Goal: Information Seeking & Learning: Find contact information

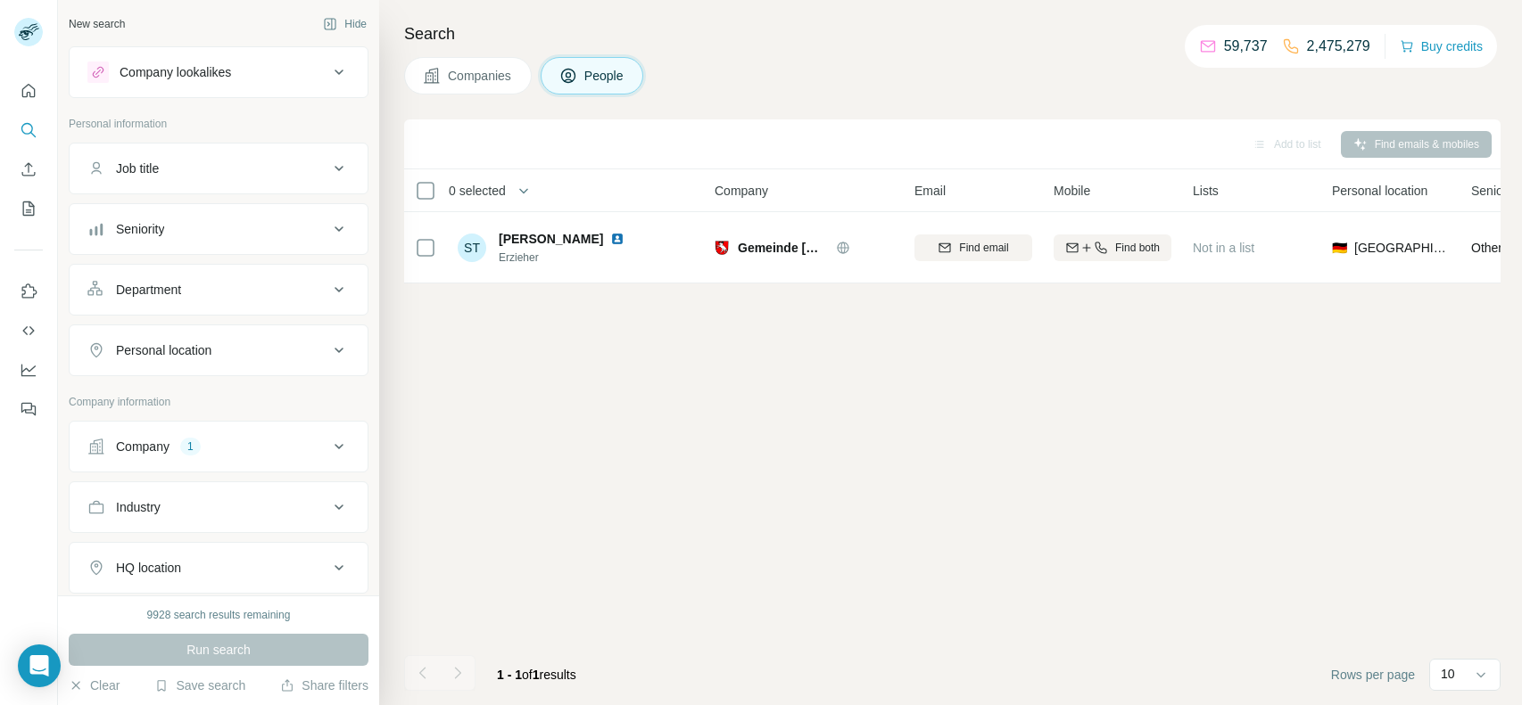
click at [343, 421] on div "Company 1" at bounding box center [219, 447] width 300 height 52
click at [318, 438] on div "Company 1" at bounding box center [207, 447] width 241 height 18
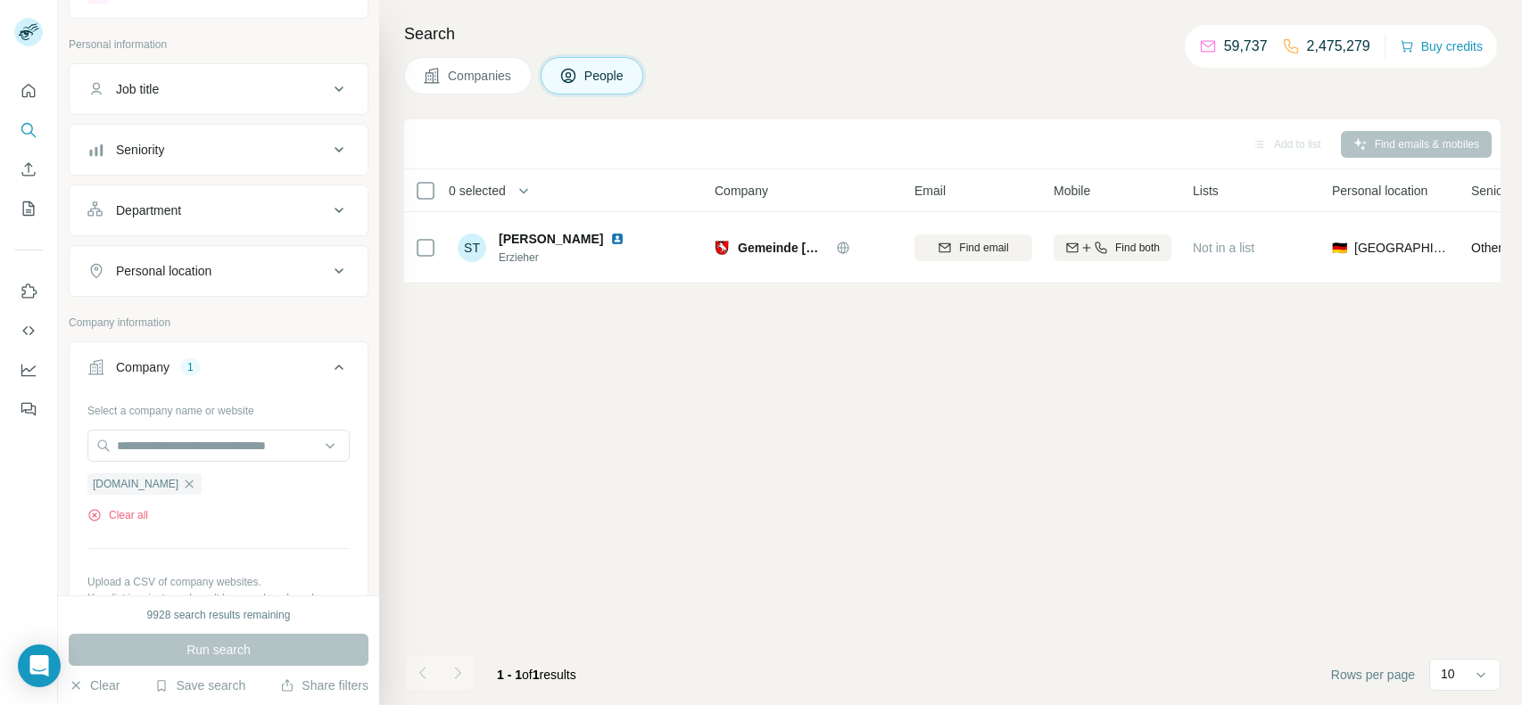
scroll to position [87, 0]
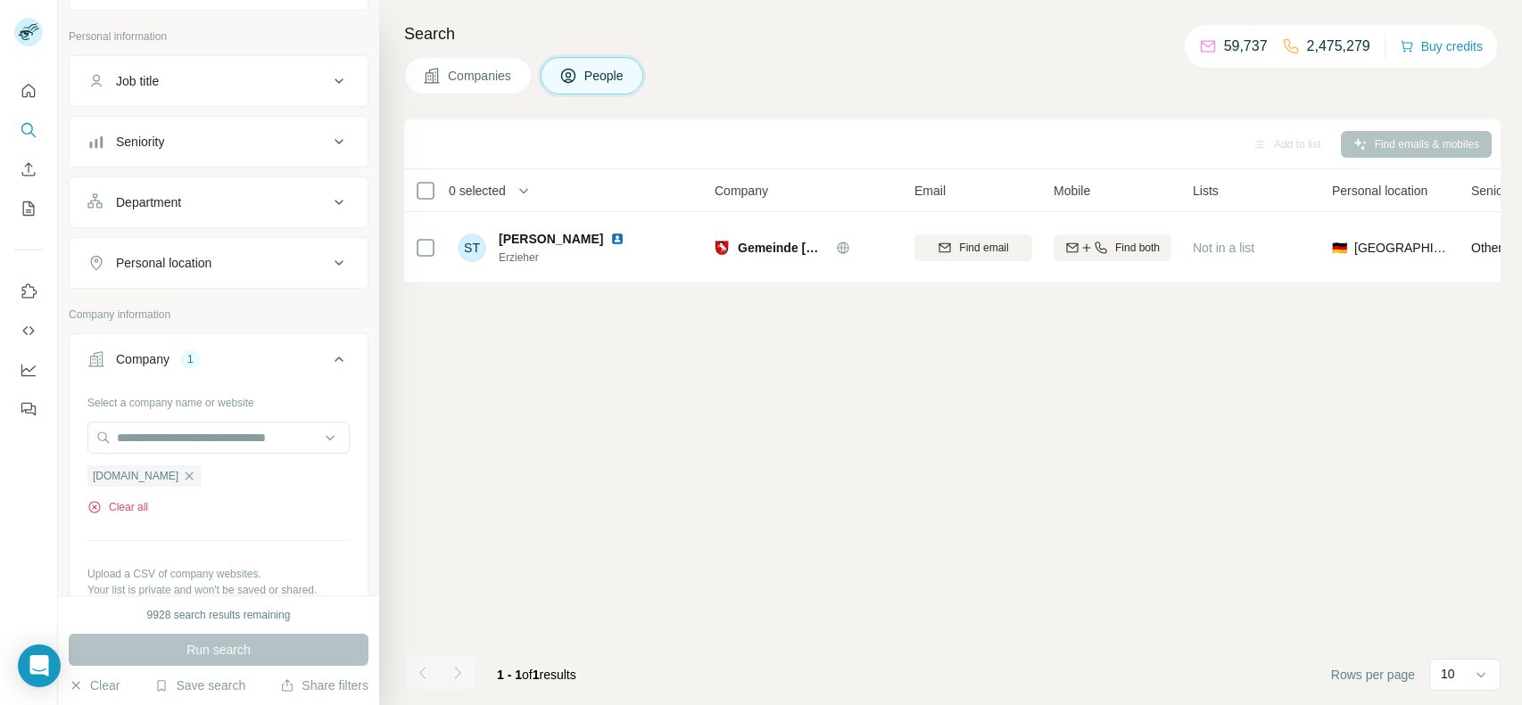
click at [128, 503] on button "Clear all" at bounding box center [117, 507] width 61 height 16
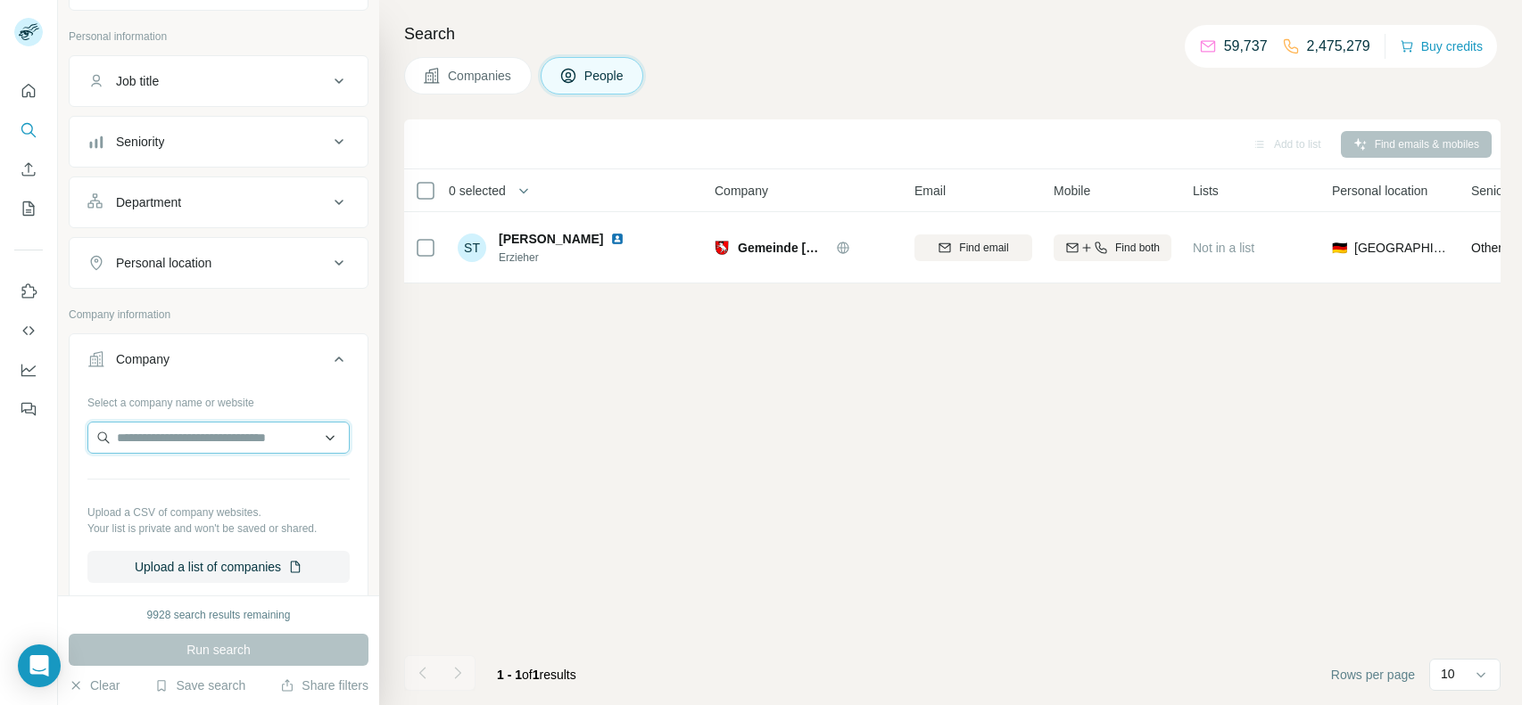
click at [207, 446] on input "text" at bounding box center [218, 438] width 262 height 32
paste input "**********"
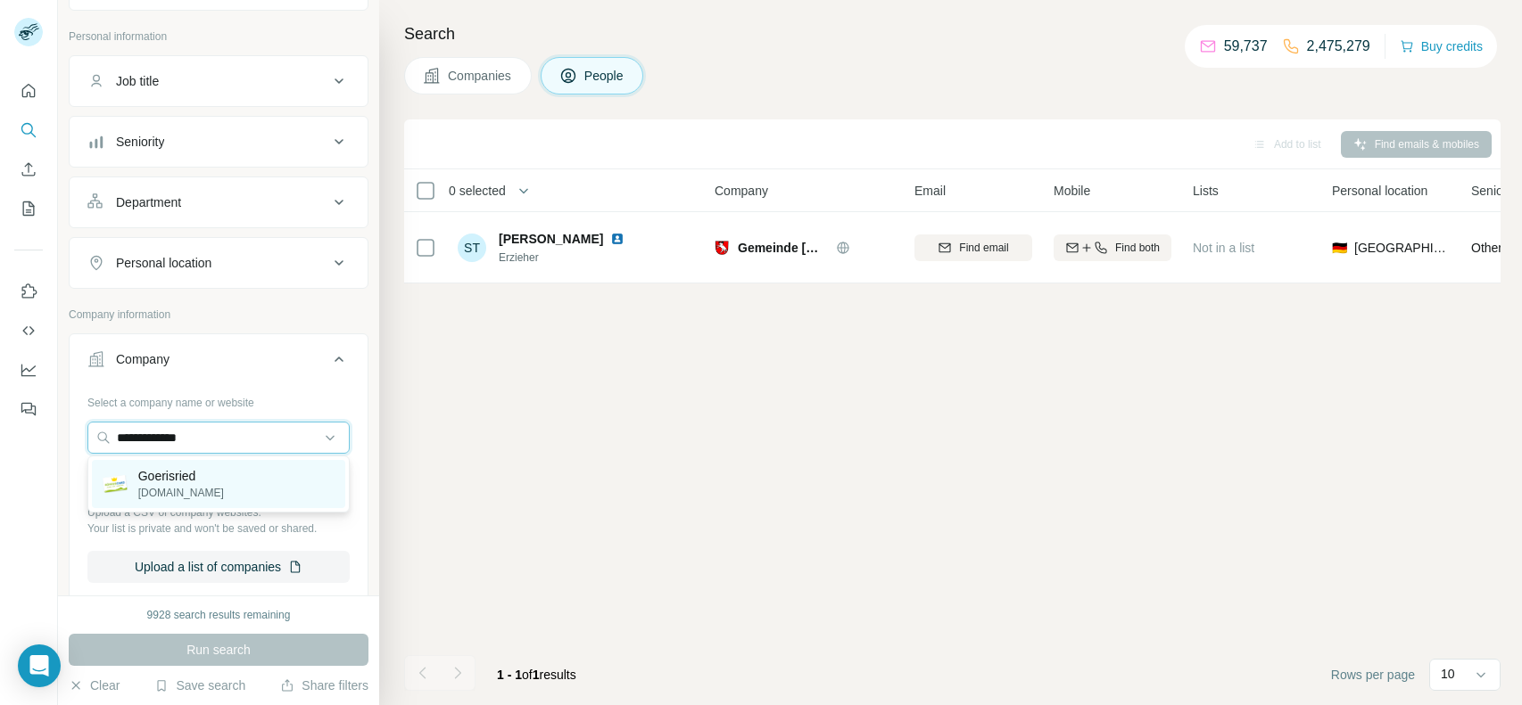
type input "**********"
click at [258, 480] on div "Goerisried goerisried.de" at bounding box center [218, 484] width 253 height 48
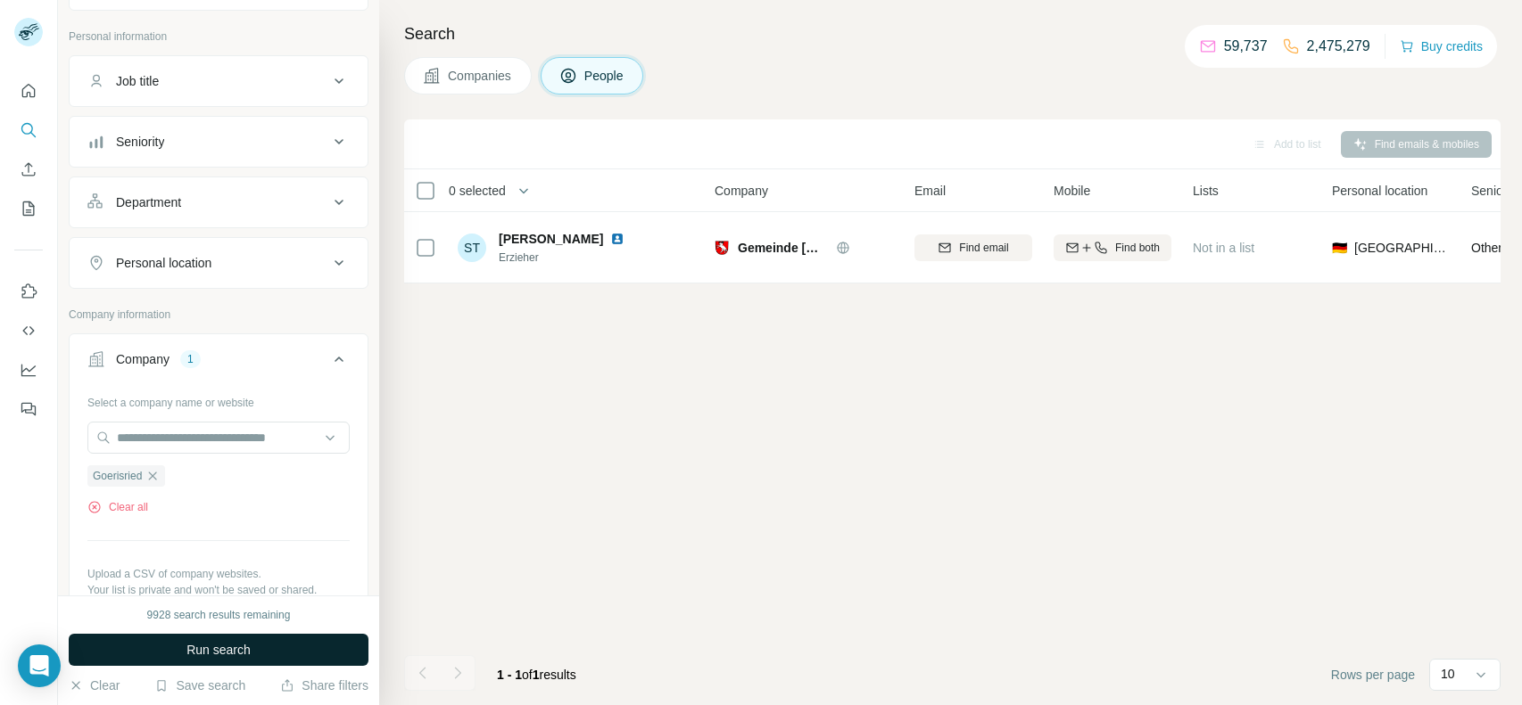
click at [179, 639] on button "Run search" at bounding box center [219, 650] width 300 height 32
click at [120, 507] on button "Clear all" at bounding box center [117, 507] width 61 height 16
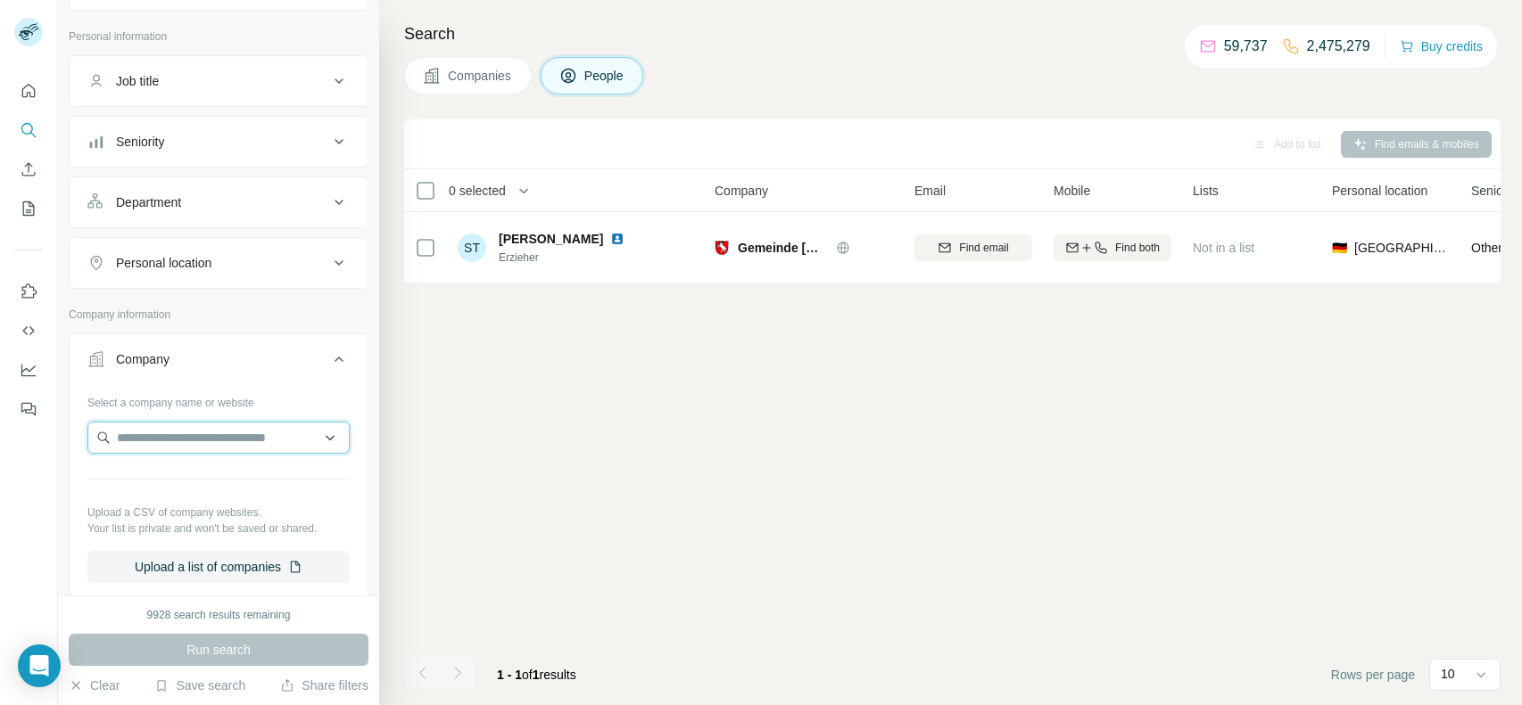
click at [227, 443] on input "text" at bounding box center [218, 438] width 262 height 32
paste input "**********"
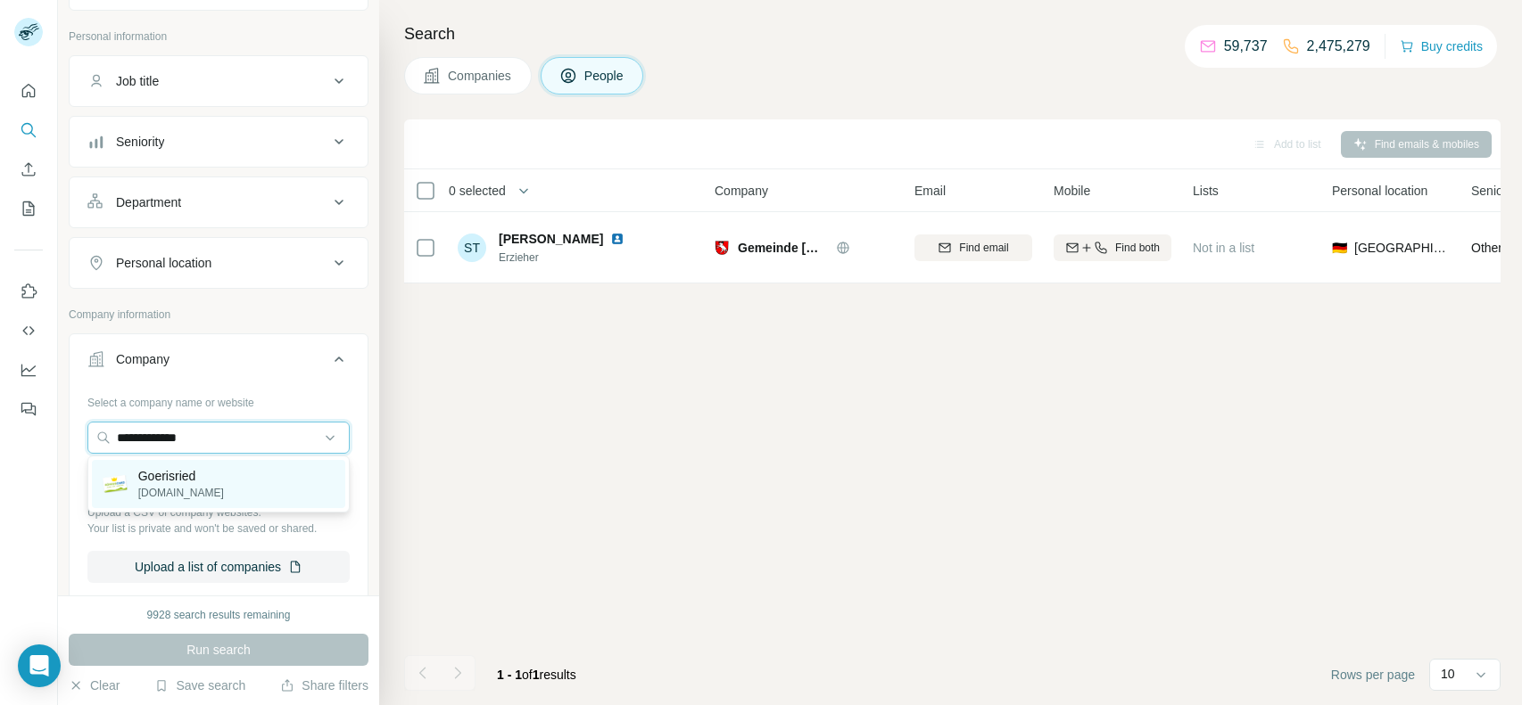
type input "**********"
click at [202, 478] on p "Goerisried" at bounding box center [181, 476] width 86 height 18
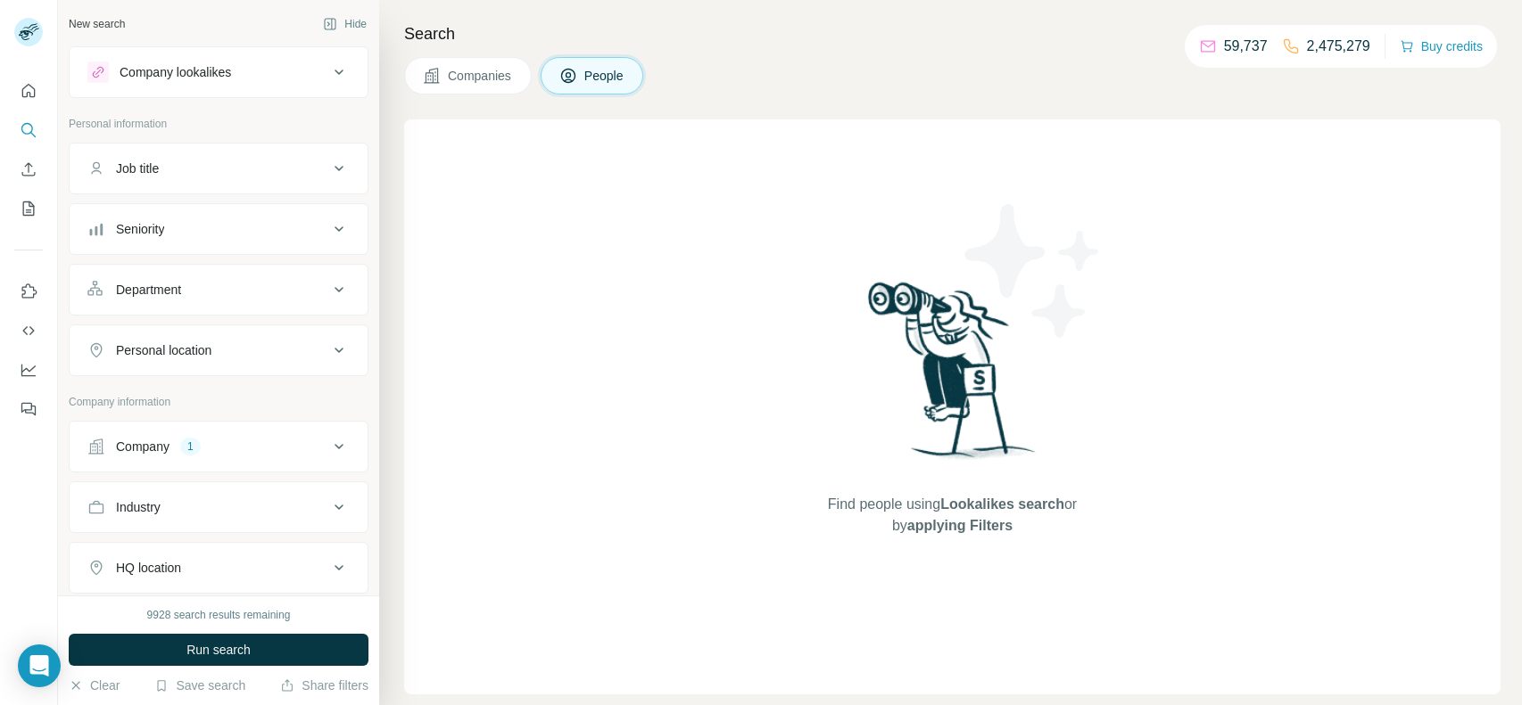
click at [234, 439] on div "Company 1" at bounding box center [207, 447] width 241 height 18
click at [130, 587] on button "Clear all" at bounding box center [117, 595] width 61 height 16
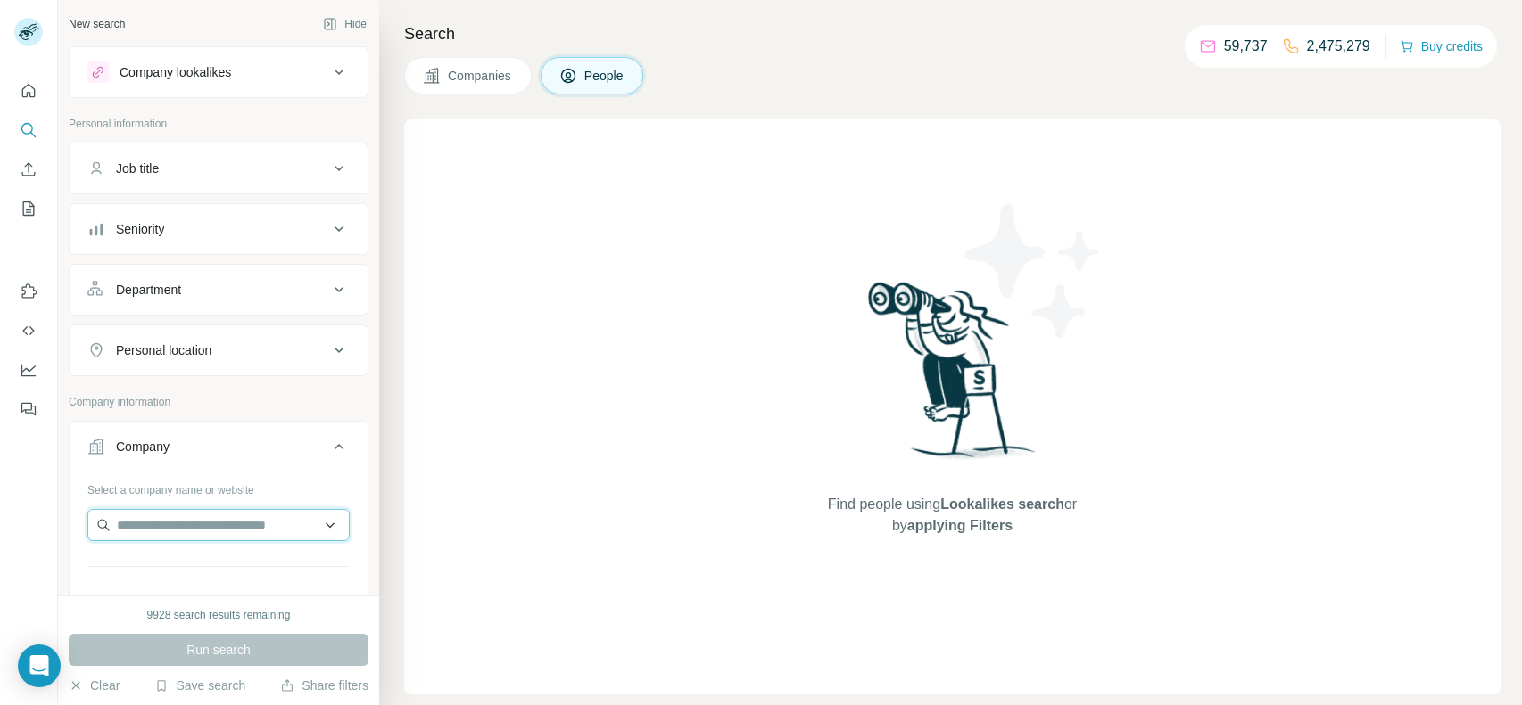
click at [235, 534] on input "text" at bounding box center [218, 525] width 262 height 32
paste input "**********"
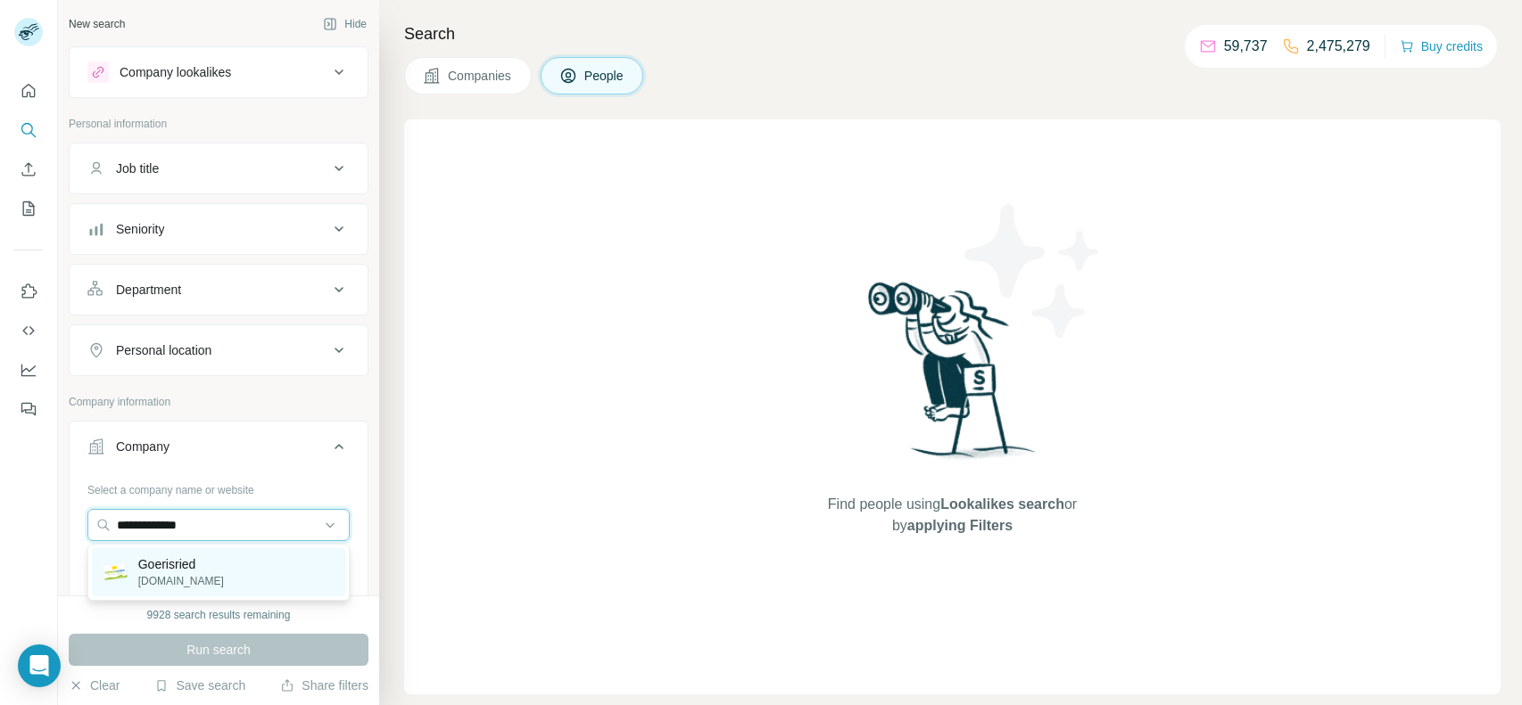
type input "**********"
click at [181, 571] on p "Goerisried" at bounding box center [181, 565] width 86 height 18
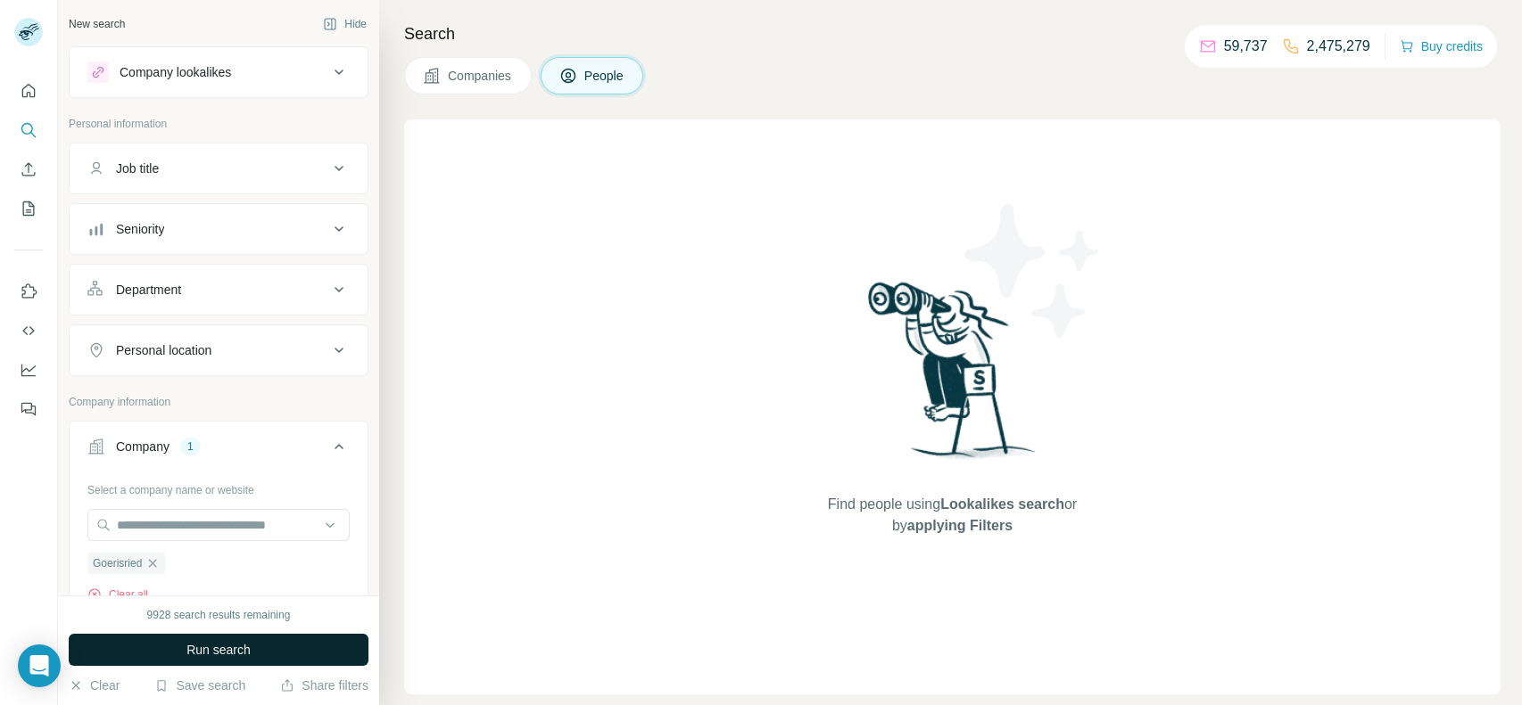
click at [241, 649] on span "Run search" at bounding box center [218, 650] width 64 height 18
click at [466, 87] on button "Companies" at bounding box center [468, 75] width 128 height 37
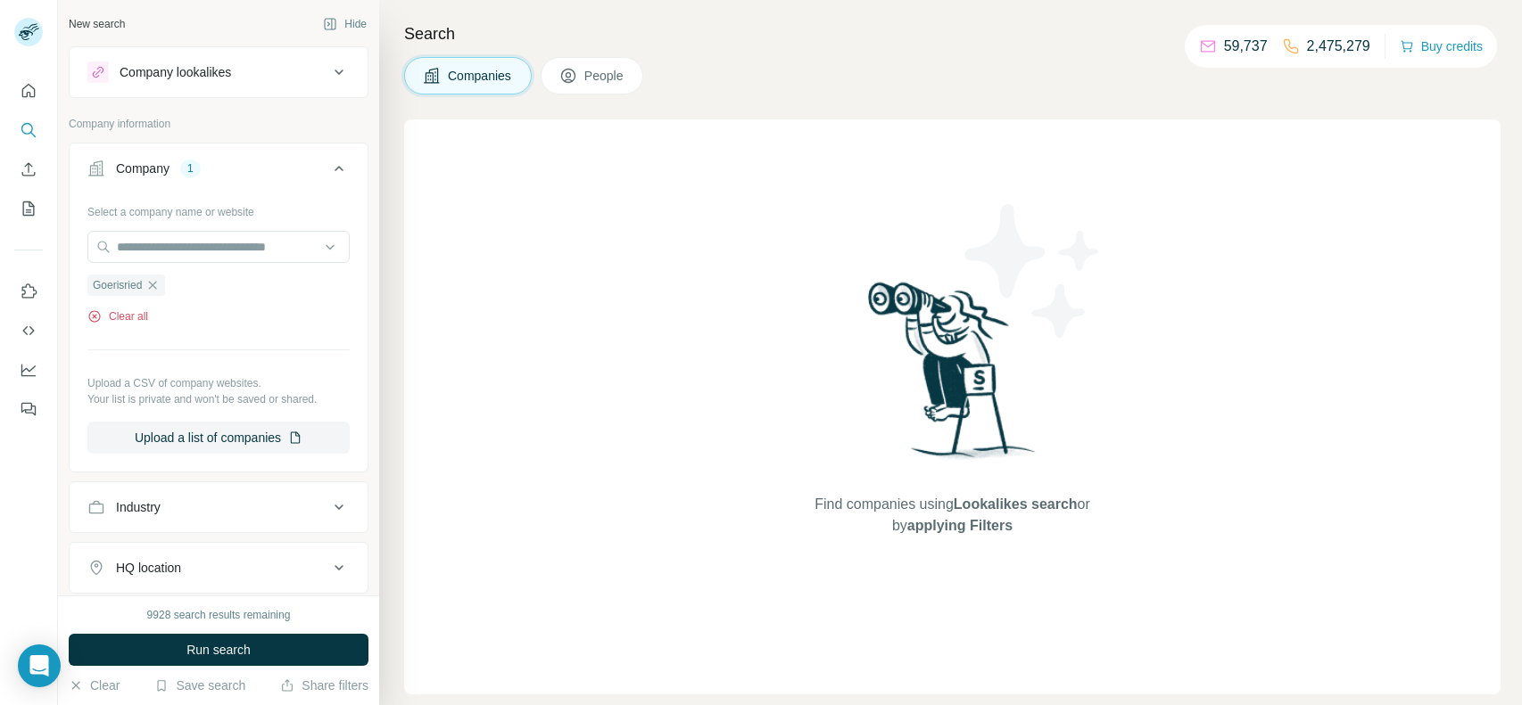
click at [119, 318] on button "Clear all" at bounding box center [117, 317] width 61 height 16
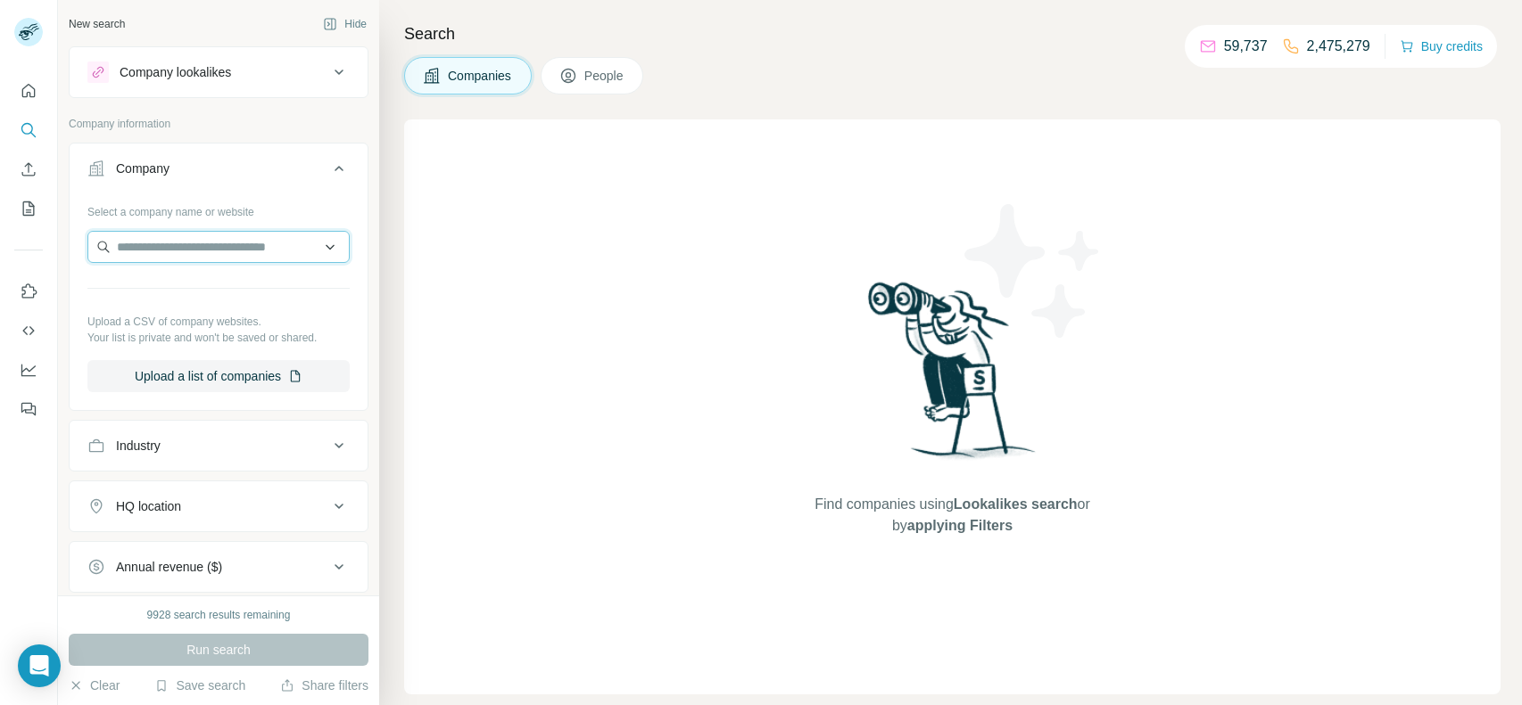
click at [203, 260] on input "text" at bounding box center [218, 247] width 262 height 32
paste input "**********"
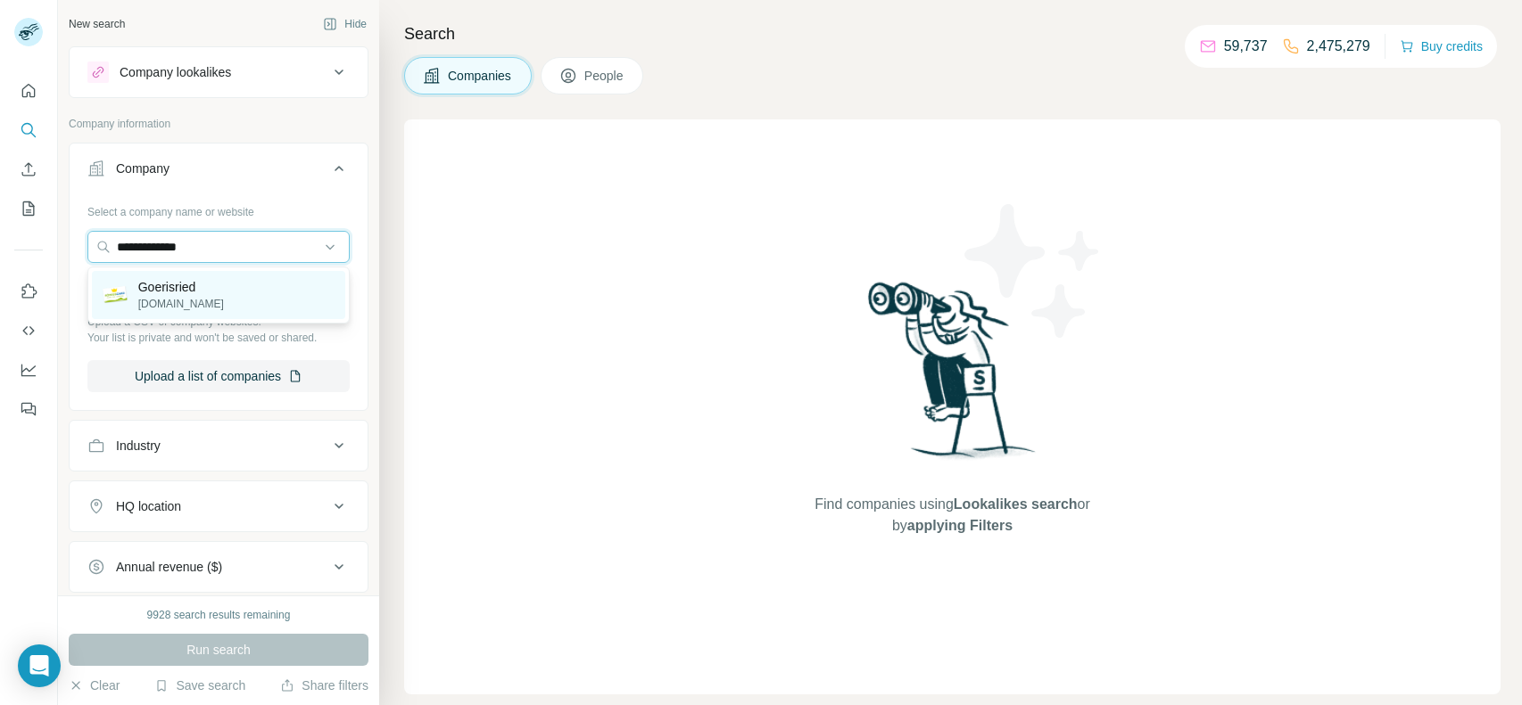
type input "**********"
click at [193, 285] on p "Goerisried" at bounding box center [181, 287] width 86 height 18
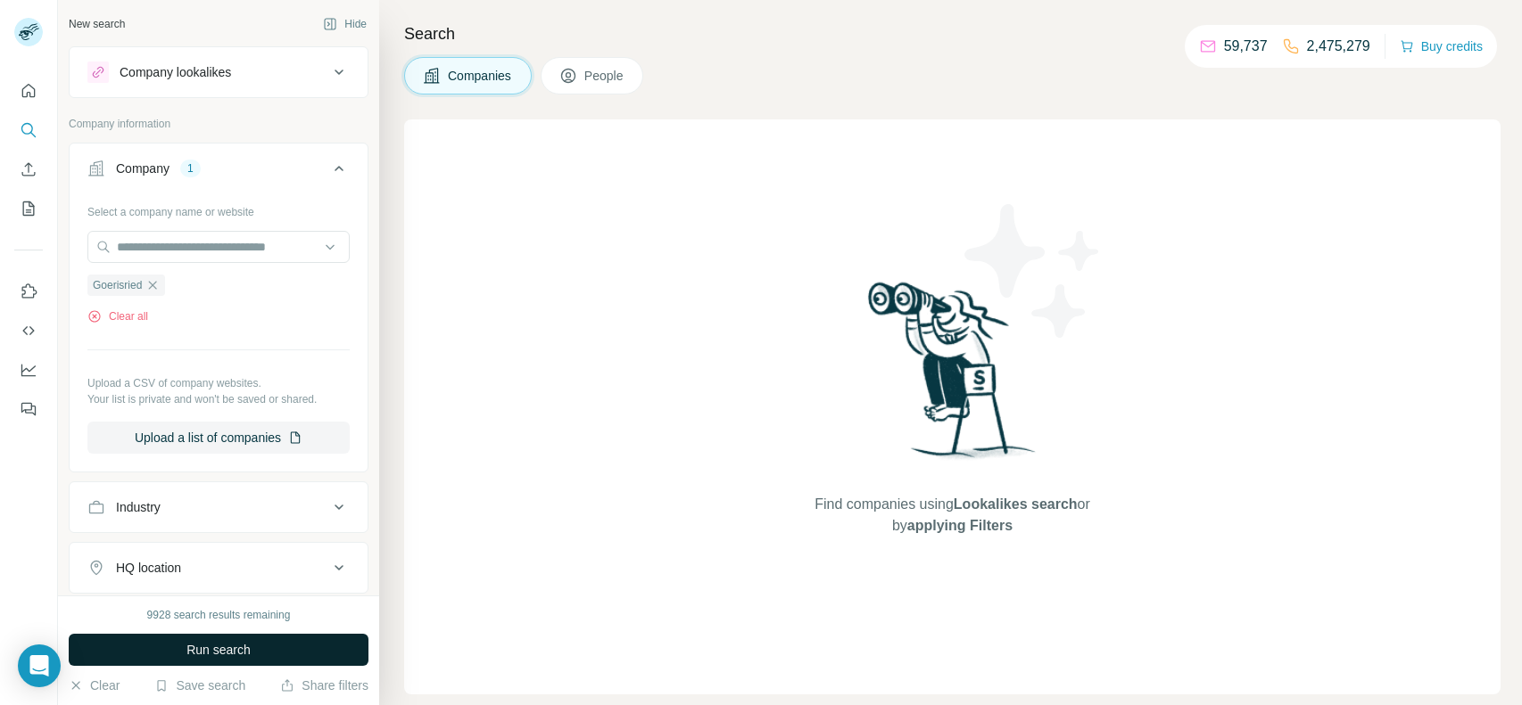
click at [215, 646] on span "Run search" at bounding box center [218, 650] width 64 height 18
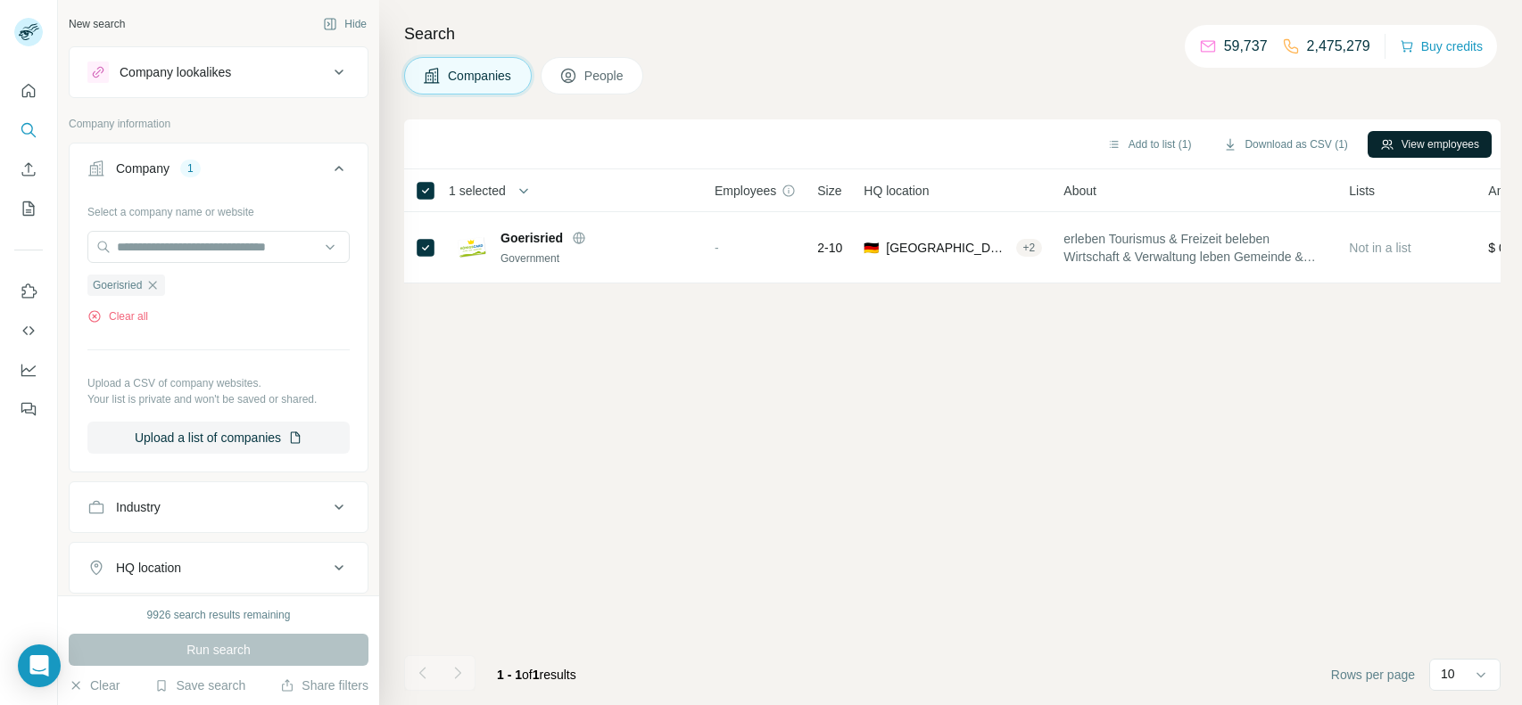
click at [1384, 134] on button "View employees" at bounding box center [1429, 144] width 124 height 27
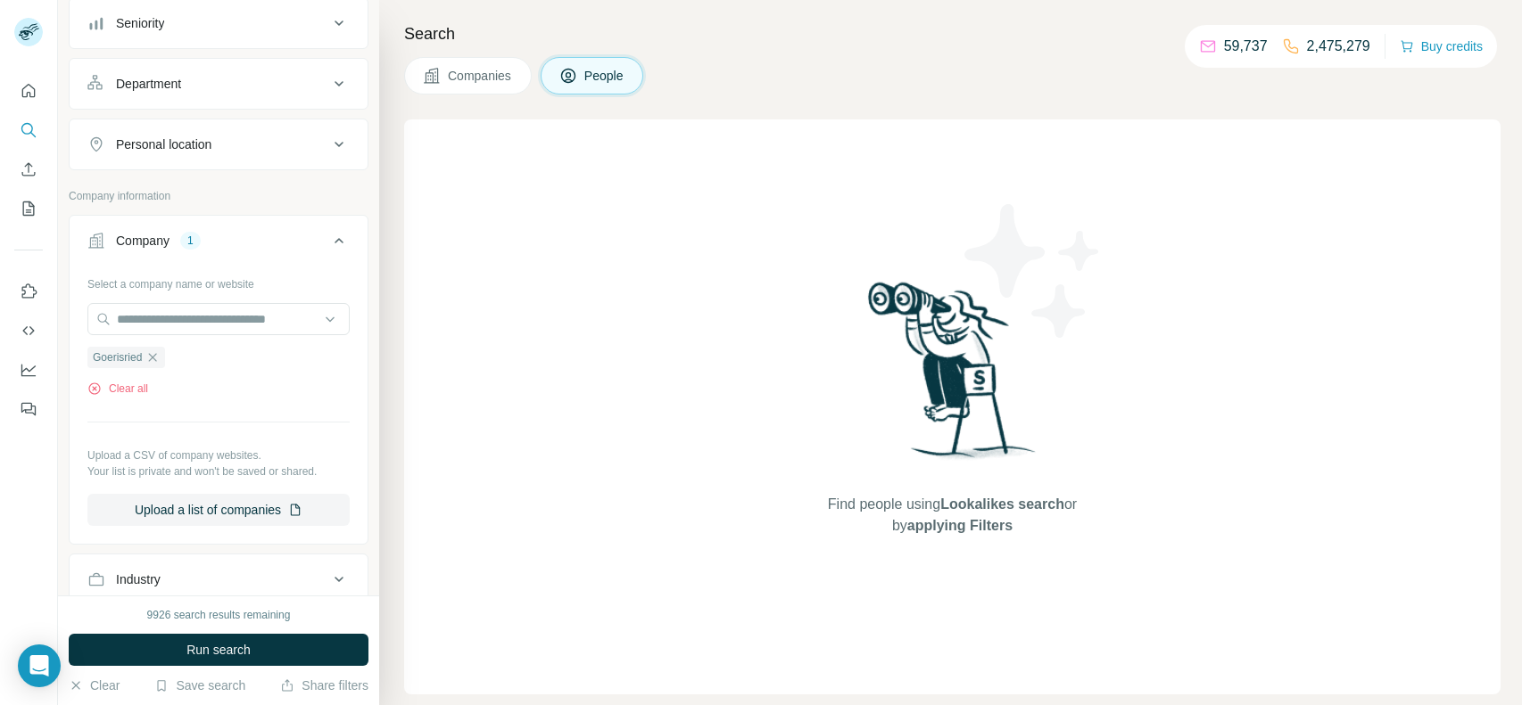
scroll to position [260, 0]
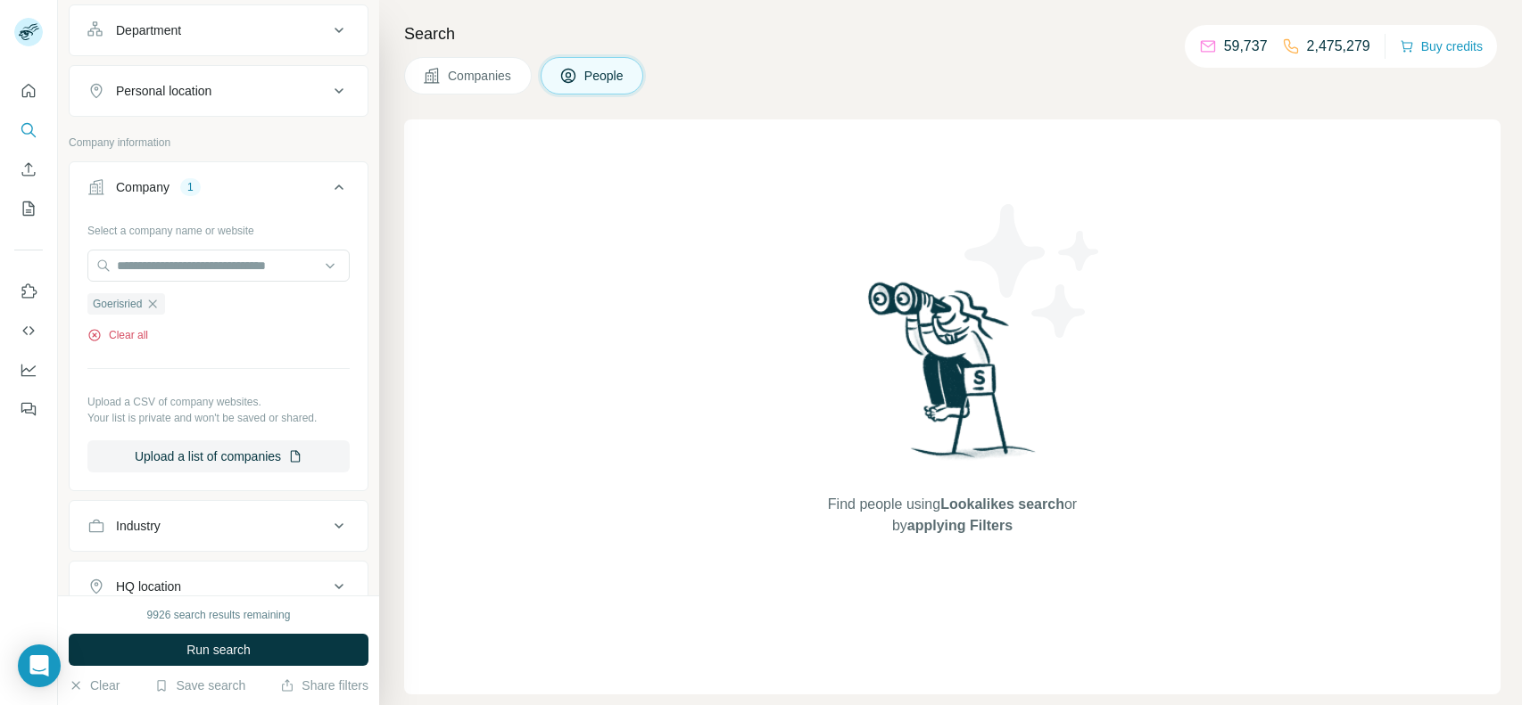
click at [116, 327] on button "Clear all" at bounding box center [117, 335] width 61 height 16
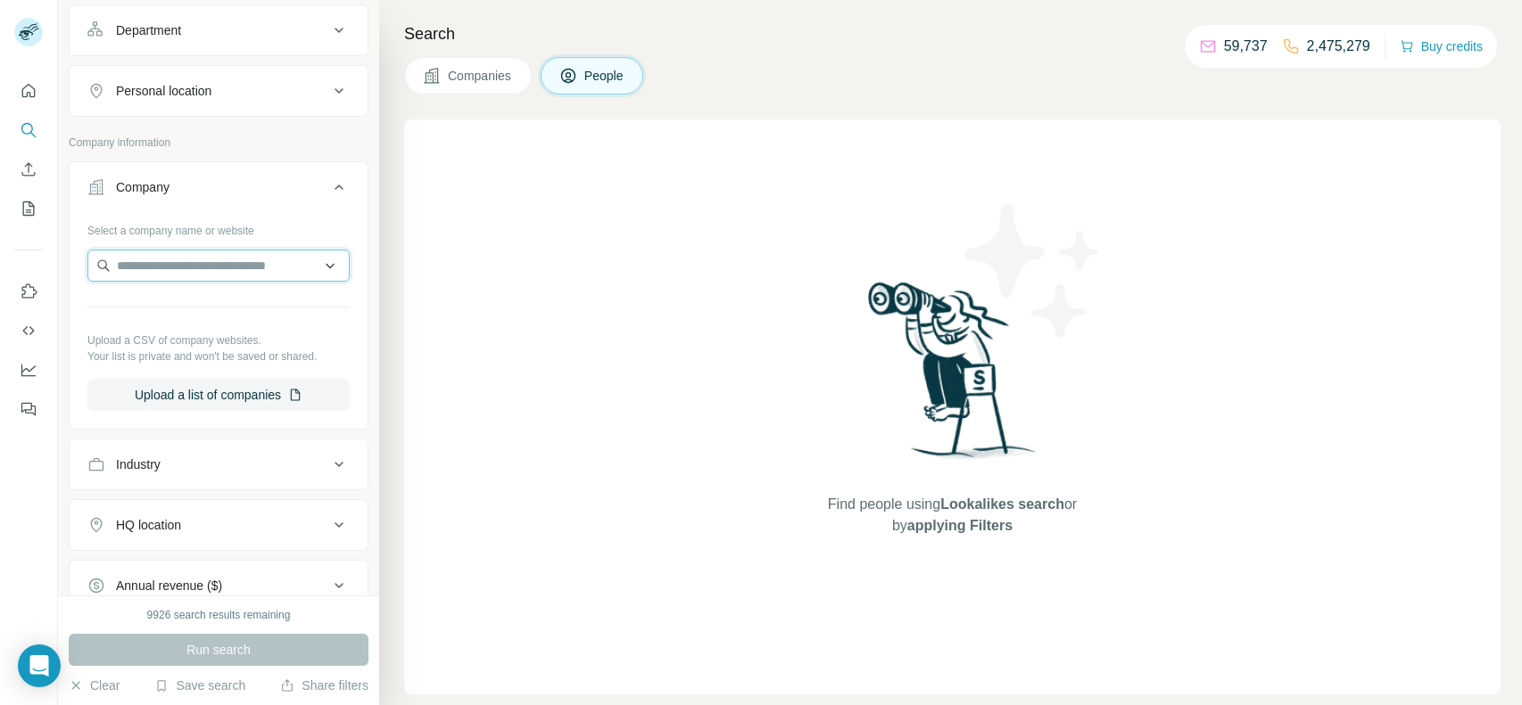
click at [264, 260] on input "text" at bounding box center [218, 266] width 262 height 32
paste input "**********"
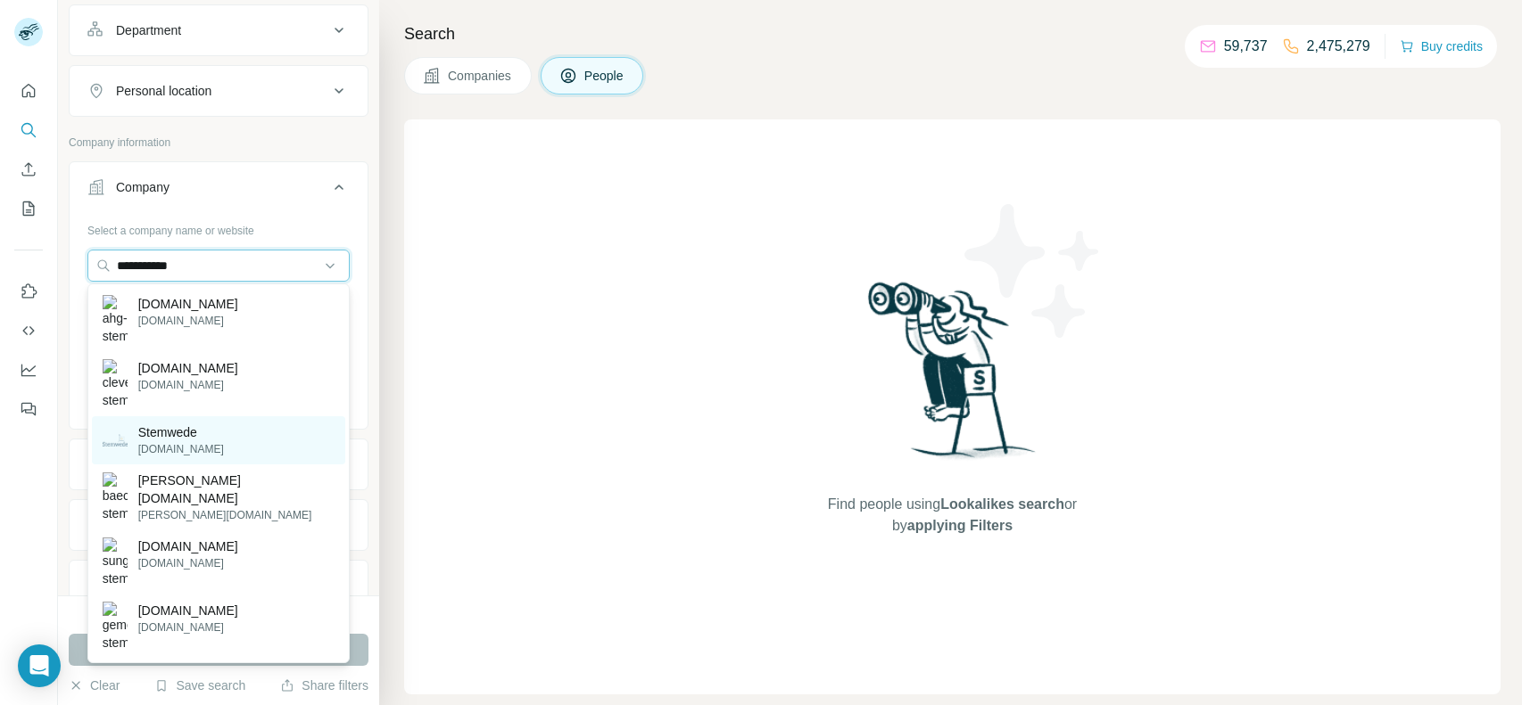
type input "**********"
click at [191, 441] on p "stemwede.de" at bounding box center [181, 449] width 86 height 16
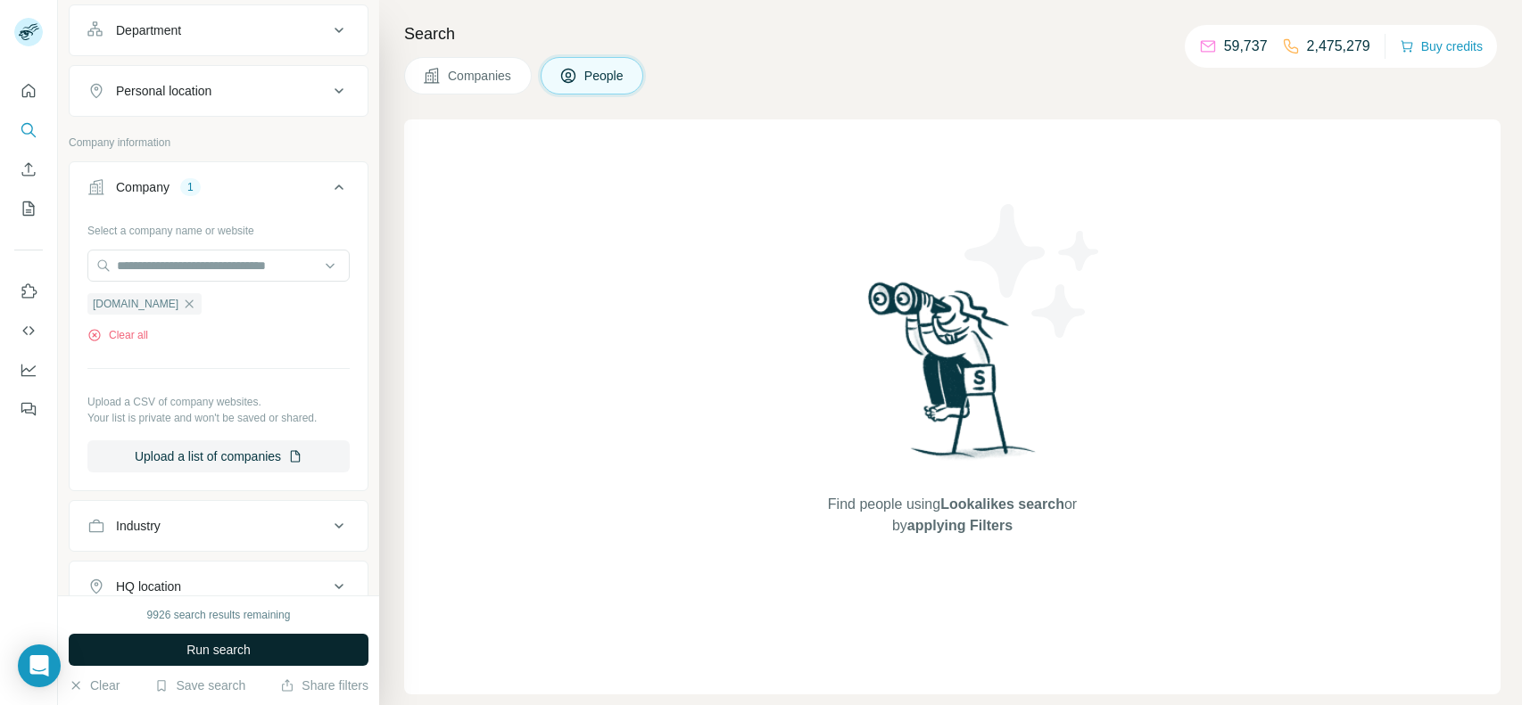
click at [247, 653] on span "Run search" at bounding box center [218, 650] width 64 height 18
click at [231, 651] on span "Run search" at bounding box center [218, 650] width 64 height 18
click at [477, 76] on span "Companies" at bounding box center [480, 76] width 65 height 18
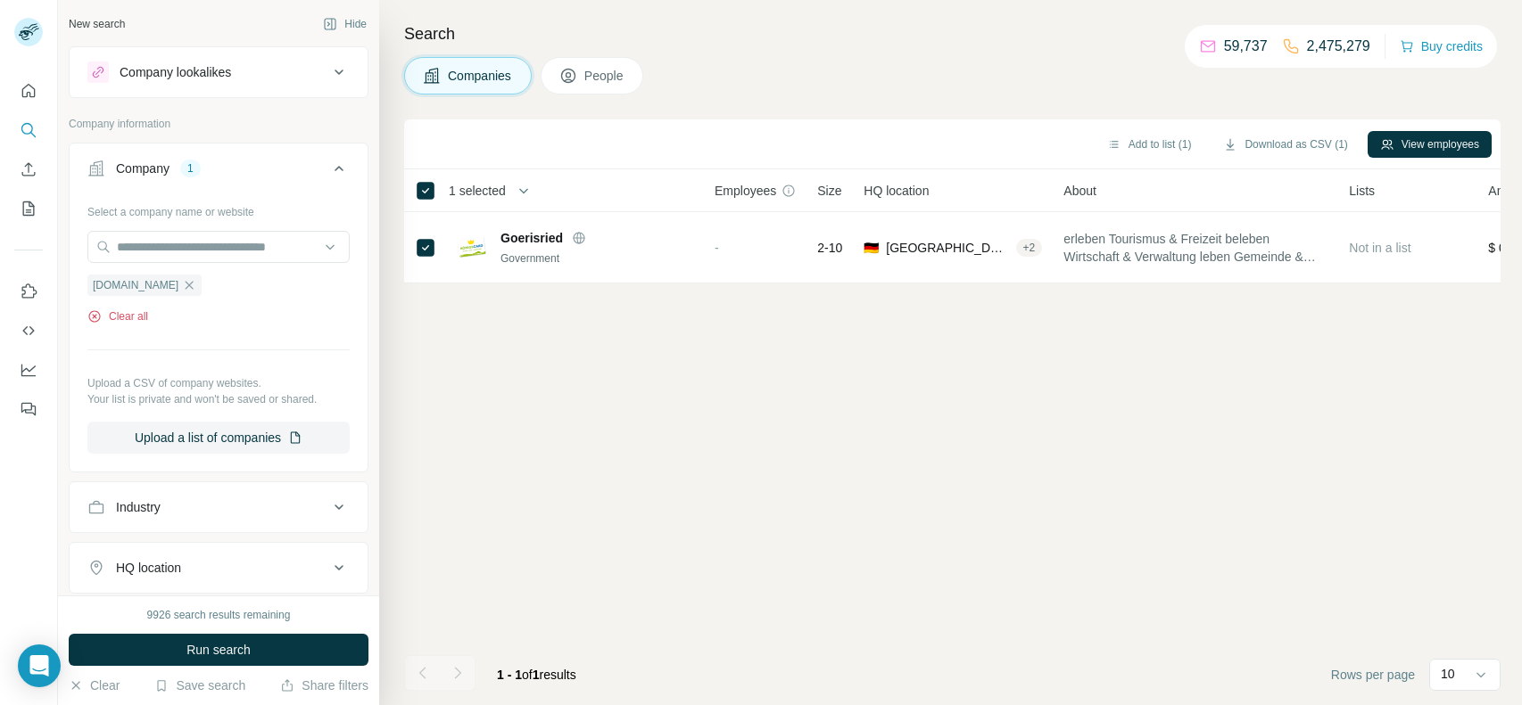
click at [120, 319] on button "Clear all" at bounding box center [117, 317] width 61 height 16
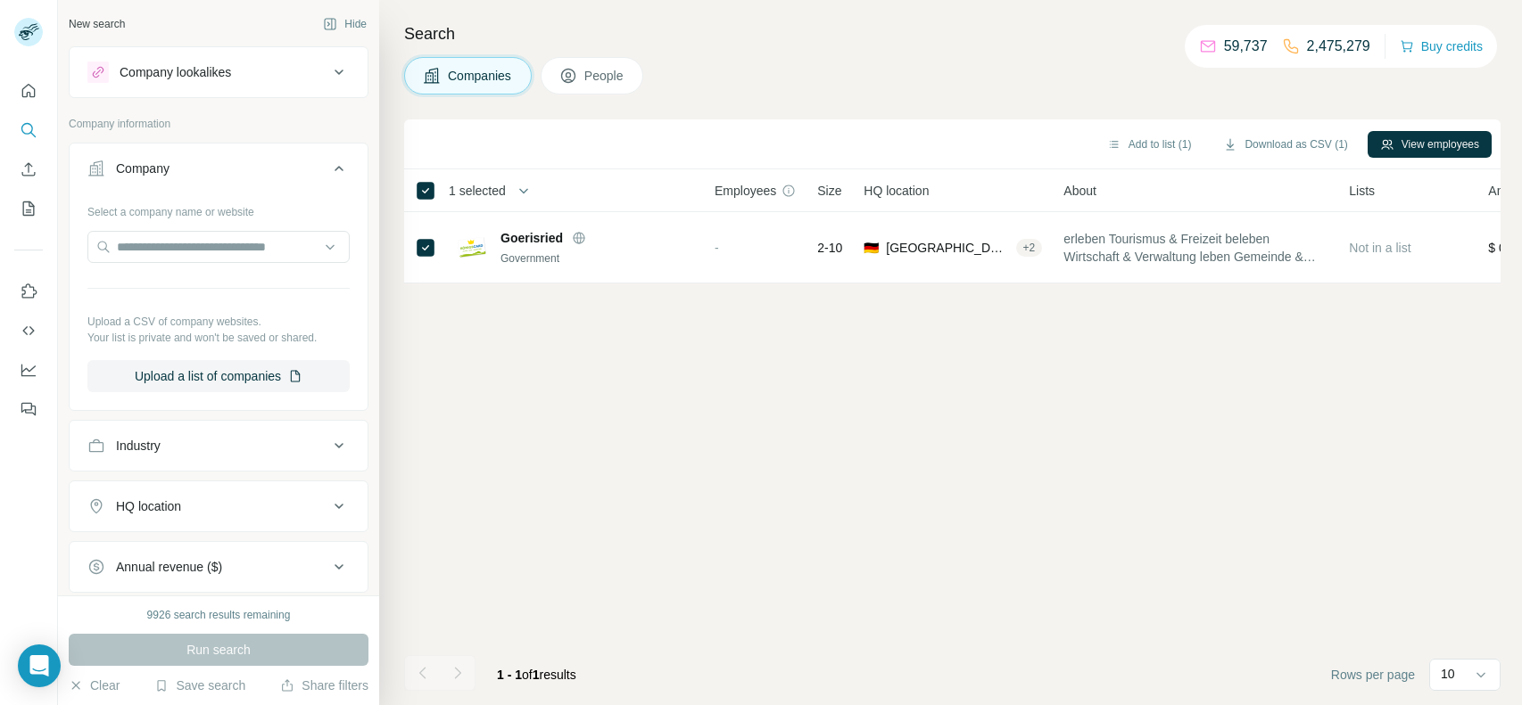
click at [255, 227] on div "Select a company name or website Upload a CSV of company websites. Your list is…" at bounding box center [218, 294] width 262 height 195
click at [238, 240] on input "text" at bounding box center [218, 247] width 262 height 32
paste input "**********"
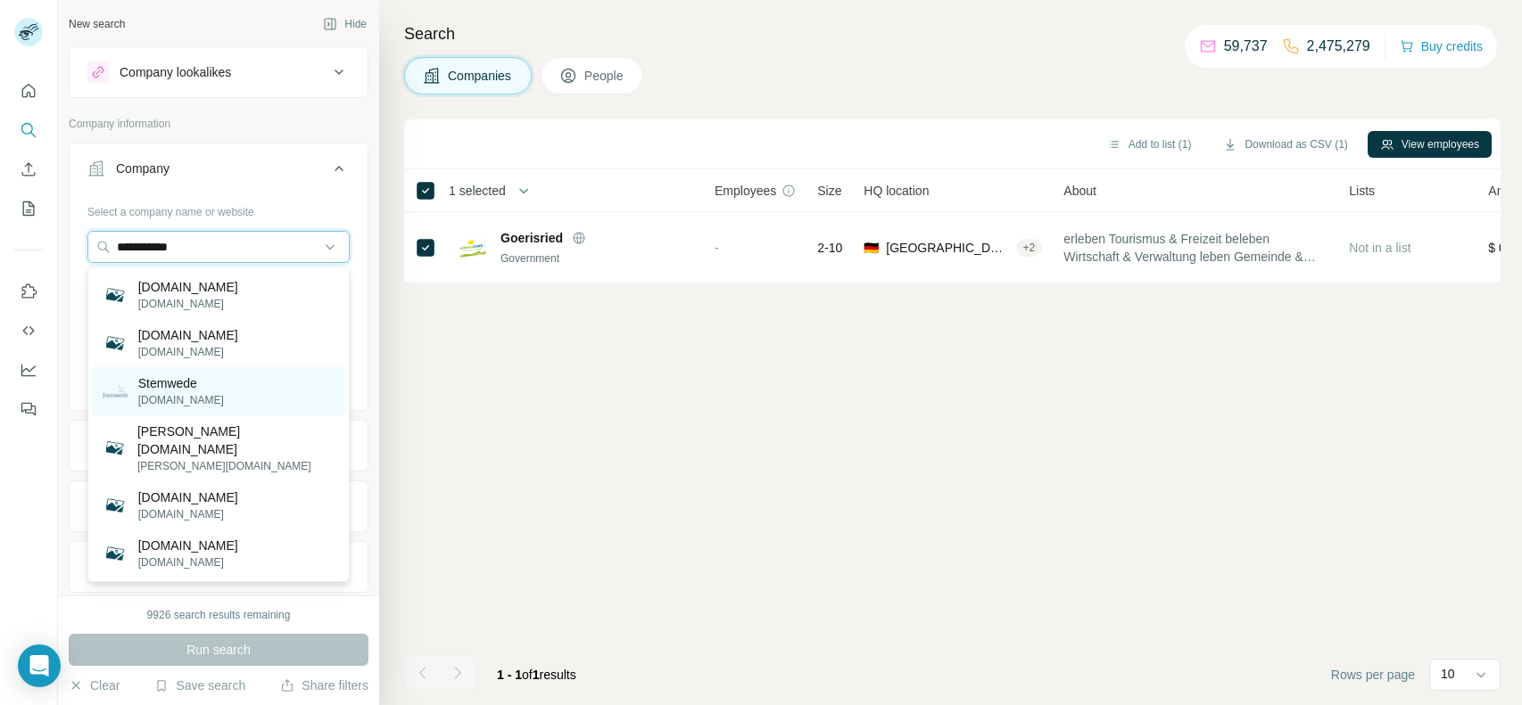
type input "**********"
click at [161, 379] on p "Stemwede" at bounding box center [181, 384] width 86 height 18
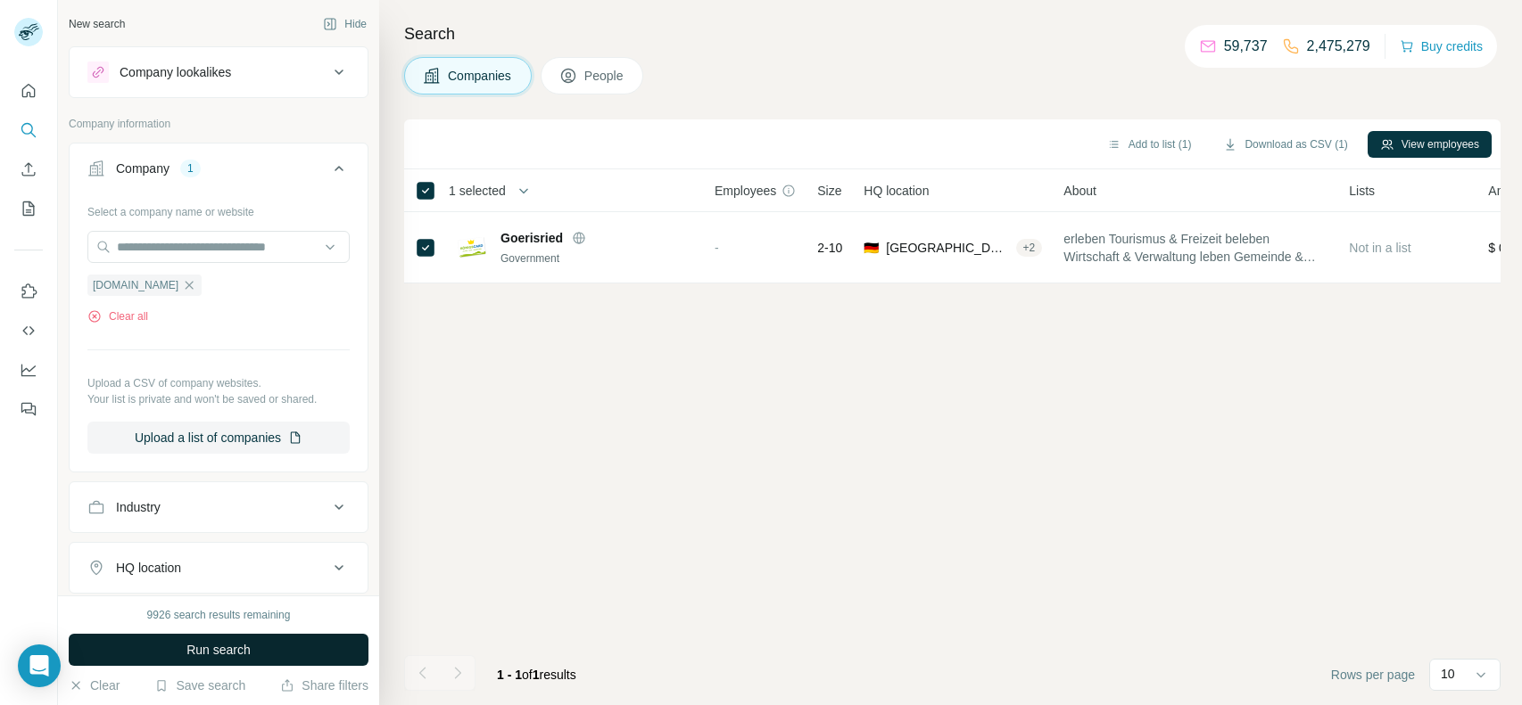
click at [133, 643] on button "Run search" at bounding box center [219, 650] width 300 height 32
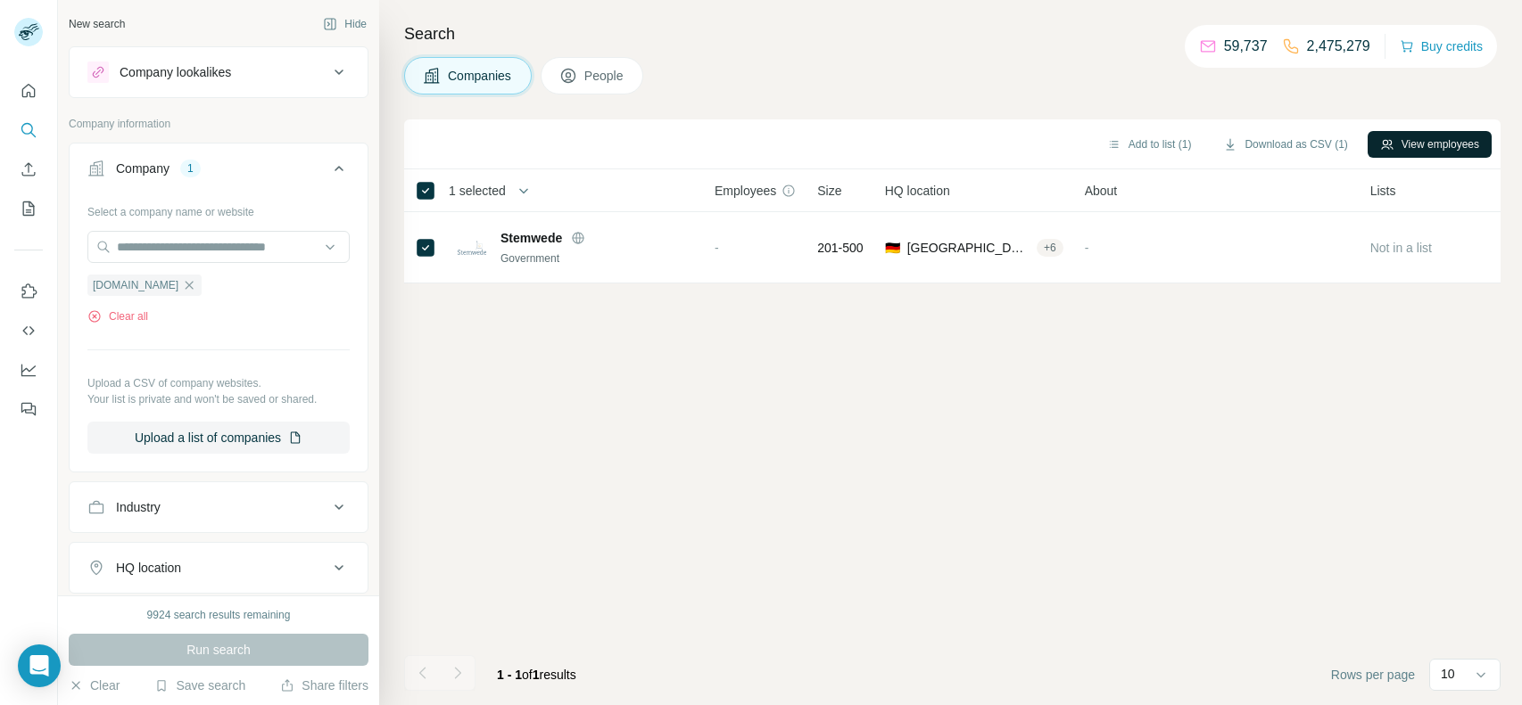
click at [1398, 133] on button "View employees" at bounding box center [1429, 144] width 124 height 27
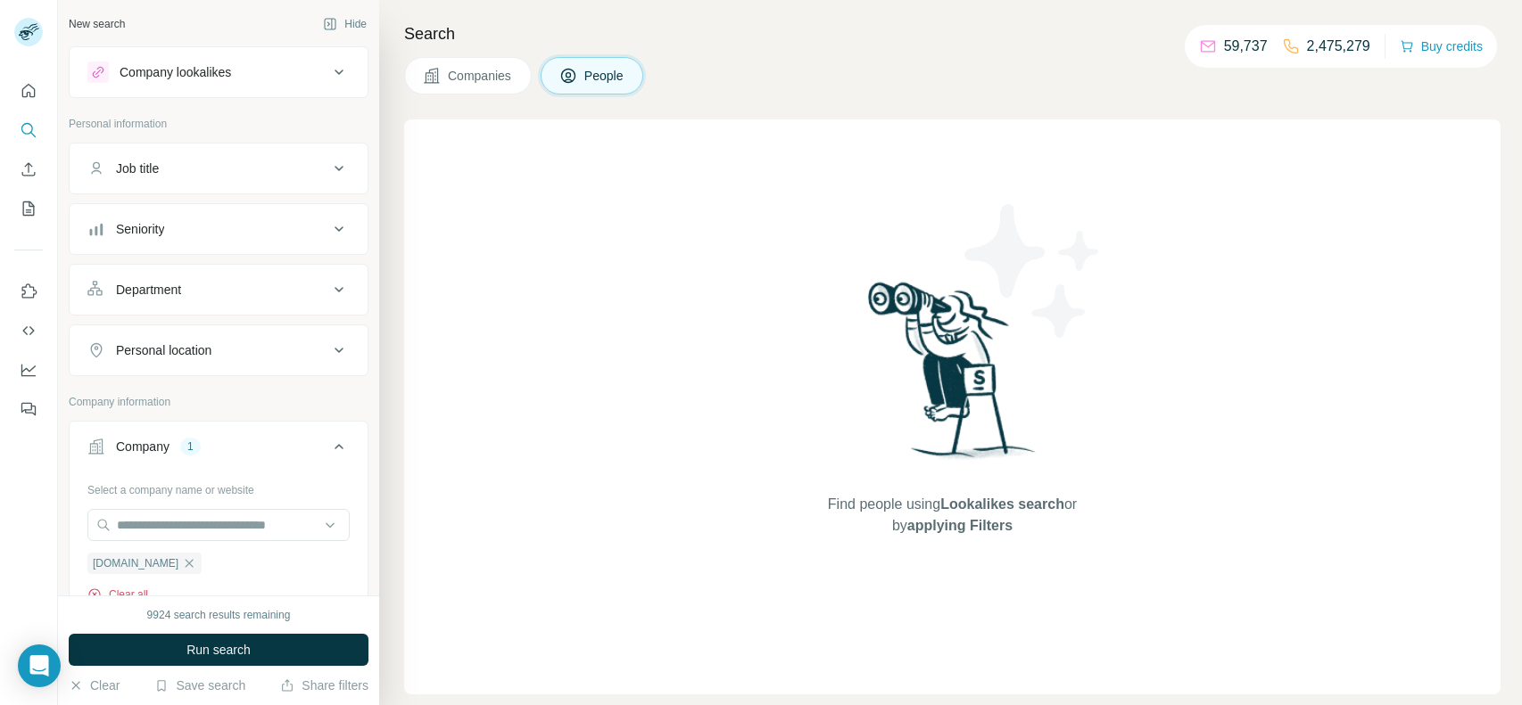
click at [133, 589] on button "Clear all" at bounding box center [117, 595] width 61 height 16
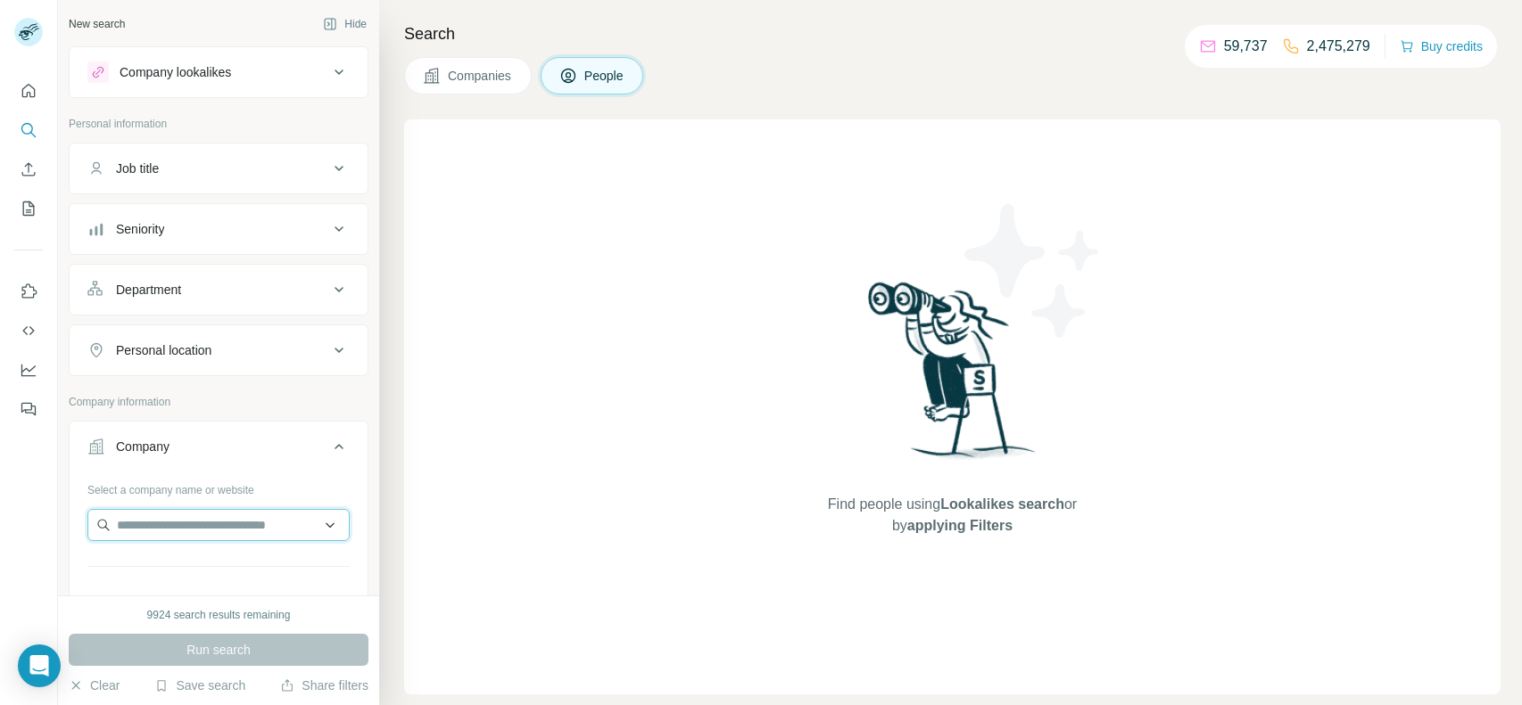
click at [145, 516] on input "text" at bounding box center [218, 525] width 262 height 32
paste input "**********"
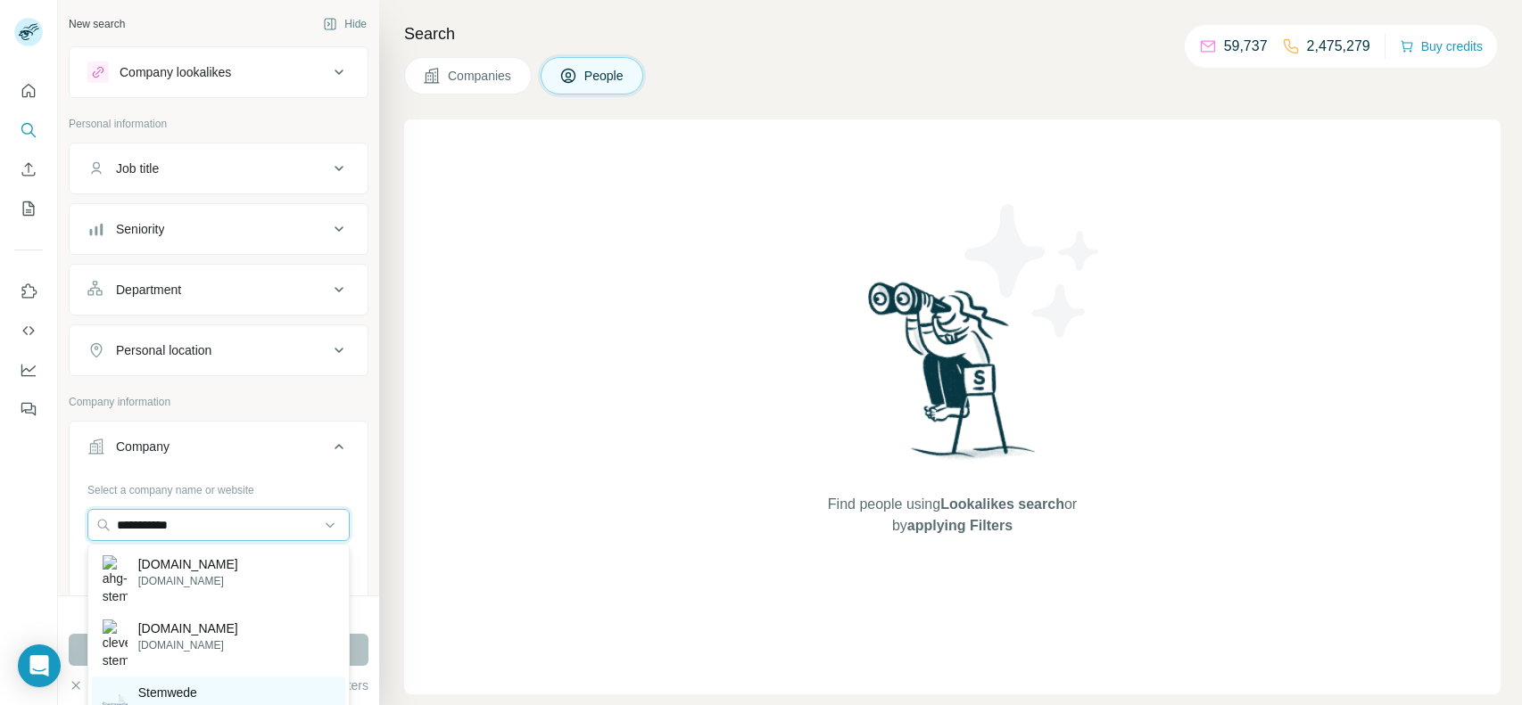
type input "**********"
click at [177, 684] on p "Stemwede" at bounding box center [181, 693] width 86 height 18
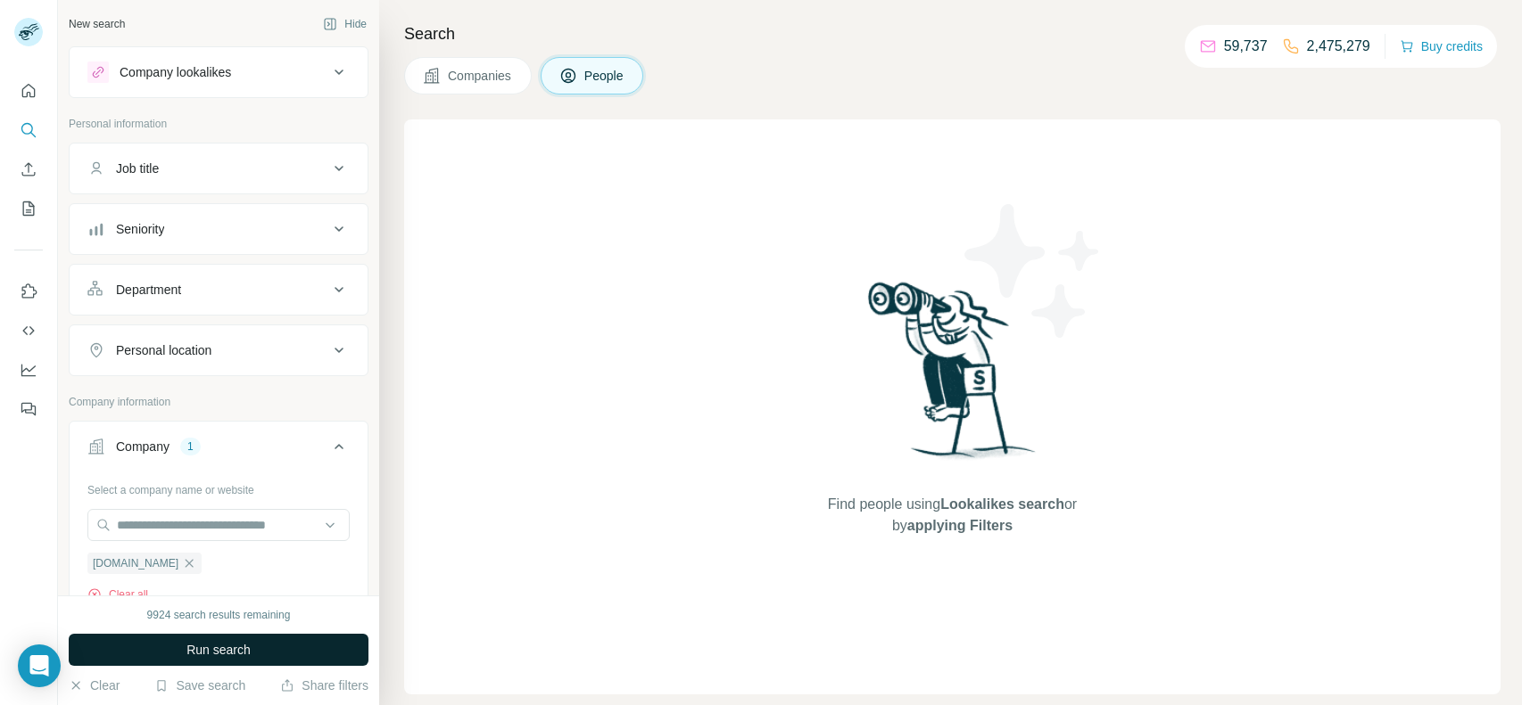
click at [220, 647] on span "Run search" at bounding box center [218, 650] width 64 height 18
click at [128, 589] on button "Clear all" at bounding box center [117, 595] width 61 height 16
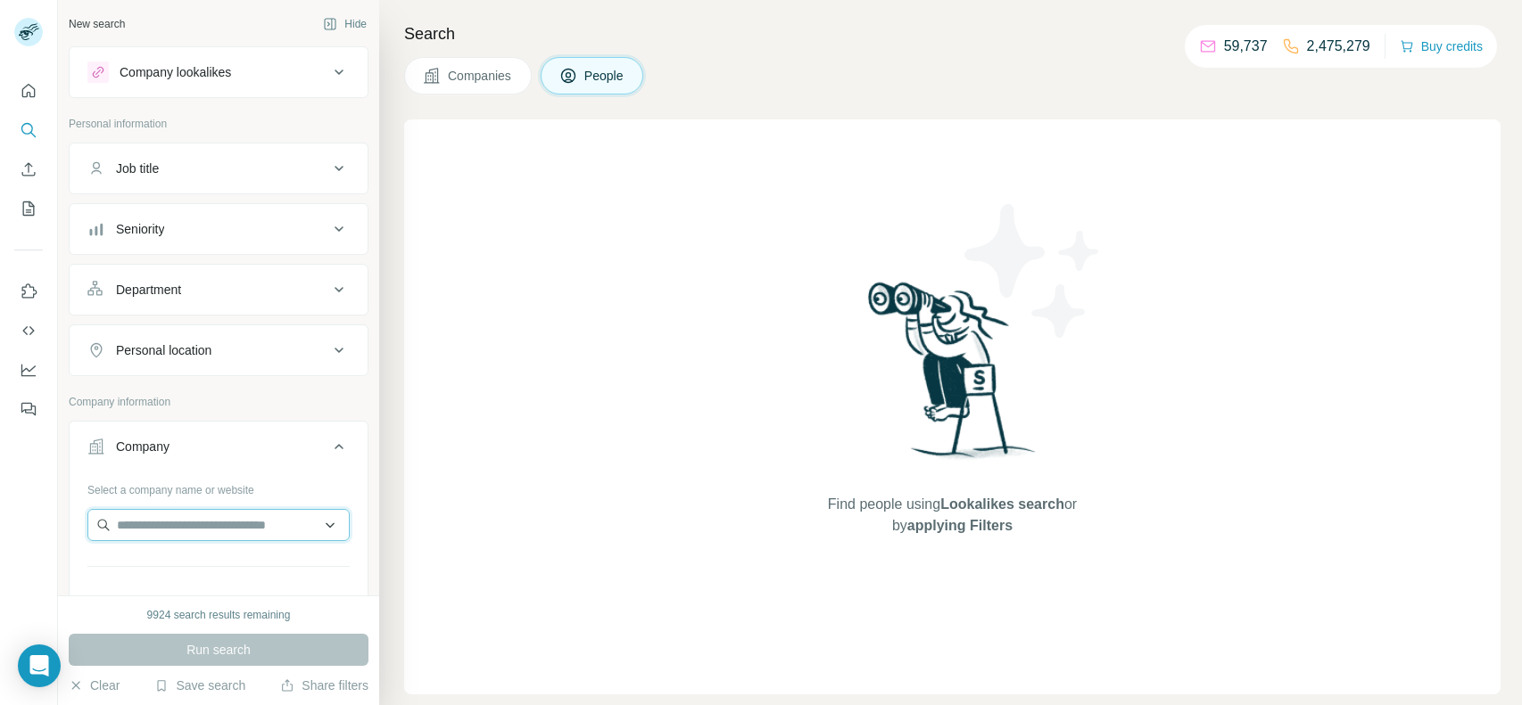
click at [186, 530] on input "text" at bounding box center [218, 525] width 262 height 32
paste input "**********"
type input "**********"
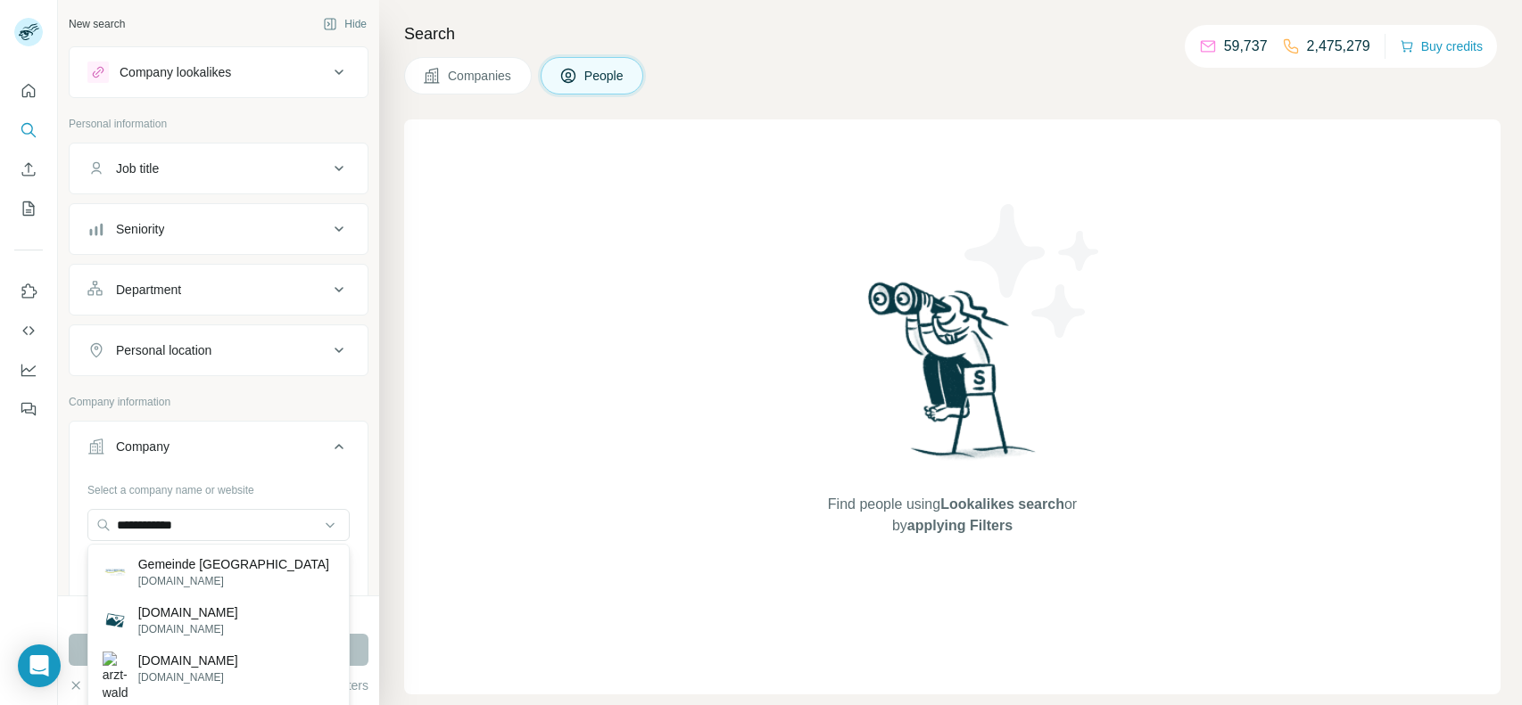
click at [456, 89] on button "Companies" at bounding box center [468, 75] width 128 height 37
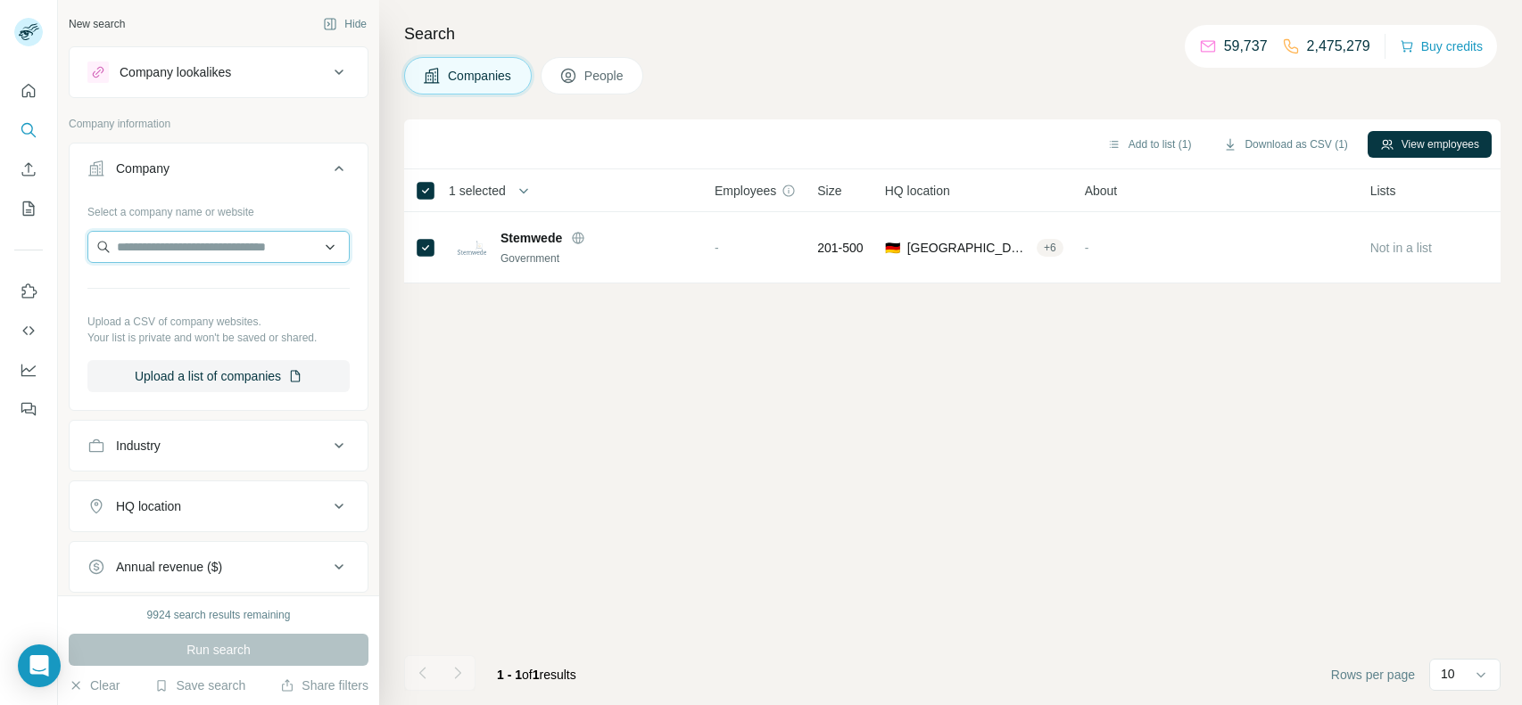
click at [193, 258] on input "text" at bounding box center [218, 247] width 262 height 32
paste input "**********"
type input "**********"
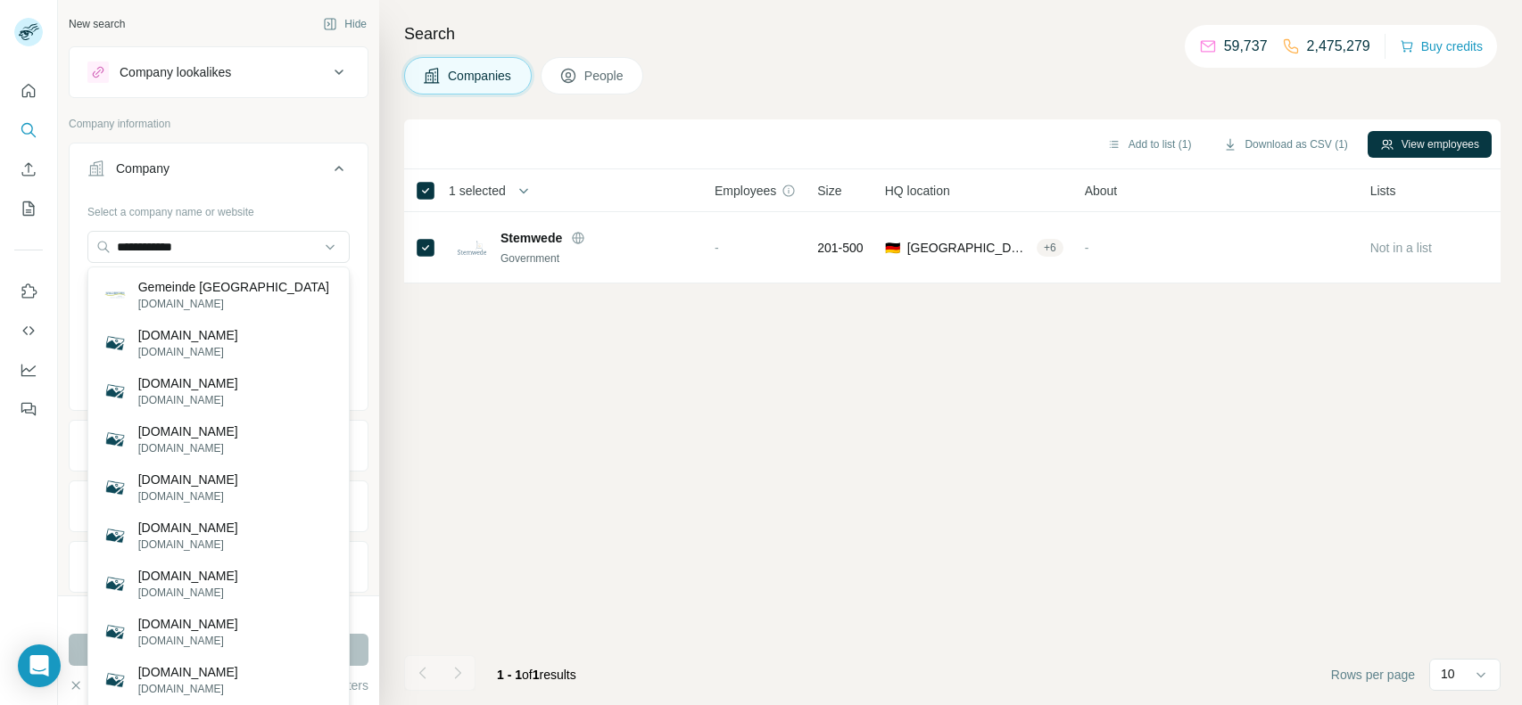
click at [576, 479] on div "Add to list (1) Download as CSV (1) View employees 1 selected Companies Employe…" at bounding box center [952, 413] width 1096 height 586
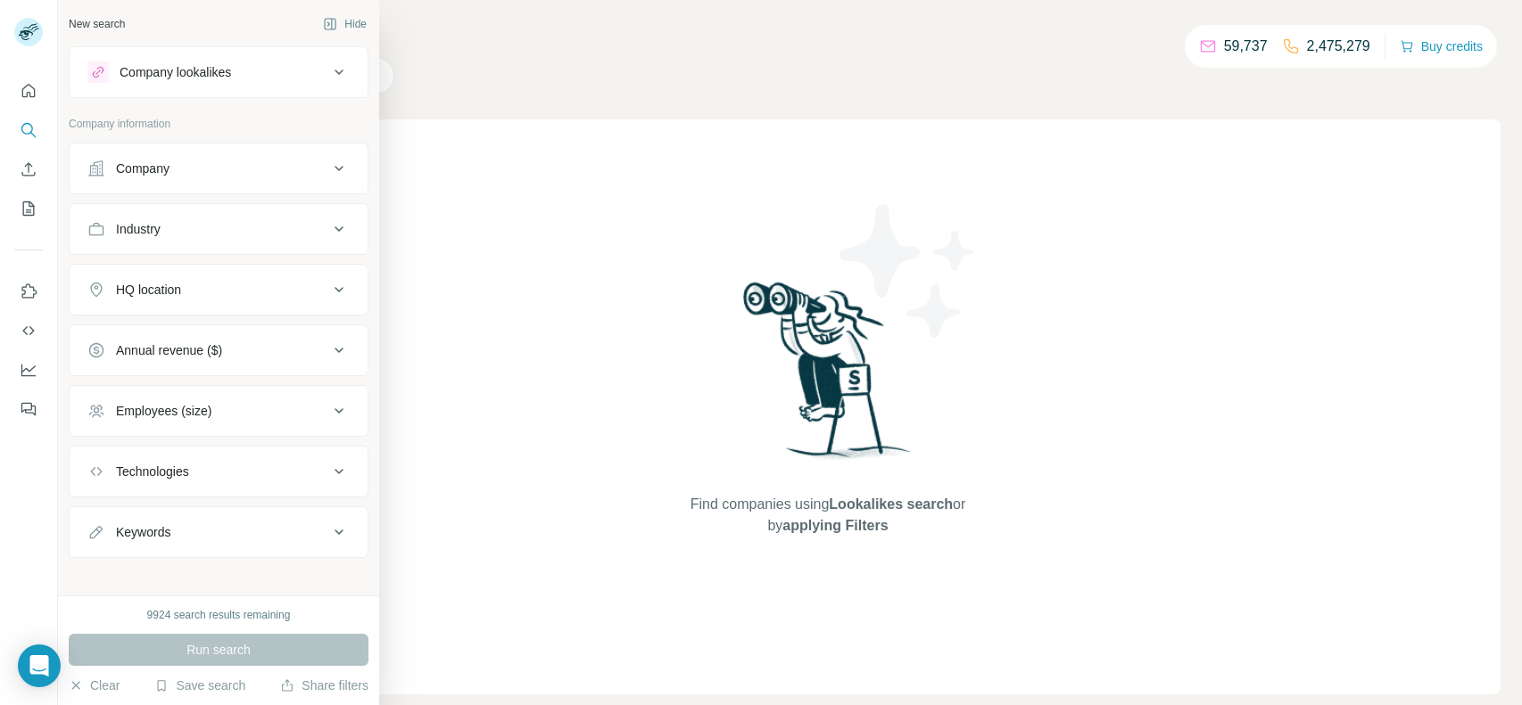
click at [301, 156] on button "Company" at bounding box center [219, 168] width 298 height 43
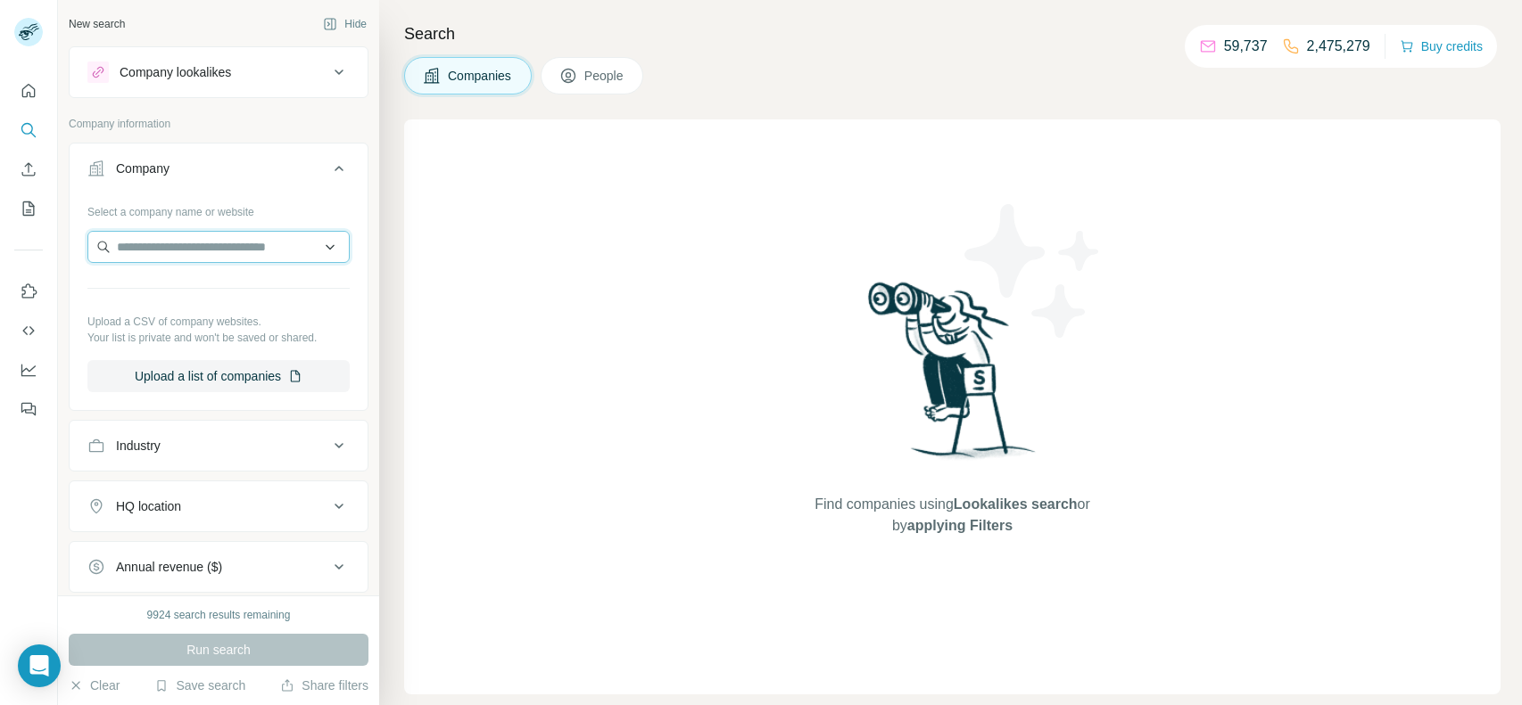
click at [214, 245] on input "text" at bounding box center [218, 247] width 262 height 32
paste input "**********"
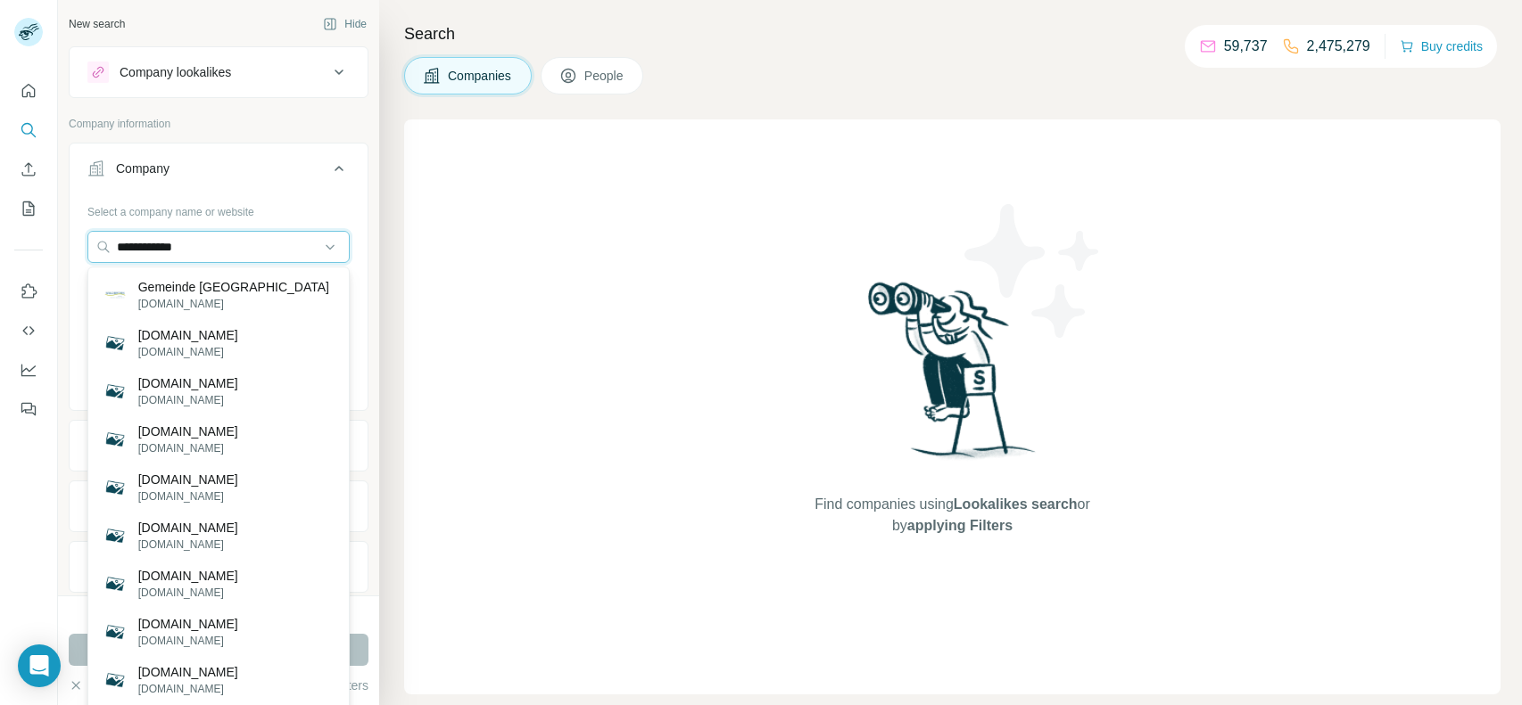
type input "**********"
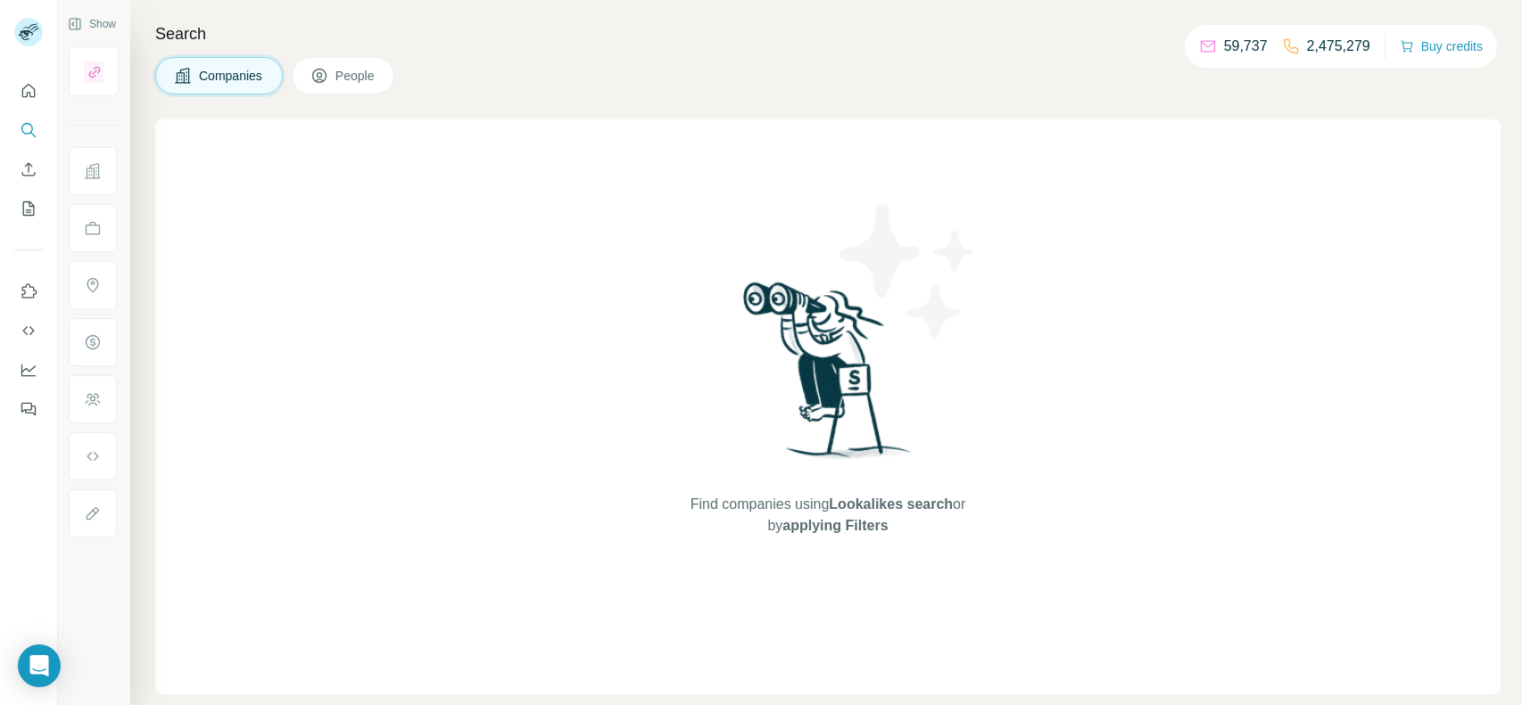
click at [237, 68] on span "Companies" at bounding box center [231, 76] width 65 height 18
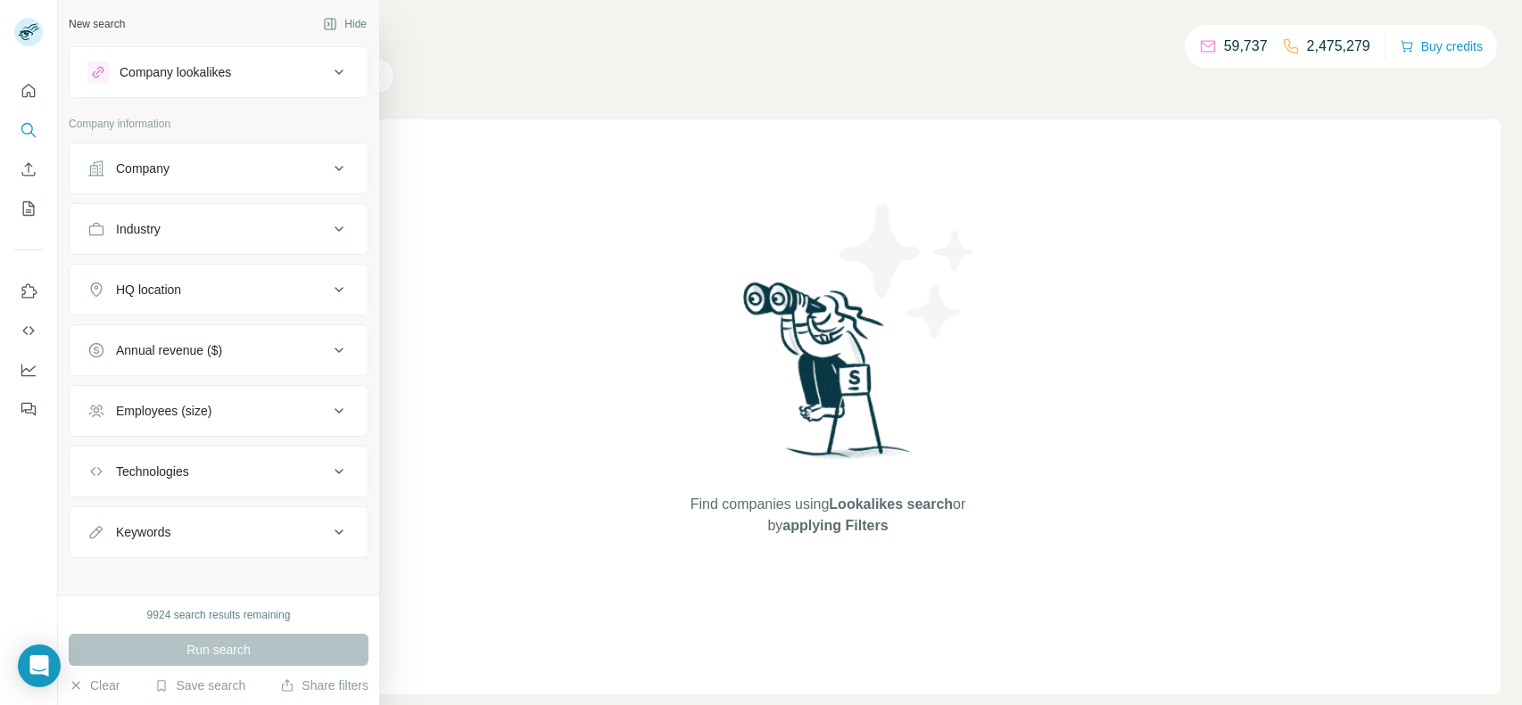
click at [192, 170] on div "Company" at bounding box center [207, 169] width 241 height 18
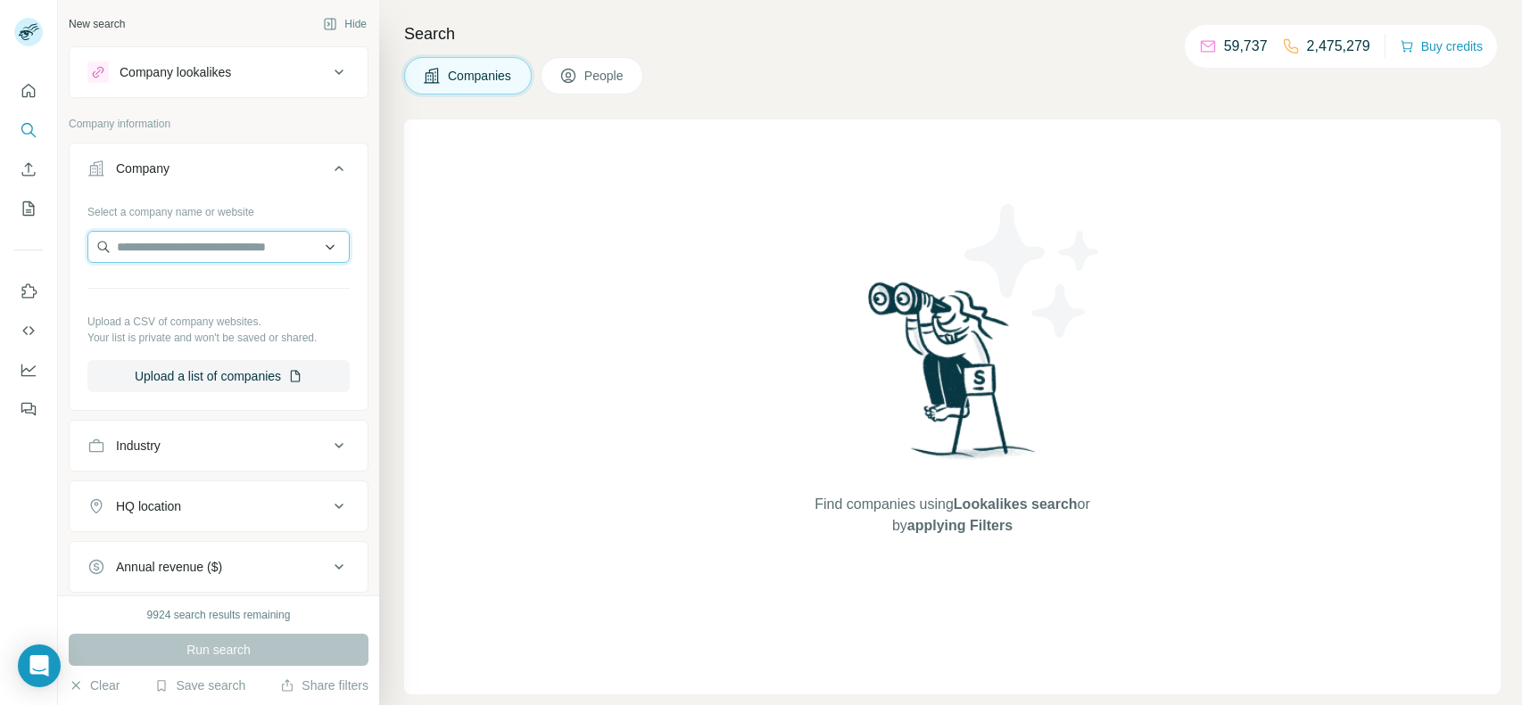
click at [293, 248] on input "text" at bounding box center [218, 247] width 262 height 32
paste input "**********"
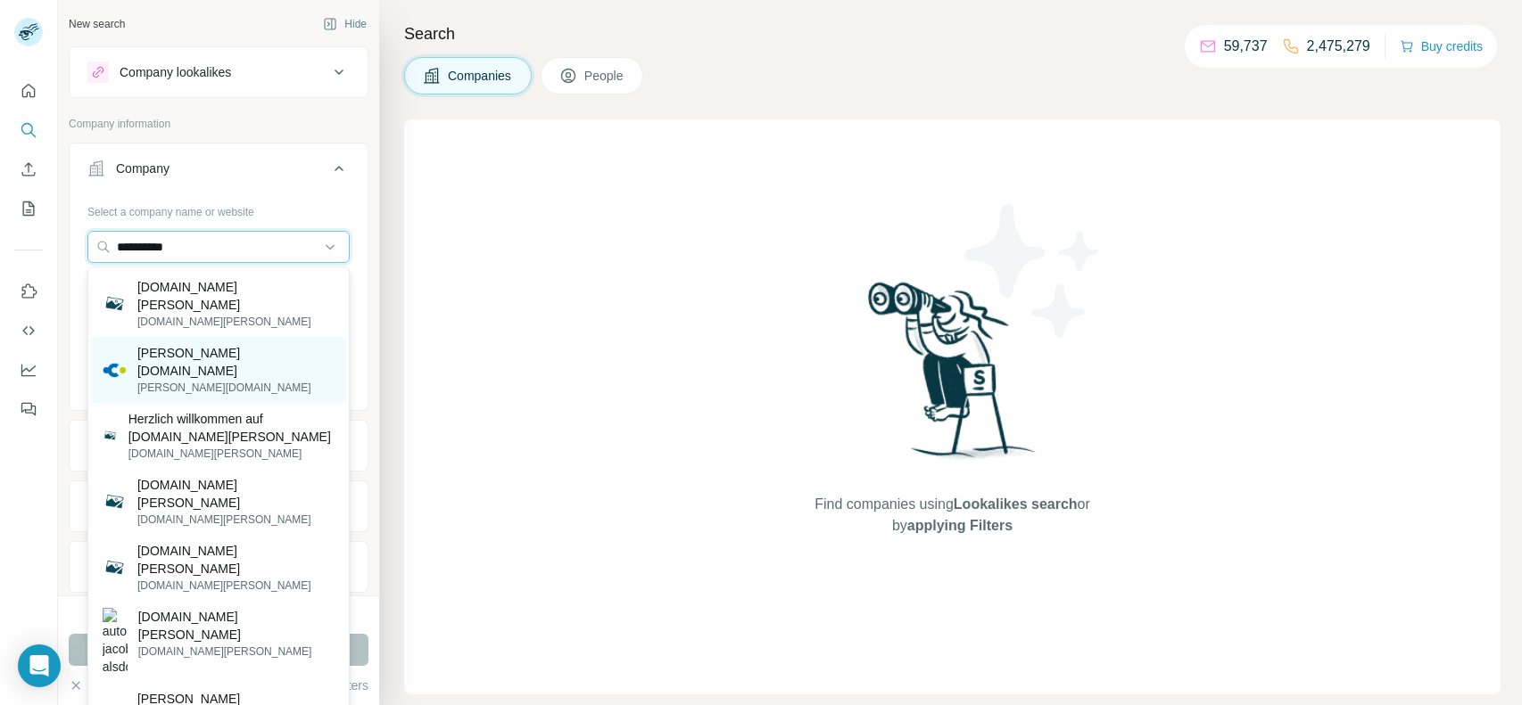
type input "**********"
click at [227, 342] on div "[PERSON_NAME][DOMAIN_NAME] [DOMAIN_NAME]" at bounding box center [218, 370] width 253 height 66
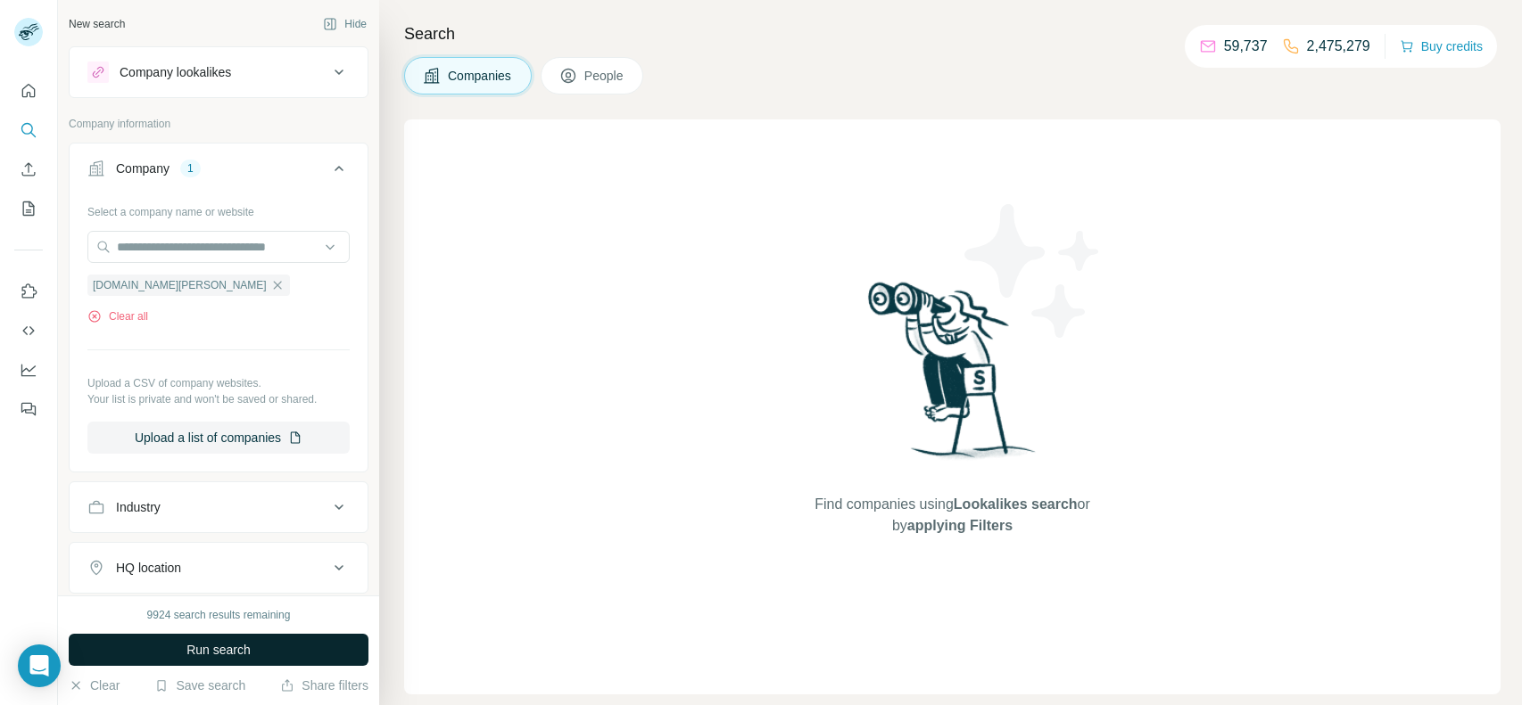
click at [211, 656] on span "Run search" at bounding box center [218, 650] width 64 height 18
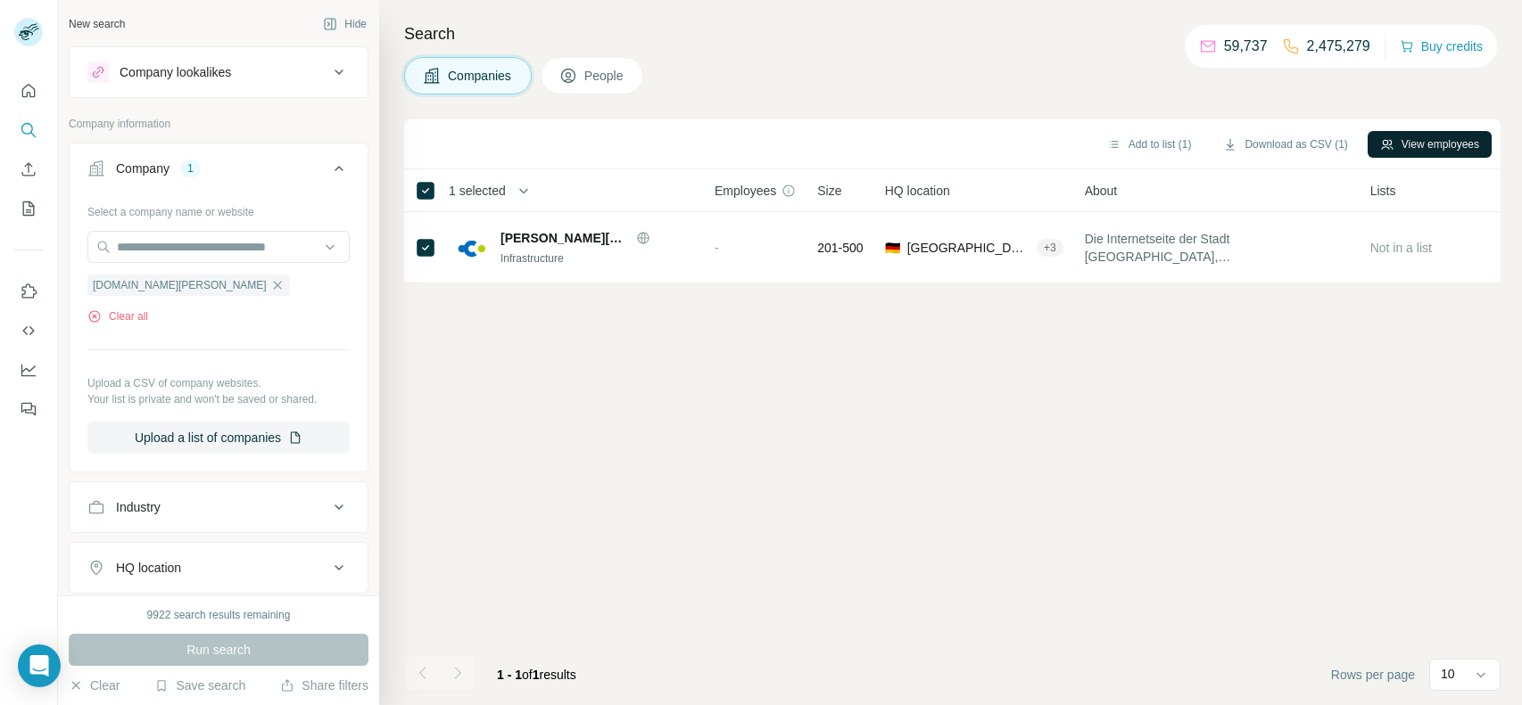
click at [1398, 142] on button "View employees" at bounding box center [1429, 144] width 124 height 27
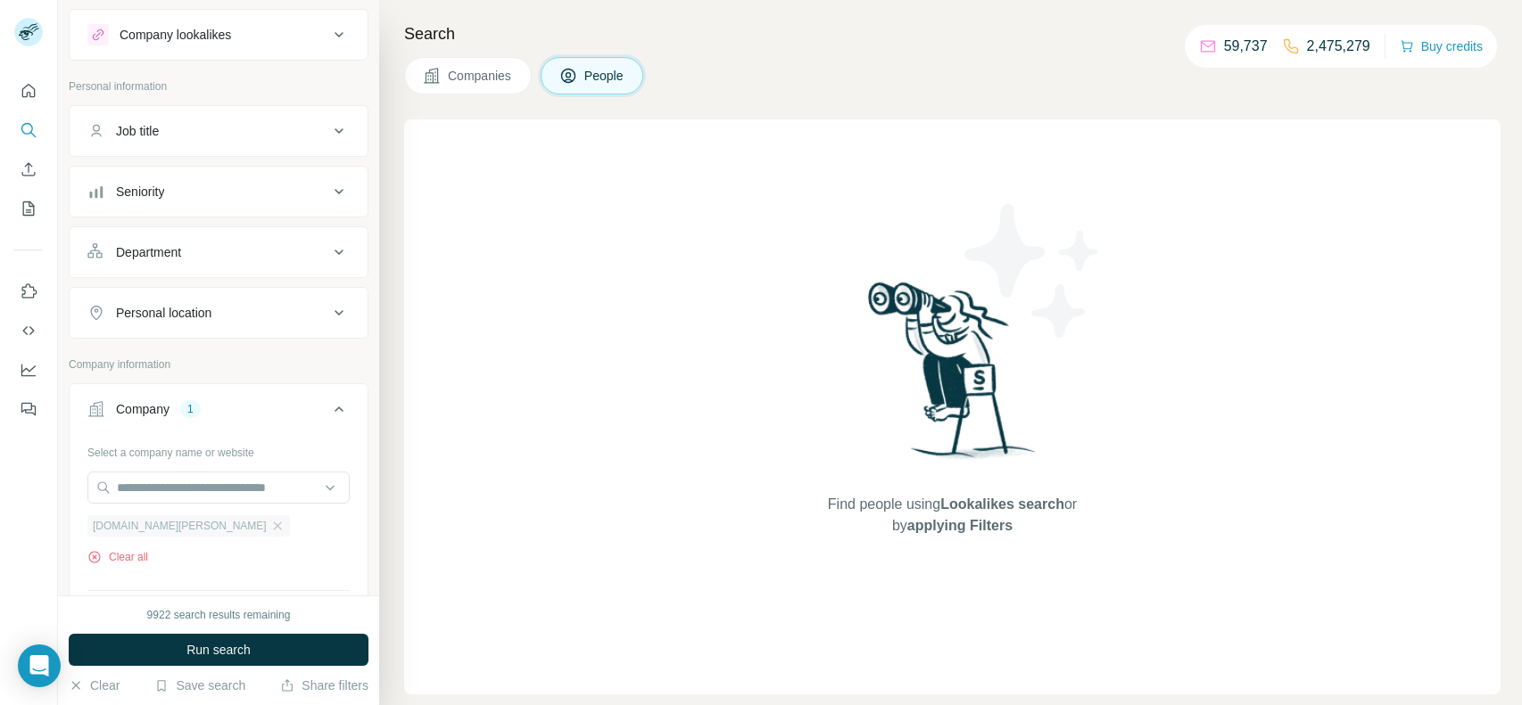
scroll to position [42, 0]
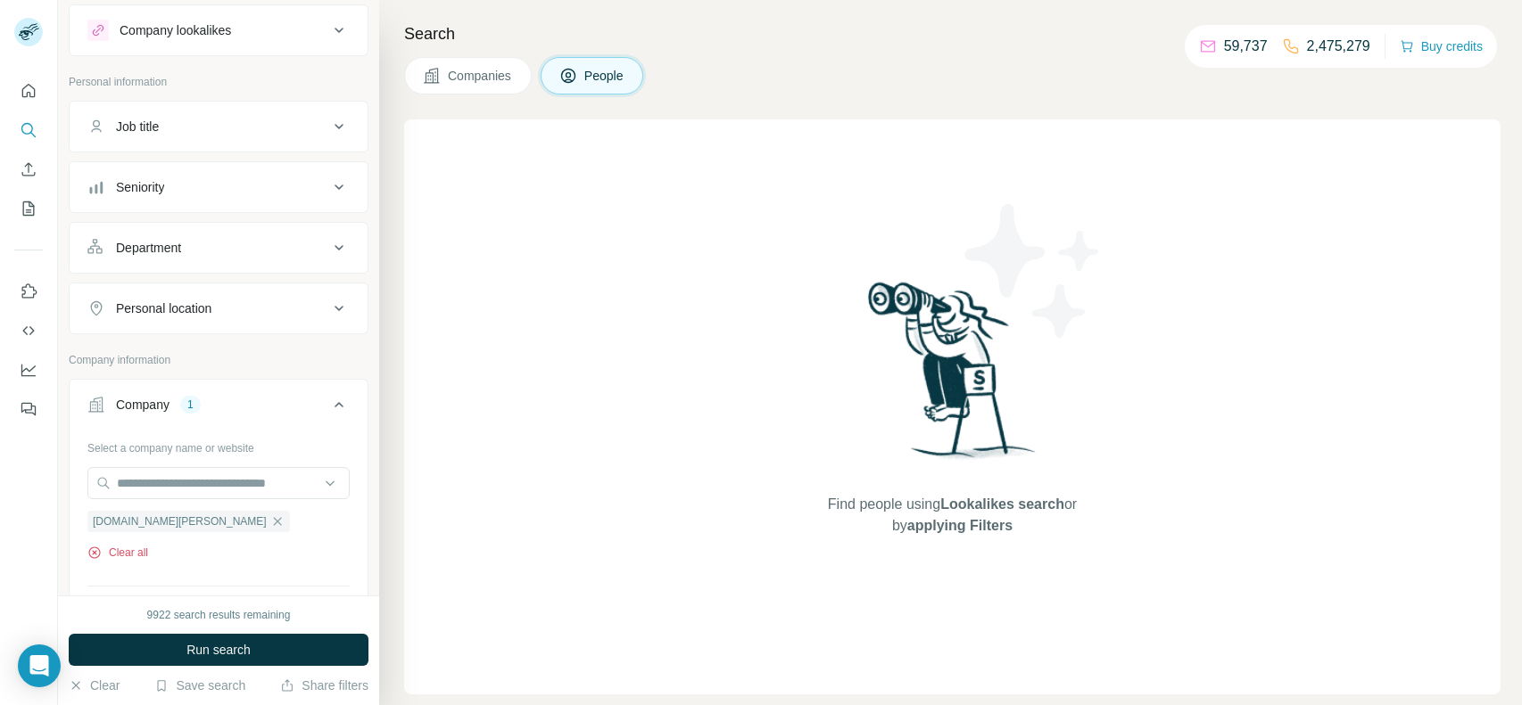
click at [120, 552] on button "Clear all" at bounding box center [117, 553] width 61 height 16
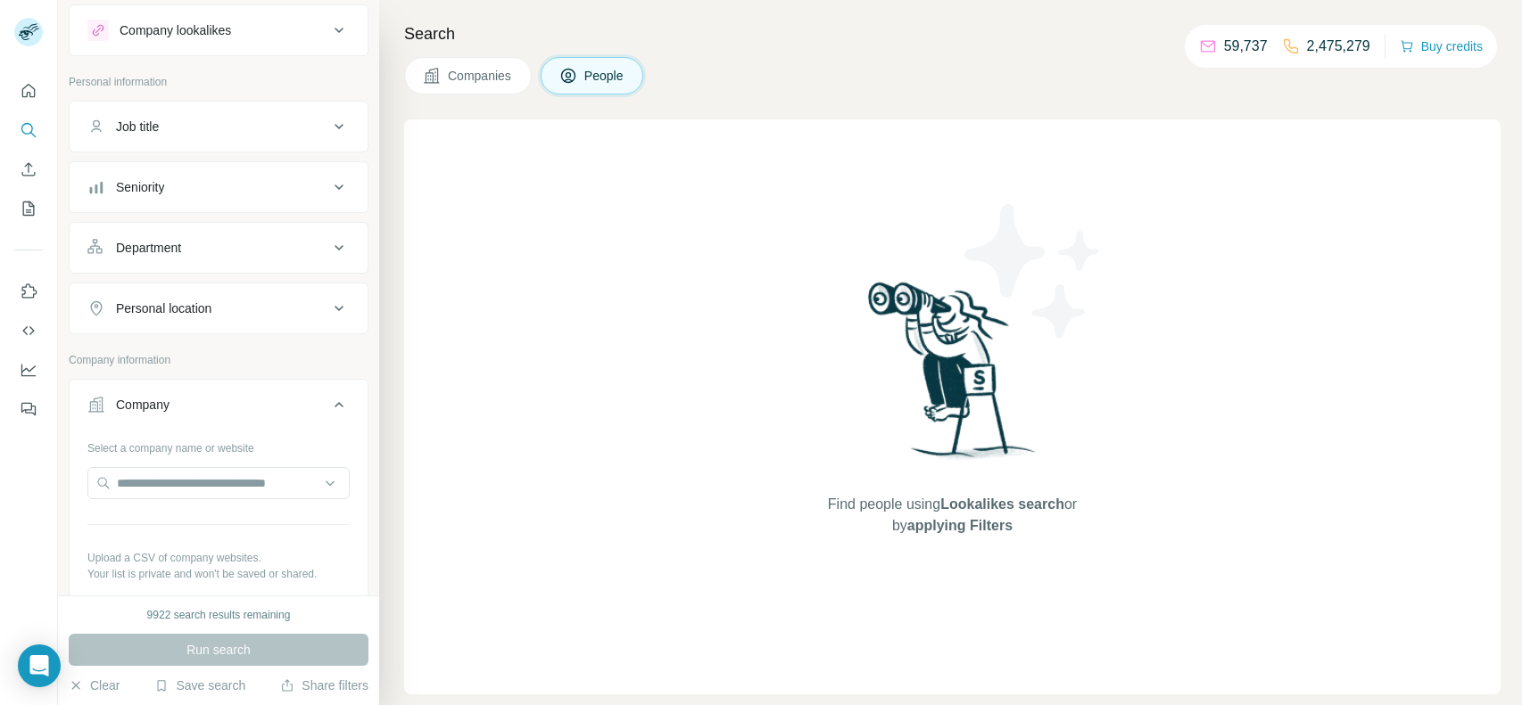
click at [279, 463] on div "Select a company name or website Upload a CSV of company websites. Your list is…" at bounding box center [218, 530] width 262 height 195
click at [275, 467] on input "text" at bounding box center [218, 483] width 262 height 32
paste input "**********"
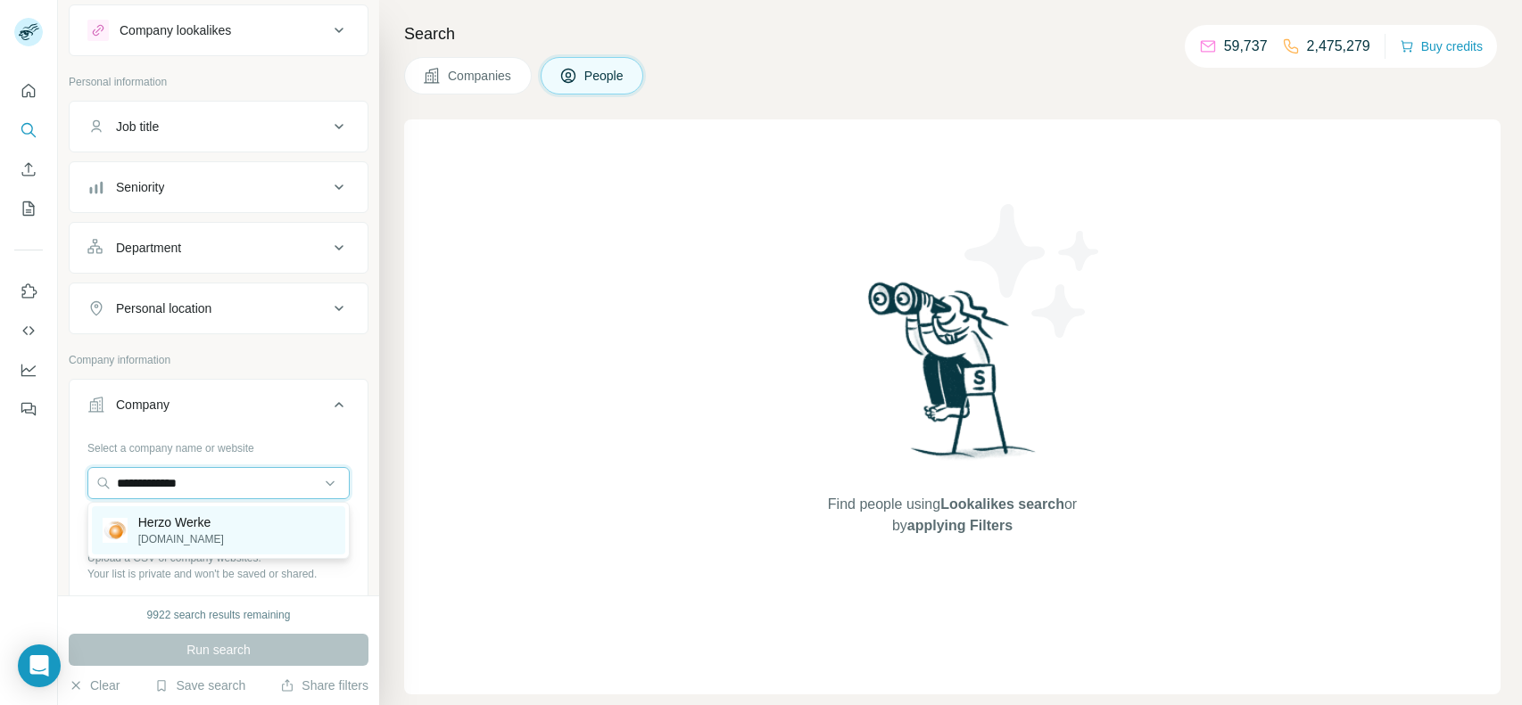
type input "**********"
click at [220, 517] on div "Herzo Werke herzowerke.de" at bounding box center [218, 531] width 253 height 48
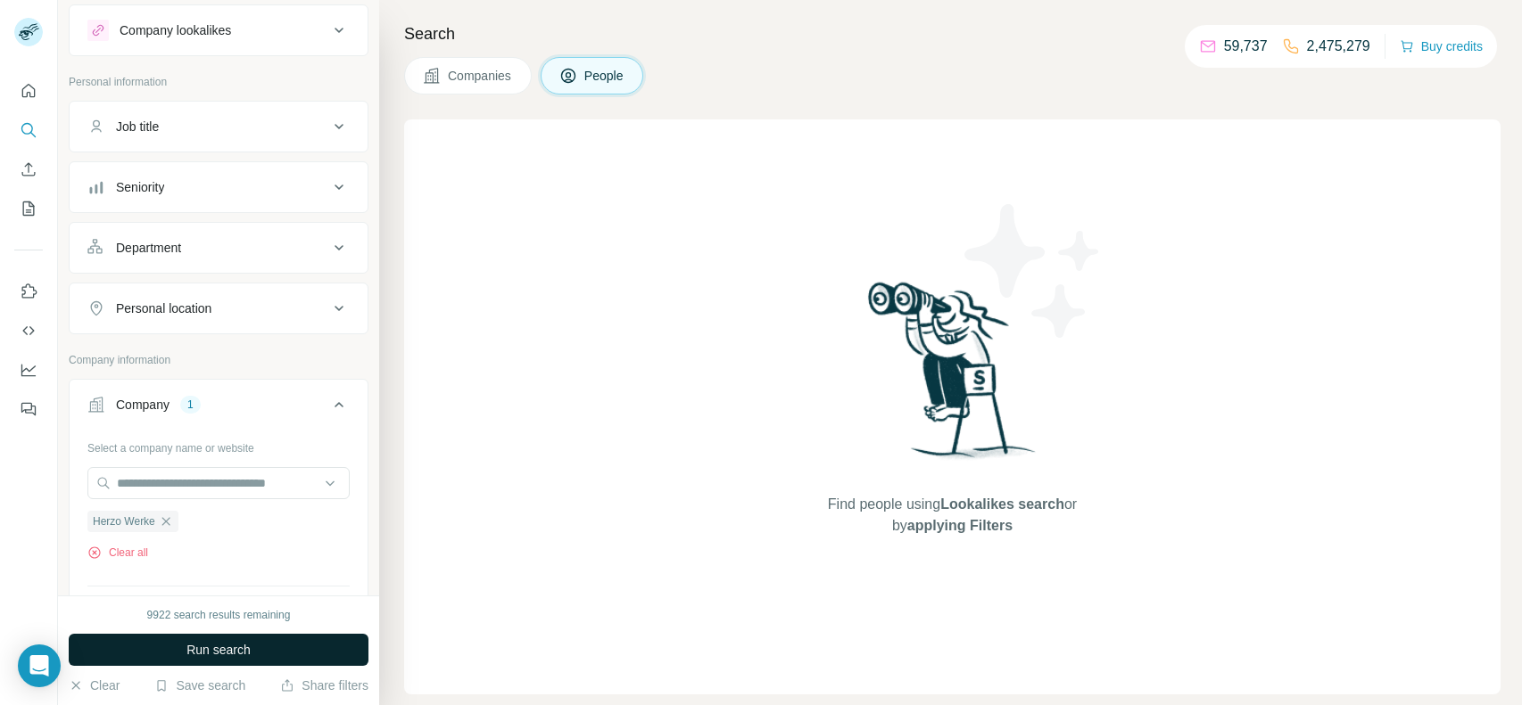
click at [236, 635] on button "Run search" at bounding box center [219, 650] width 300 height 32
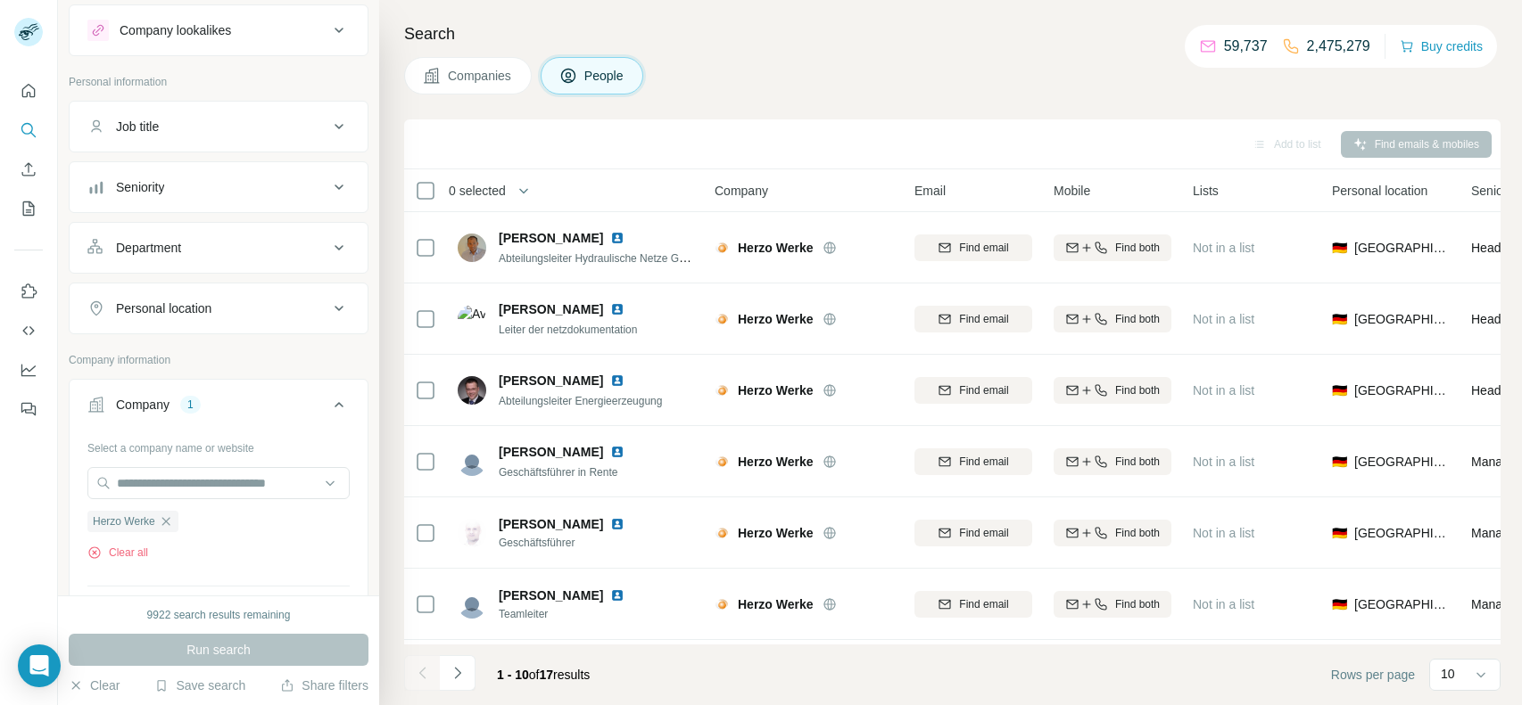
click at [222, 644] on div "Run search" at bounding box center [219, 650] width 300 height 32
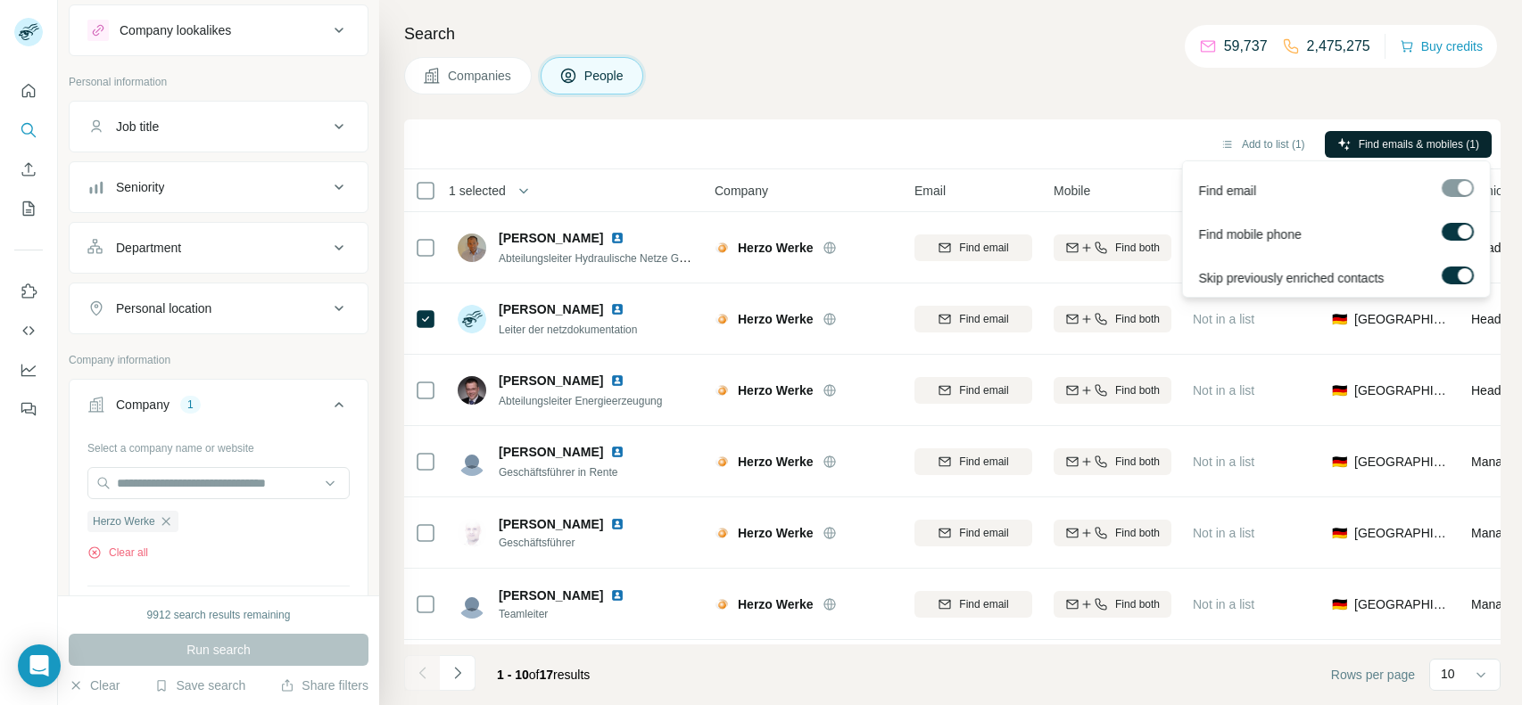
click at [1349, 150] on icon "button" at bounding box center [1344, 144] width 14 height 14
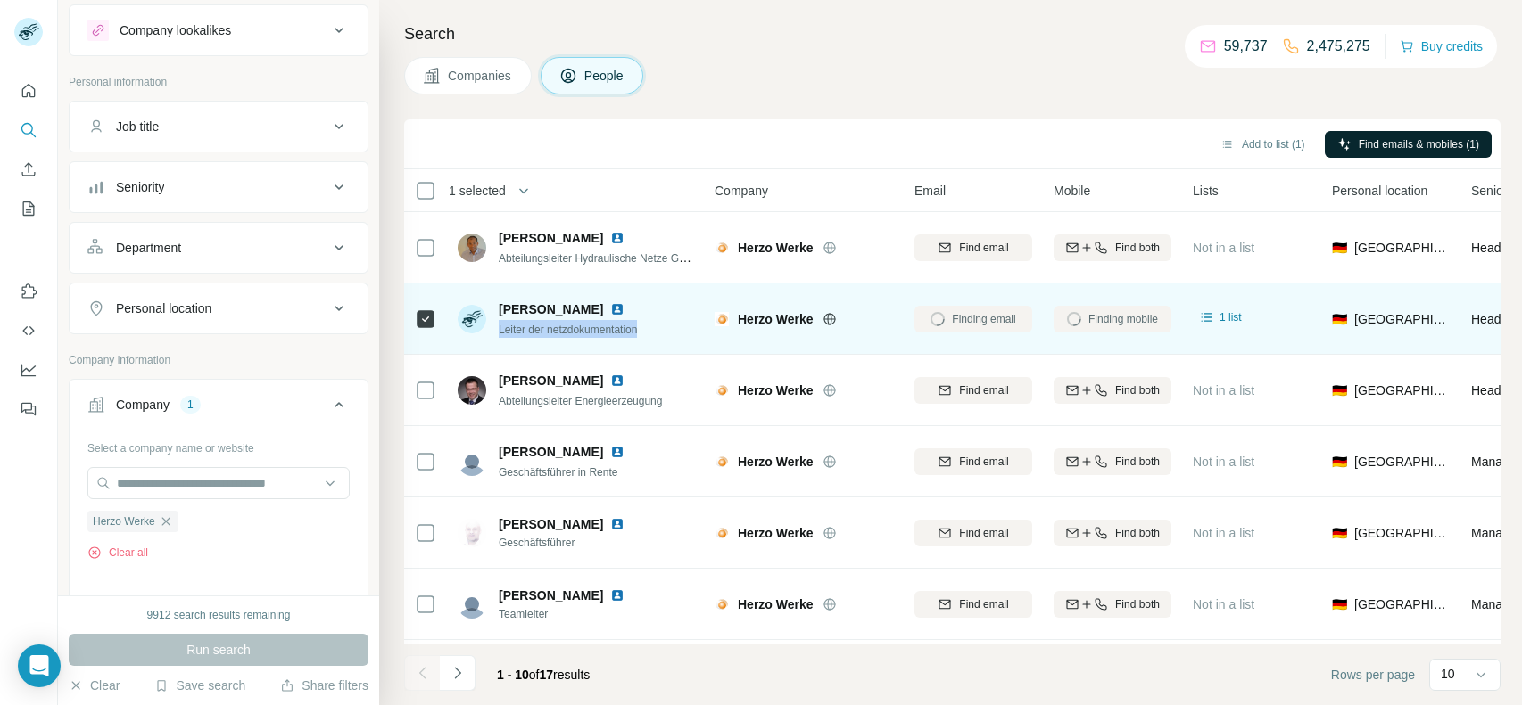
drag, startPoint x: 662, startPoint y: 326, endPoint x: 495, endPoint y: 328, distance: 166.8
click at [495, 328] on div "Michael Sandel Leiter der netzdokumentation" at bounding box center [576, 318] width 237 height 49
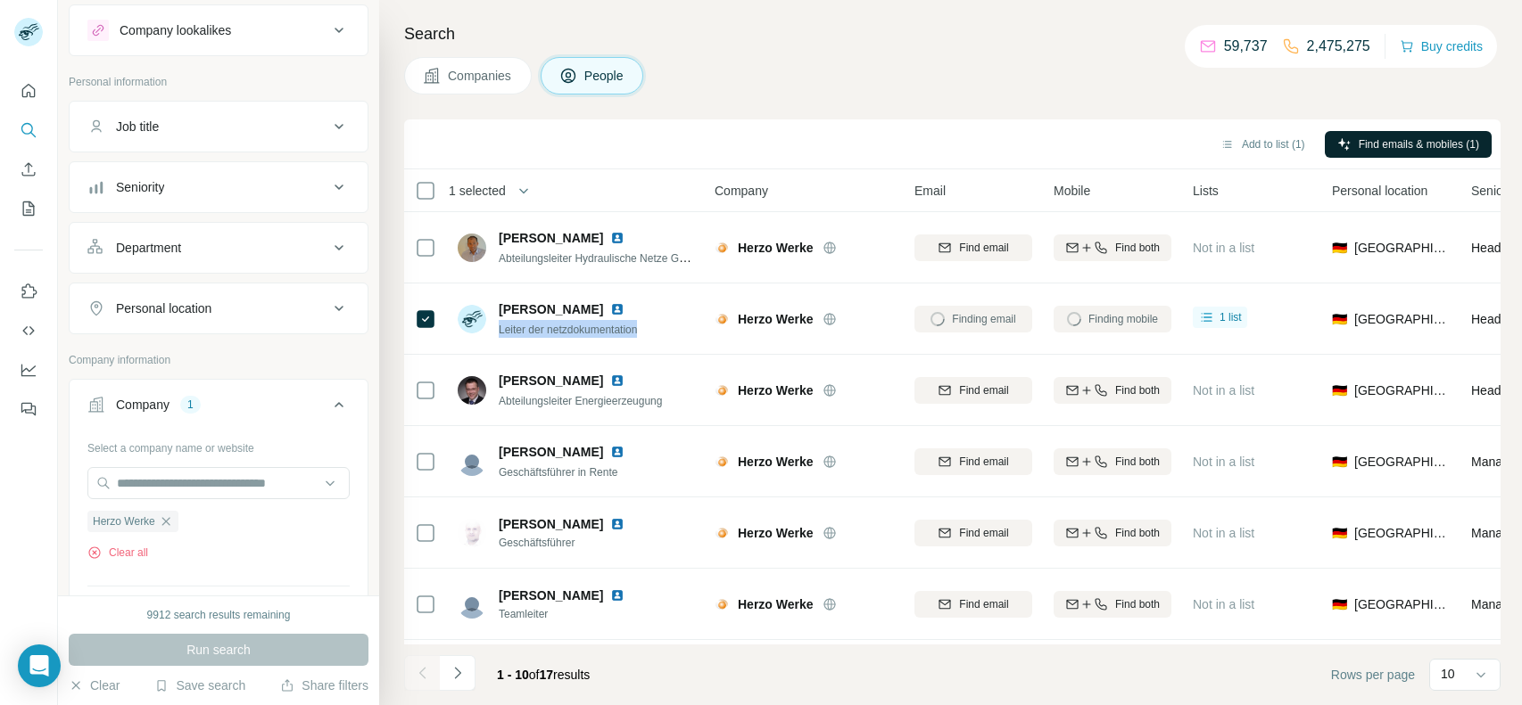
copy span "Leiter der netzdokumentation"
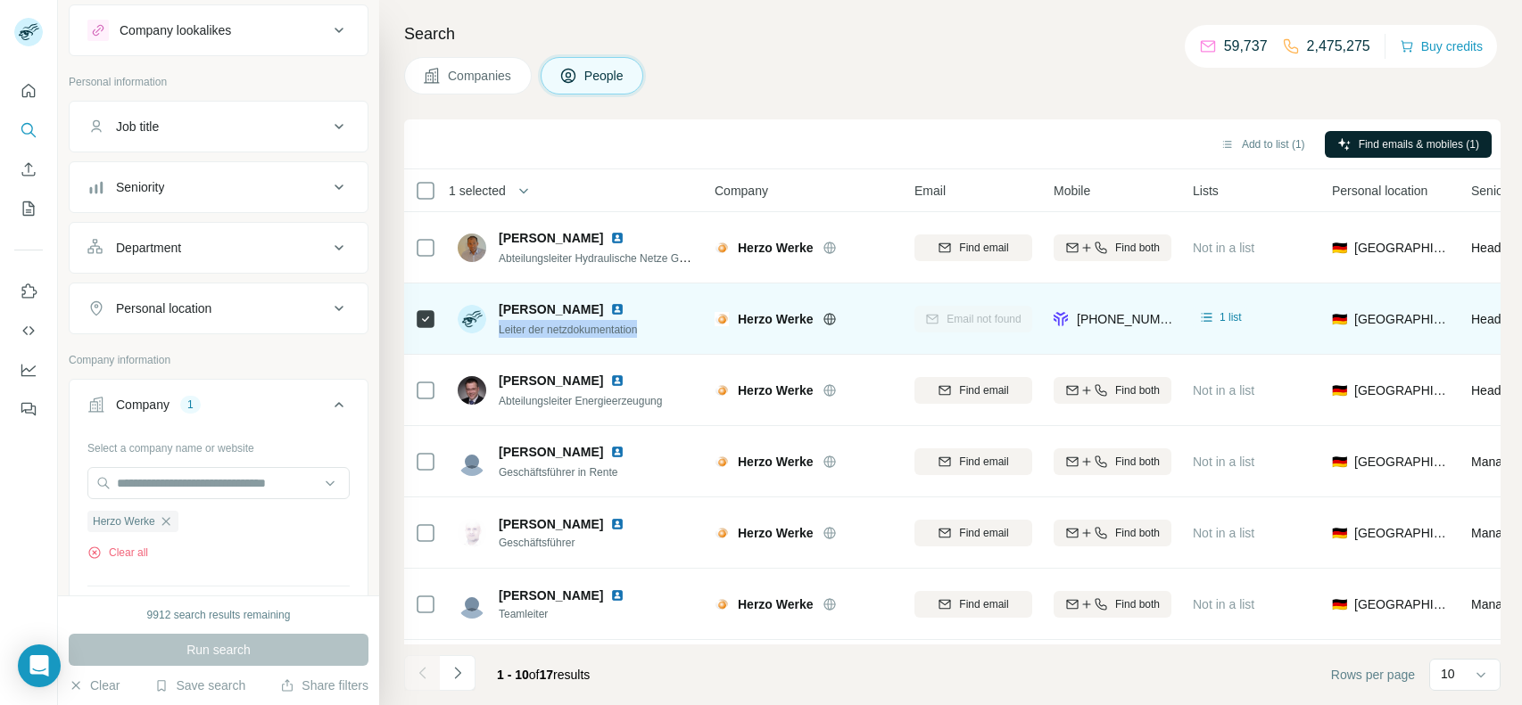
drag, startPoint x: 498, startPoint y: 306, endPoint x: 586, endPoint y: 305, distance: 88.3
click at [586, 305] on div "Michael Sandel" at bounding box center [572, 310] width 147 height 18
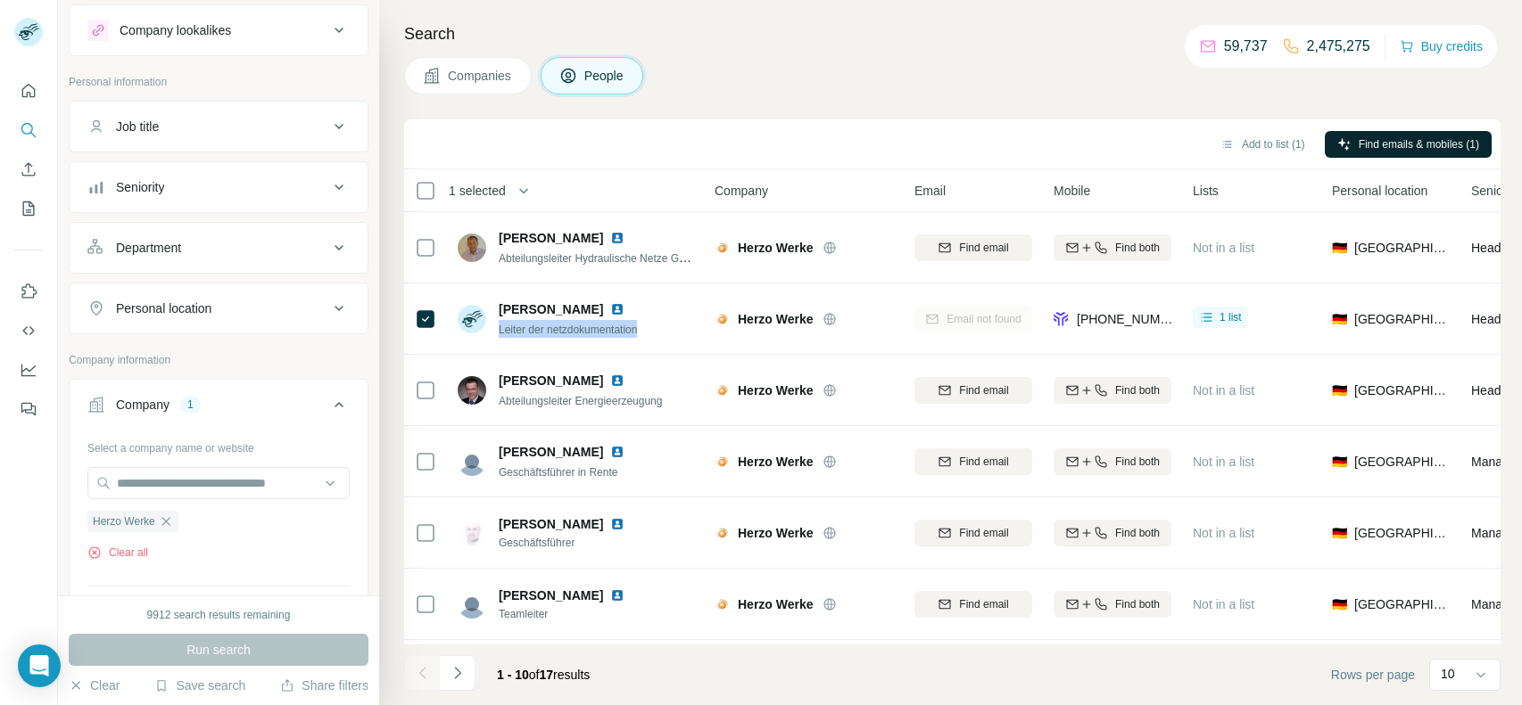
copy span "Michael Sandel"
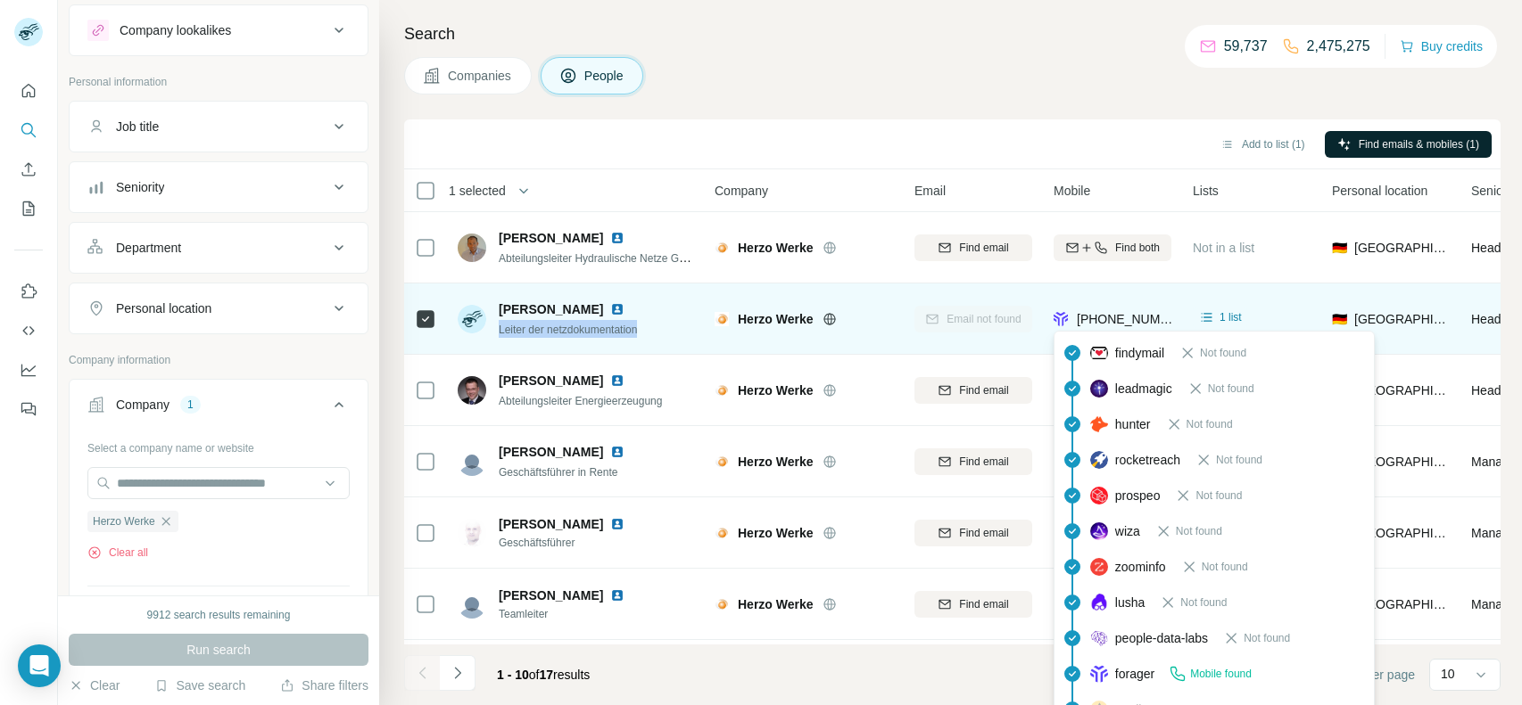
click at [1089, 317] on span "+4916096656929" at bounding box center [1132, 319] width 112 height 14
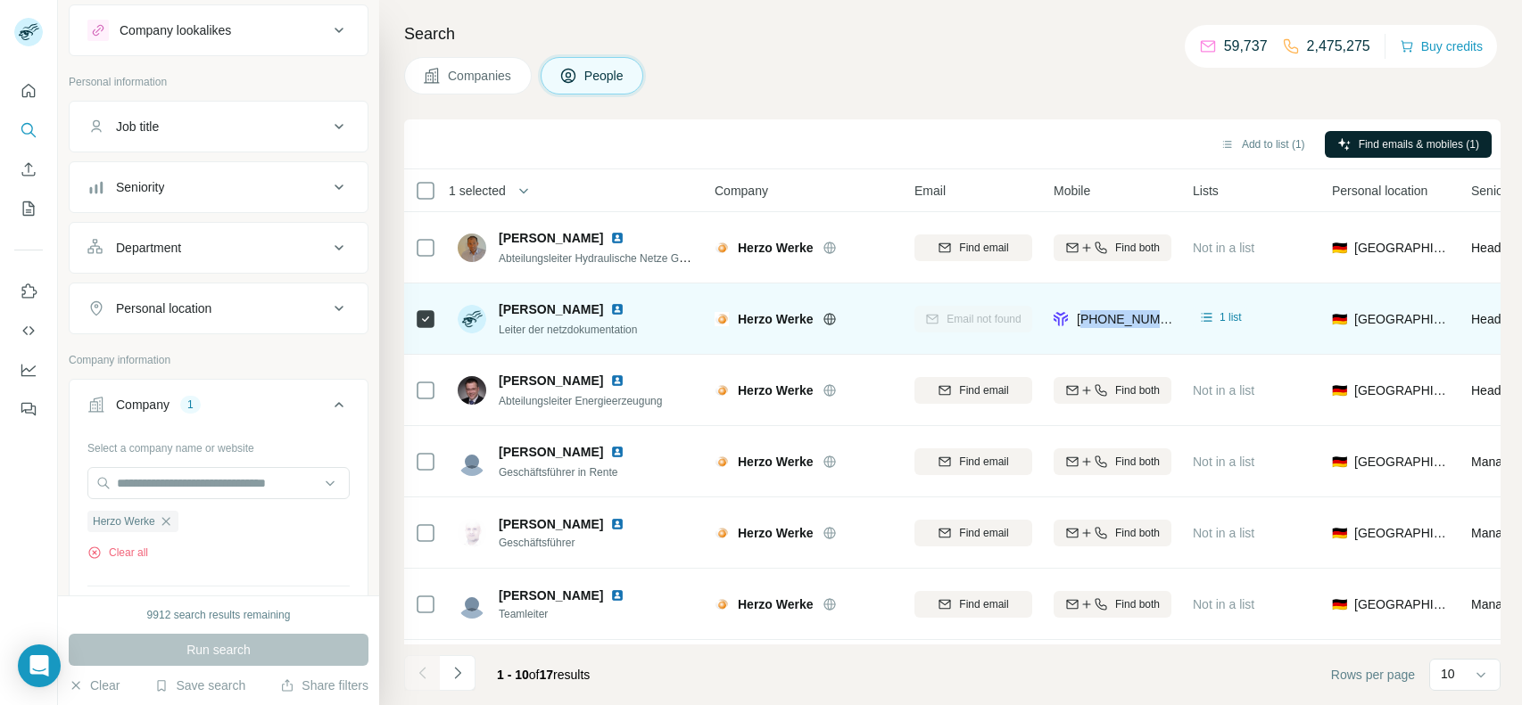
drag, startPoint x: 500, startPoint y: 303, endPoint x: 587, endPoint y: 309, distance: 86.7
click at [587, 309] on div "Michael Sandel" at bounding box center [572, 310] width 147 height 18
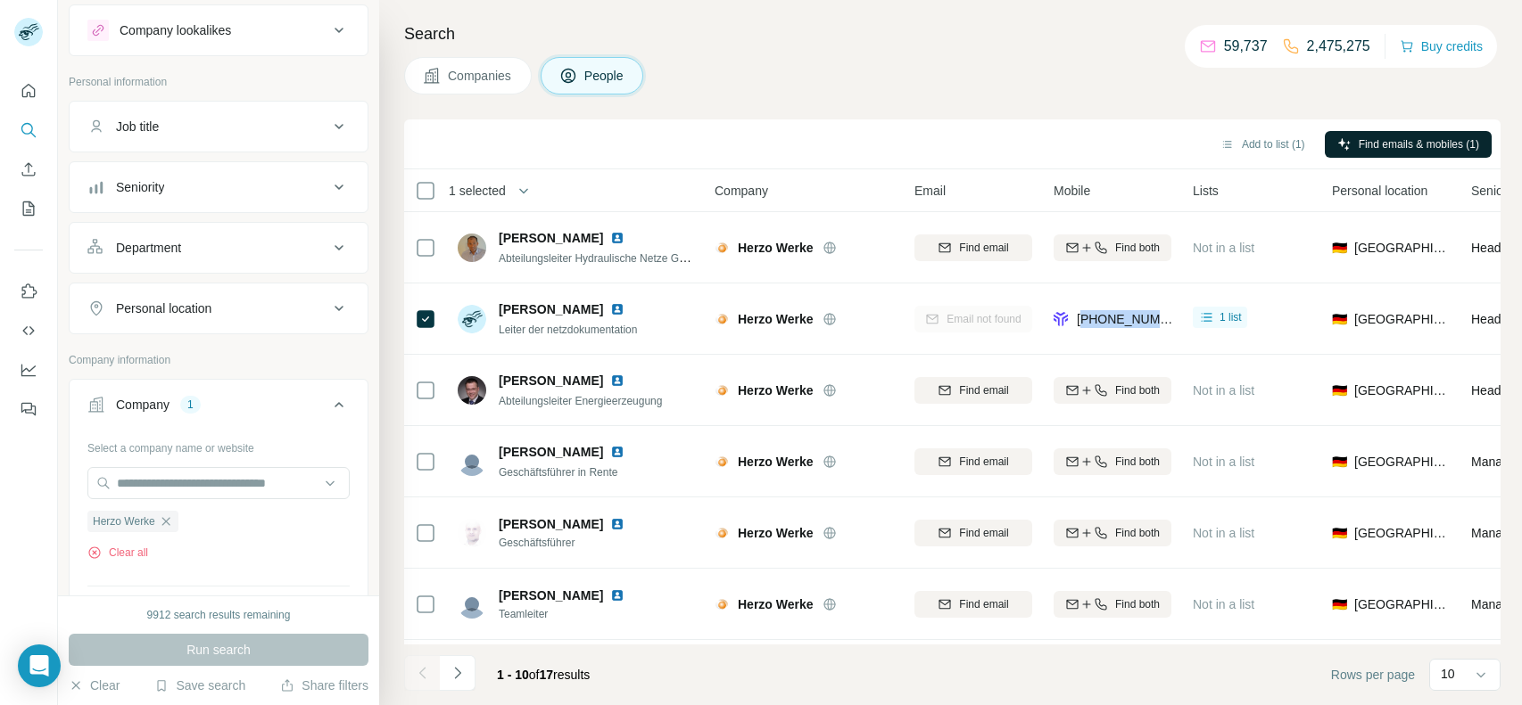
copy span "Michael Sandel"
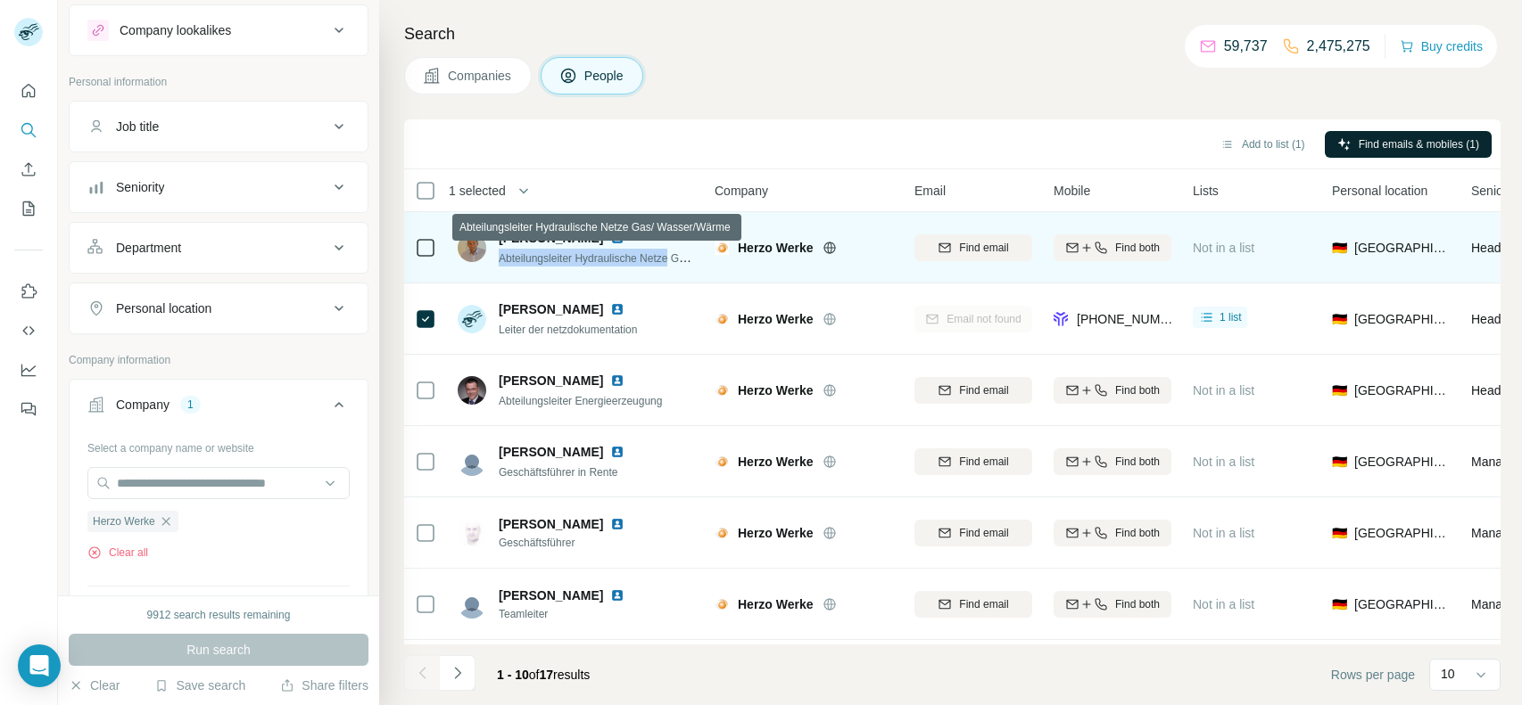
drag, startPoint x: 498, startPoint y: 252, endPoint x: 667, endPoint y: 252, distance: 169.5
click at [667, 252] on span "Abteilungsleiter Hydraulische Netze Gas/ Wasser/Wärme" at bounding box center [634, 258] width 271 height 14
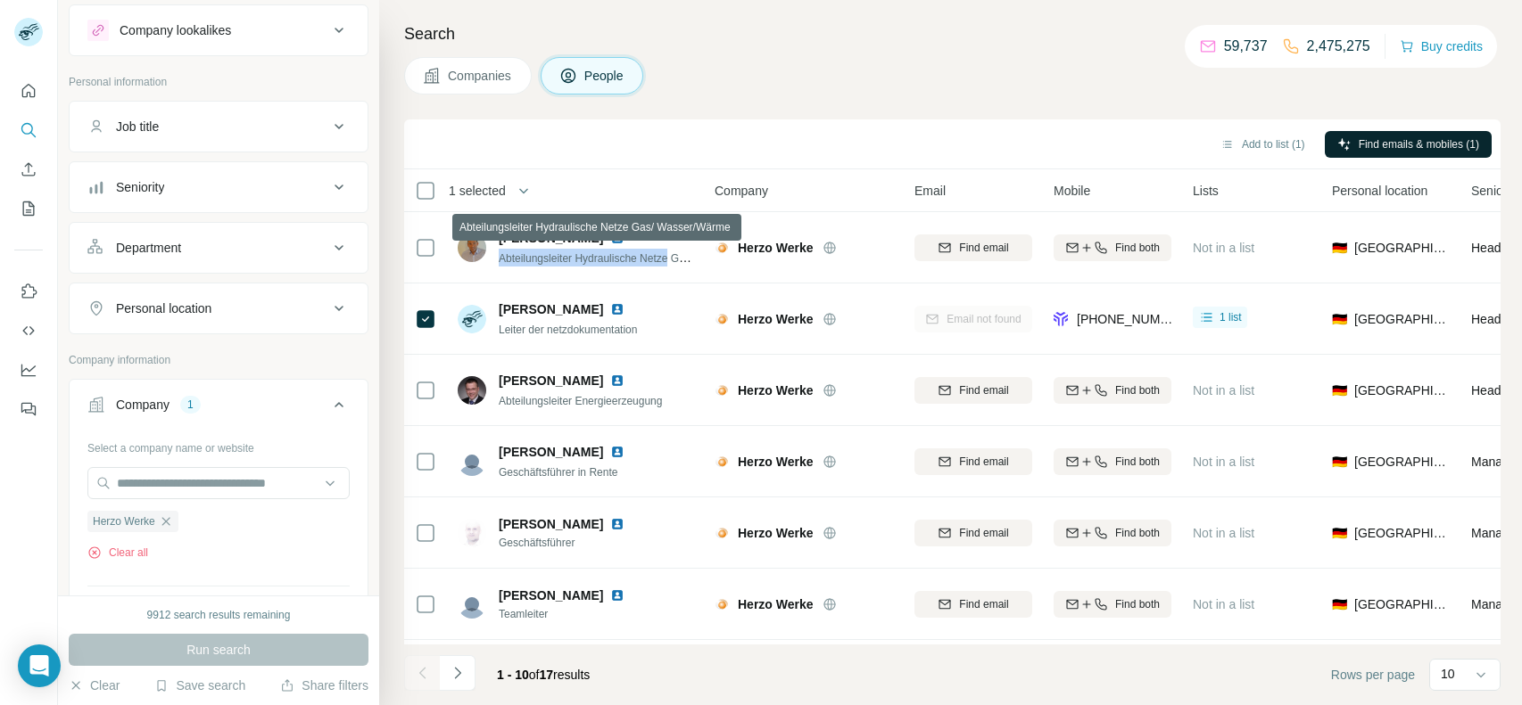
copy span "Abteilungsleiter Hydraulische Netze"
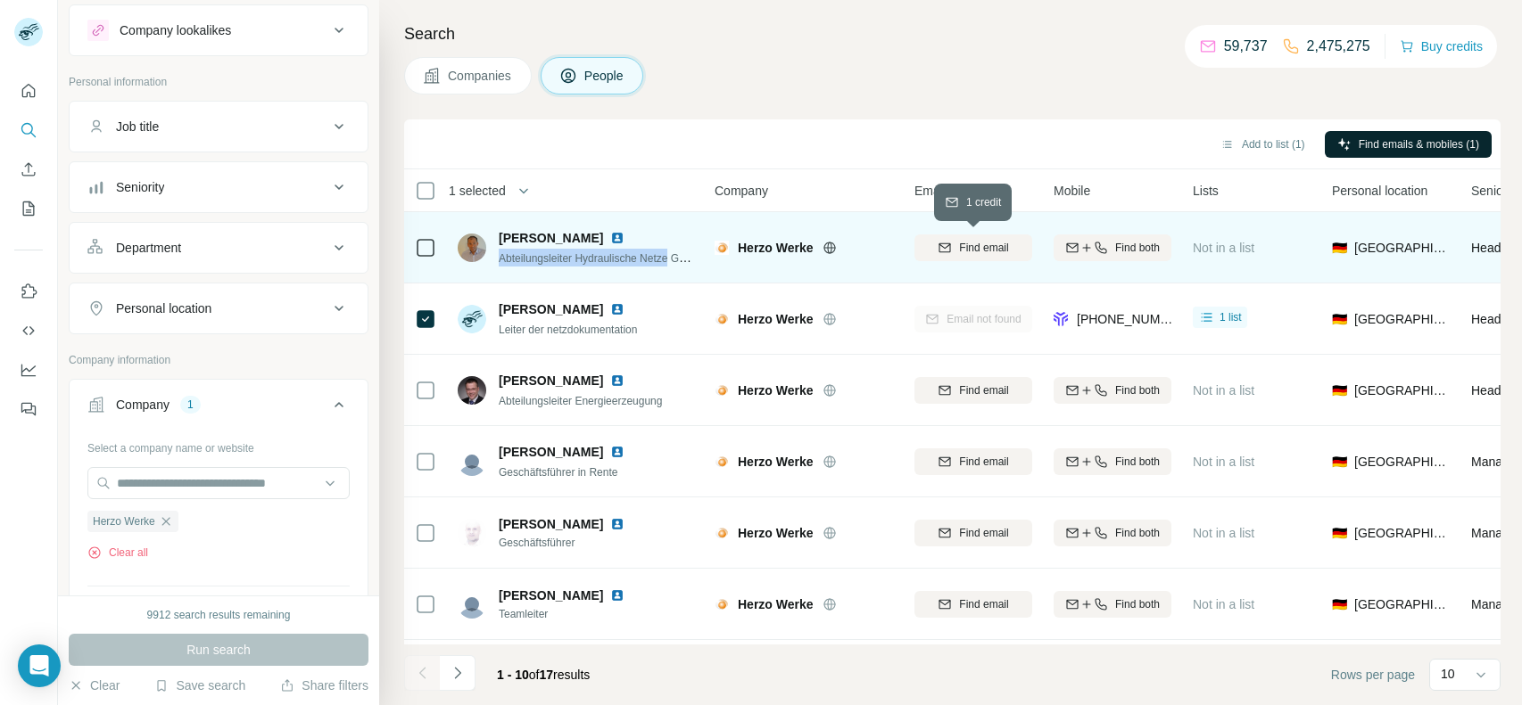
click at [990, 243] on span "Find email" at bounding box center [983, 248] width 49 height 16
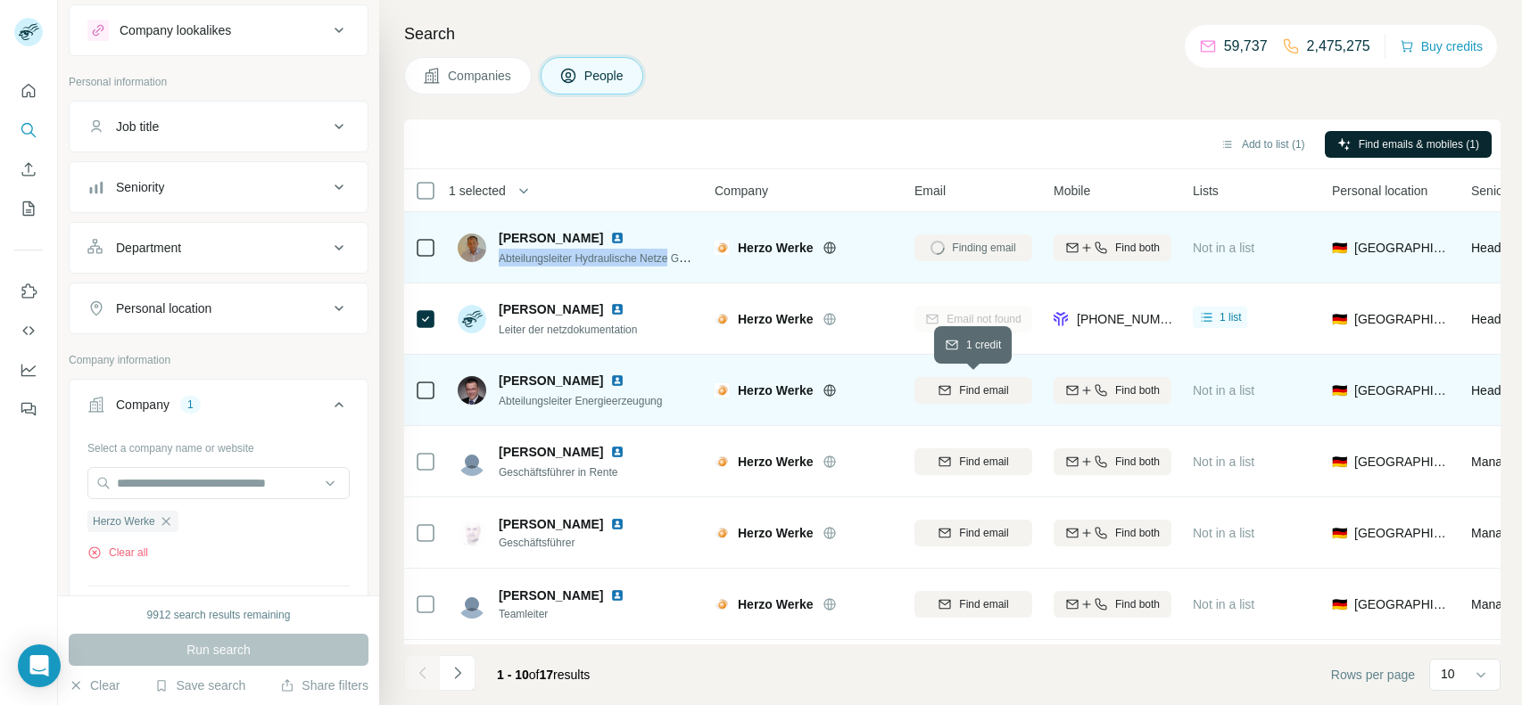
click at [961, 398] on button "Find email" at bounding box center [973, 390] width 118 height 27
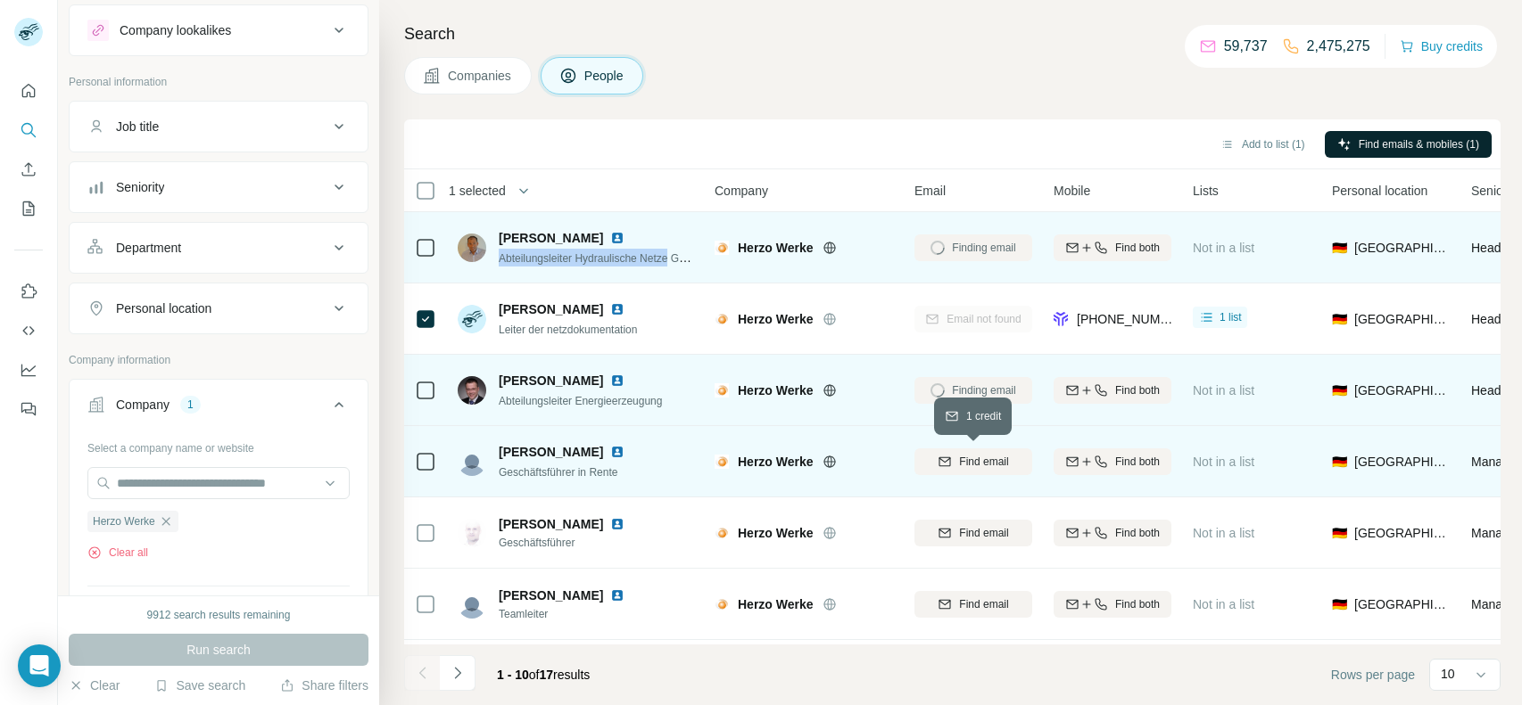
click at [967, 459] on span "Find email" at bounding box center [983, 462] width 49 height 16
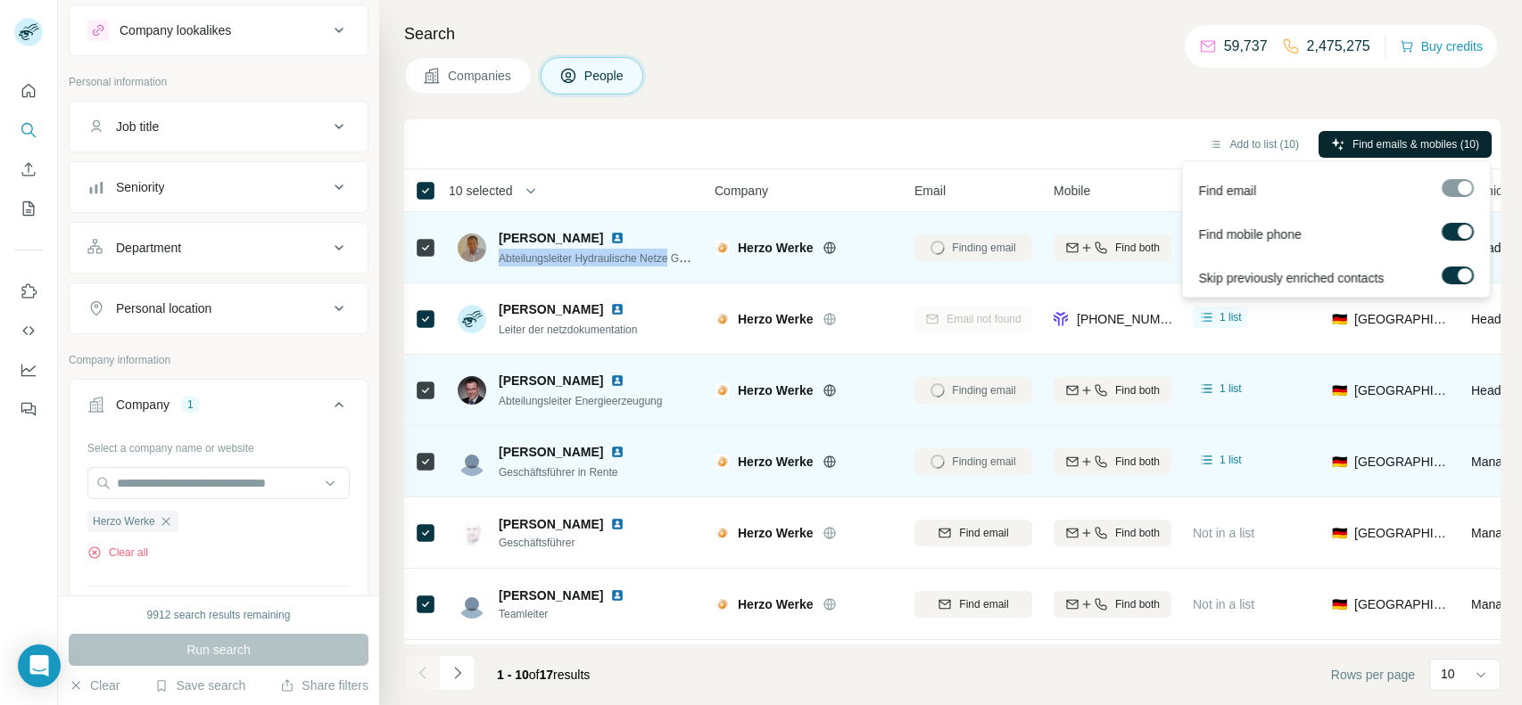
click at [1412, 142] on span "Find emails & mobiles (10)" at bounding box center [1415, 144] width 127 height 16
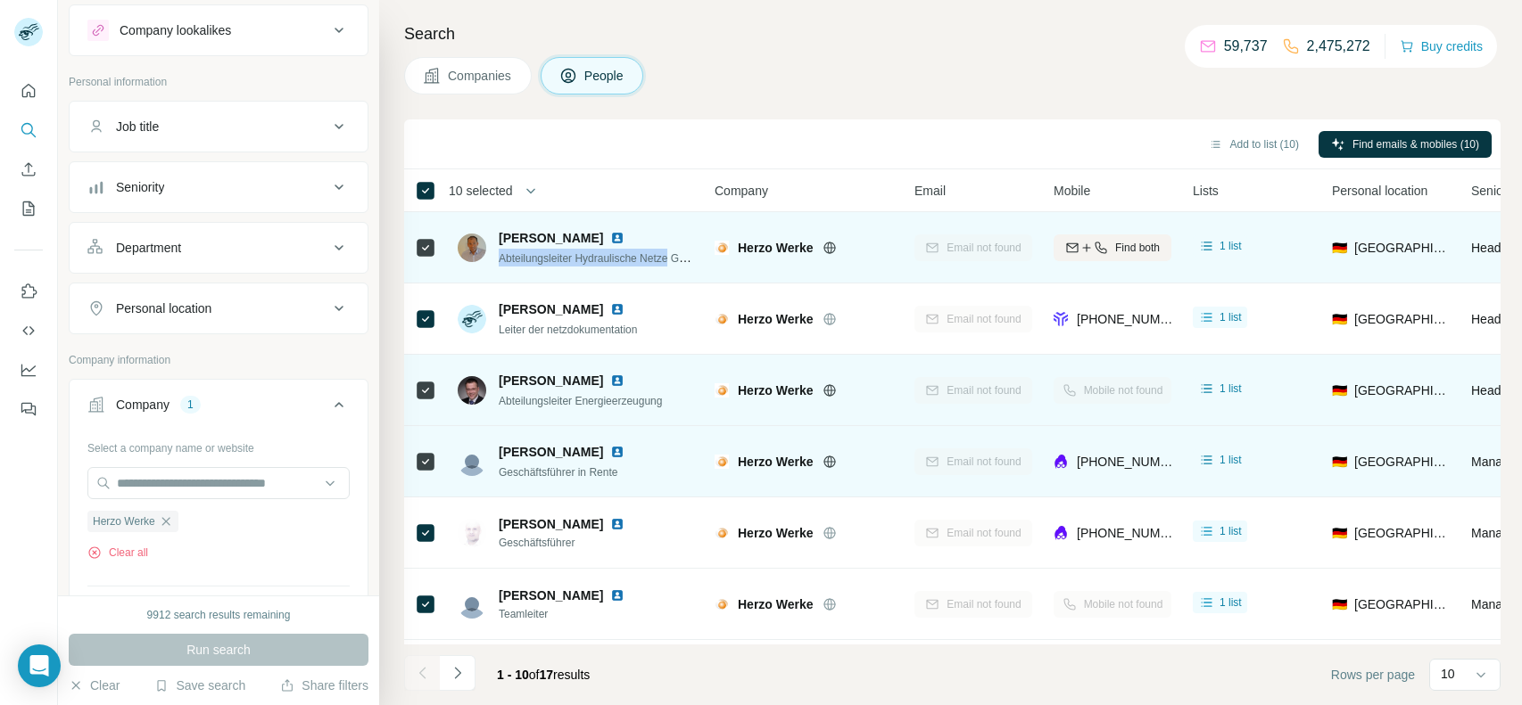
drag, startPoint x: 499, startPoint y: 235, endPoint x: 588, endPoint y: 239, distance: 89.3
click at [588, 239] on div "Manfred Mehler" at bounding box center [597, 238] width 196 height 18
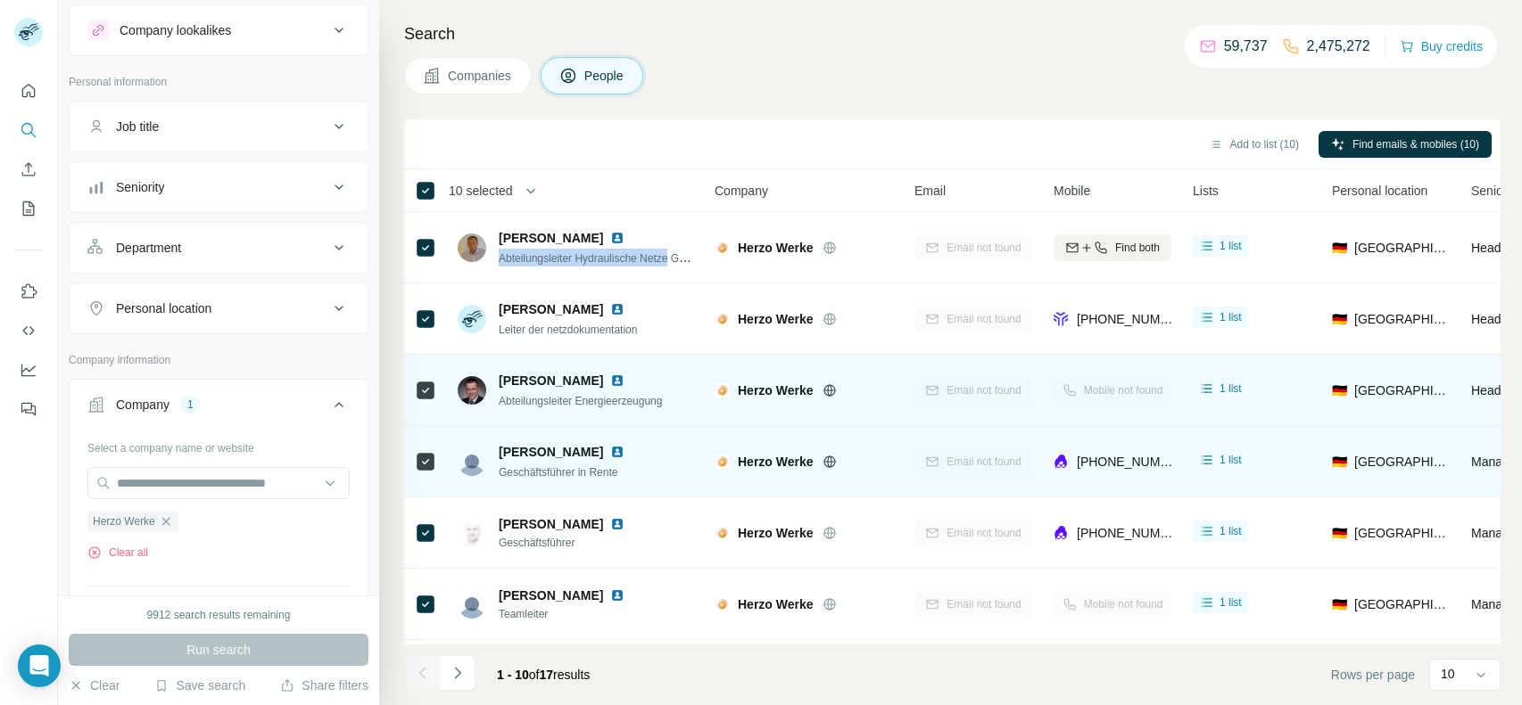
copy span "Manfred Mehler"
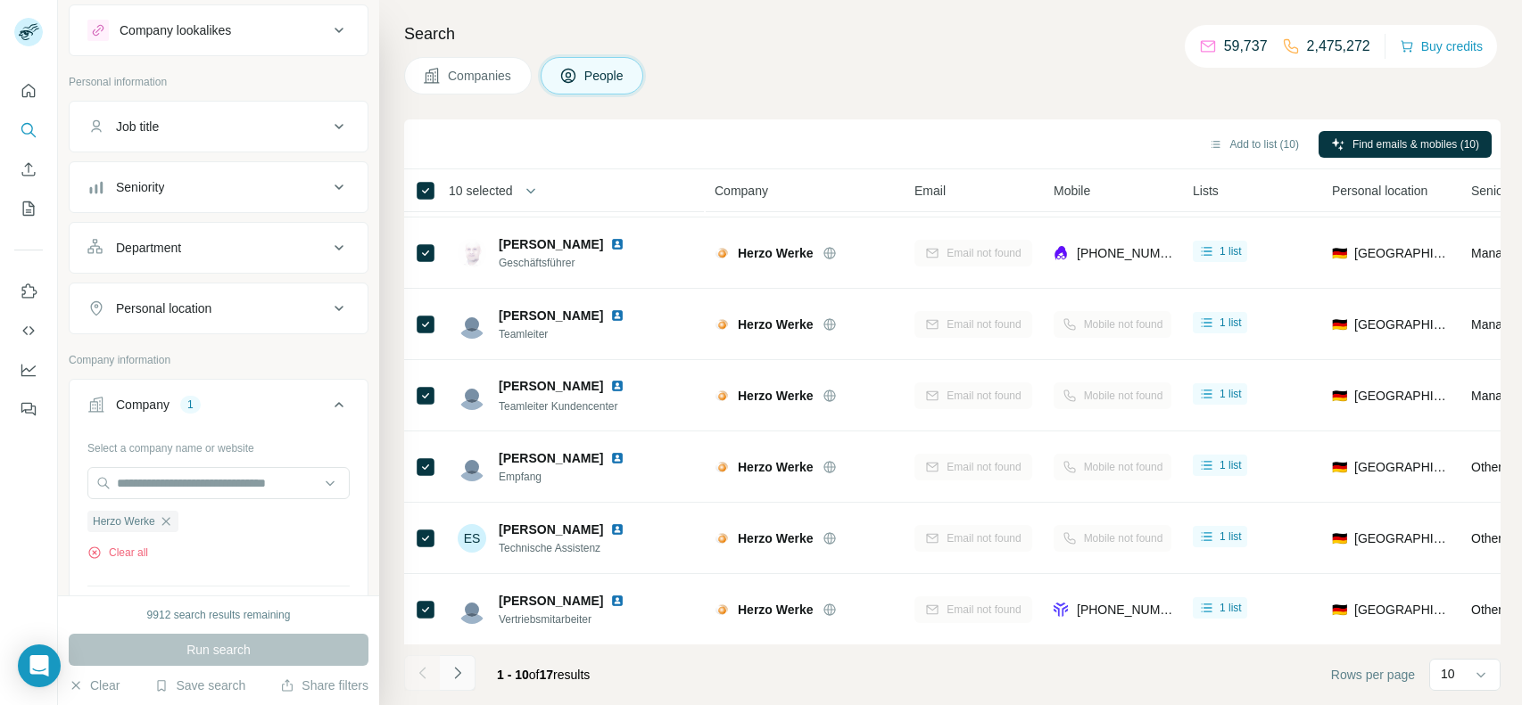
click at [459, 672] on icon "Navigate to next page" at bounding box center [458, 673] width 18 height 18
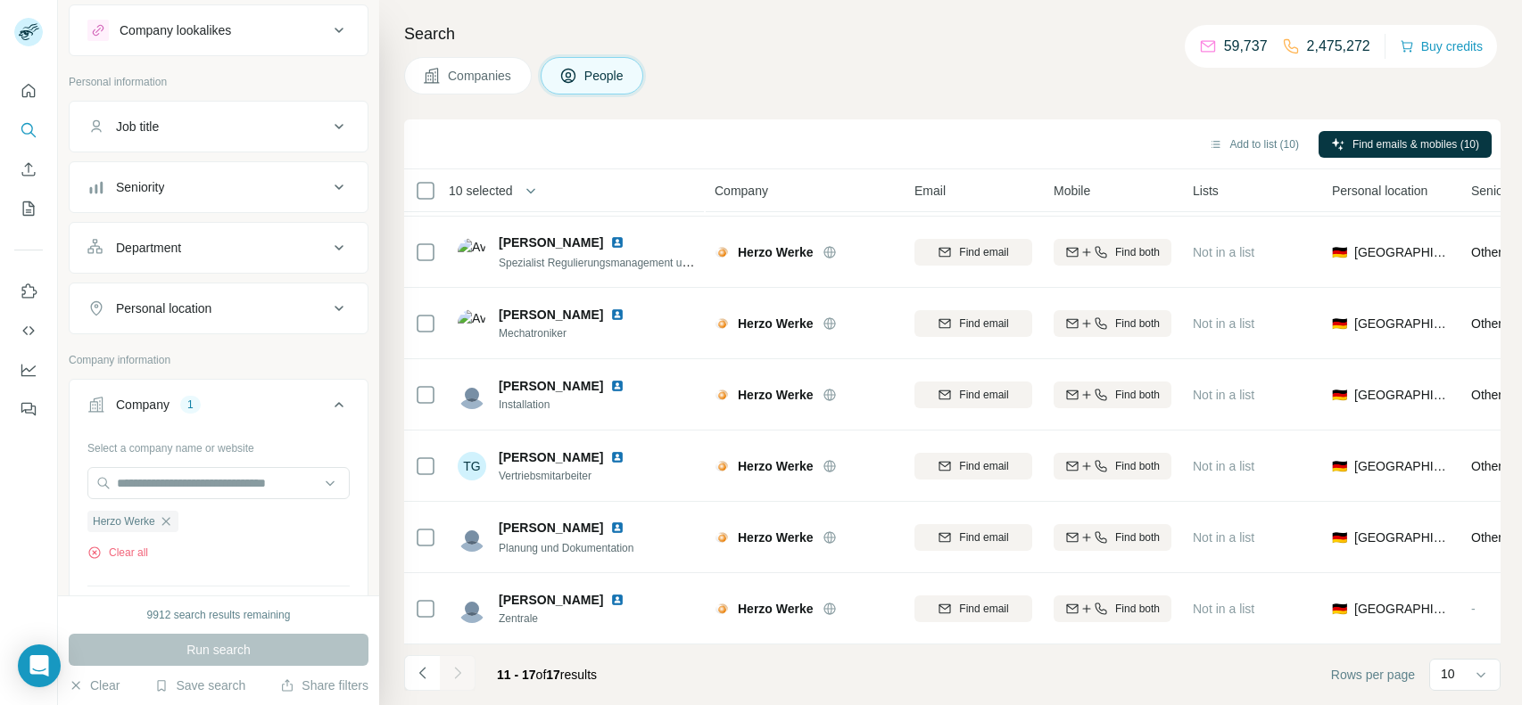
scroll to position [0, 0]
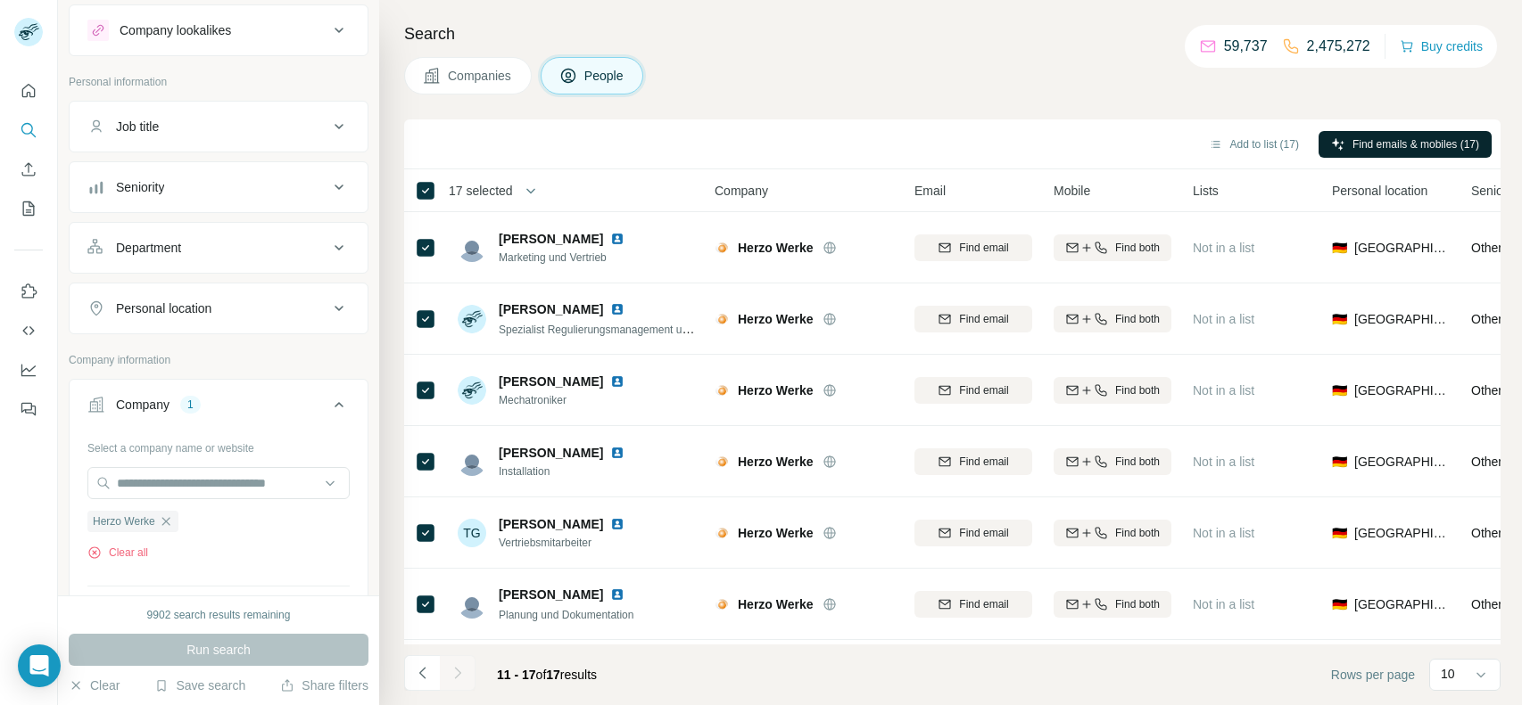
click at [1355, 136] on span "Find emails & mobiles (17)" at bounding box center [1415, 144] width 127 height 16
click at [1365, 140] on span "Find emails & mobiles (17)" at bounding box center [1415, 144] width 127 height 16
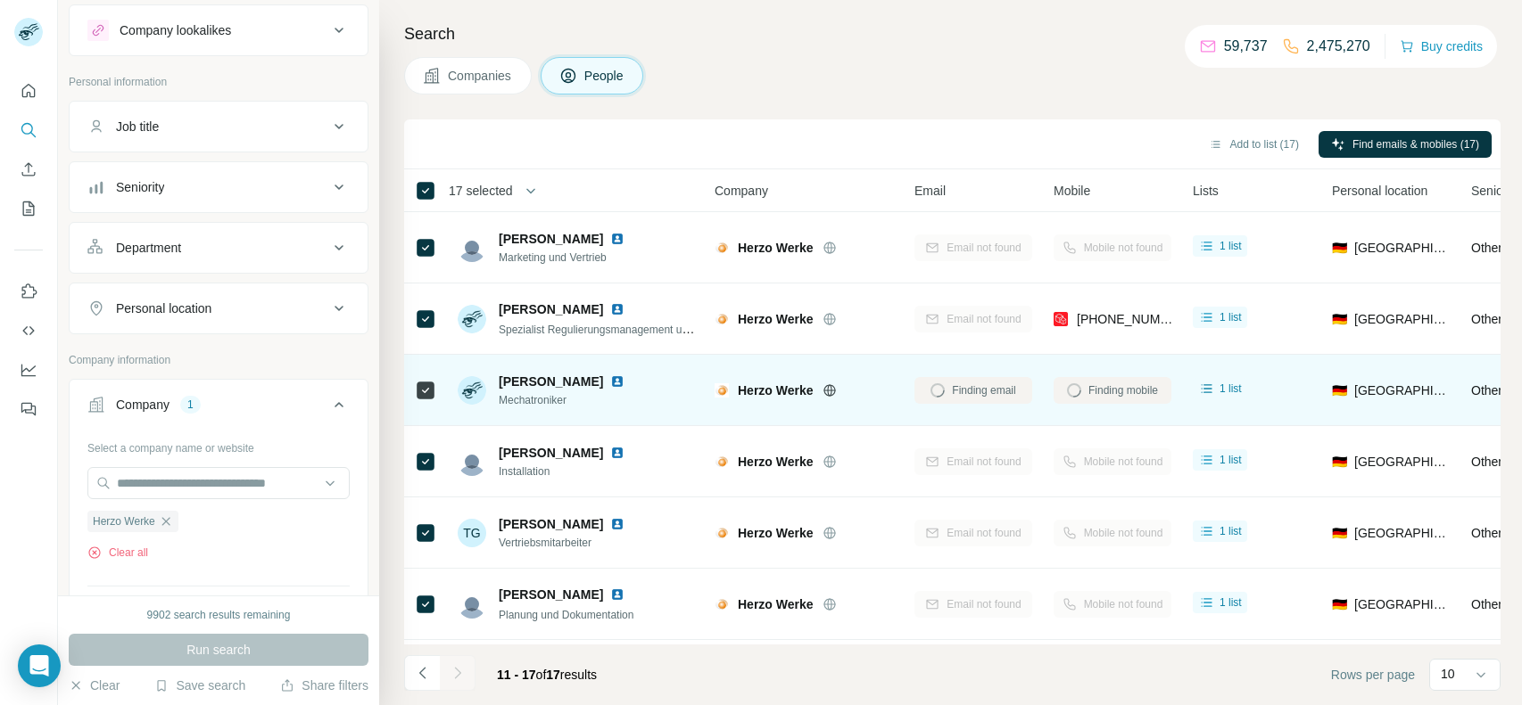
scroll to position [66, 0]
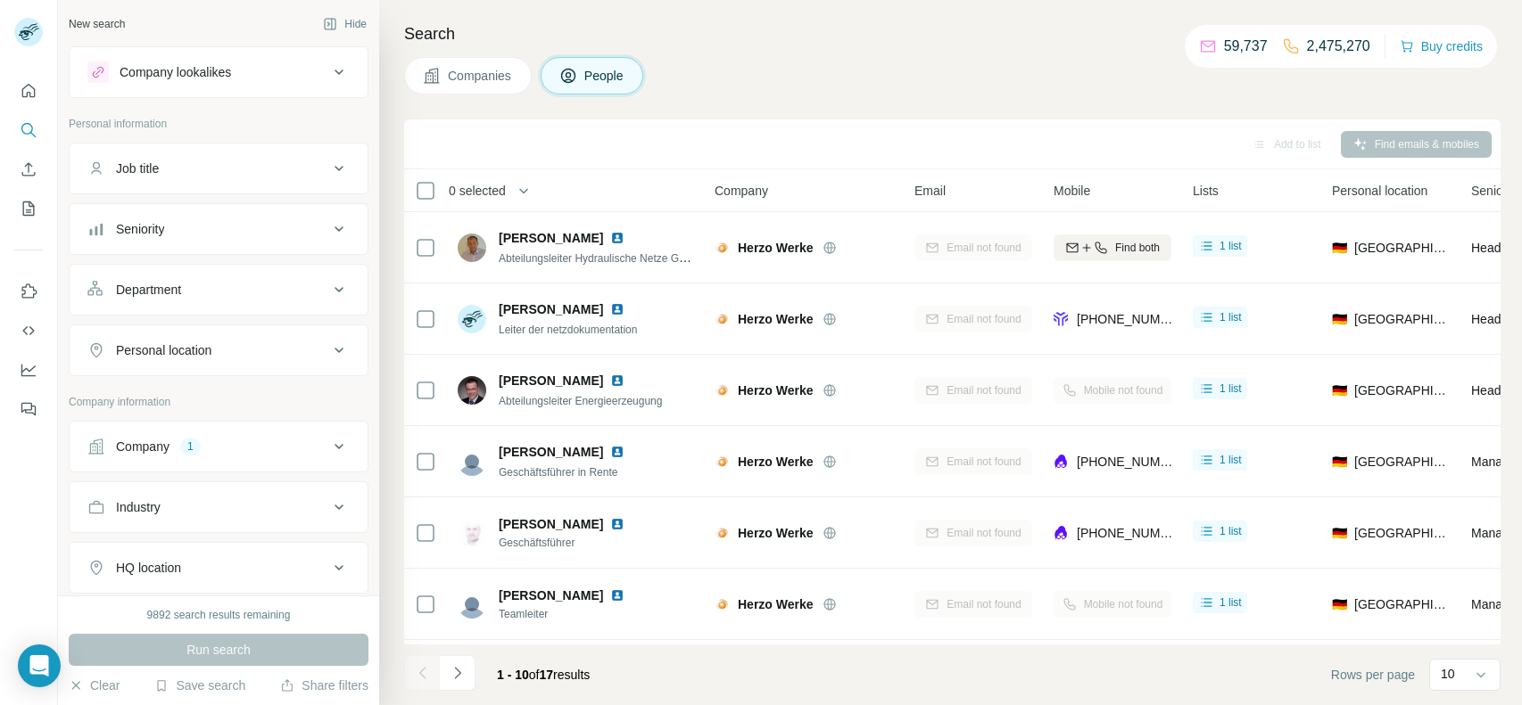
click at [266, 446] on div "Company 1" at bounding box center [207, 447] width 241 height 18
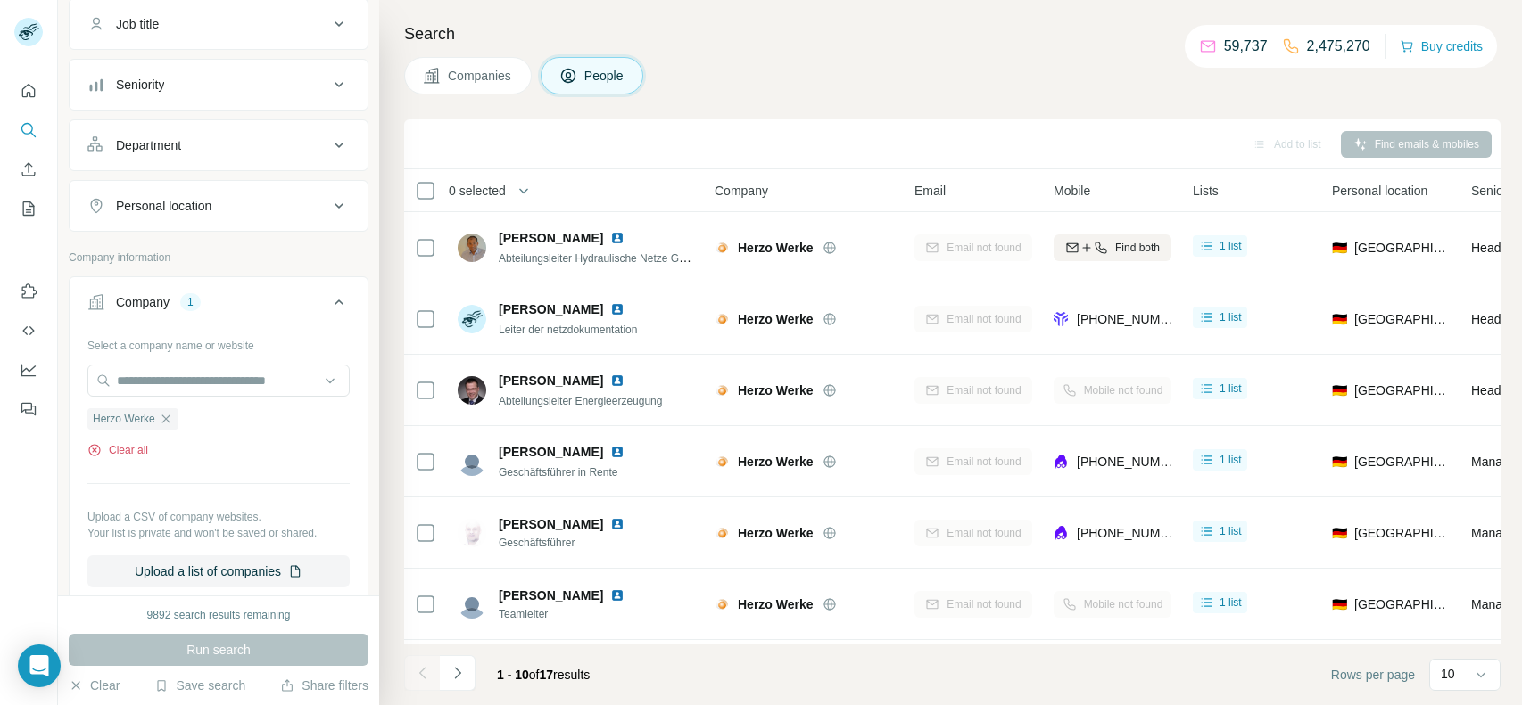
click at [134, 451] on button "Clear all" at bounding box center [117, 450] width 61 height 16
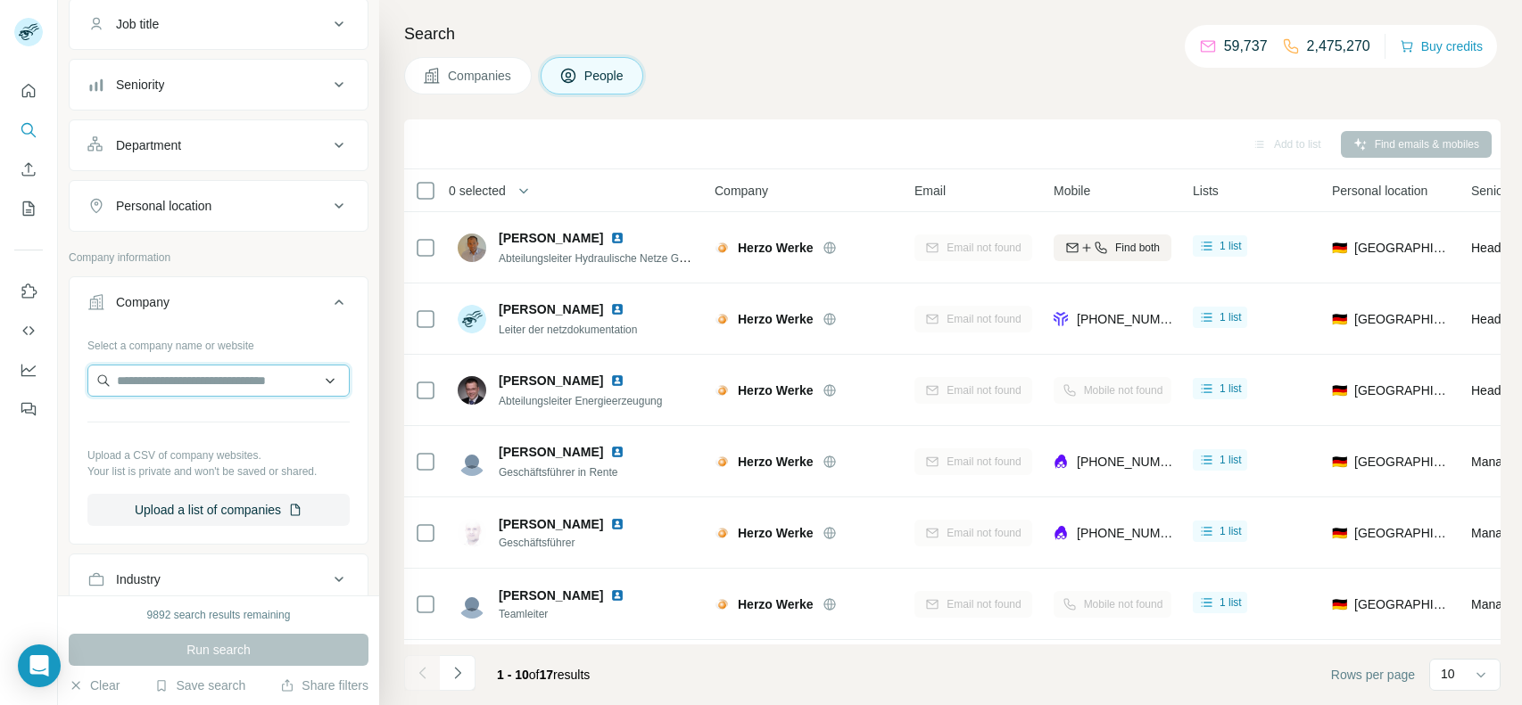
click at [232, 383] on input "text" at bounding box center [218, 381] width 262 height 32
paste input "**********"
type input "**********"
drag, startPoint x: 254, startPoint y: 390, endPoint x: 117, endPoint y: 388, distance: 137.4
click at [117, 388] on input "**********" at bounding box center [218, 381] width 262 height 32
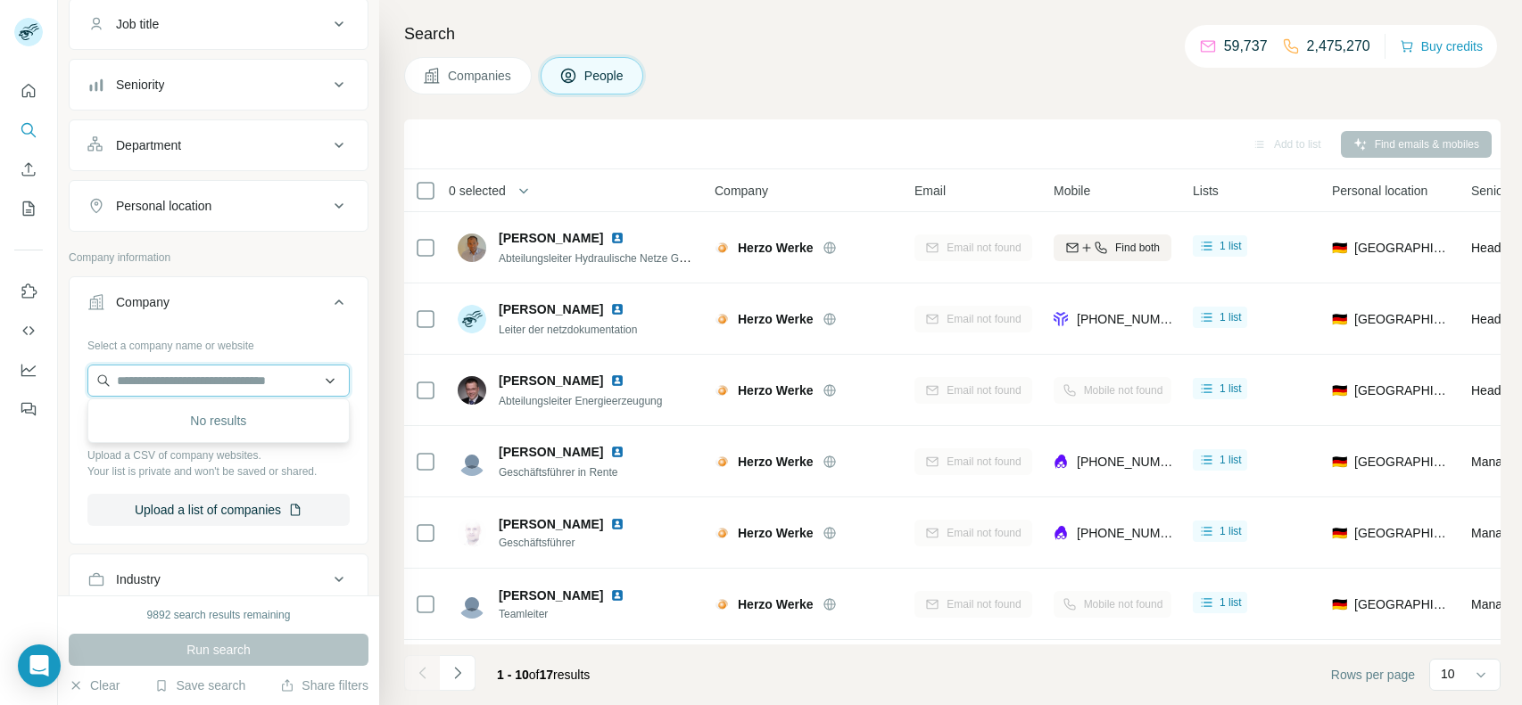
paste input "**********"
type input "**********"
click at [194, 428] on p "[DOMAIN_NAME]" at bounding box center [221, 436] width 166 height 16
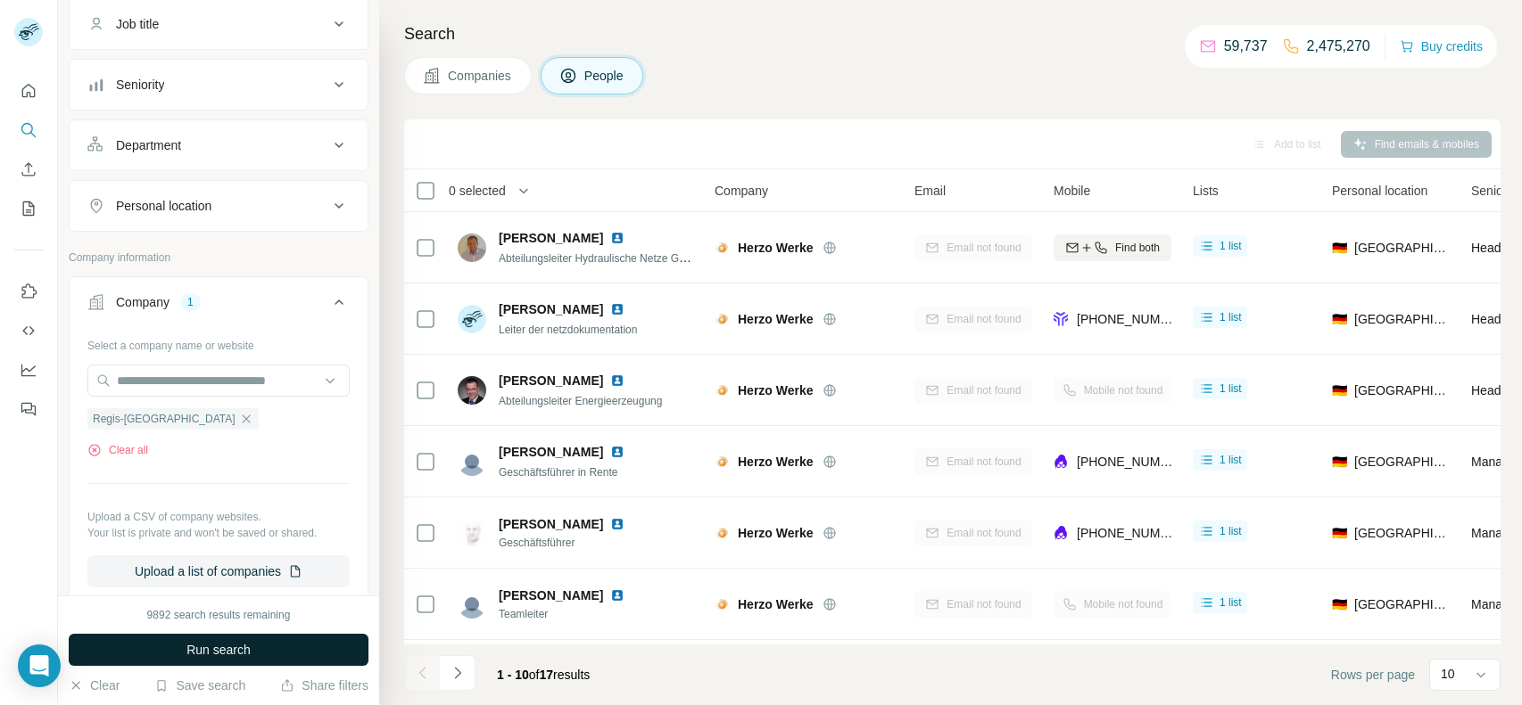
click at [240, 657] on span "Run search" at bounding box center [218, 650] width 64 height 18
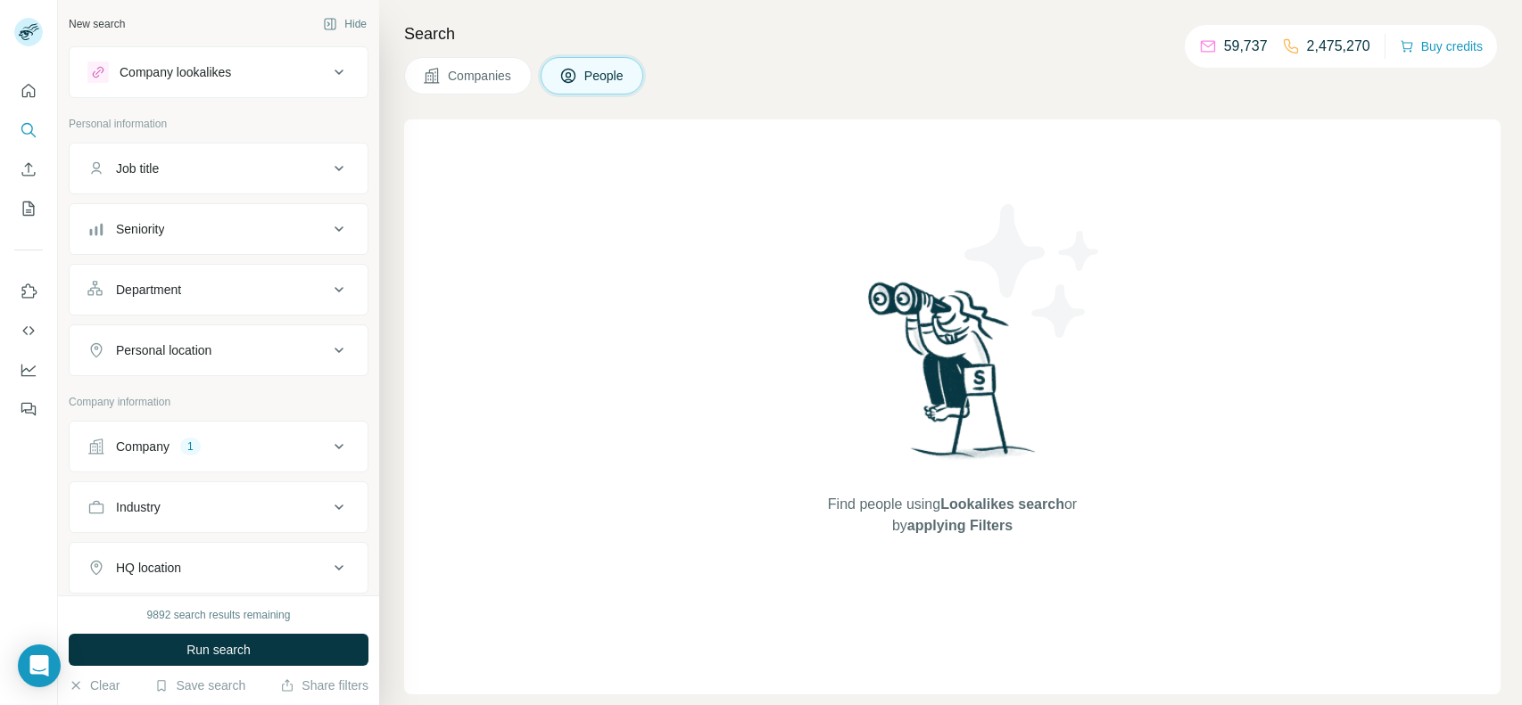
click at [468, 81] on span "Companies" at bounding box center [480, 76] width 65 height 18
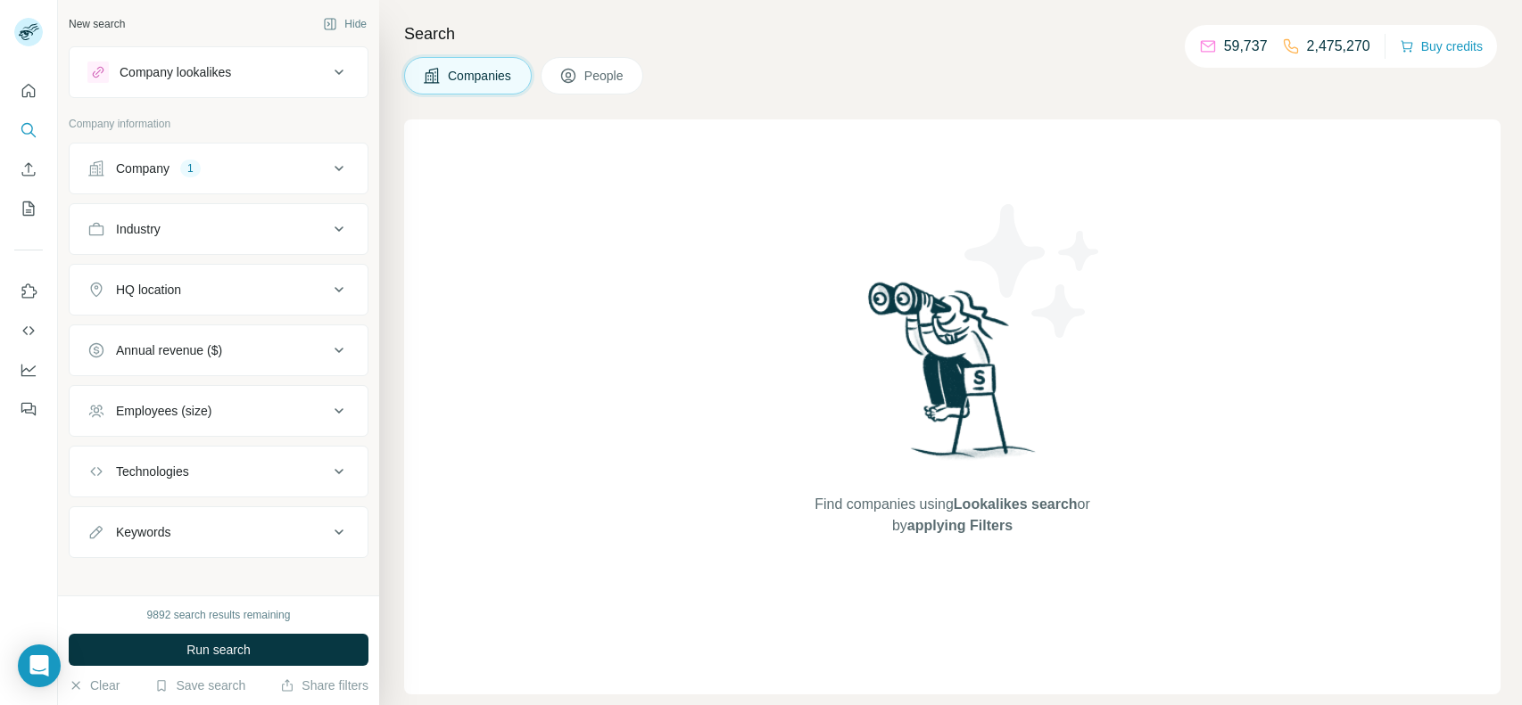
click at [196, 144] on div "Company 1" at bounding box center [219, 169] width 300 height 52
click at [194, 155] on button "Company 1" at bounding box center [219, 168] width 298 height 43
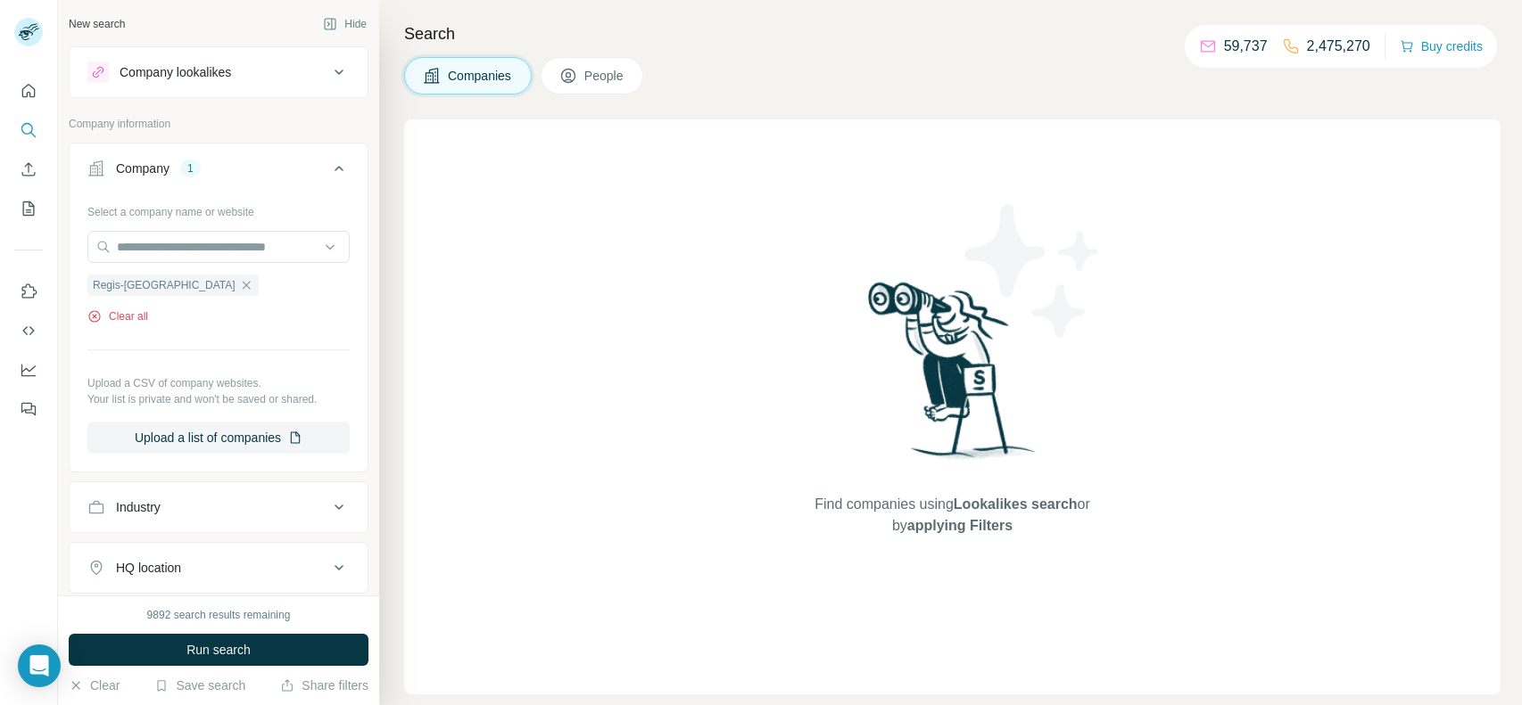
click at [134, 309] on button "Clear all" at bounding box center [117, 317] width 61 height 16
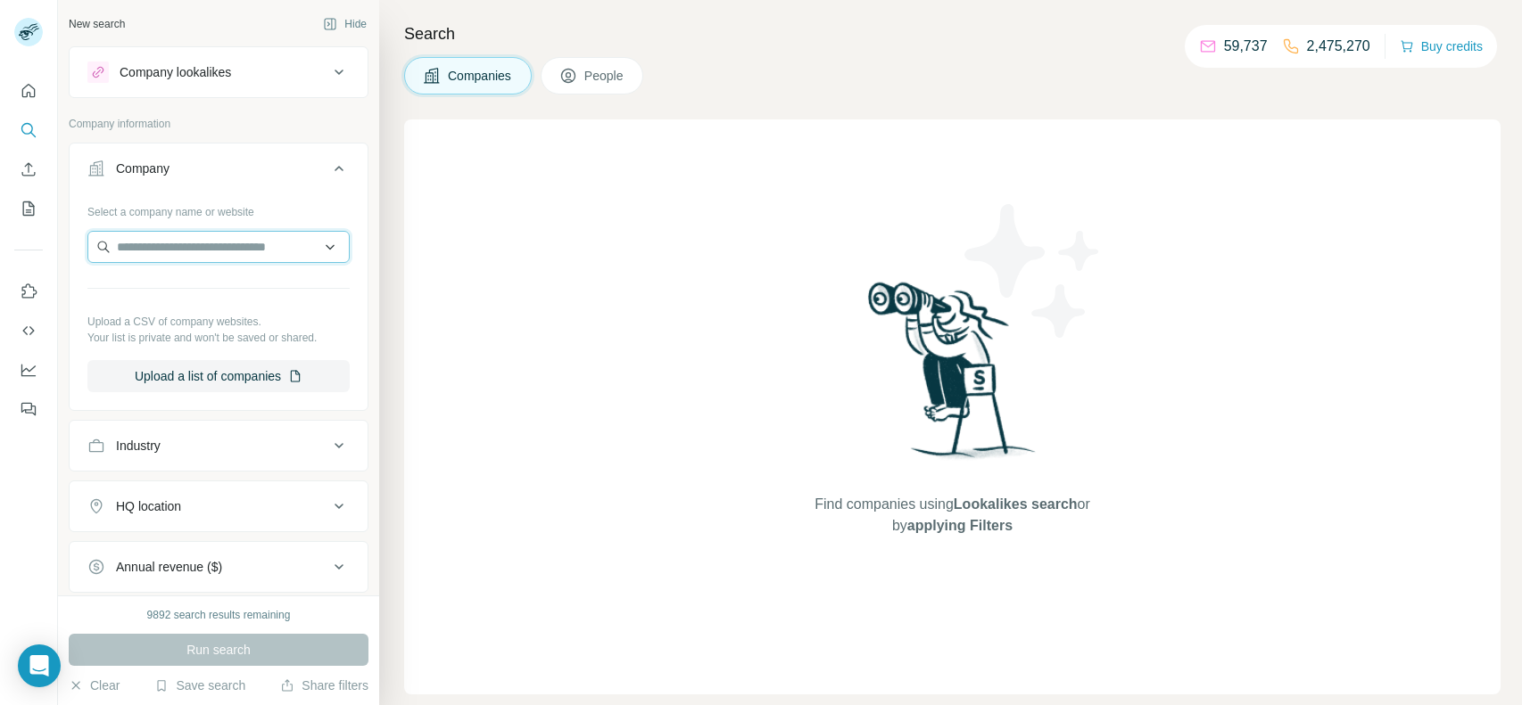
click at [237, 243] on input "text" at bounding box center [218, 247] width 262 height 32
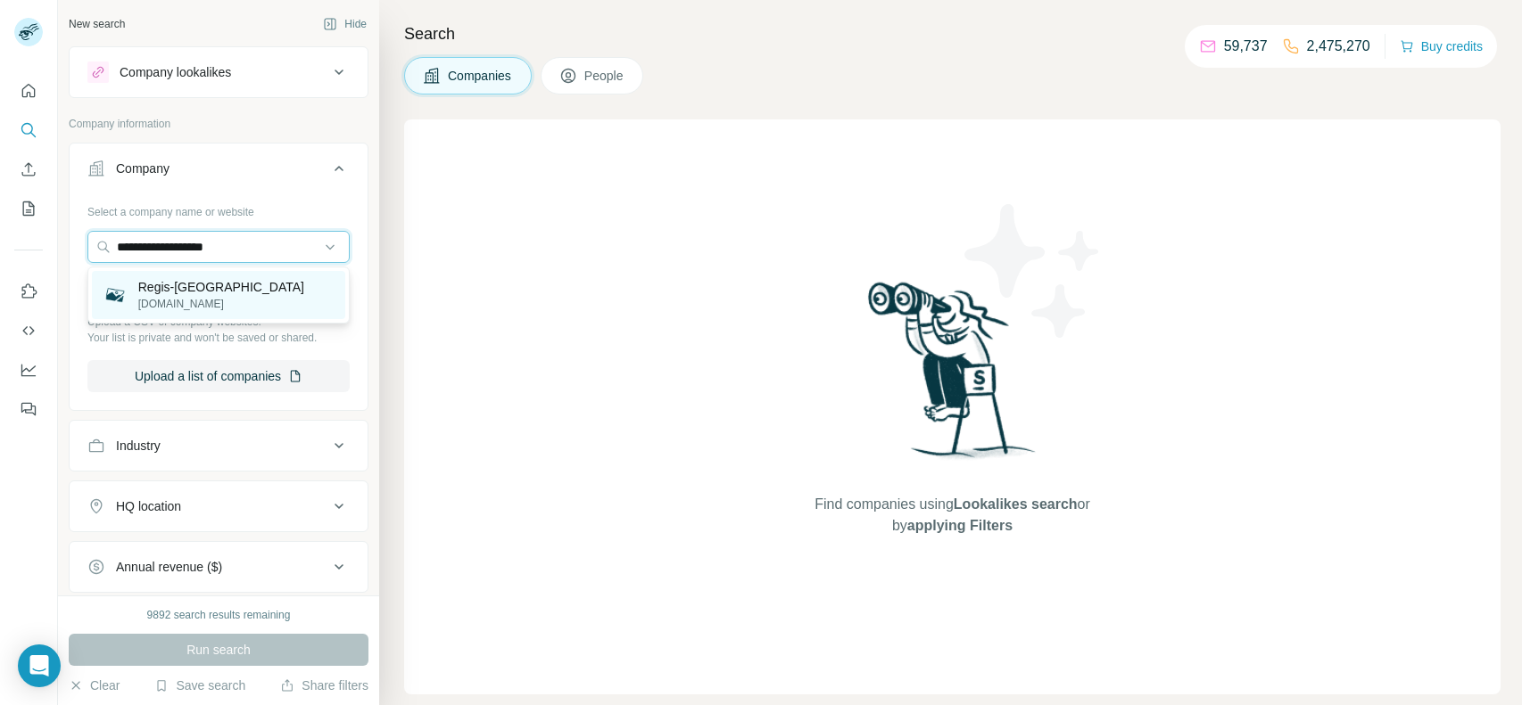
type input "**********"
click at [196, 292] on p "Regis-[GEOGRAPHIC_DATA]" at bounding box center [221, 287] width 166 height 18
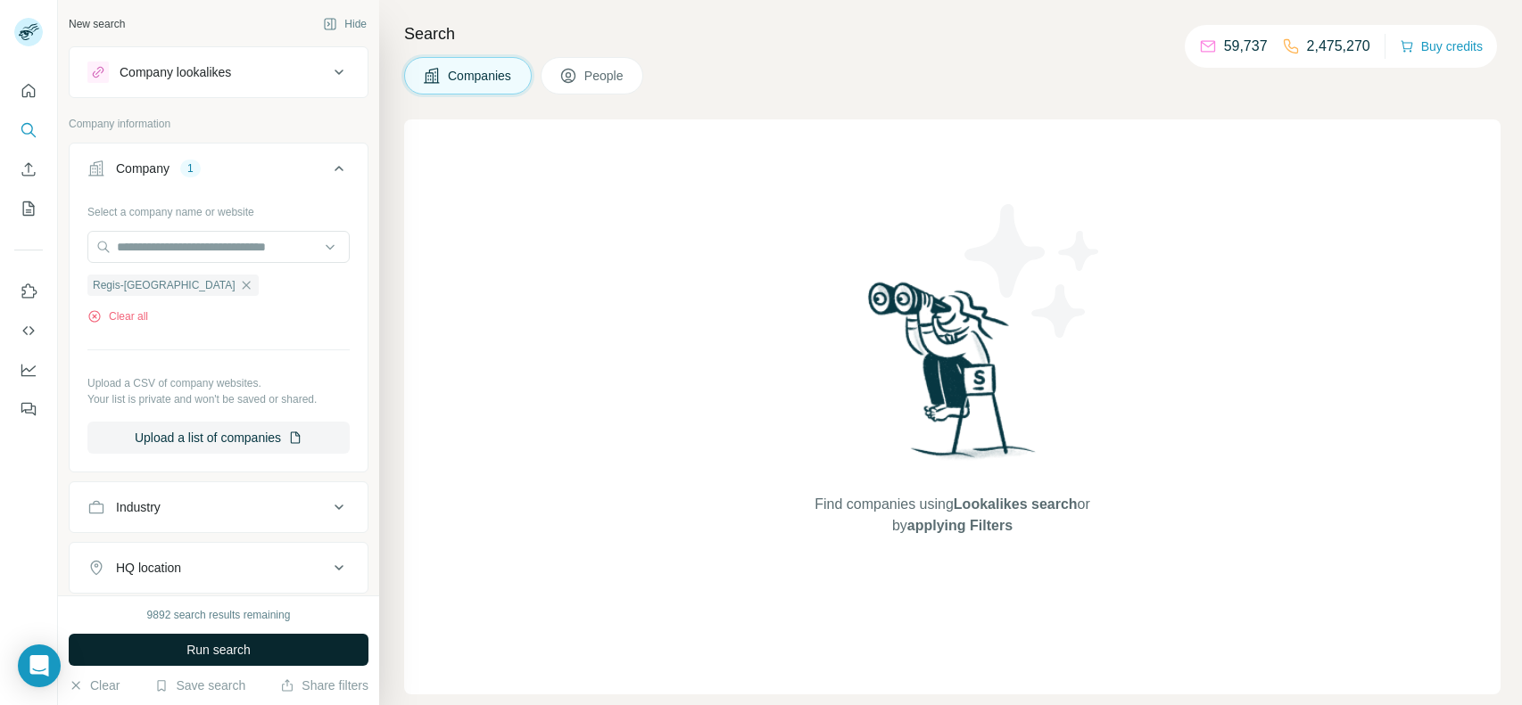
click at [167, 647] on button "Run search" at bounding box center [219, 650] width 300 height 32
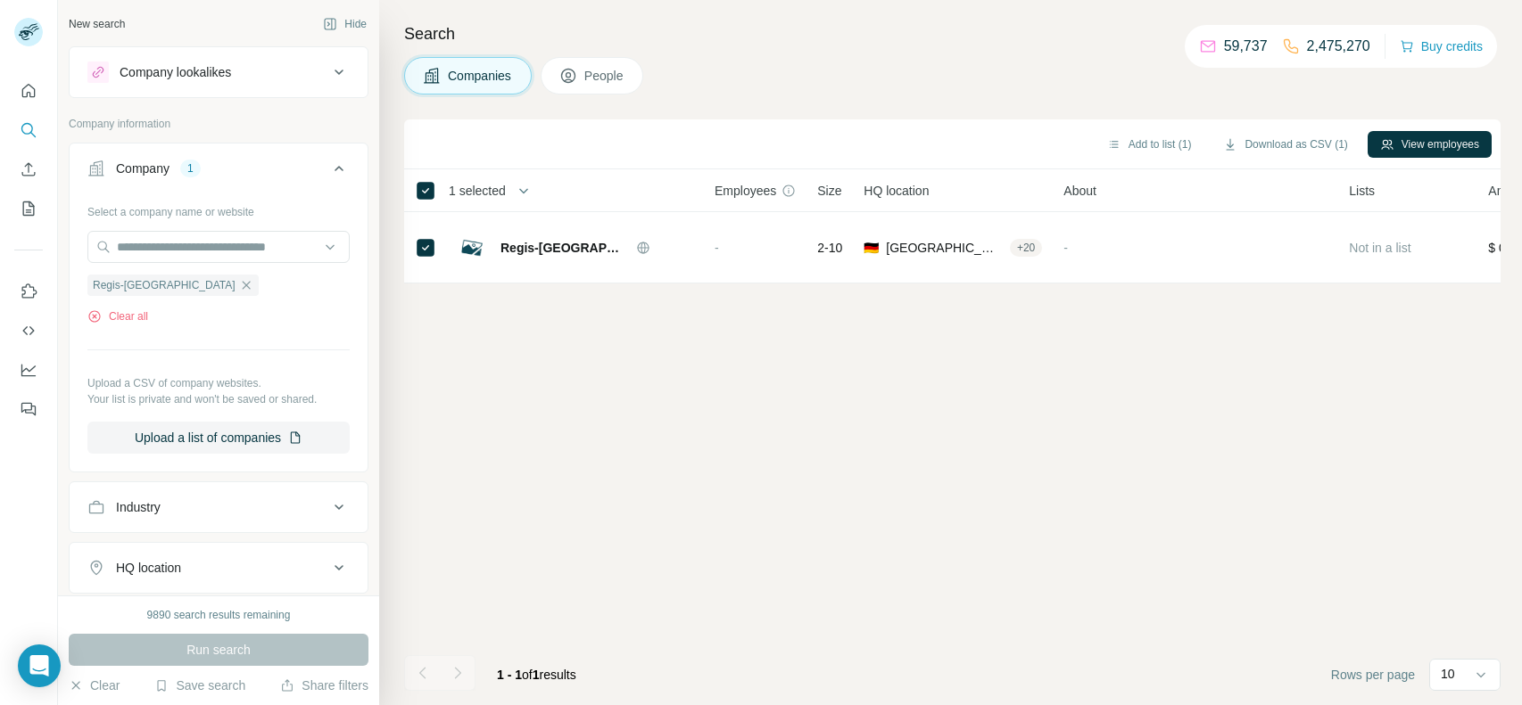
click at [1413, 129] on div "Add to list (1) Download as CSV (1) View employees" at bounding box center [952, 143] width 1078 height 31
click at [1403, 139] on button "View employees" at bounding box center [1429, 144] width 124 height 27
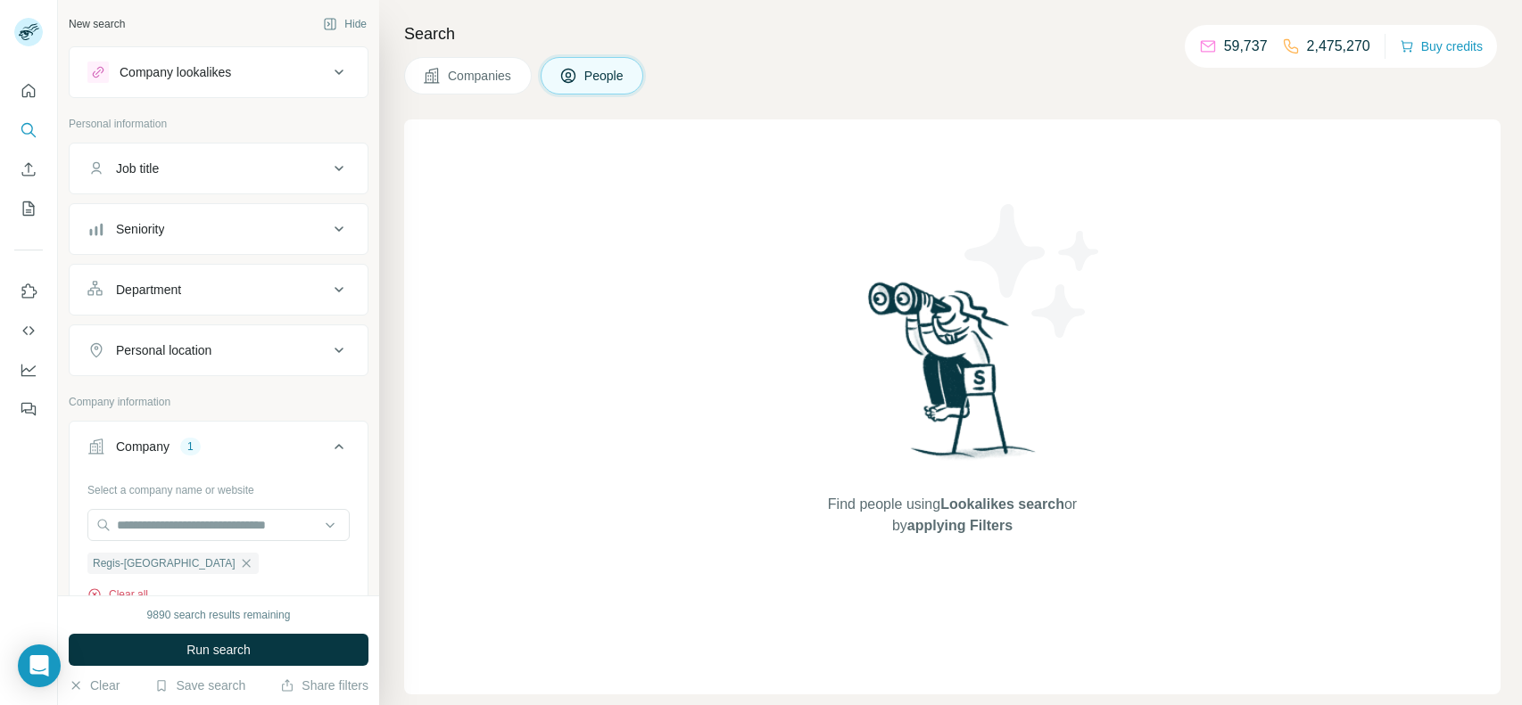
click at [124, 588] on button "Clear all" at bounding box center [117, 595] width 61 height 16
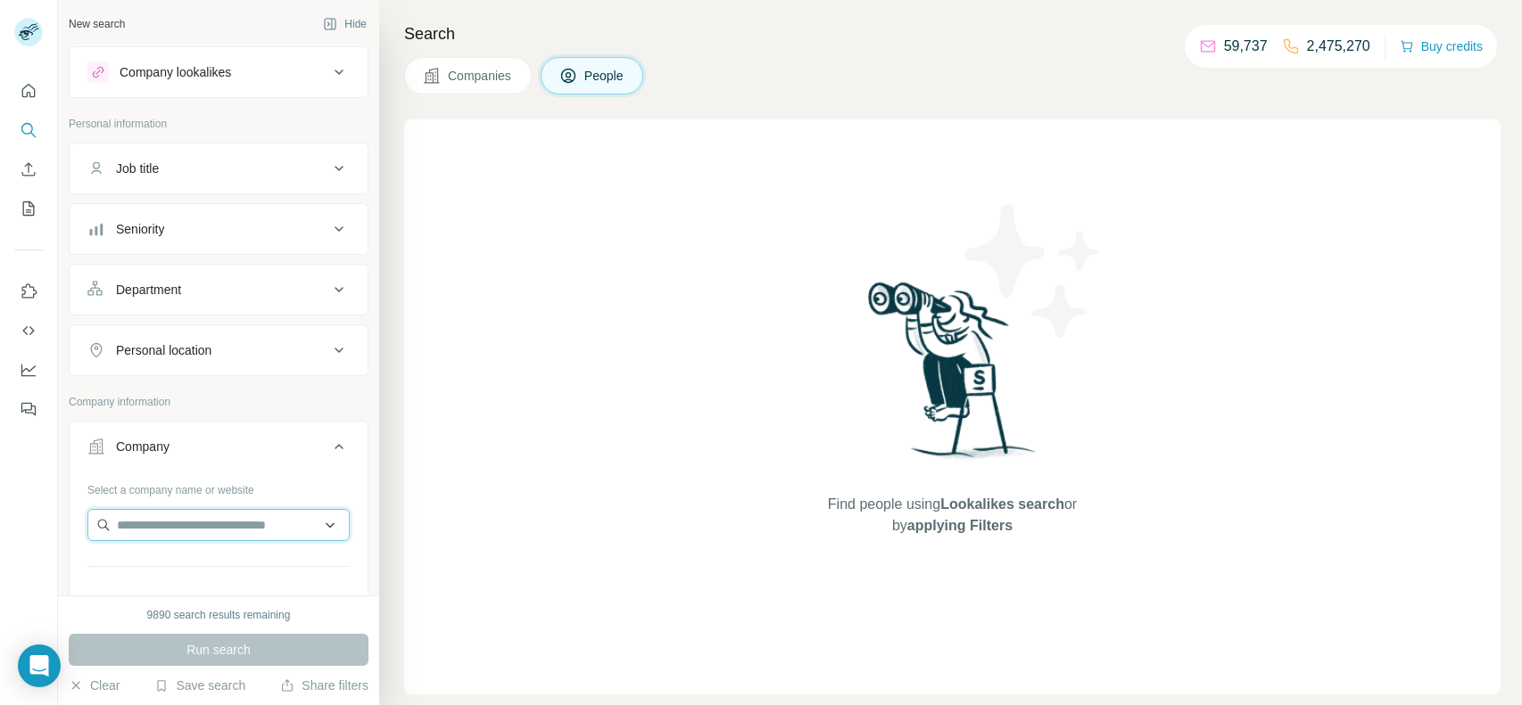
click at [232, 523] on input "text" at bounding box center [218, 525] width 262 height 32
paste input "**********"
type input "**********"
drag, startPoint x: 243, startPoint y: 524, endPoint x: 82, endPoint y: 521, distance: 160.6
click at [82, 521] on div "**********" at bounding box center [219, 580] width 298 height 210
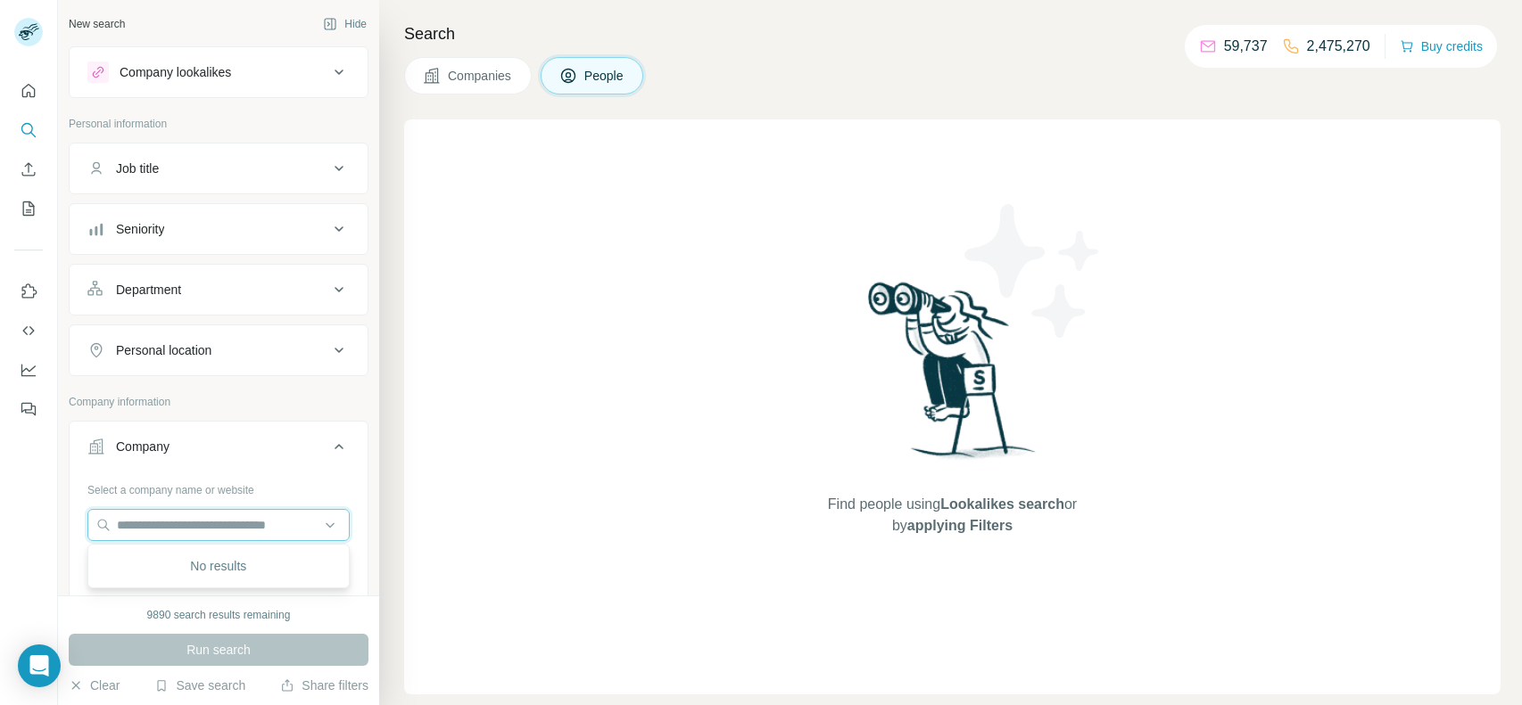
paste input "**********"
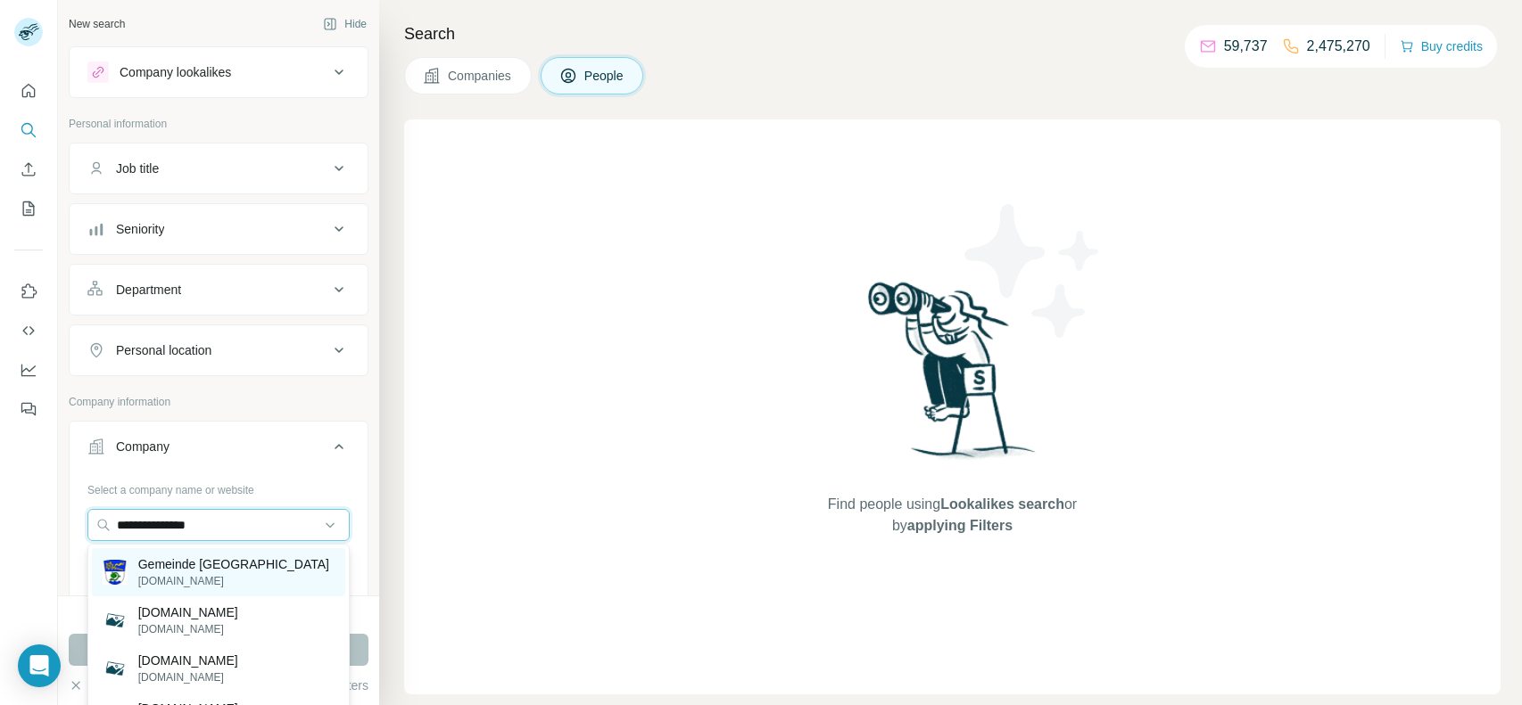
type input "**********"
click at [199, 571] on p "Gemeinde [GEOGRAPHIC_DATA]" at bounding box center [233, 565] width 191 height 18
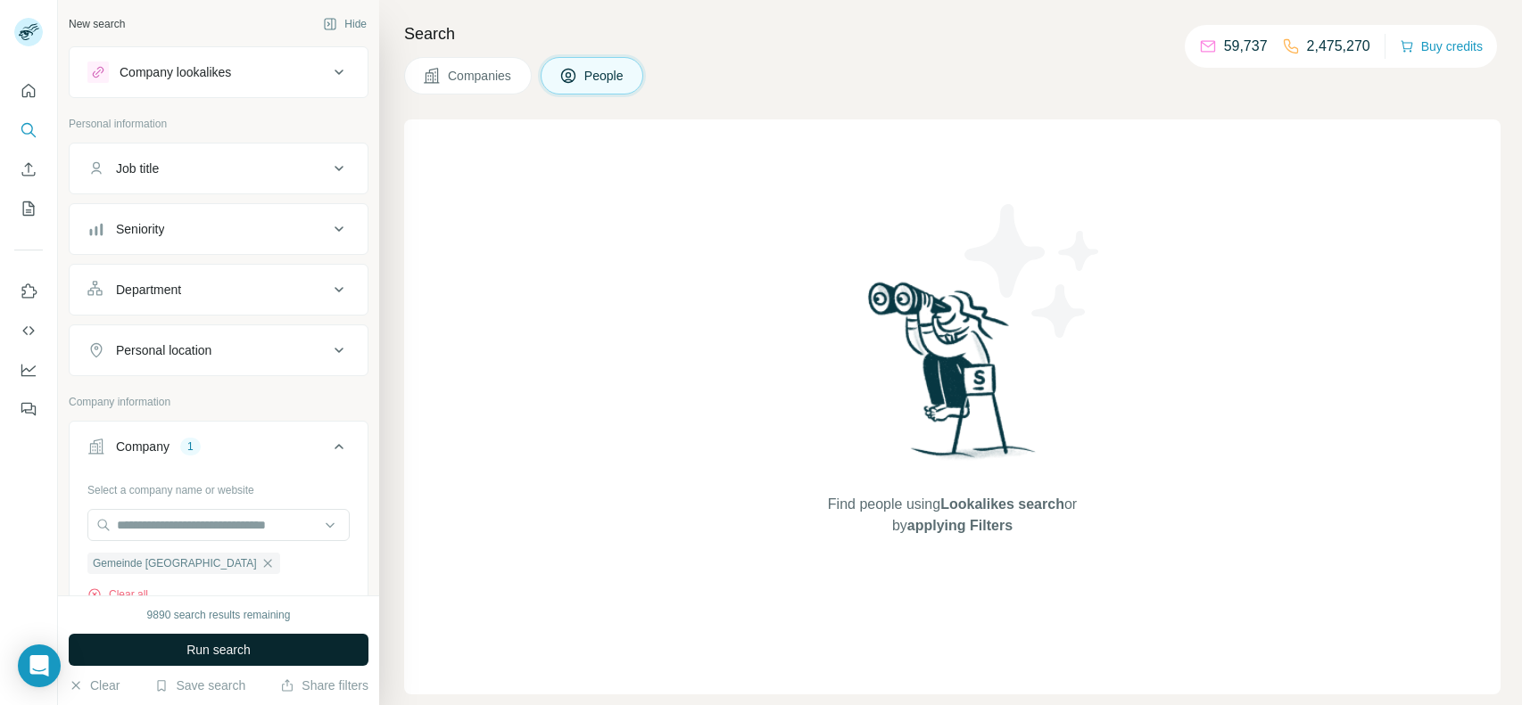
click at [209, 634] on button "Run search" at bounding box center [219, 650] width 300 height 32
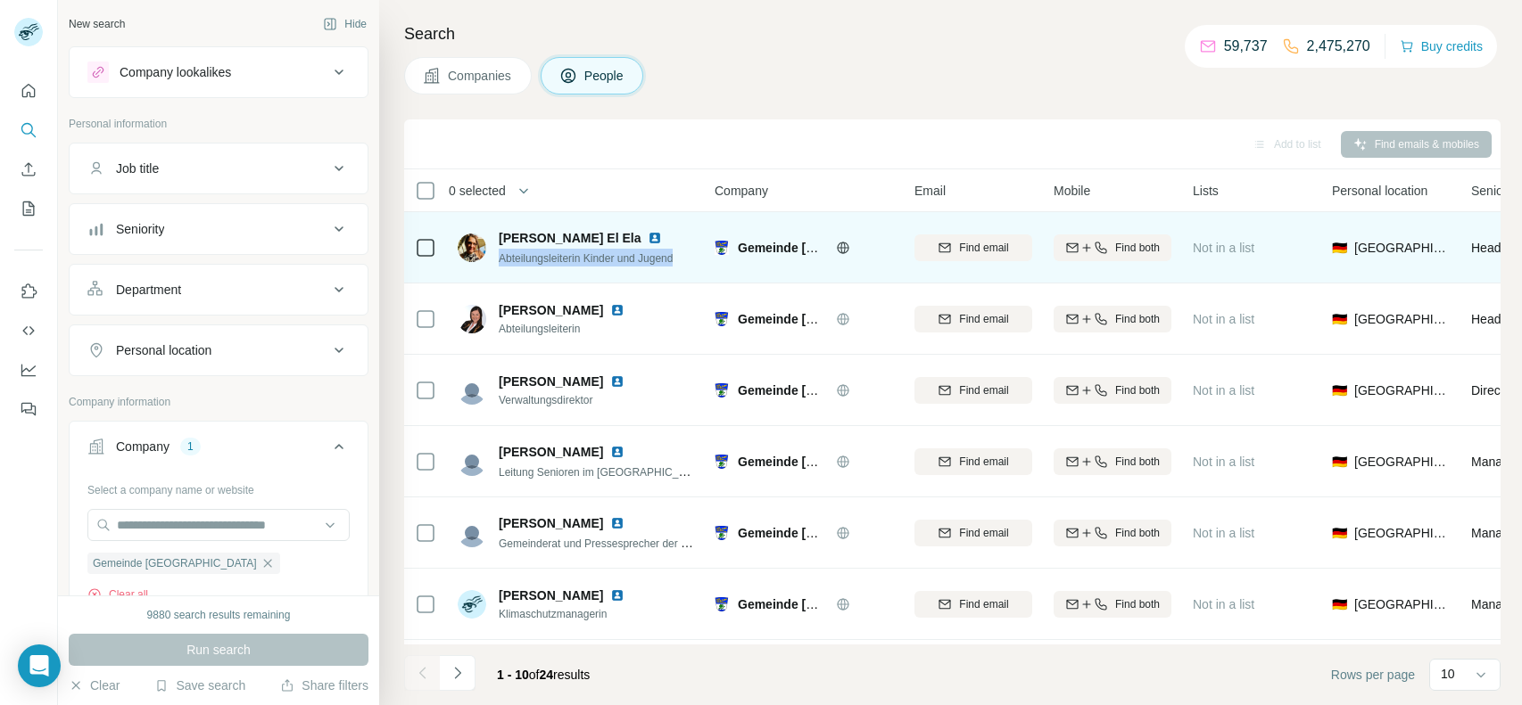
drag, startPoint x: 499, startPoint y: 260, endPoint x: 688, endPoint y: 258, distance: 189.1
click at [688, 258] on div "[PERSON_NAME] El Ela Abteilungsleiterin Kinder und Jugend" at bounding box center [576, 247] width 237 height 49
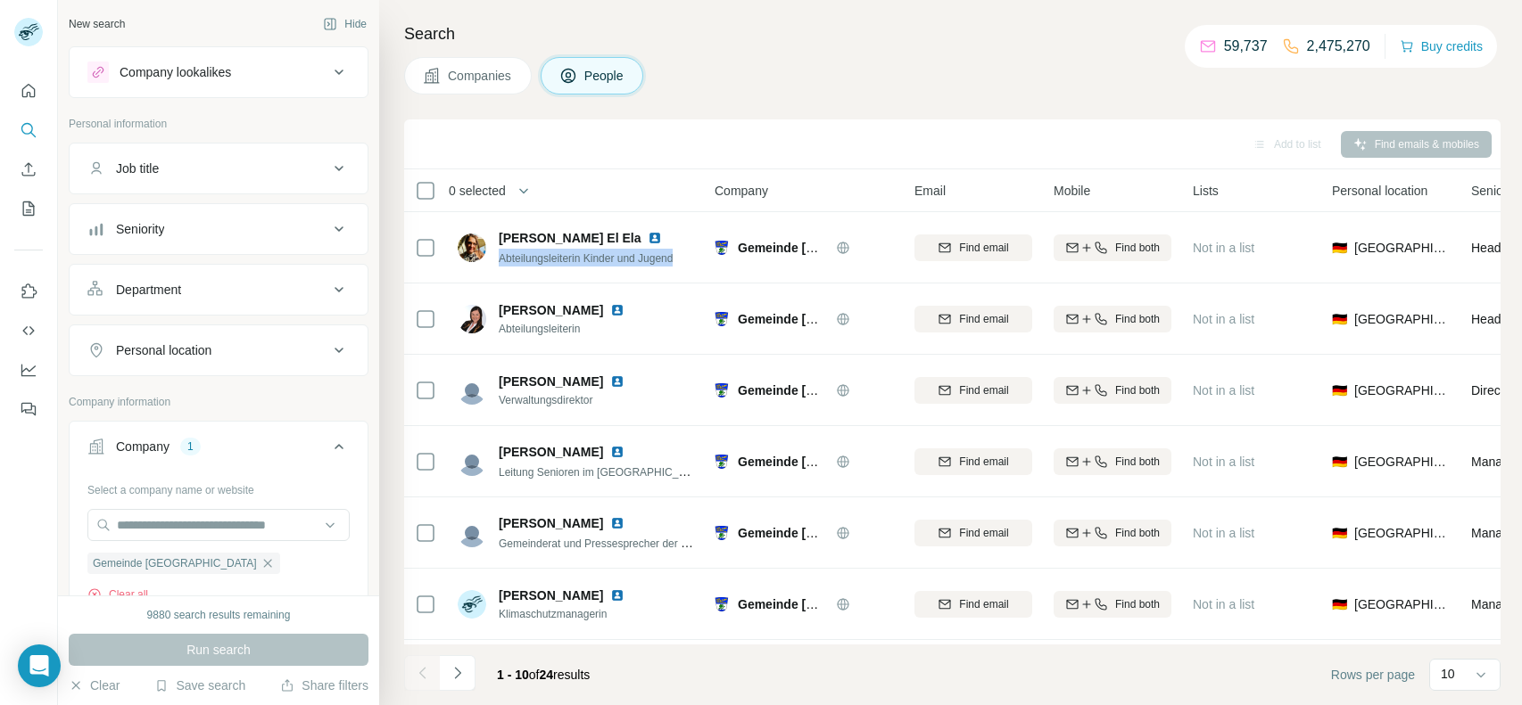
copy span "Abteilungsleiterin Kinder und Jugend"
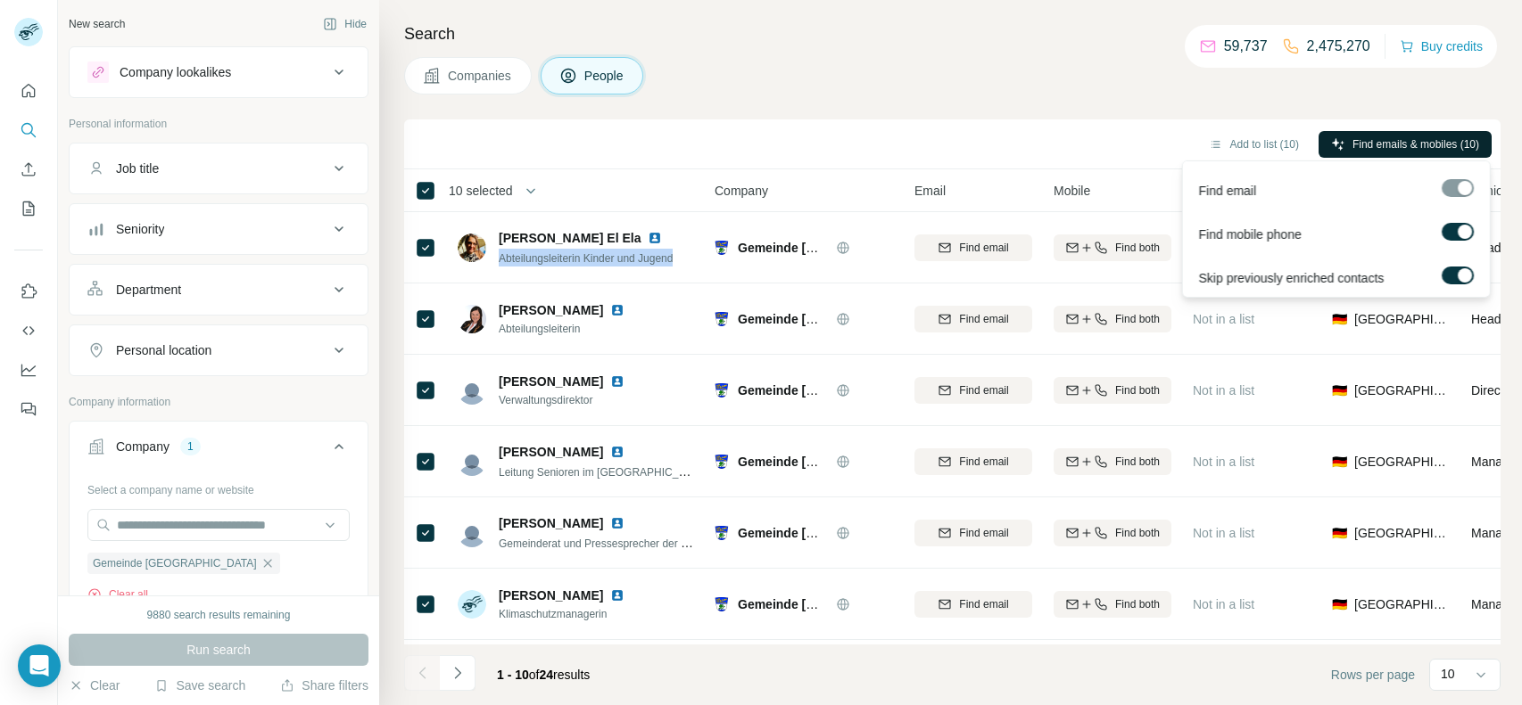
click at [1378, 146] on span "Find emails & mobiles (10)" at bounding box center [1415, 144] width 127 height 16
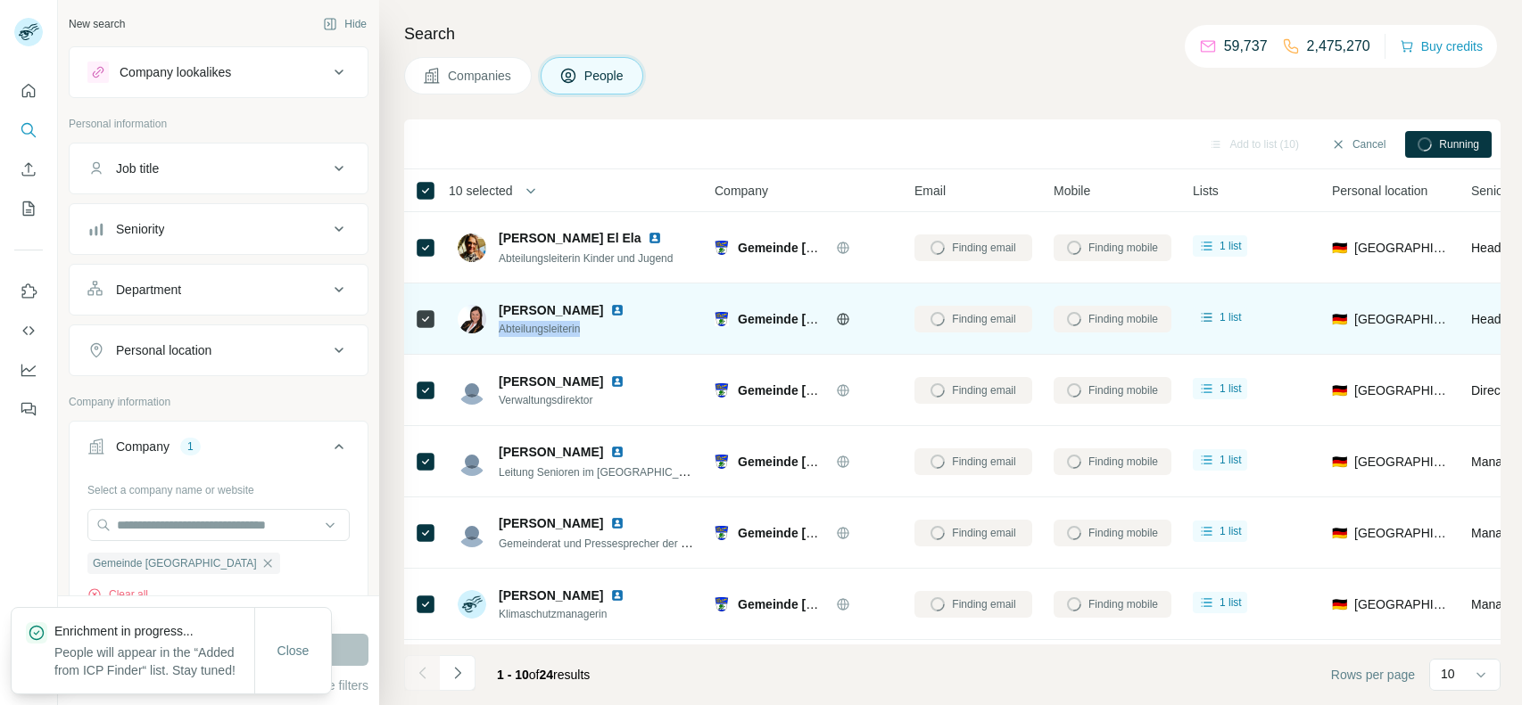
drag, startPoint x: 605, startPoint y: 323, endPoint x: 498, endPoint y: 328, distance: 107.2
click at [499, 328] on span "Abteilungsleiterin" at bounding box center [572, 329] width 147 height 16
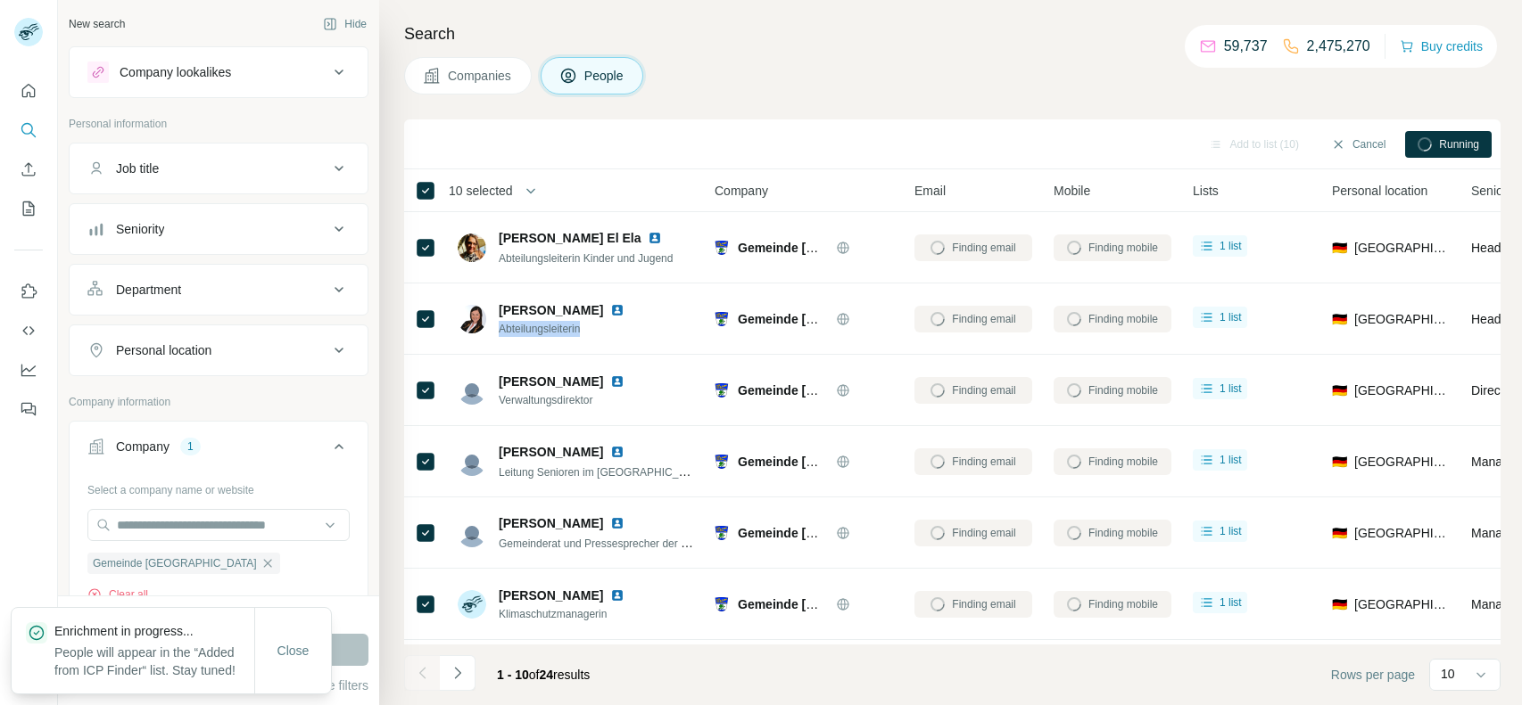
copy span "Abteilungsleiterin"
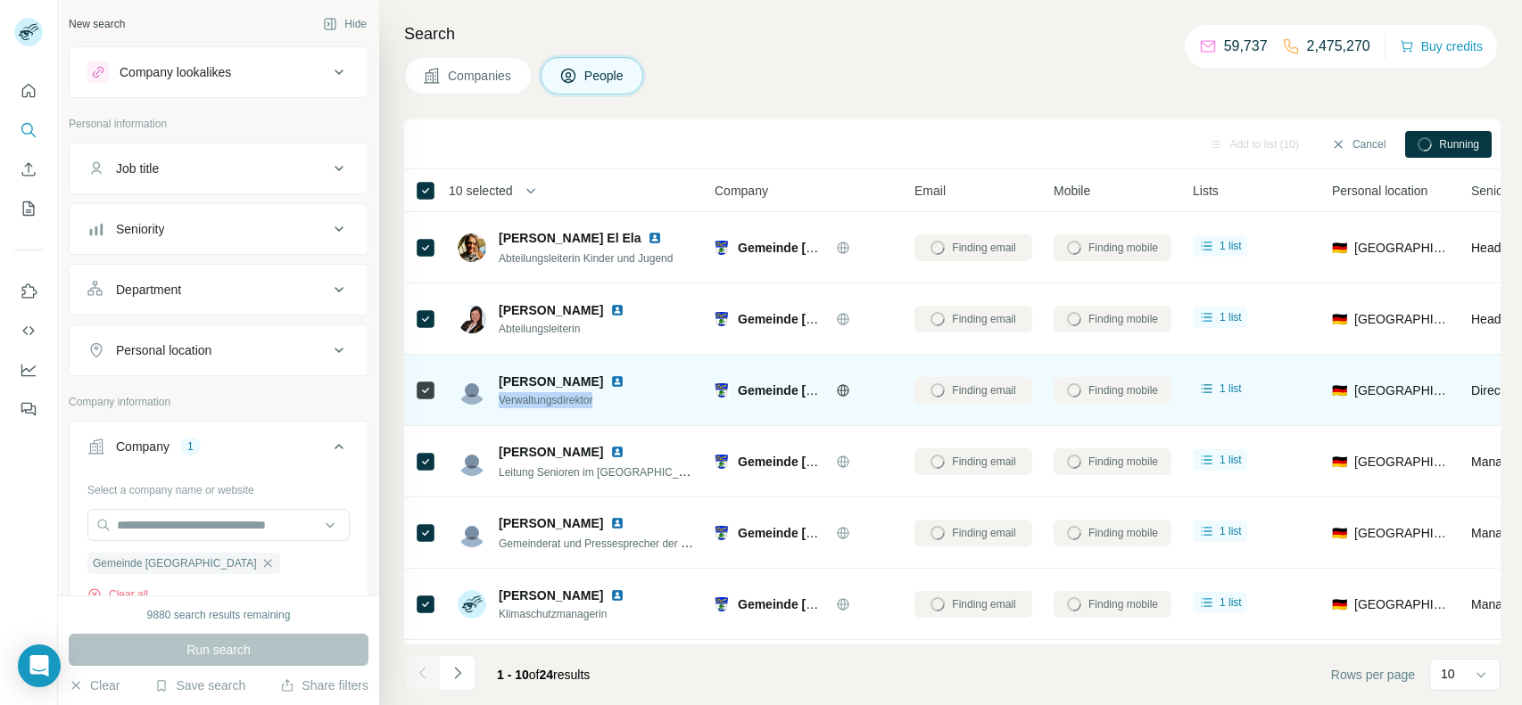
drag, startPoint x: 606, startPoint y: 399, endPoint x: 499, endPoint y: 400, distance: 106.1
click at [499, 400] on span "Verwaltungsdirektor" at bounding box center [572, 400] width 147 height 16
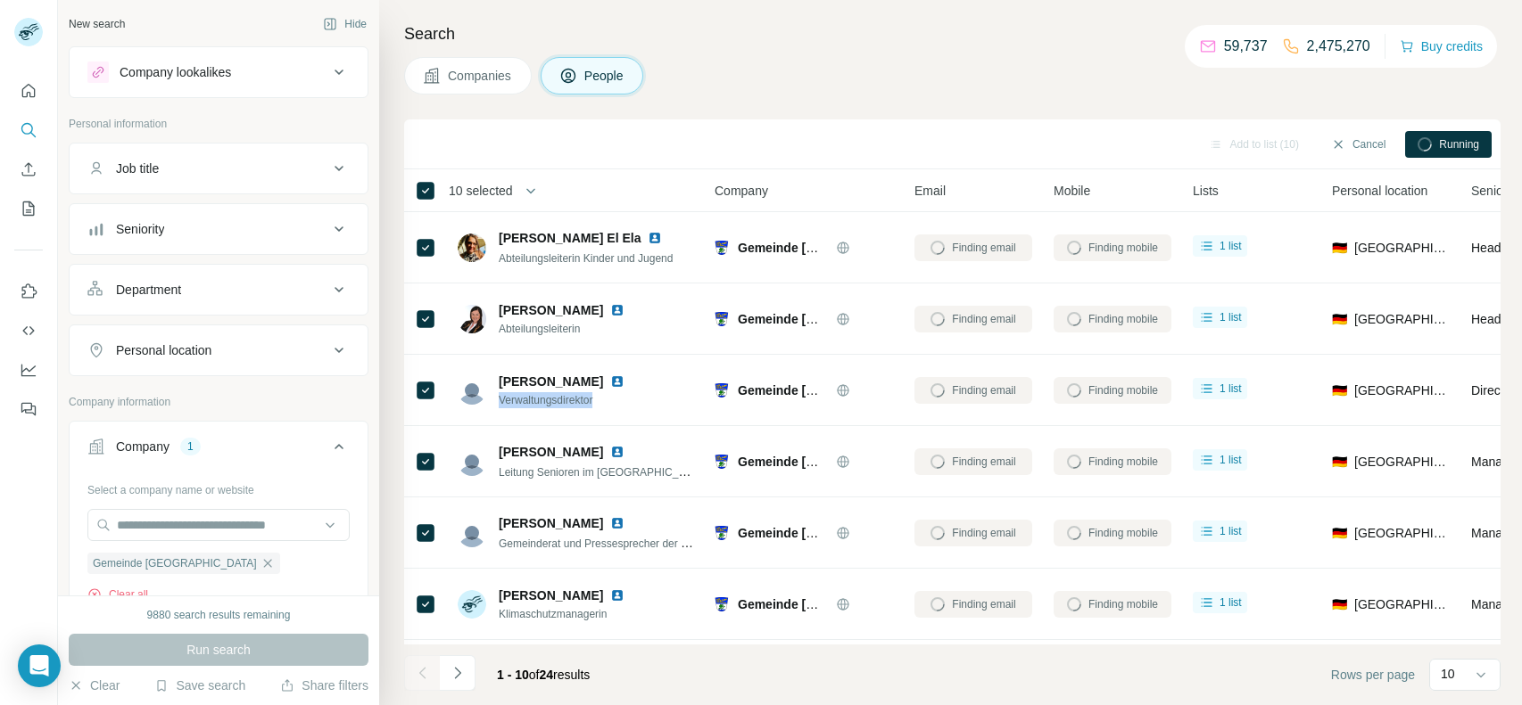
copy span "Verwaltungsdirektor"
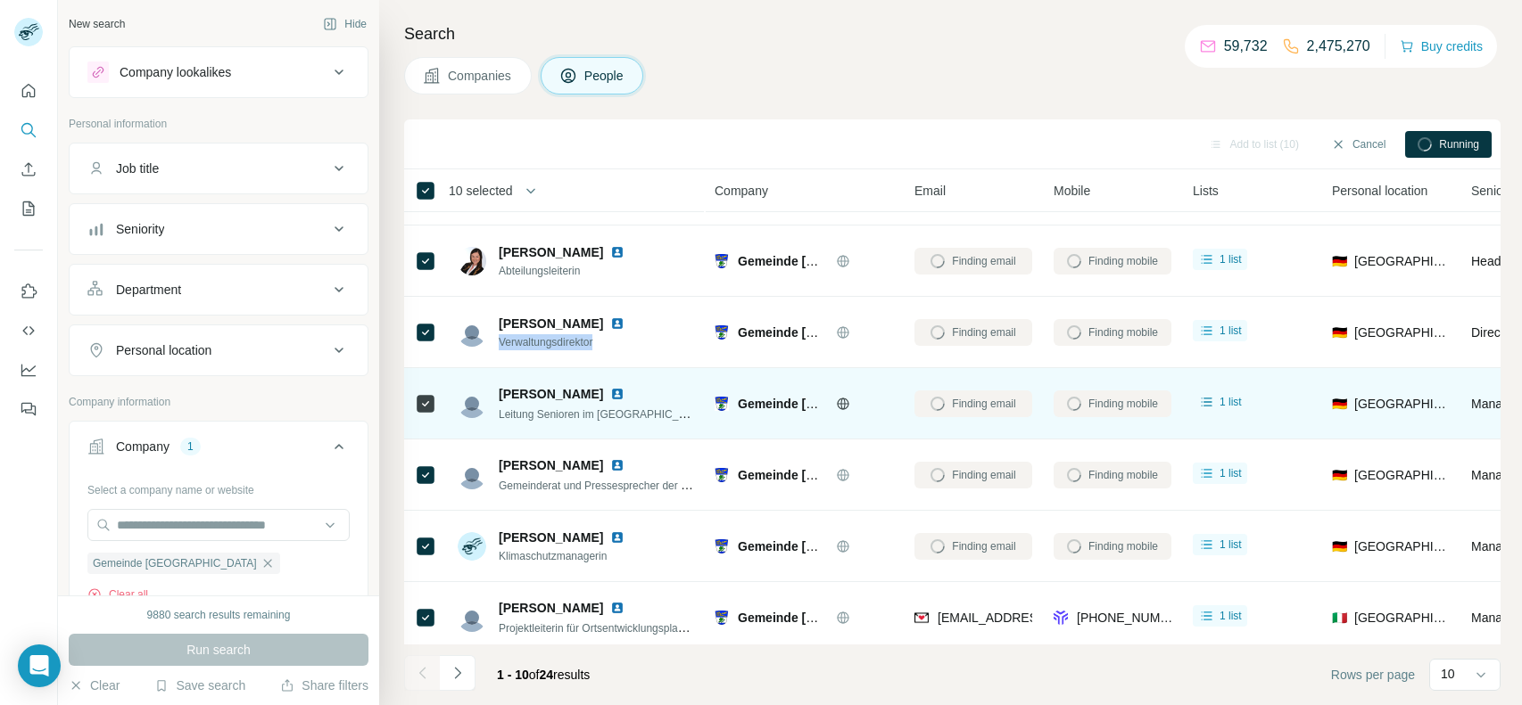
scroll to position [62, 0]
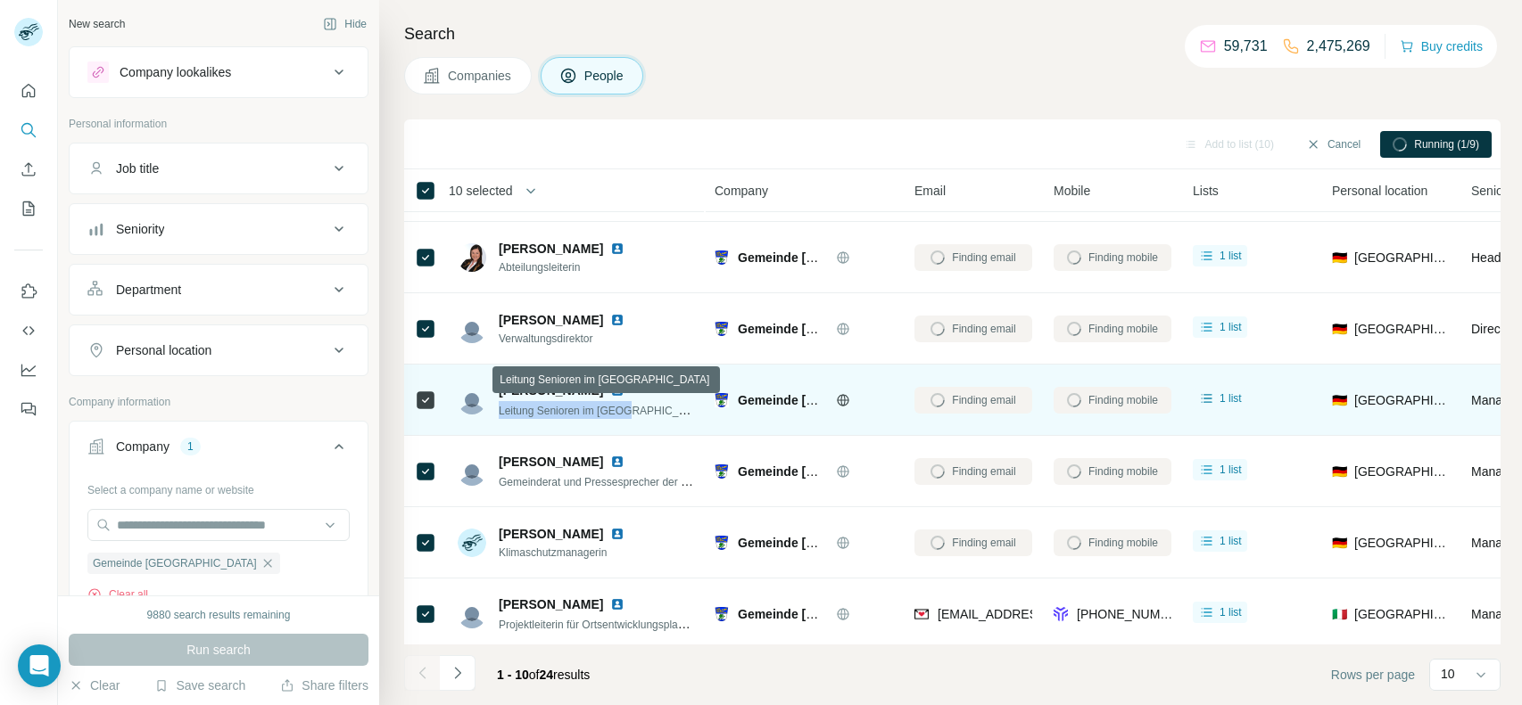
drag, startPoint x: 632, startPoint y: 417, endPoint x: 495, endPoint y: 408, distance: 137.6
click at [495, 408] on div "[PERSON_NAME] Leitung Senioren im [GEOGRAPHIC_DATA]" at bounding box center [576, 400] width 237 height 37
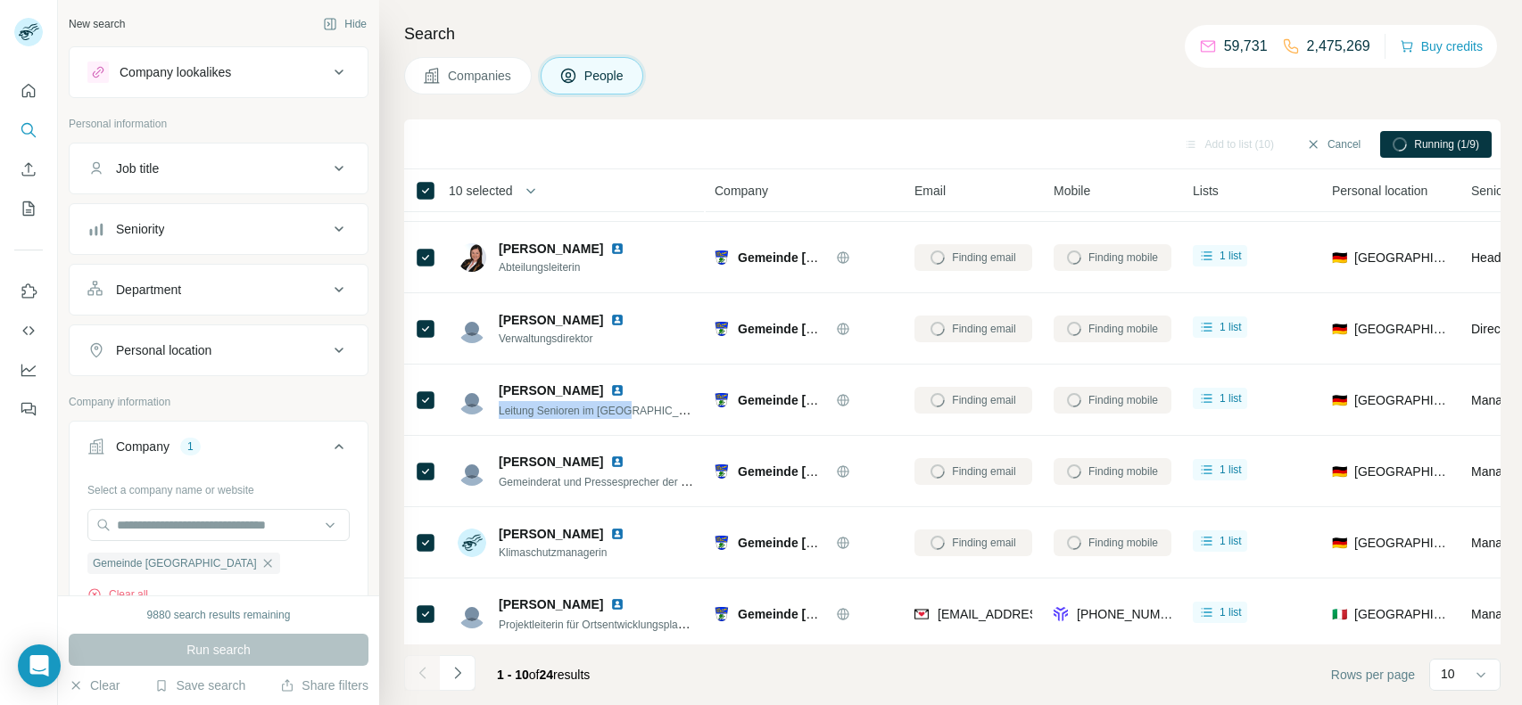
copy span "Leitung Senioren im [GEOGRAPHIC_DATA]"
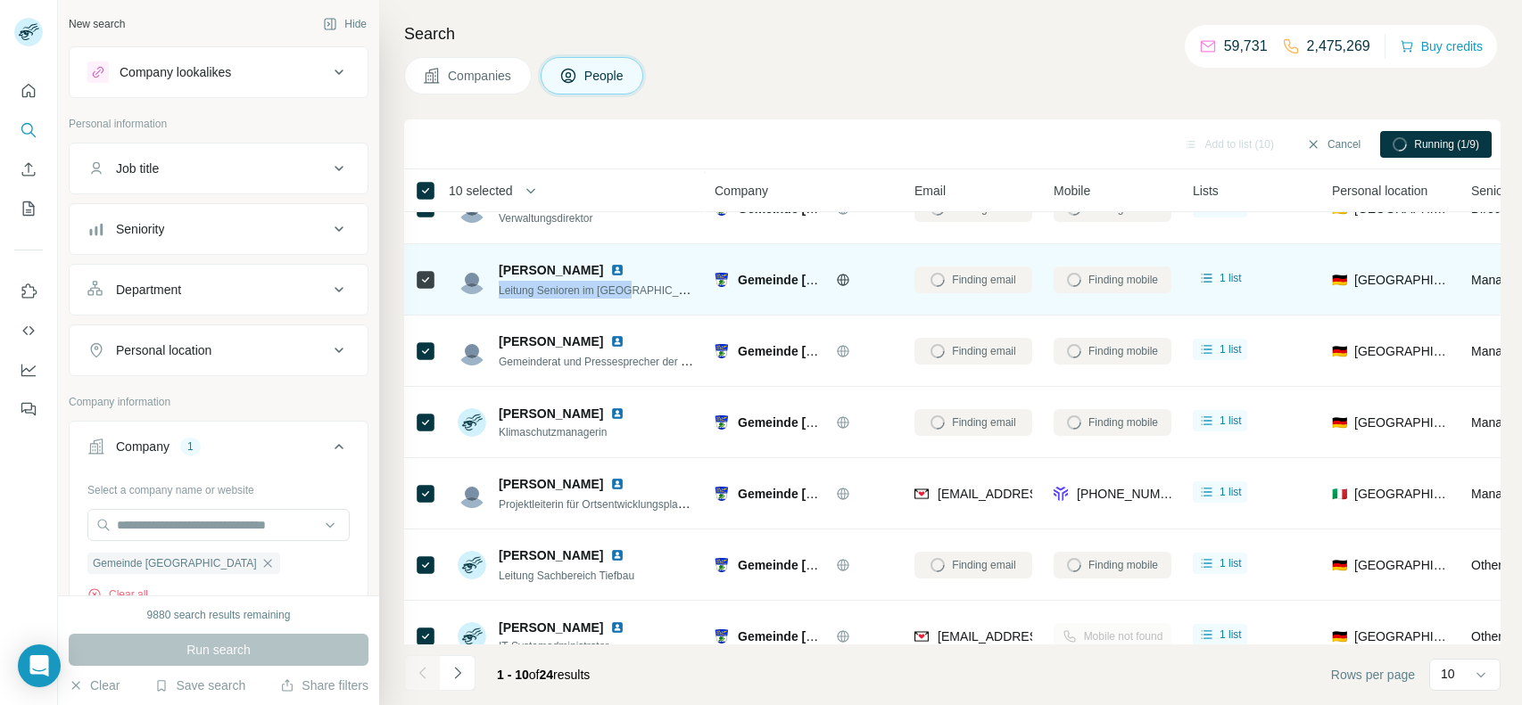
scroll to position [192, 0]
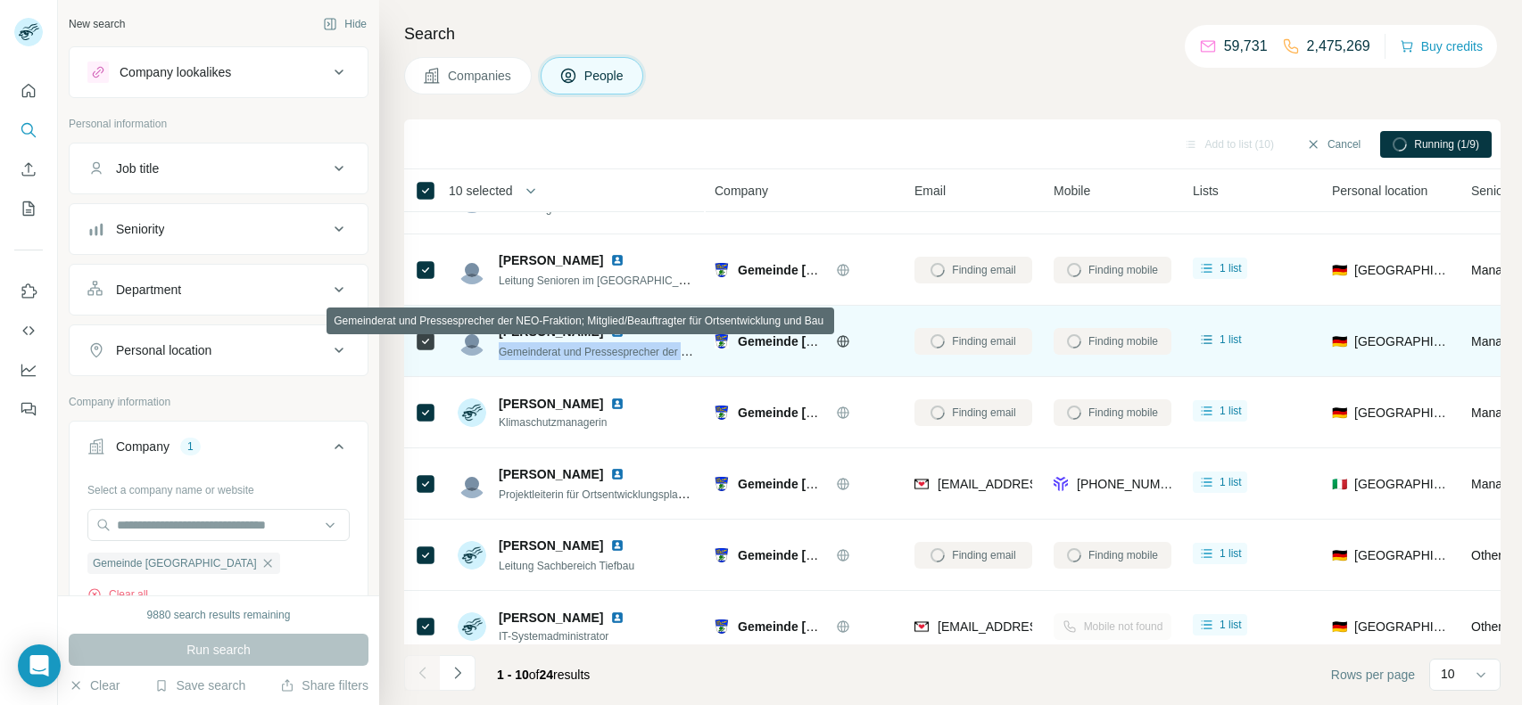
drag, startPoint x: 493, startPoint y: 349, endPoint x: 695, endPoint y: 353, distance: 201.6
click at [695, 353] on td "[PERSON_NAME] Gemeinderat und Pressesprecher der NEO-Fraktion; Mitglied/Beauftr…" at bounding box center [576, 341] width 259 height 71
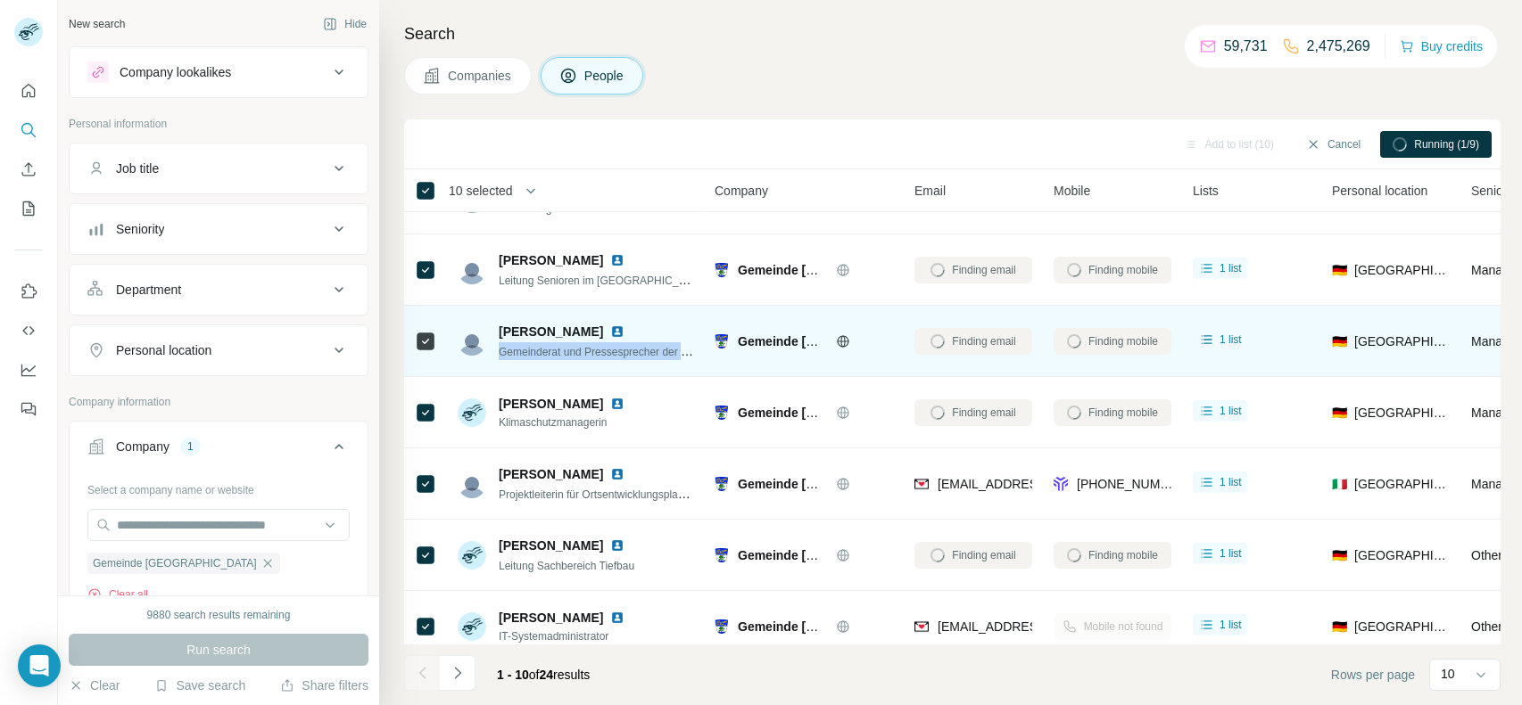
click at [642, 349] on span "Gemeinderat und Pressesprecher der NEO-Fraktion; Mitglied/Beauftragter für Orts…" at bounding box center [744, 351] width 490 height 14
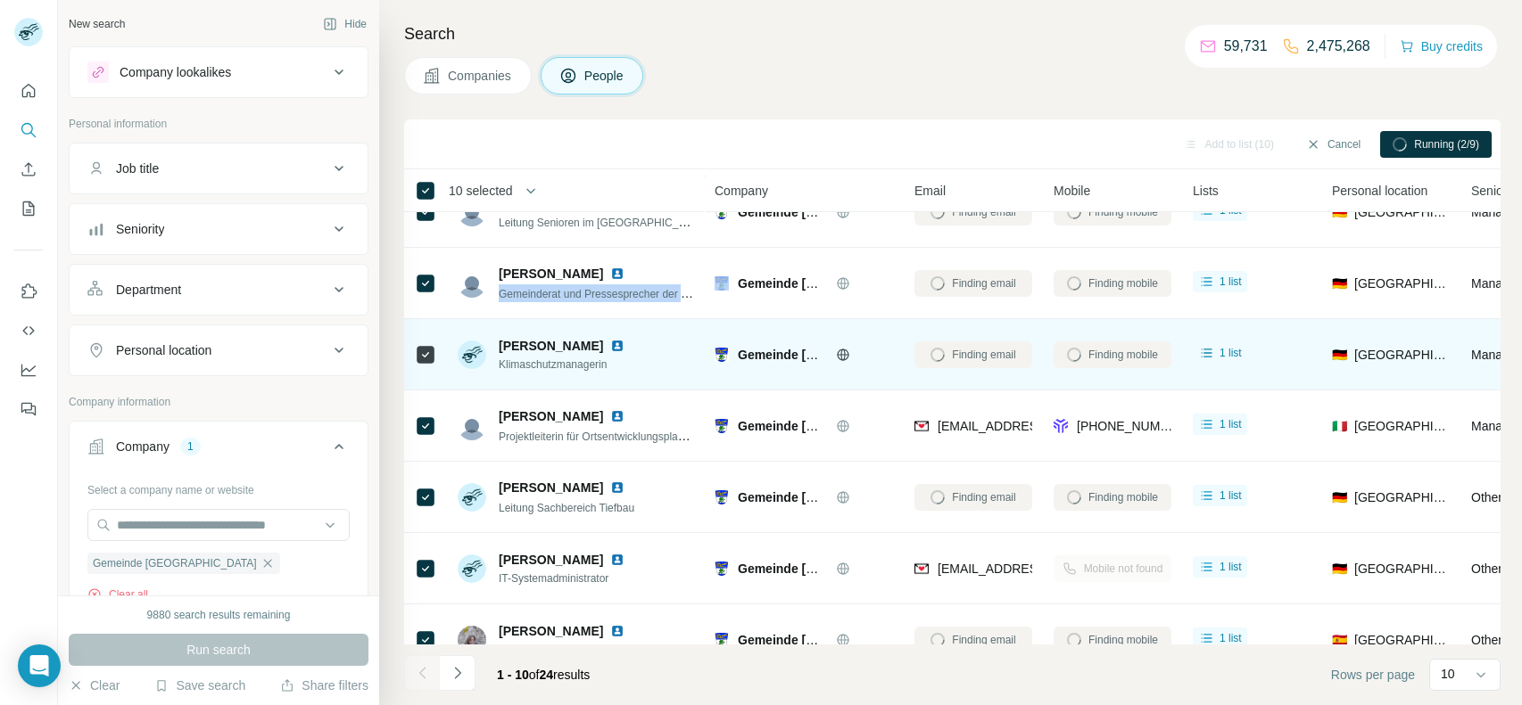
scroll to position [267, 0]
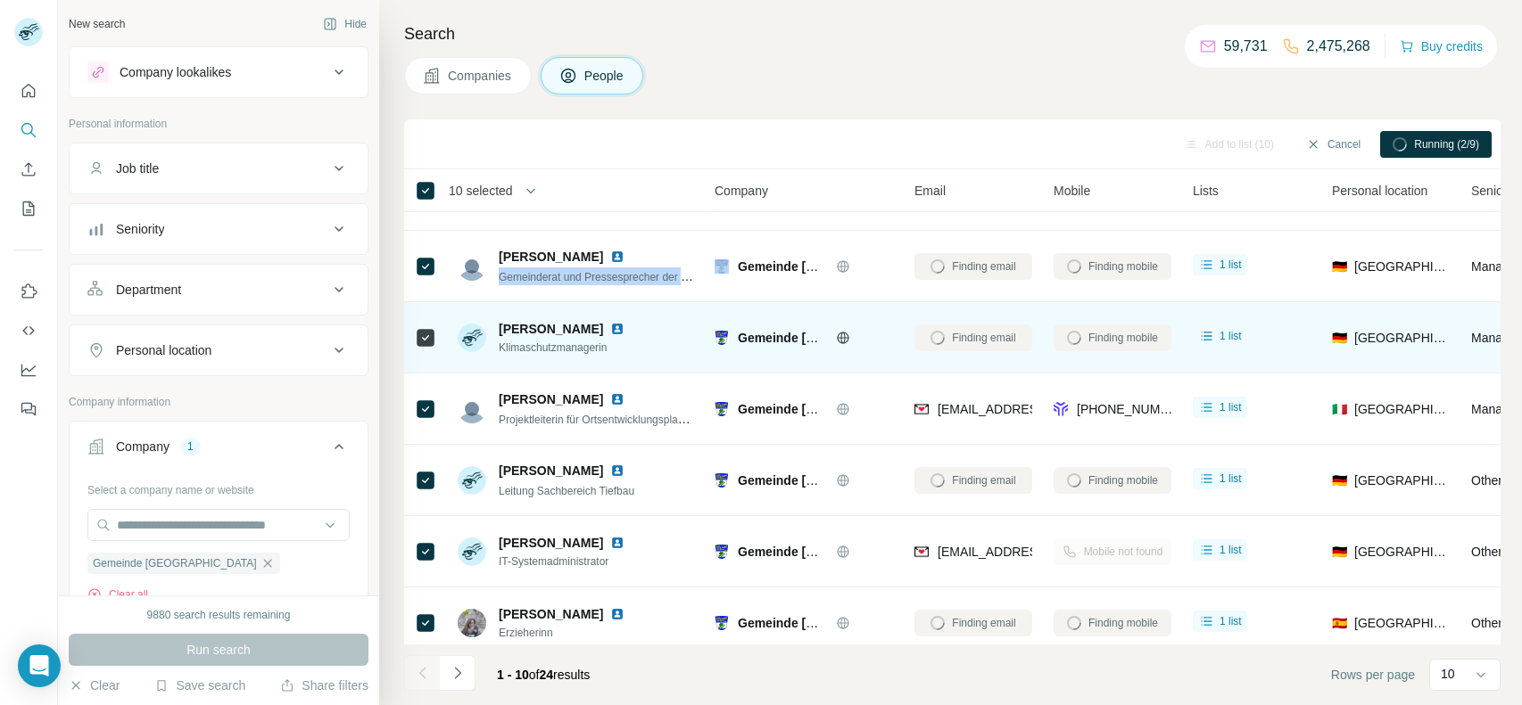
click at [499, 342] on span "Klimaschutzmanagerin" at bounding box center [572, 348] width 147 height 16
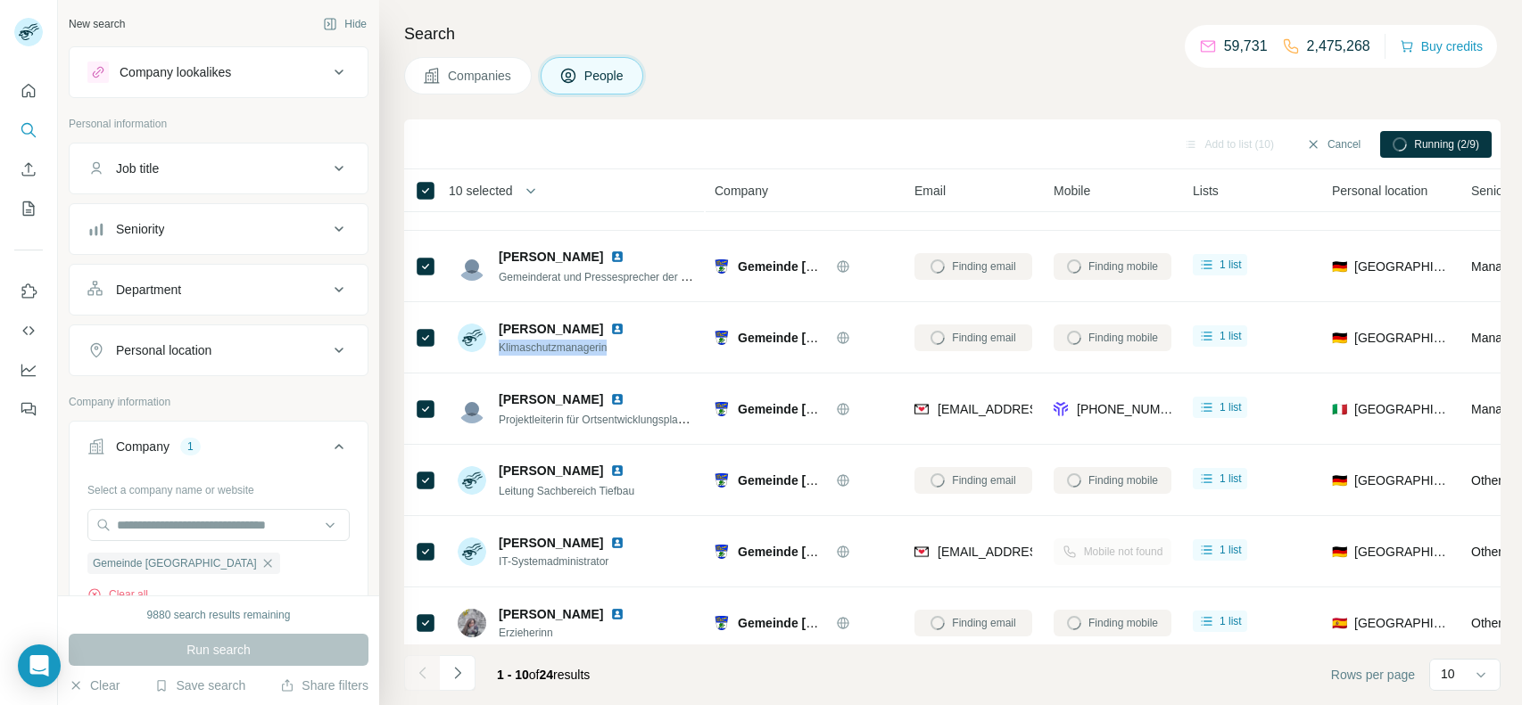
copy span "Klimaschutzmanagerin"
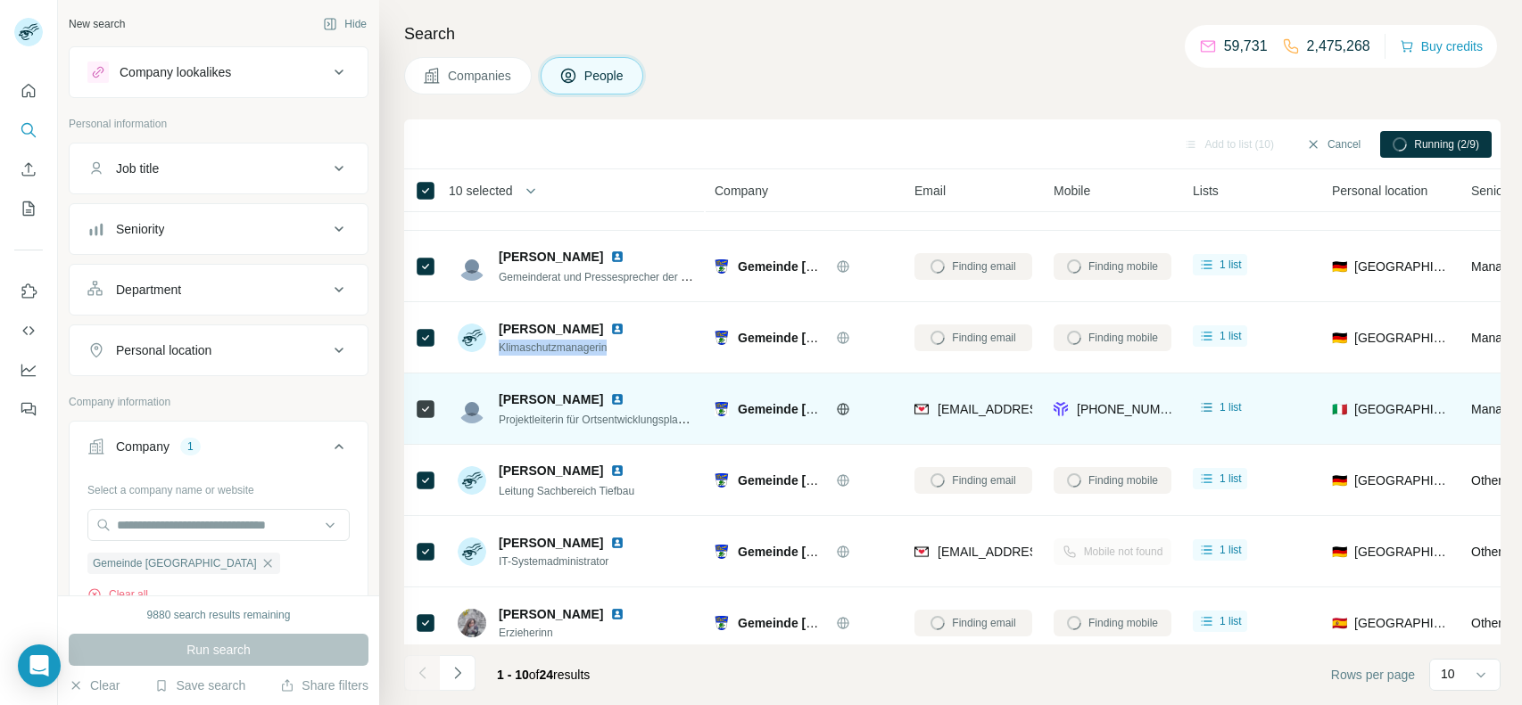
click at [525, 415] on span "Projektleiterin für Ortsentwicklungsplanung" at bounding box center [600, 419] width 202 height 14
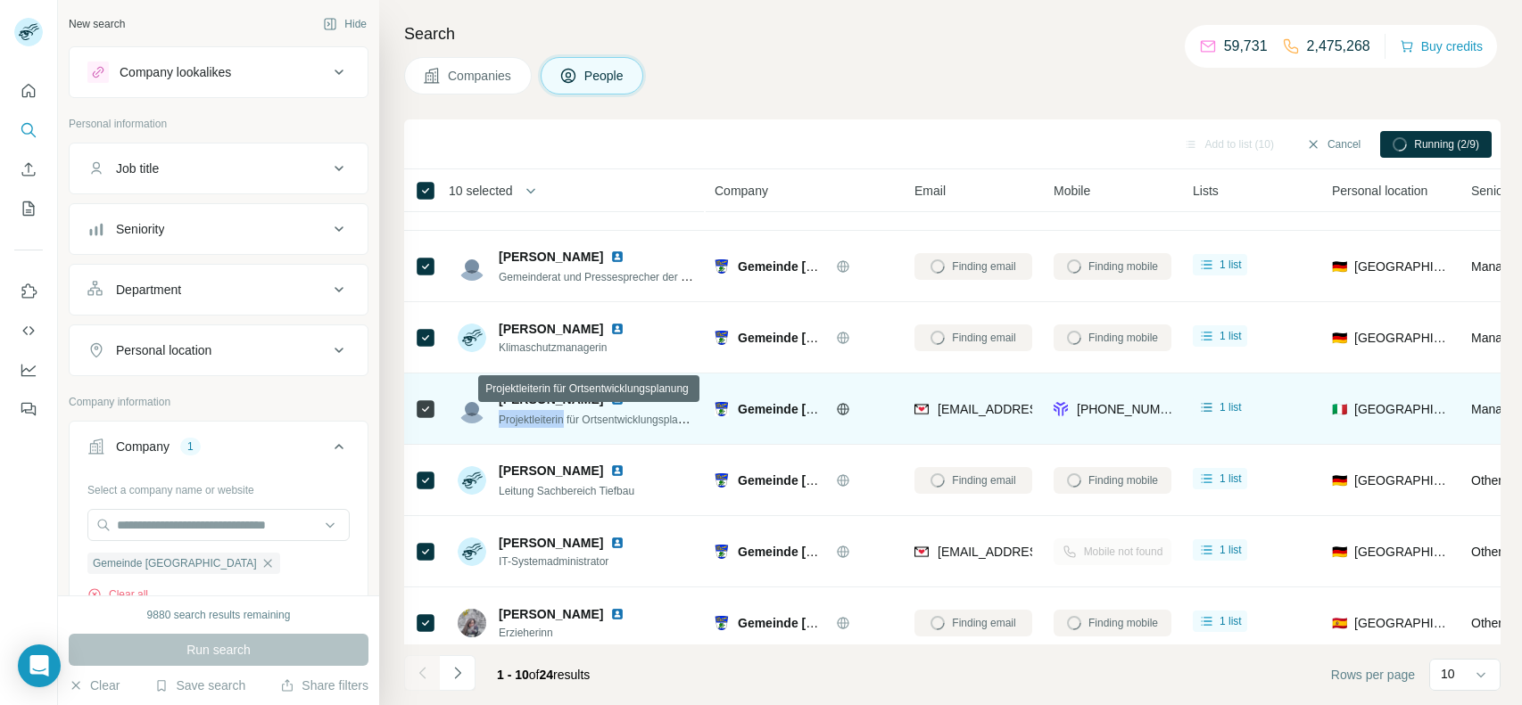
click at [525, 415] on span "Projektleiterin für Ortsentwicklungsplanung" at bounding box center [600, 419] width 202 height 14
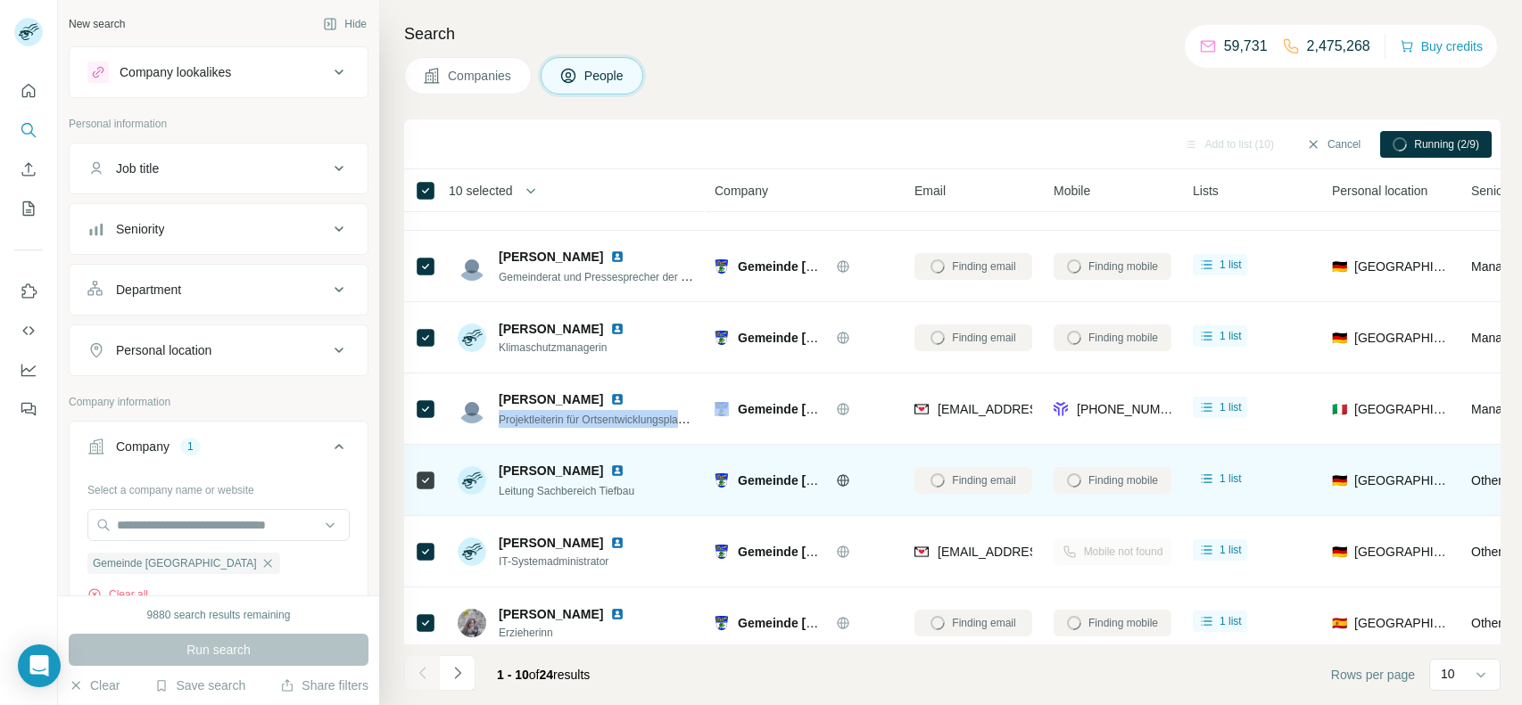
scroll to position [280, 0]
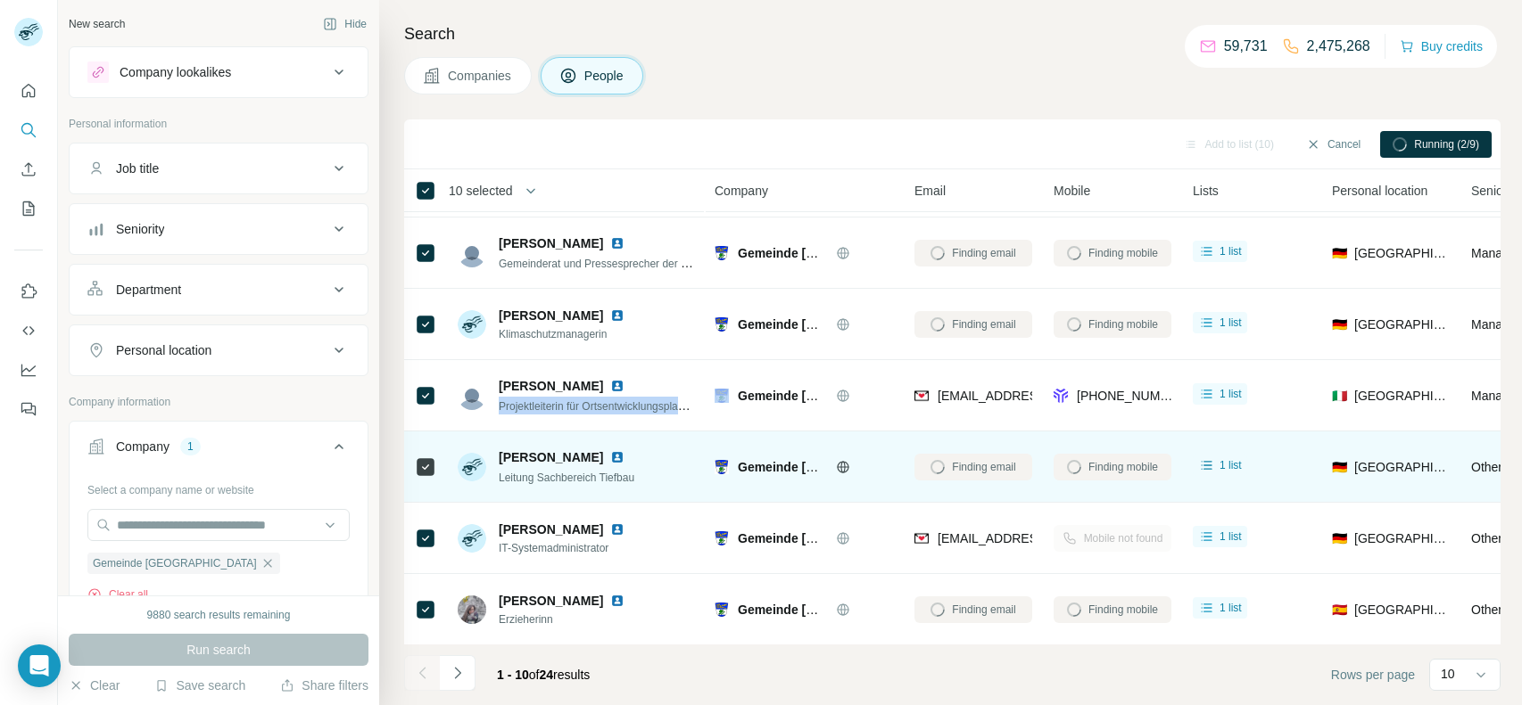
click at [540, 472] on span "Leitung Sachbereich Tiefbau" at bounding box center [567, 478] width 136 height 12
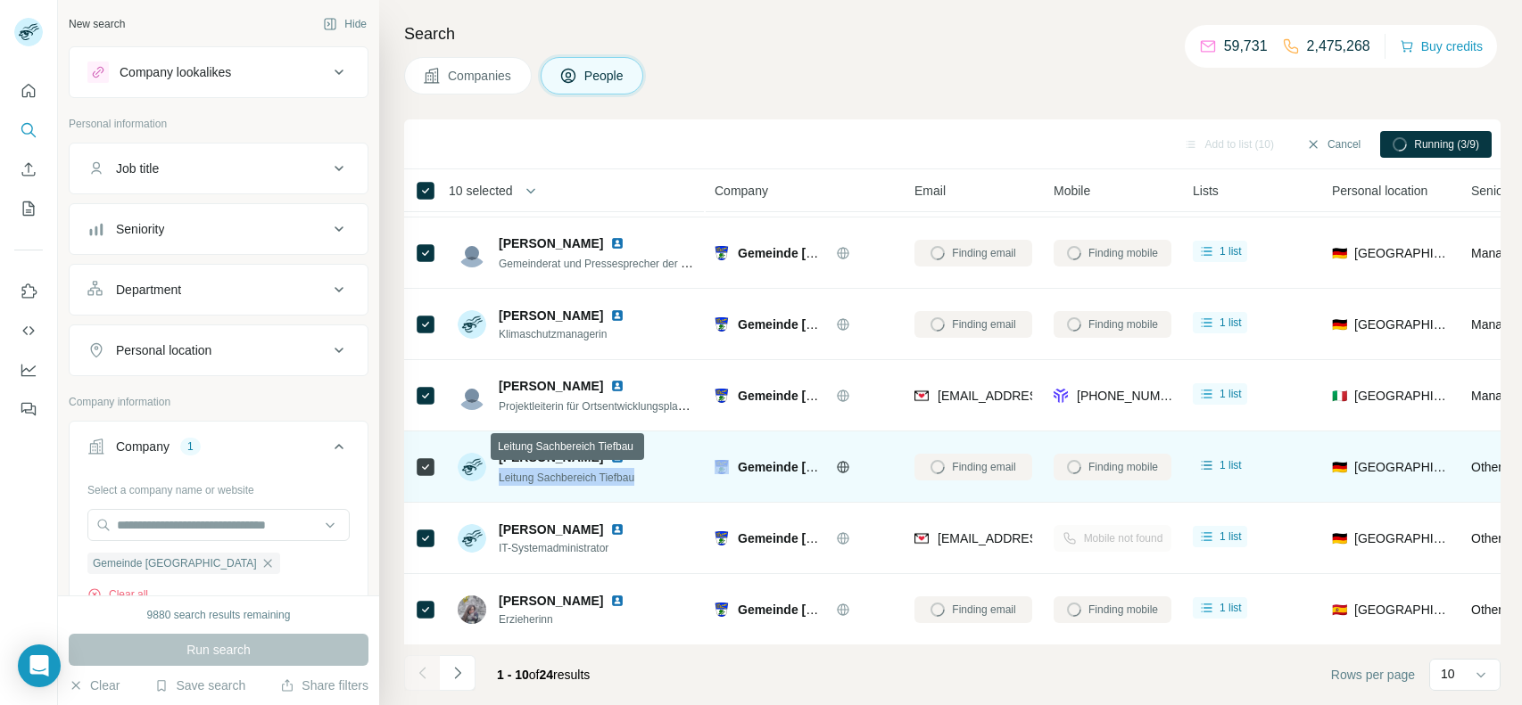
click at [540, 472] on span "Leitung Sachbereich Tiefbau" at bounding box center [567, 478] width 136 height 12
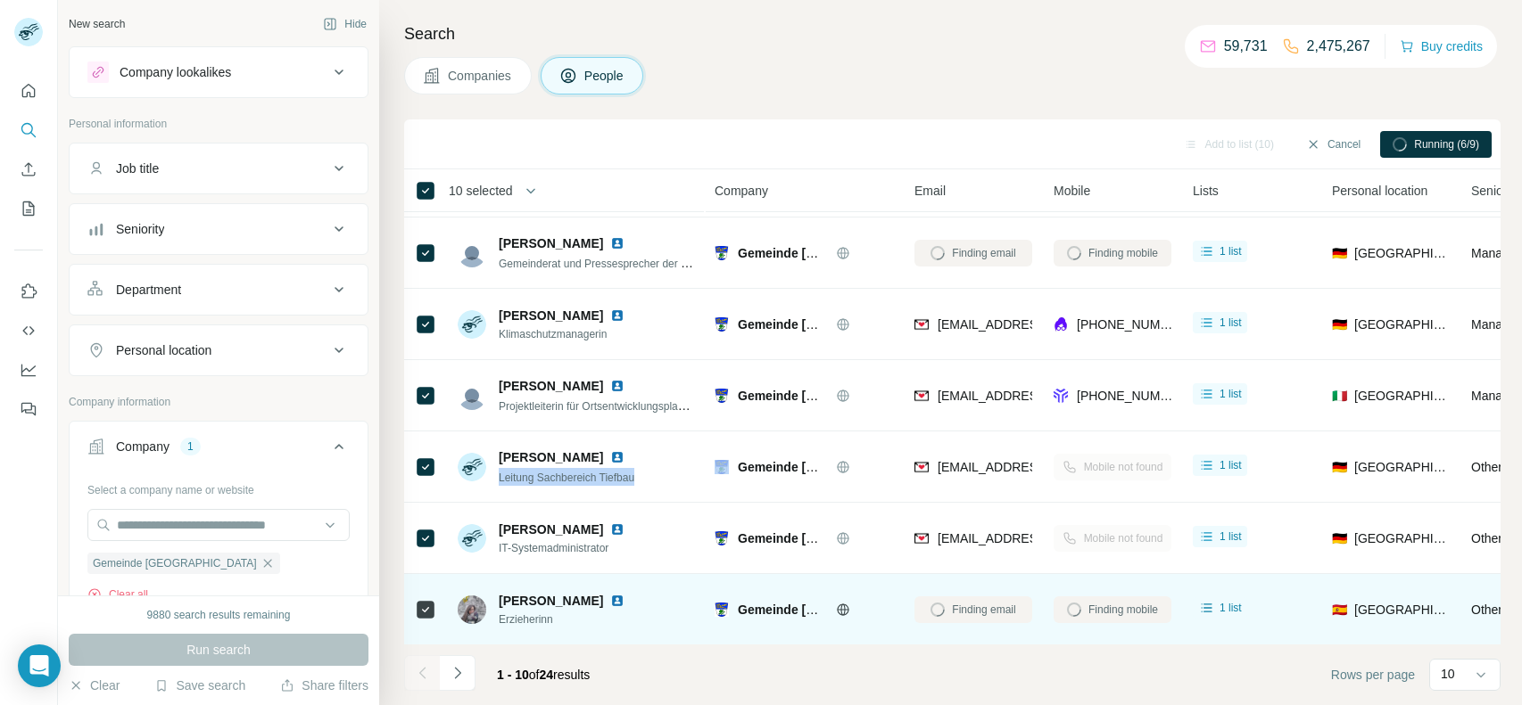
click at [543, 613] on span "Erzieherinn" at bounding box center [572, 620] width 147 height 16
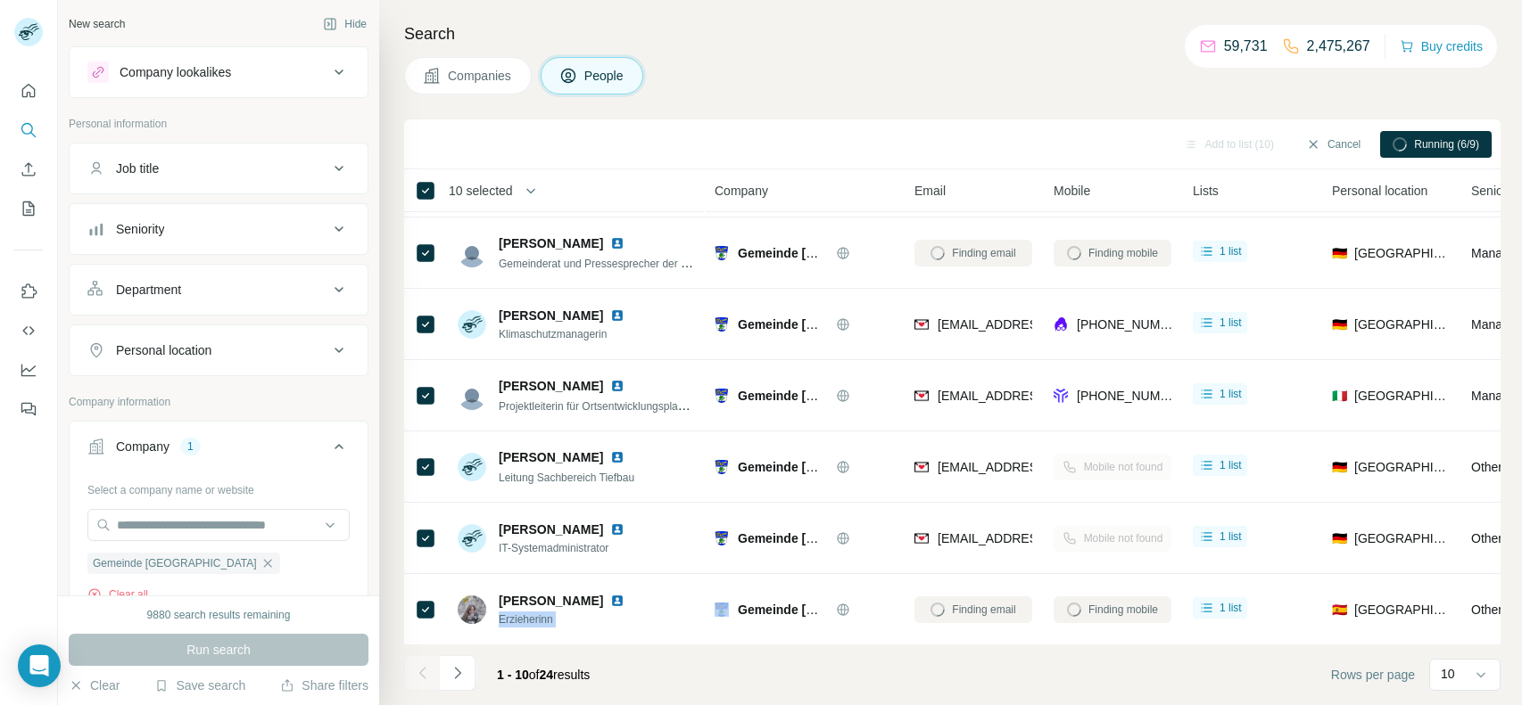
copy span "Erzieherinn"
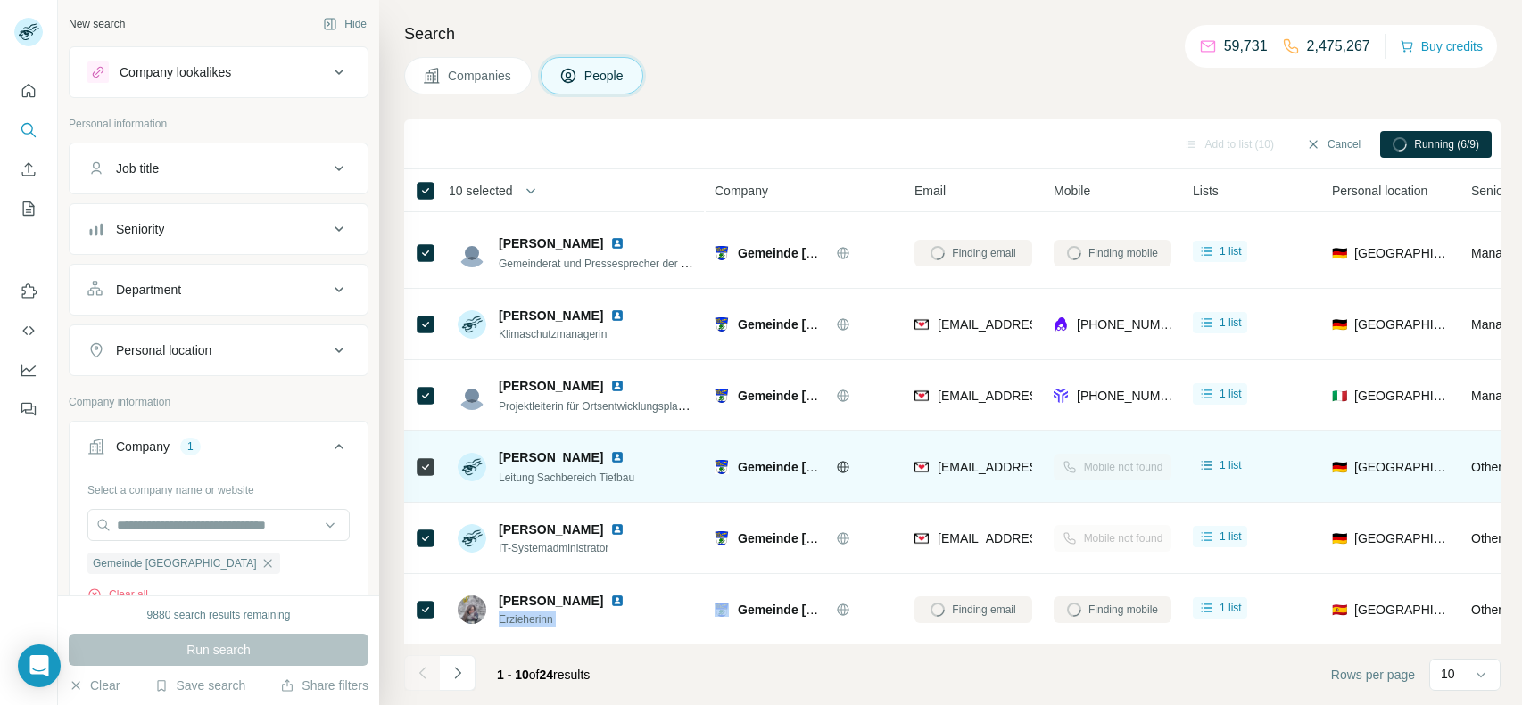
click at [589, 489] on div "[PERSON_NAME] Leitung Sachbereich Tiefbau" at bounding box center [576, 466] width 237 height 49
click at [572, 481] on span "Leitung Sachbereich Tiefbau" at bounding box center [567, 478] width 136 height 12
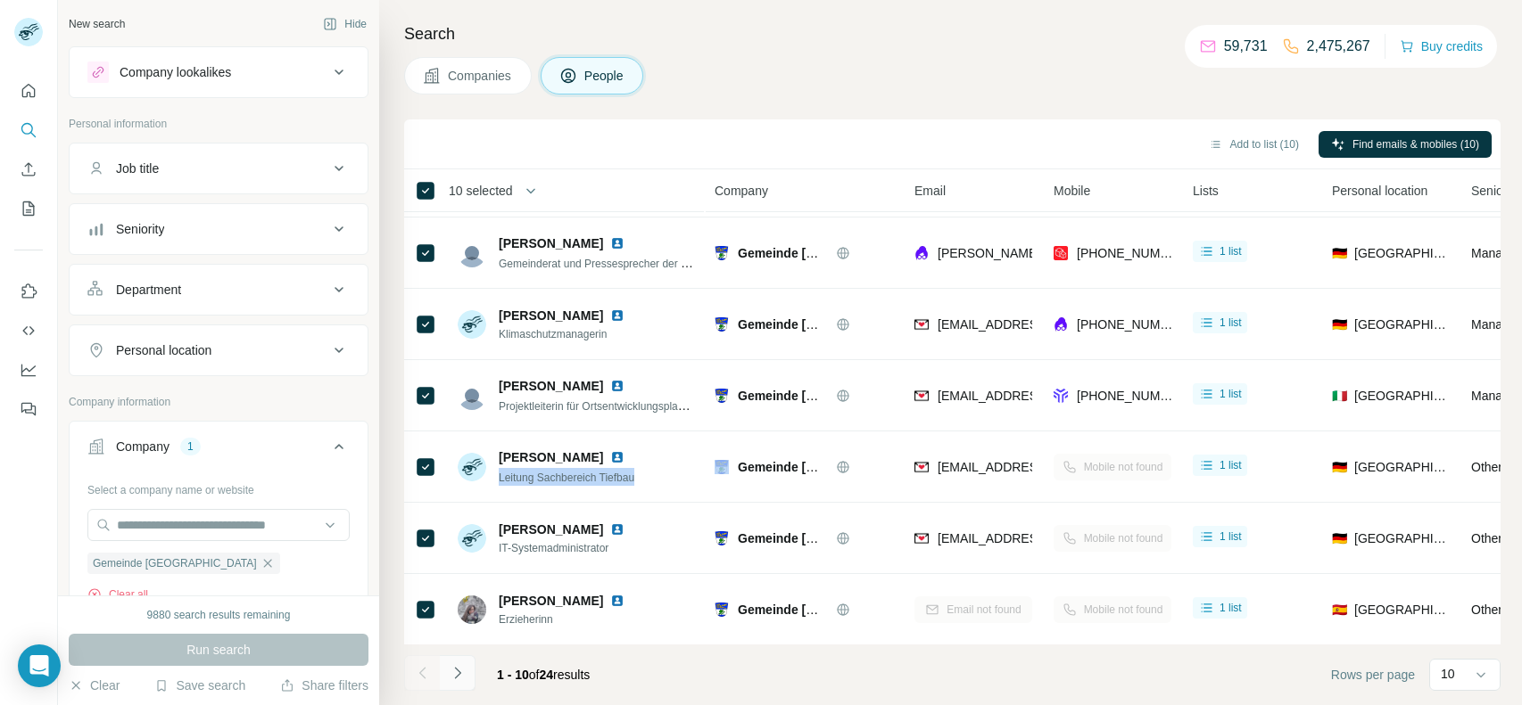
click at [456, 672] on icon "Navigate to next page" at bounding box center [458, 673] width 18 height 18
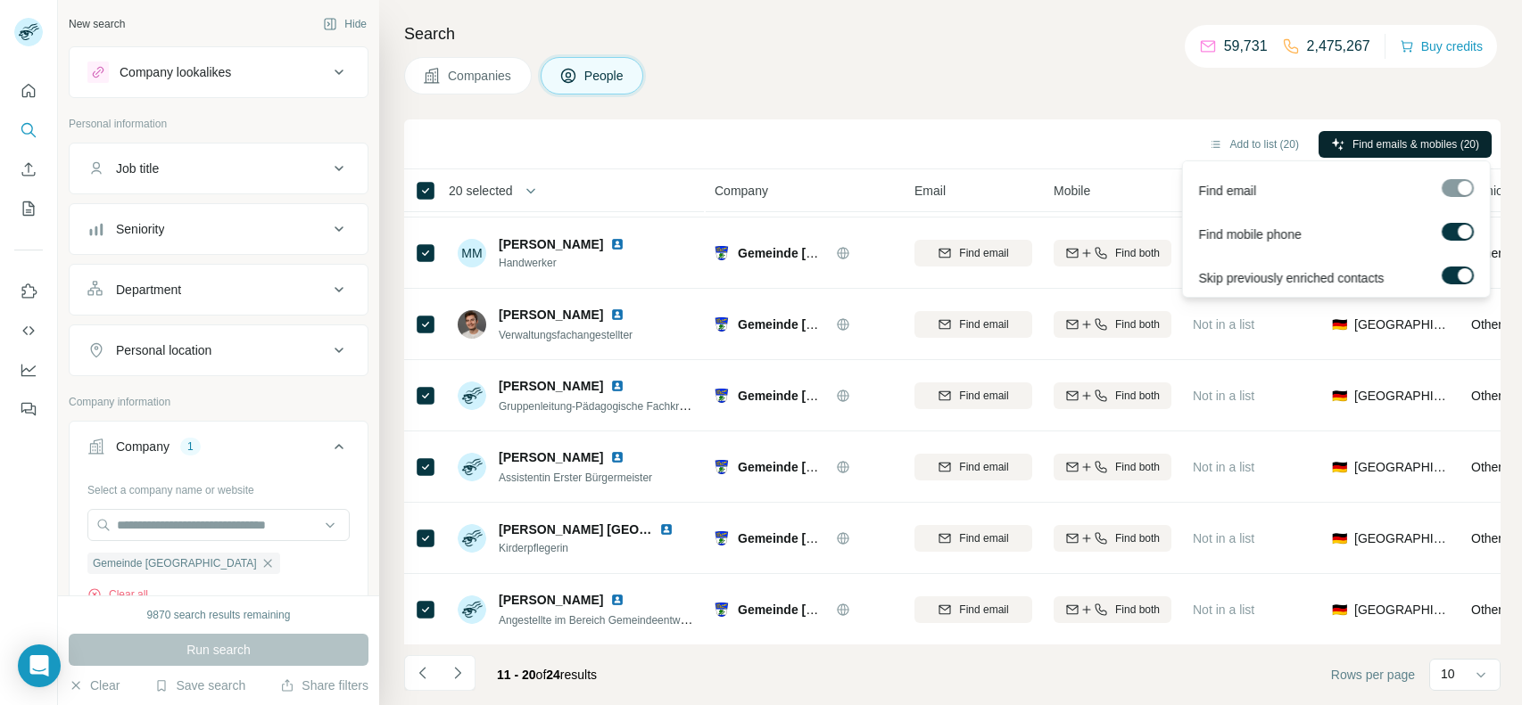
click at [1352, 136] on span "Find emails & mobiles (20)" at bounding box center [1415, 144] width 127 height 16
click at [1338, 140] on button "Find emails & mobiles (20)" at bounding box center [1404, 144] width 173 height 27
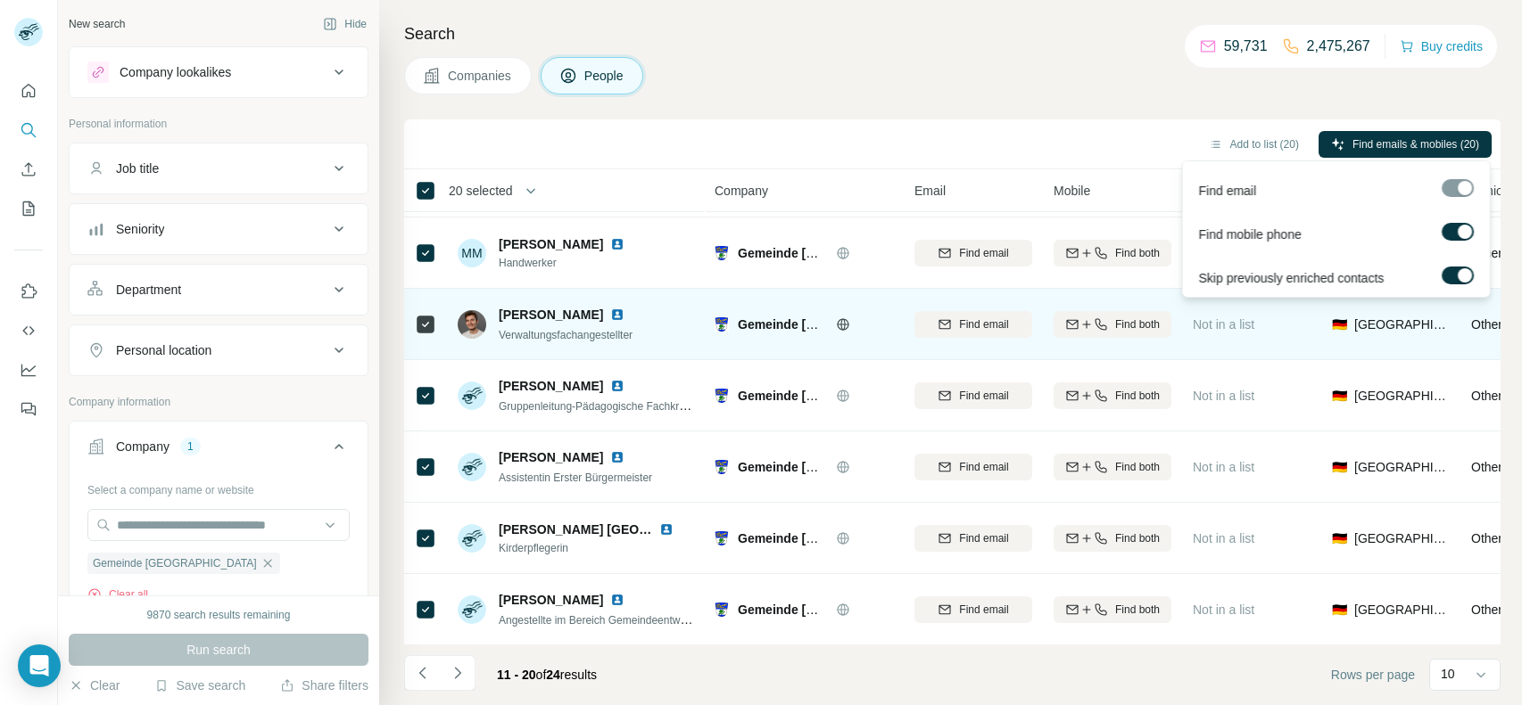
click at [1360, 141] on span "Find emails & mobiles (20)" at bounding box center [1415, 144] width 127 height 16
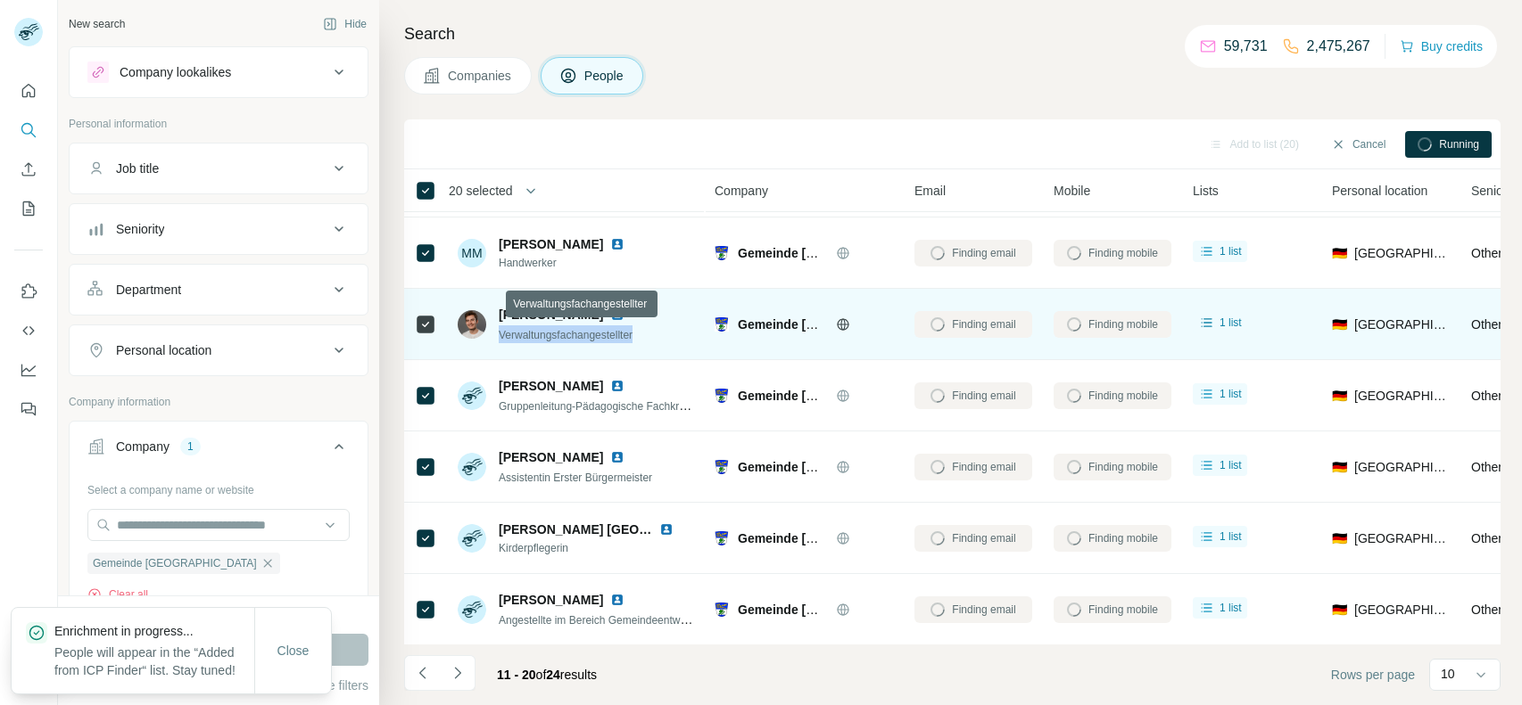
drag, startPoint x: 499, startPoint y: 334, endPoint x: 646, endPoint y: 338, distance: 147.2
click at [646, 338] on div "Verwaltungsfachangestellter" at bounding box center [572, 335] width 147 height 18
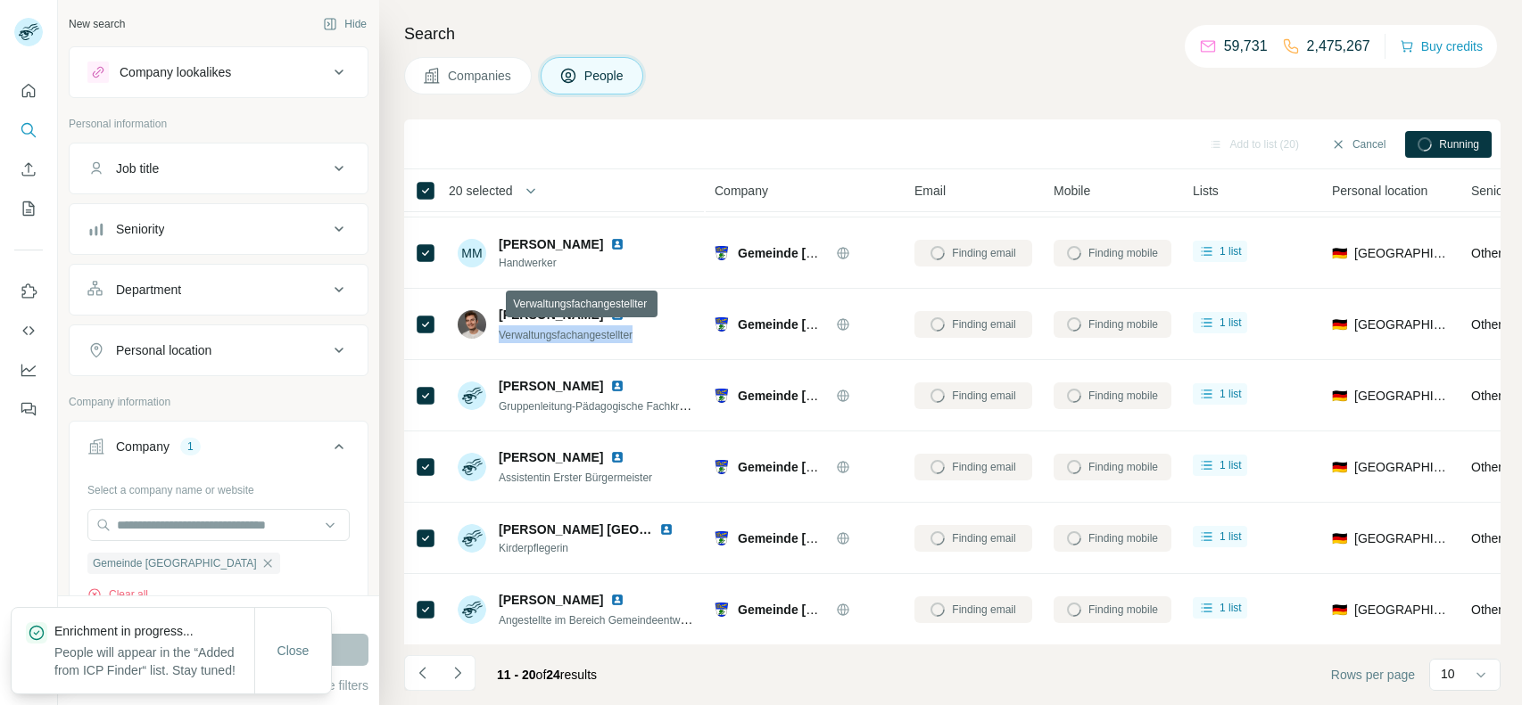
copy span "Verwaltungsfachangestellter"
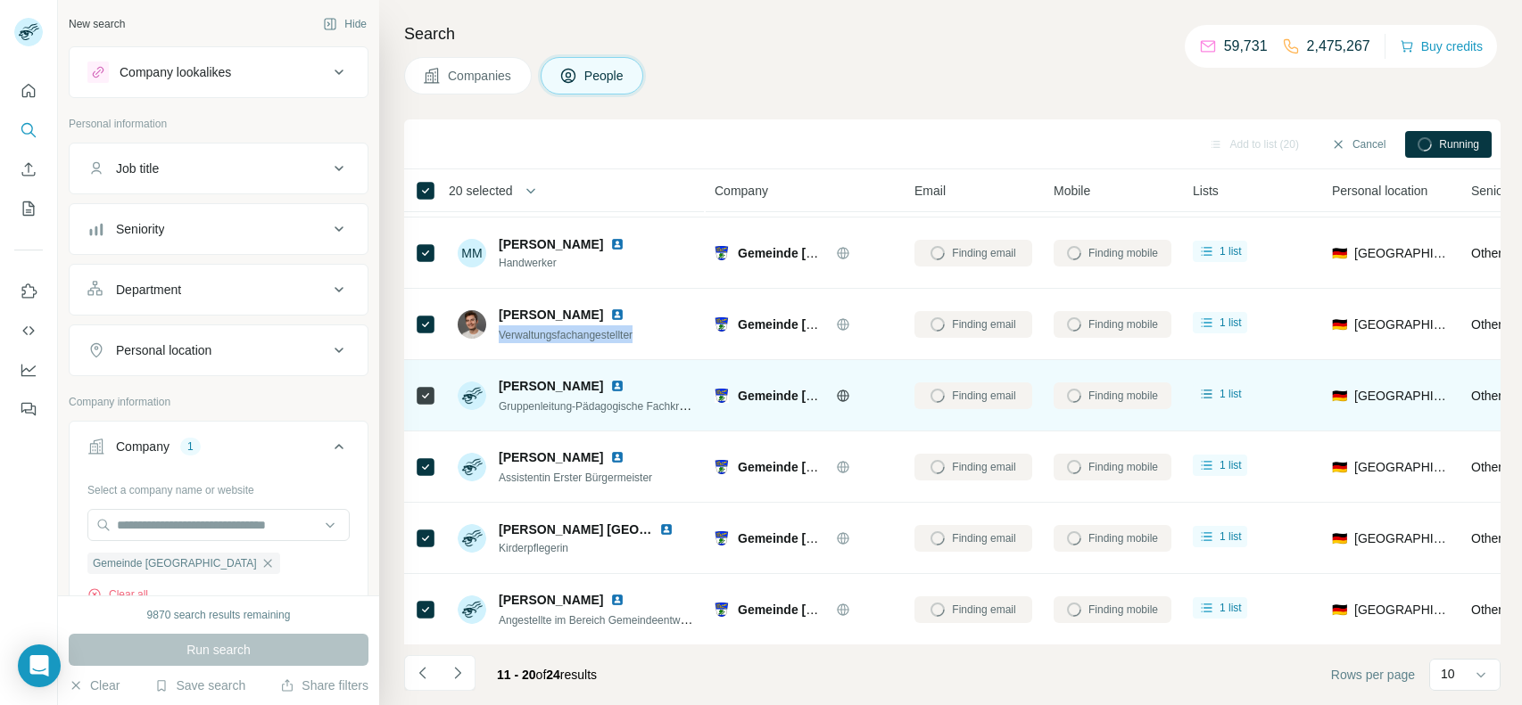
click at [516, 411] on span "Gruppenleitung-Pädagogische Fachkraft bei die Gemeinde [GEOGRAPHIC_DATA]" at bounding box center [695, 406] width 393 height 14
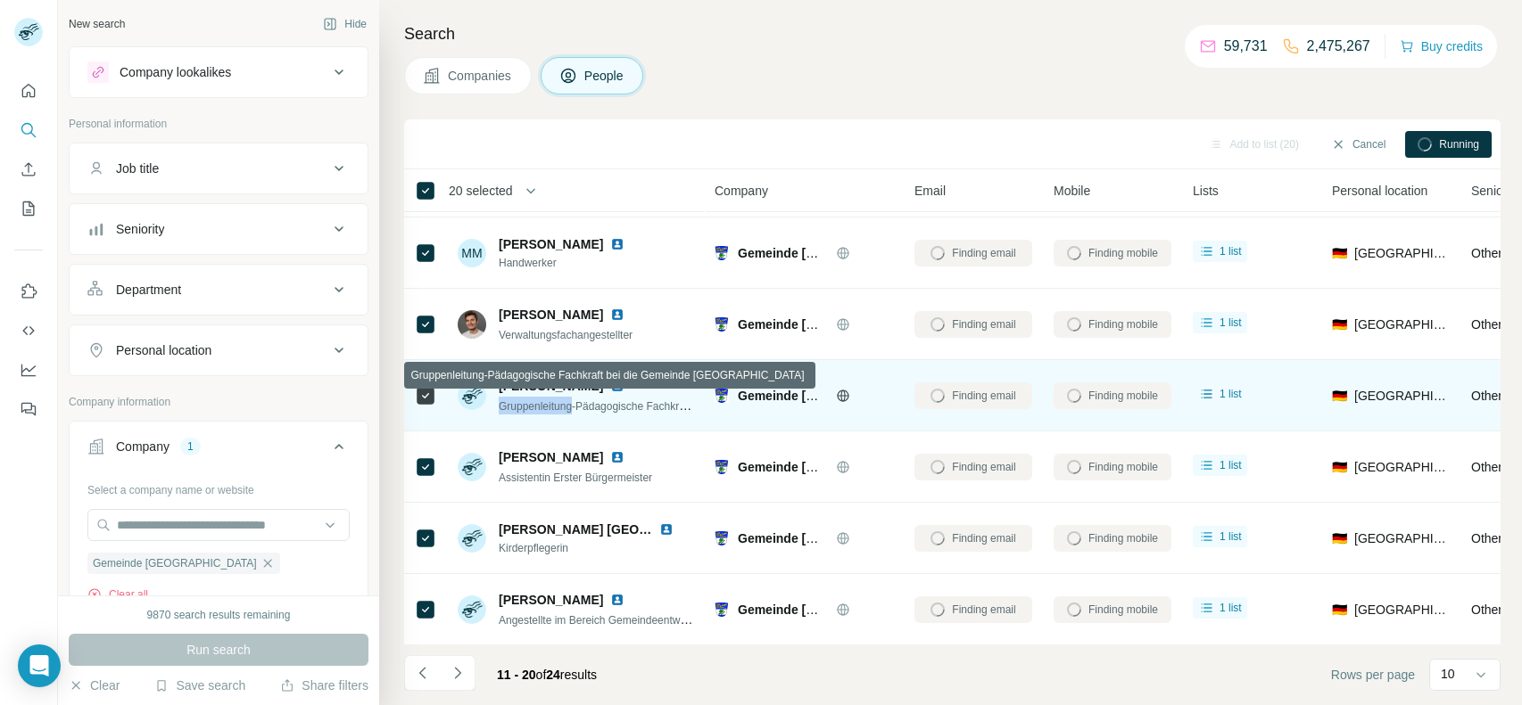
click at [556, 400] on span "Gruppenleitung-Pädagogische Fachkraft bei die Gemeinde [GEOGRAPHIC_DATA]" at bounding box center [695, 406] width 393 height 14
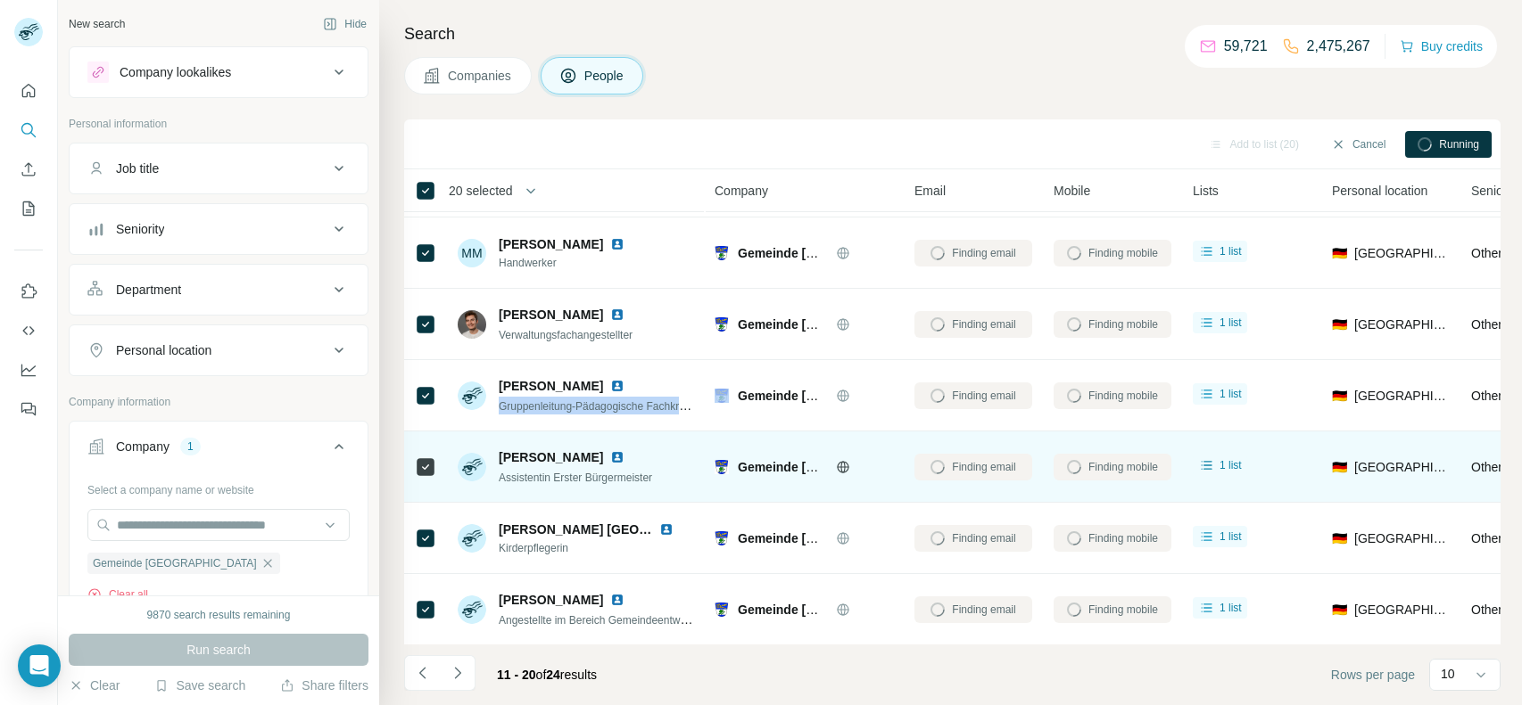
click at [606, 468] on div "Assistentin Erster Bürgermeister" at bounding box center [575, 477] width 153 height 18
click at [599, 474] on span "Assistentin Erster Bürgermeister" at bounding box center [575, 478] width 153 height 12
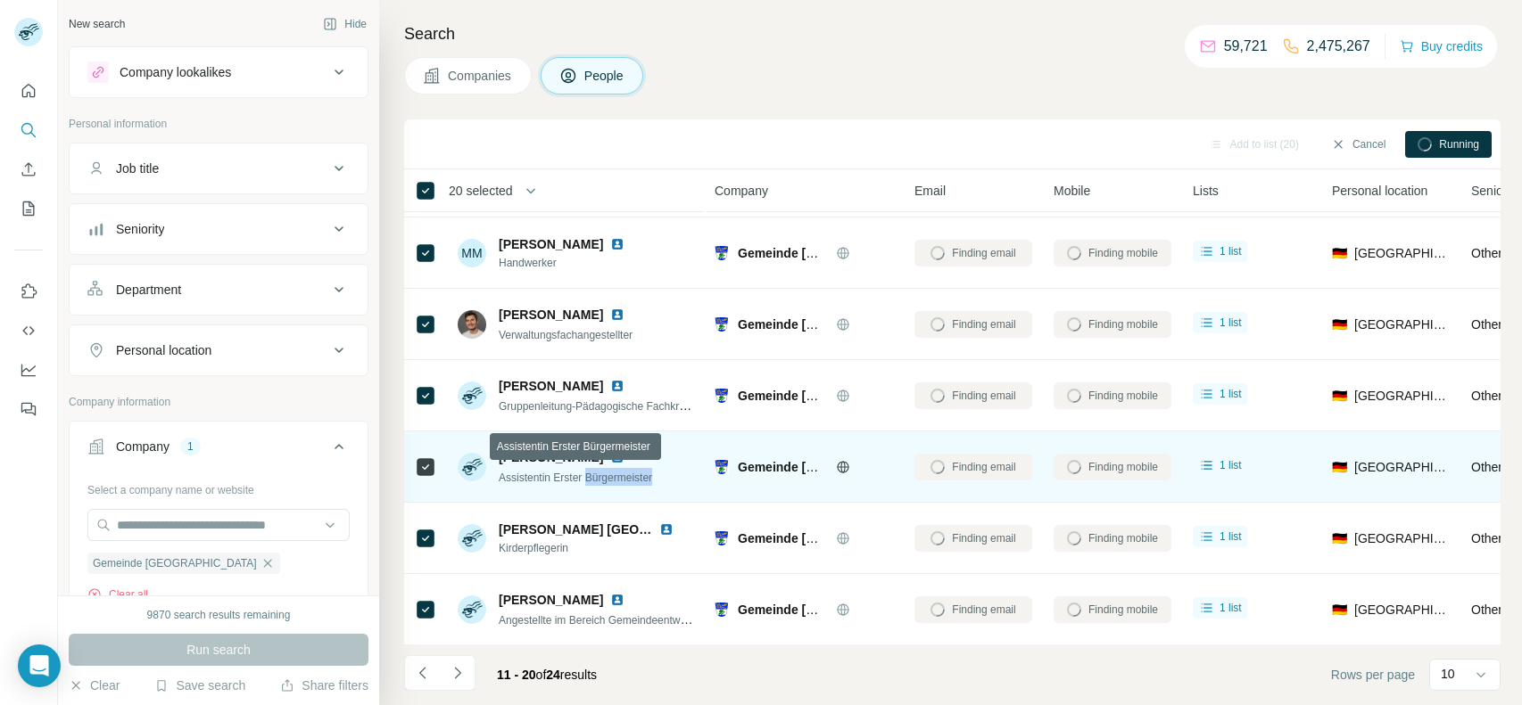
click at [599, 474] on span "Assistentin Erster Bürgermeister" at bounding box center [575, 478] width 153 height 12
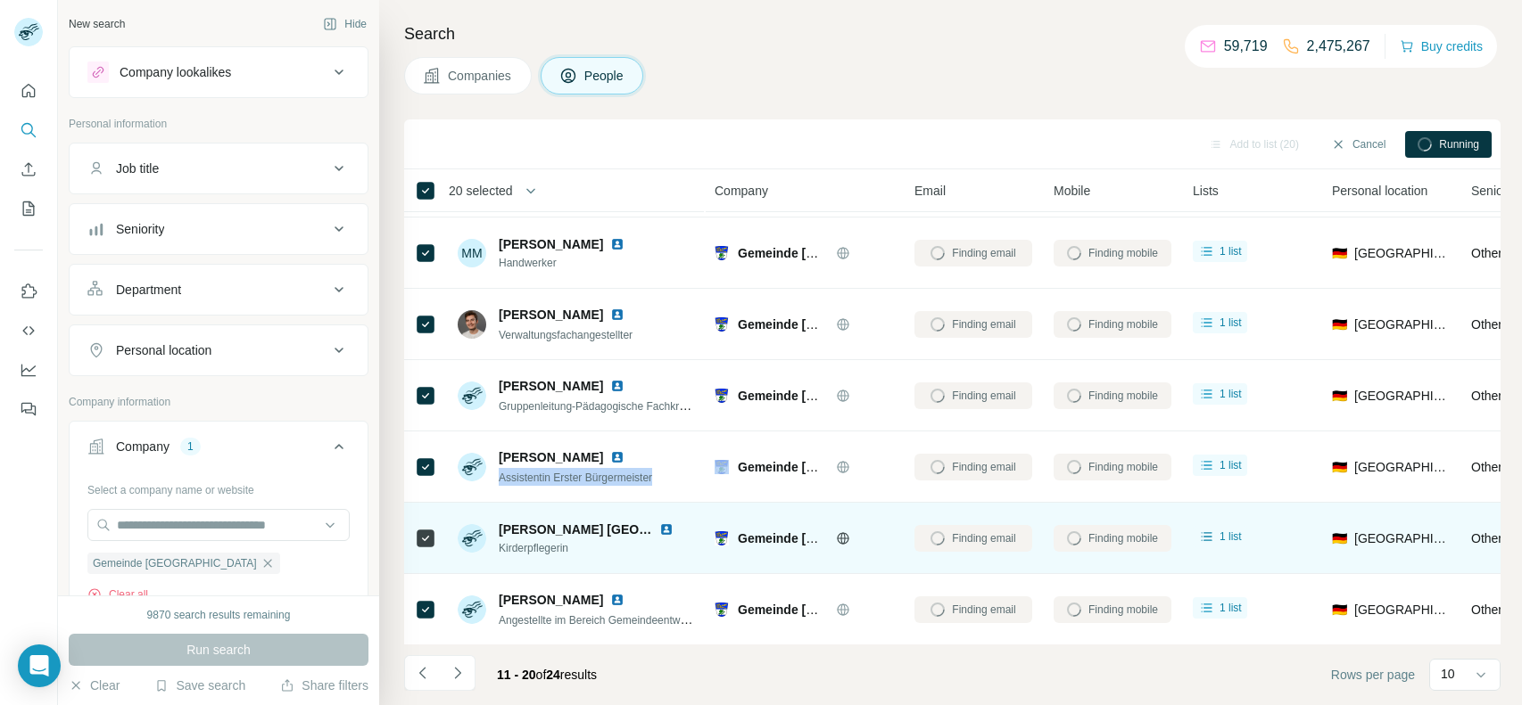
click at [547, 546] on span "Kirderpflegerin" at bounding box center [597, 548] width 196 height 16
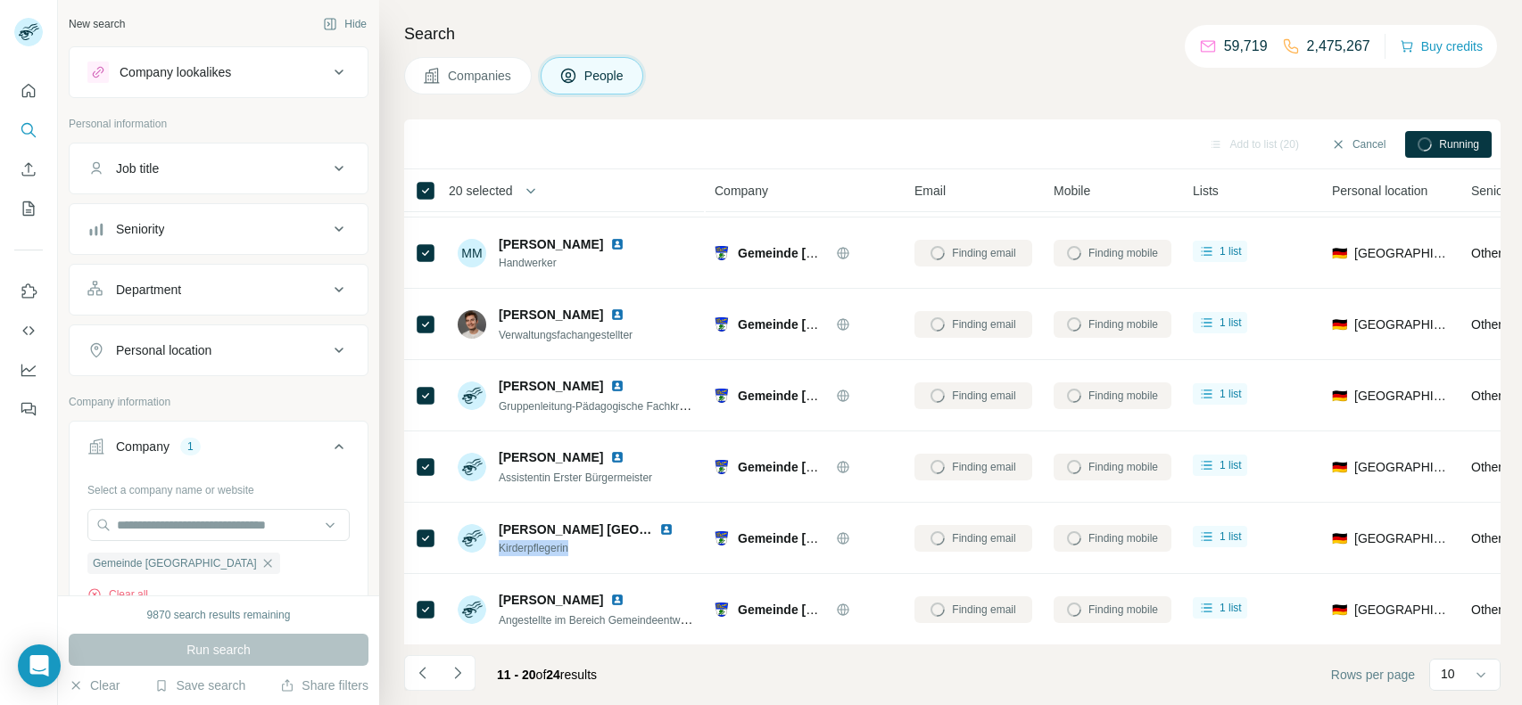
copy span "Kirderpflegerin"
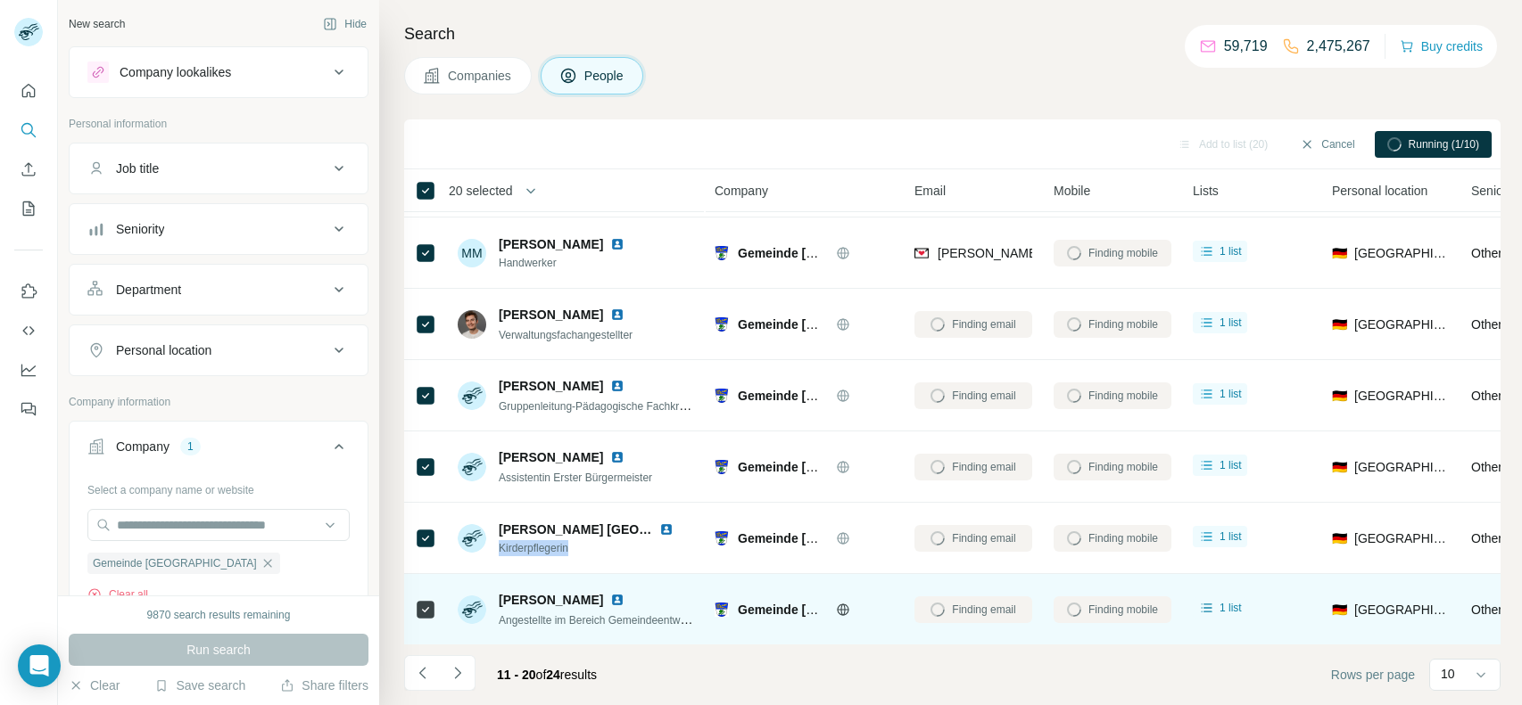
click at [583, 616] on span "Angestellte im Bereich Gemeindeentwicklung" at bounding box center [606, 620] width 215 height 14
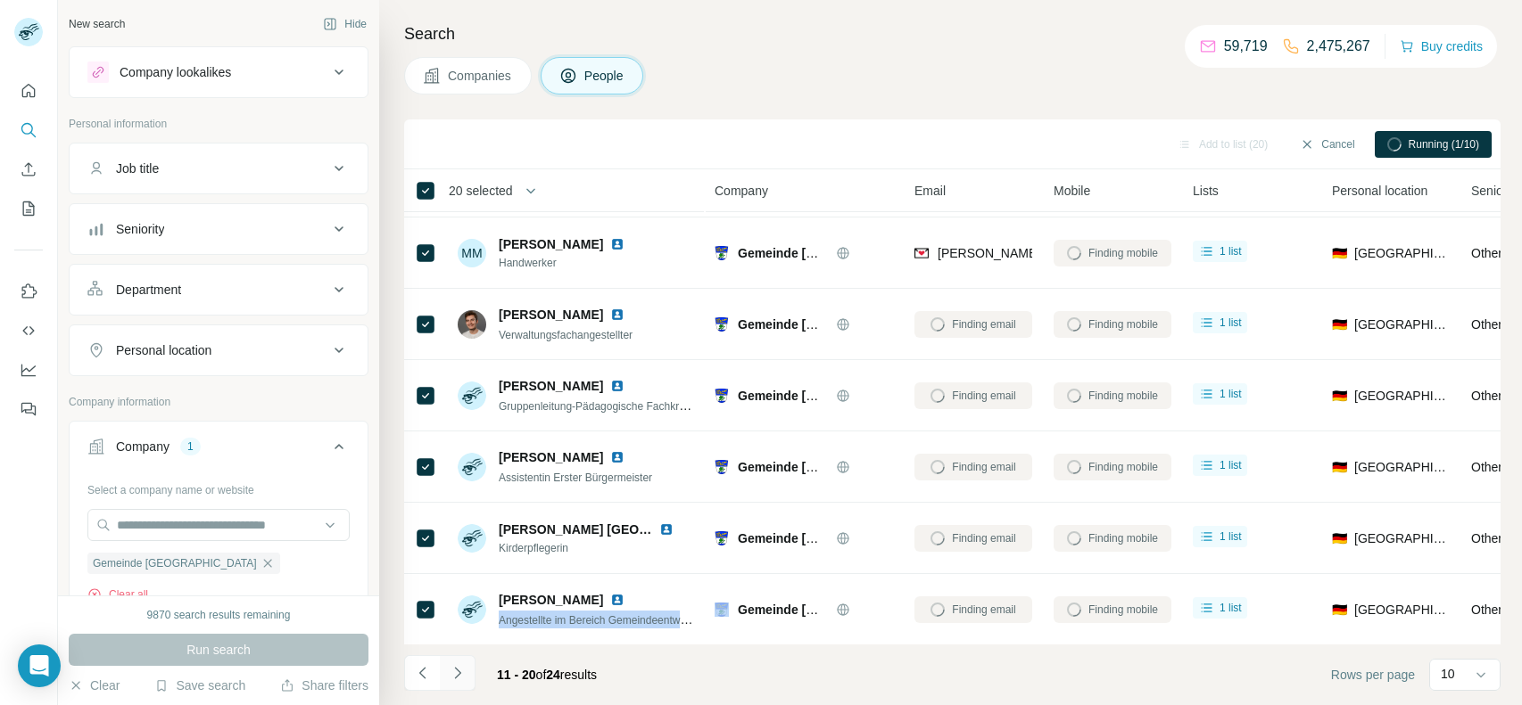
click at [455, 680] on icon "Navigate to next page" at bounding box center [458, 673] width 18 height 18
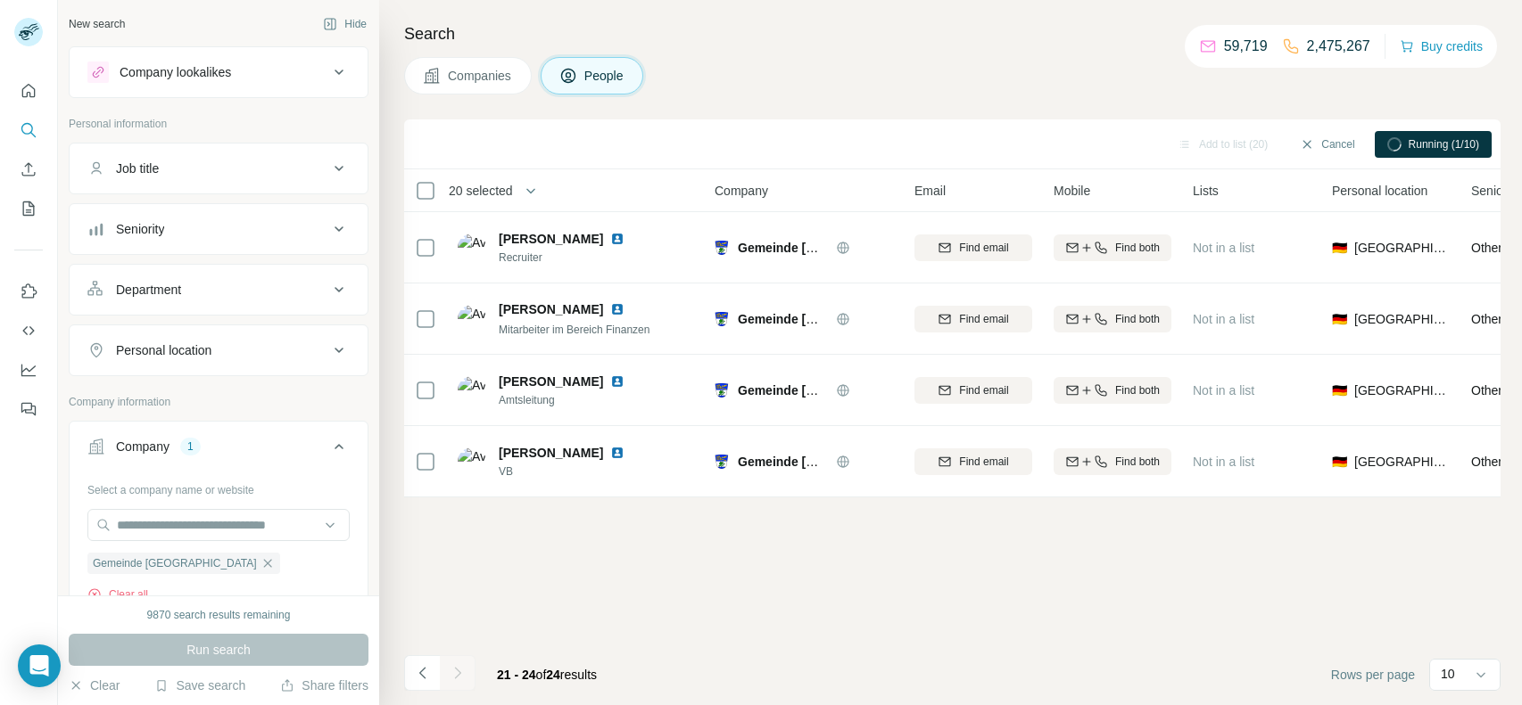
scroll to position [0, 0]
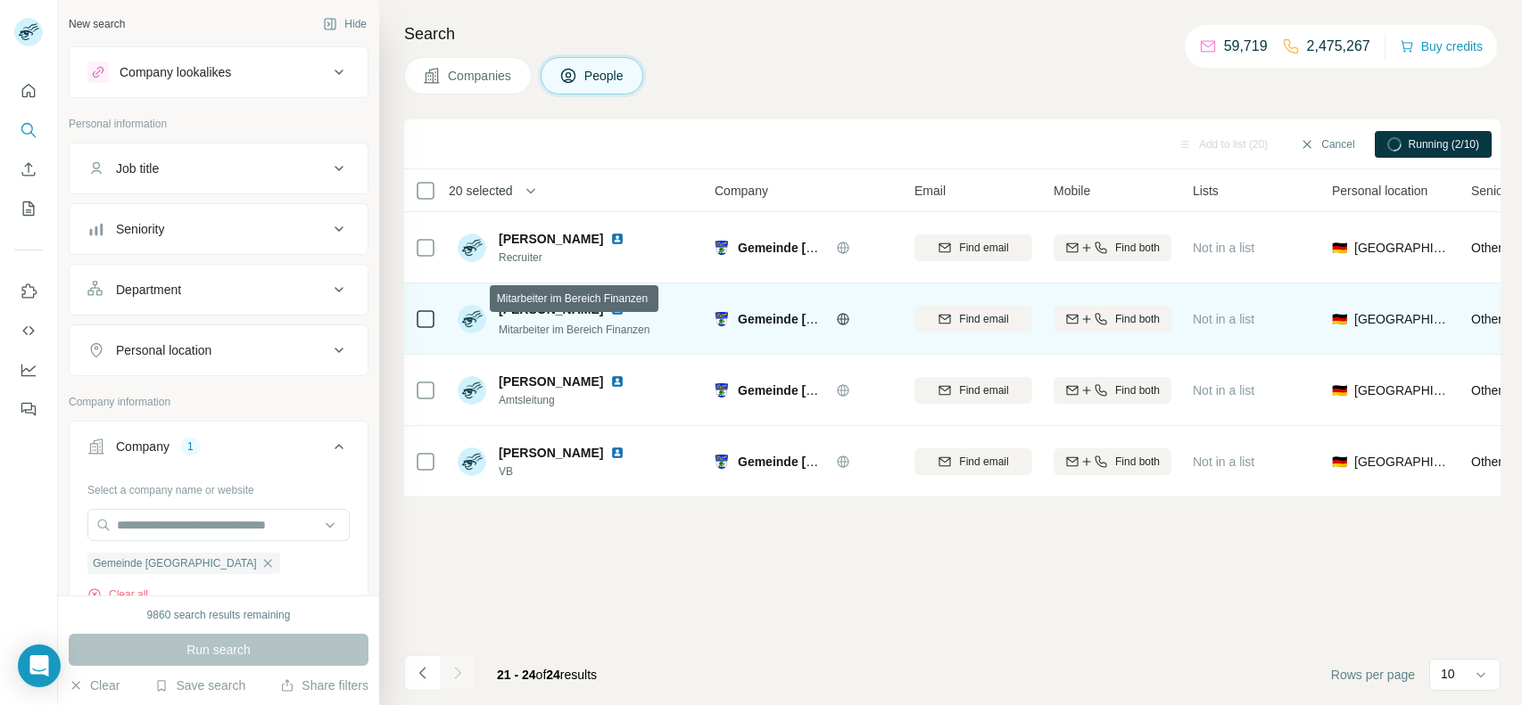
click at [632, 330] on span "Mitarbeiter im Bereich Finanzen" at bounding box center [574, 330] width 151 height 12
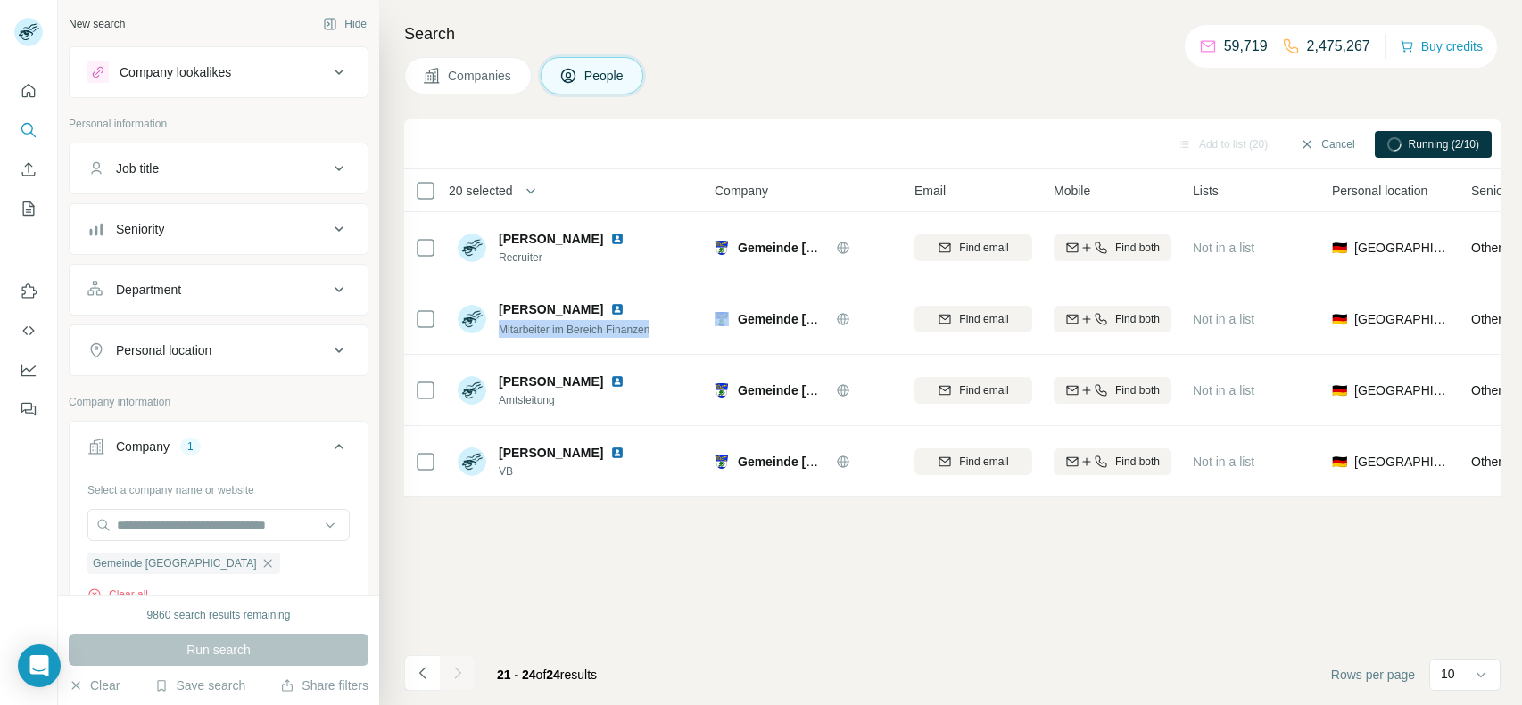
copy span "Mitarbeiter im Bereich Finanzen"
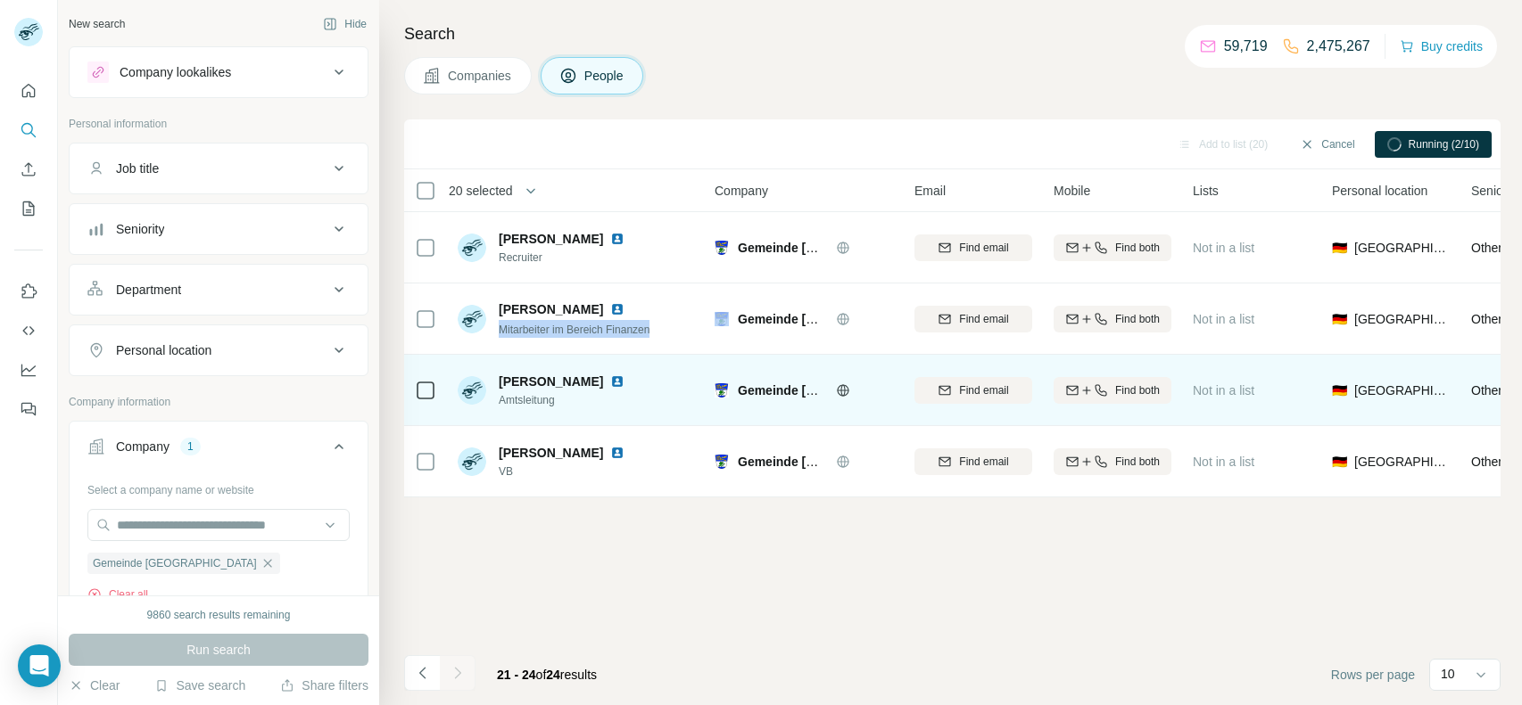
click at [574, 403] on span "Amtsleitung" at bounding box center [572, 400] width 147 height 16
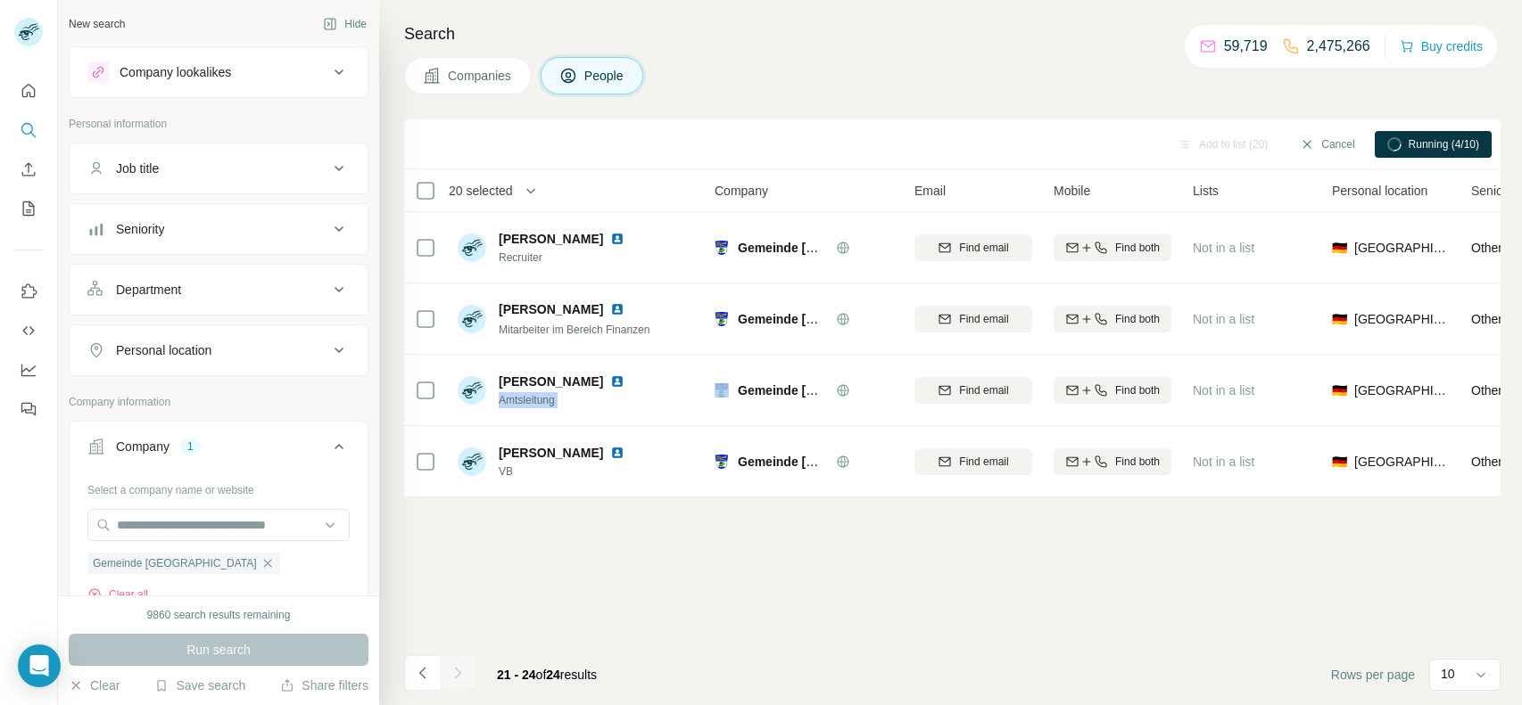
copy span "Amtsleitung"
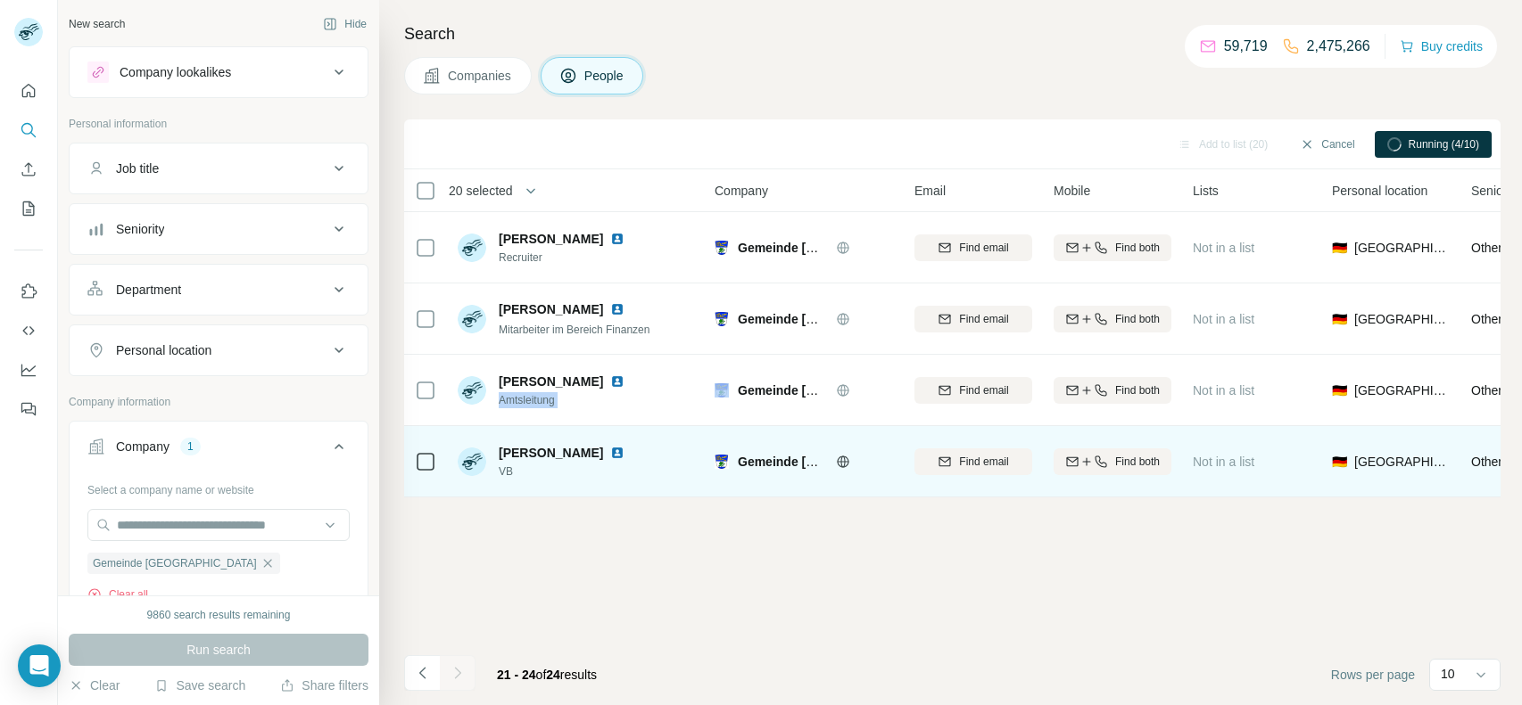
click at [516, 472] on span "VB" at bounding box center [572, 472] width 147 height 16
